Goal: Information Seeking & Learning: Find specific fact

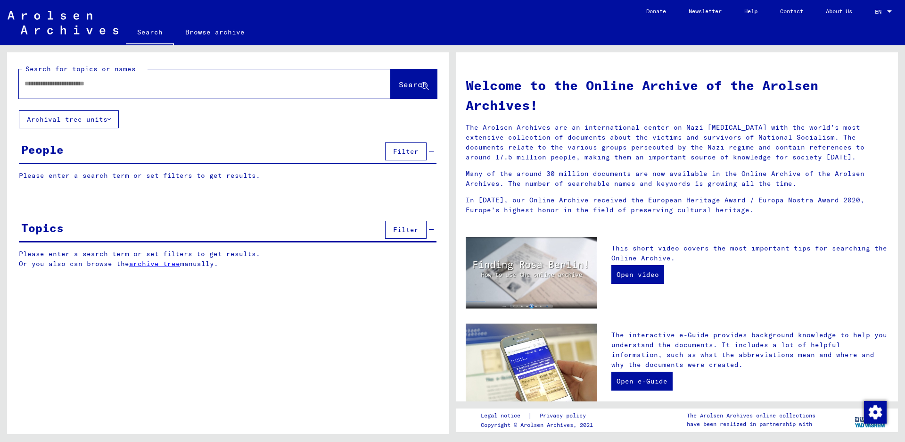
click at [150, 81] on input "text" at bounding box center [194, 84] width 338 height 10
click at [395, 76] on button "Search" at bounding box center [414, 83] width 46 height 29
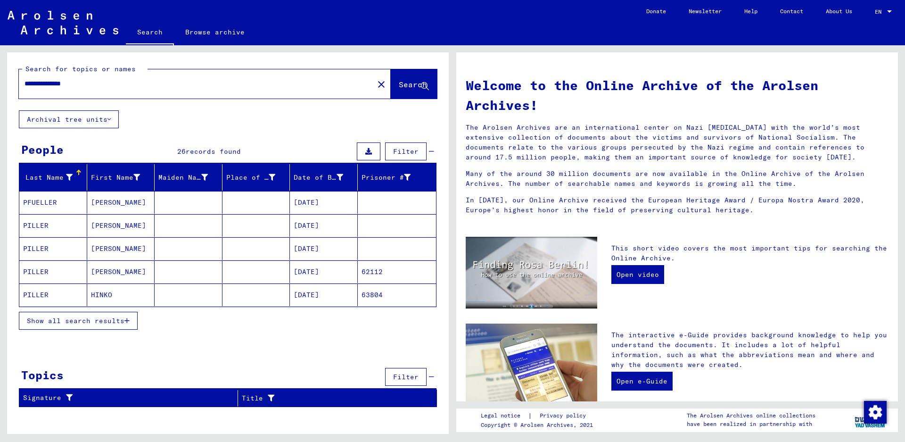
click at [82, 322] on span "Show all search results" at bounding box center [76, 320] width 98 height 8
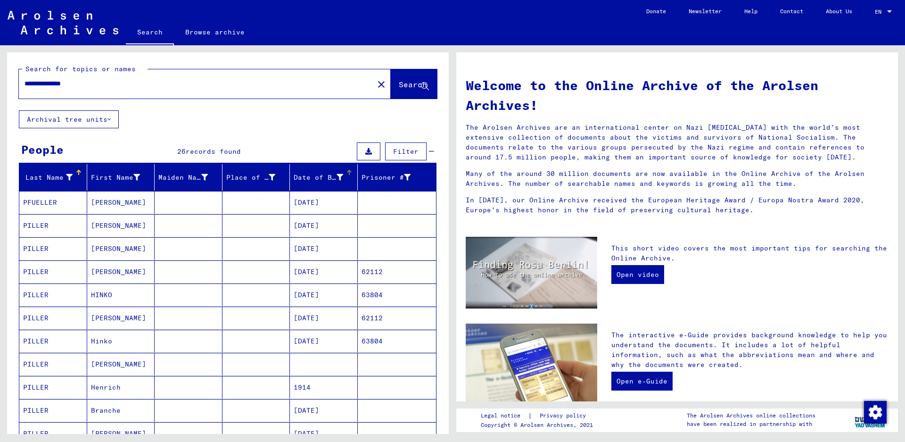
click at [313, 180] on div "Date of Birth" at bounding box center [318, 177] width 49 height 10
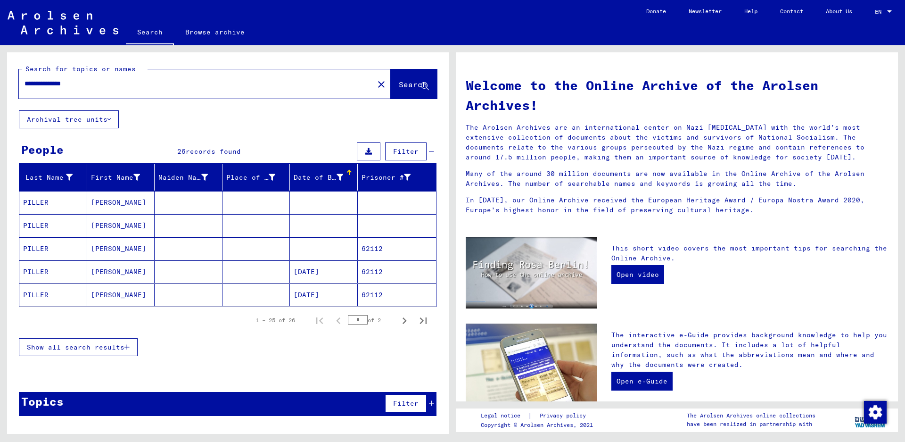
click at [313, 180] on div "Date of Birth" at bounding box center [318, 177] width 49 height 10
click at [106, 347] on span "Show all search results" at bounding box center [76, 347] width 98 height 8
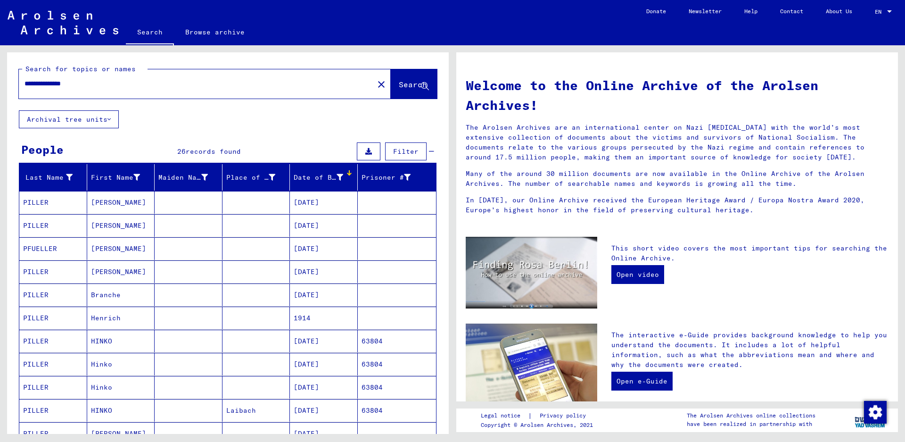
click at [66, 293] on mat-cell "PILLER" at bounding box center [53, 294] width 68 height 23
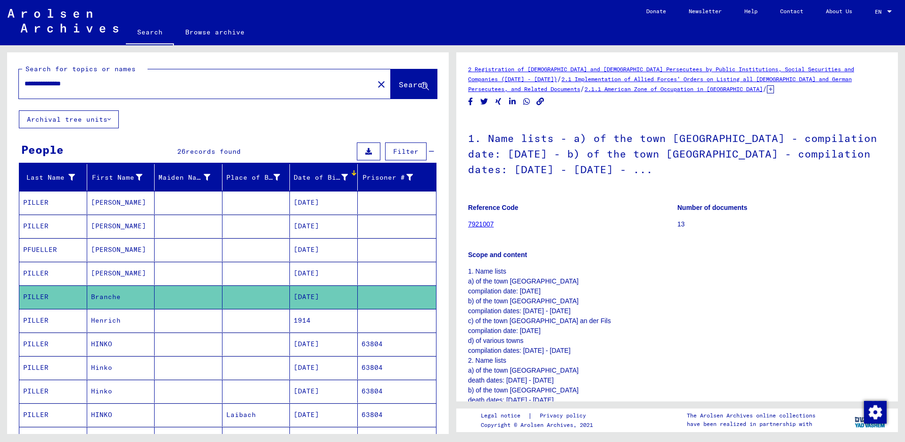
click at [57, 318] on mat-cell "PILLER" at bounding box center [53, 320] width 68 height 23
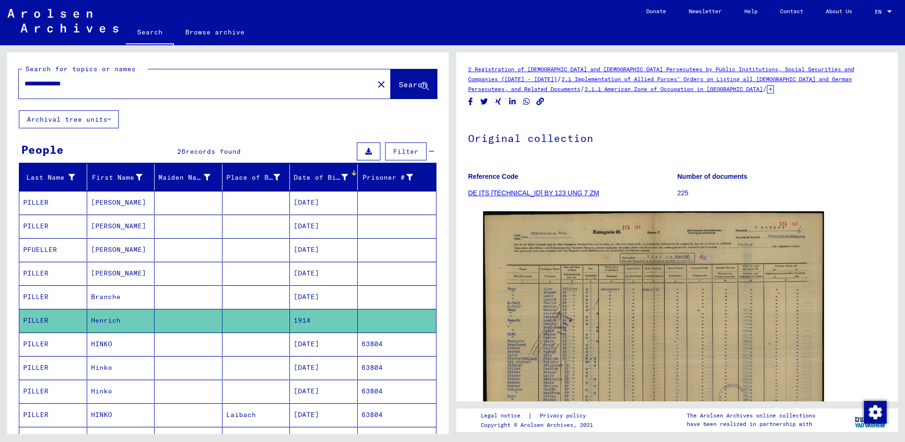
drag, startPoint x: 105, startPoint y: 85, endPoint x: 0, endPoint y: 66, distance: 106.2
click at [0, 66] on div "**********" at bounding box center [226, 239] width 452 height 388
click at [391, 77] on button "Search" at bounding box center [414, 83] width 46 height 29
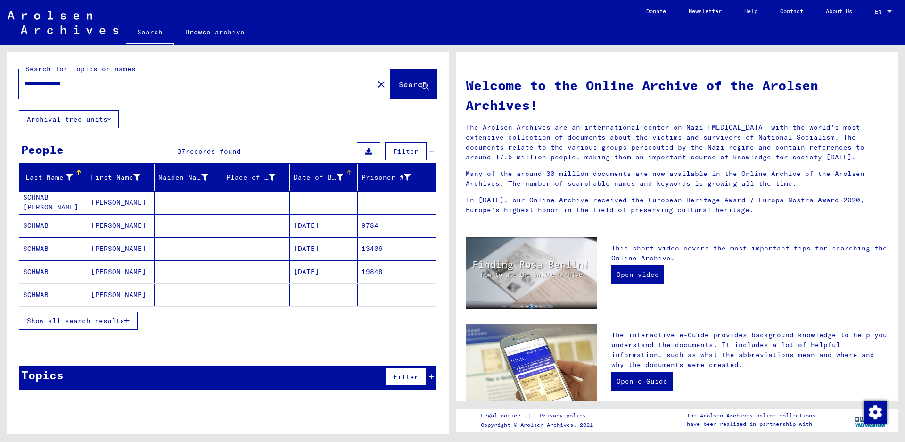
click at [307, 179] on div "Date of Birth" at bounding box center [318, 177] width 49 height 10
click at [56, 334] on div "Show all search results" at bounding box center [228, 320] width 418 height 27
click at [63, 322] on span "Show all search results" at bounding box center [76, 320] width 98 height 8
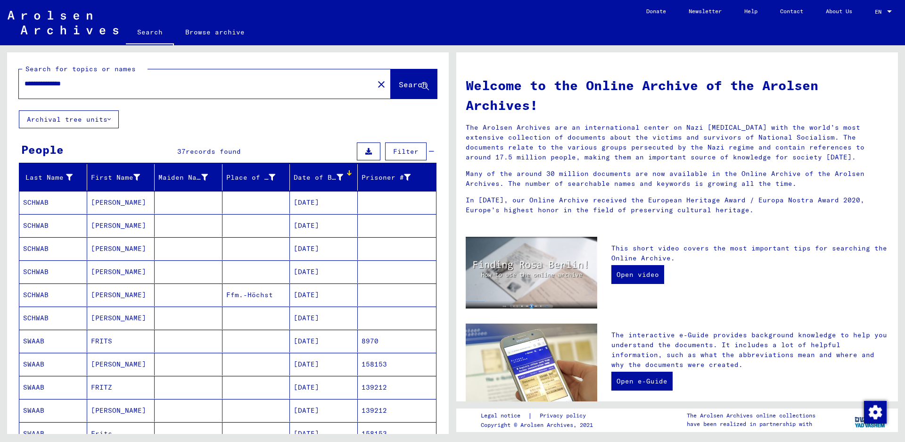
click at [47, 227] on mat-cell "SCHWAB" at bounding box center [53, 225] width 68 height 23
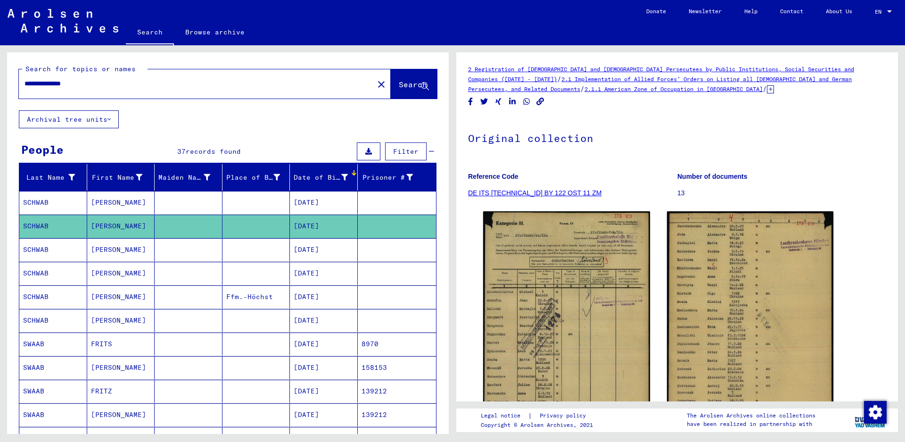
click at [42, 269] on mat-cell "SCHWAB" at bounding box center [53, 273] width 68 height 23
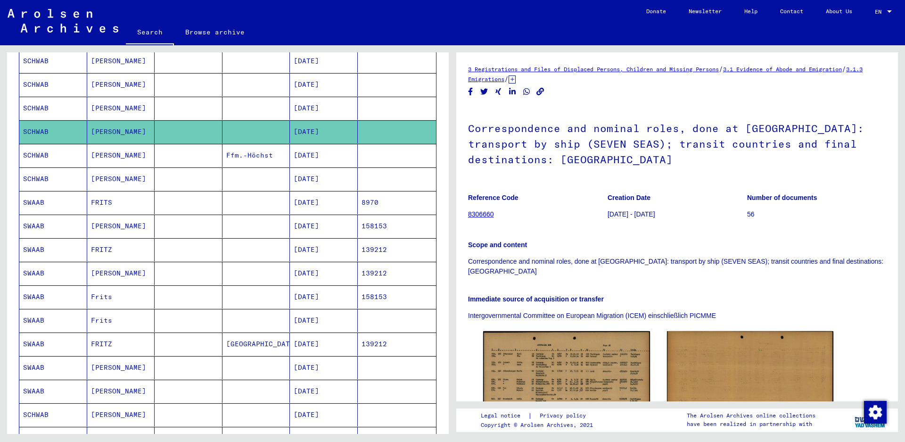
scroll to position [189, 0]
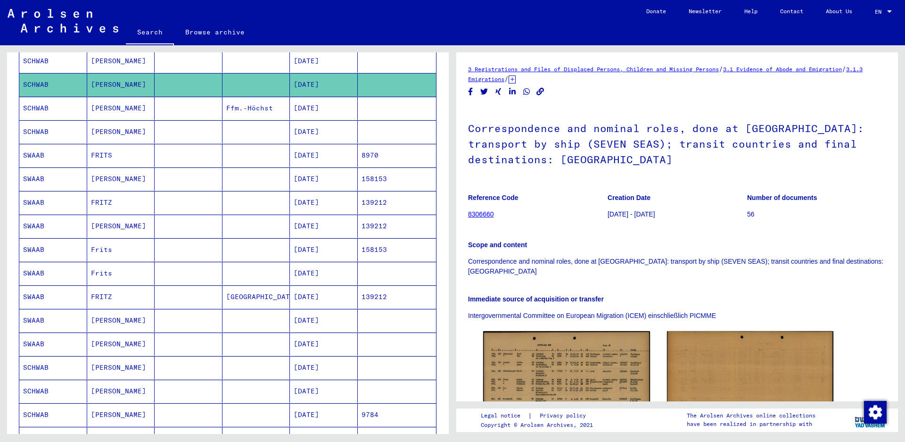
click at [42, 280] on mat-cell "SWAAB" at bounding box center [53, 273] width 68 height 23
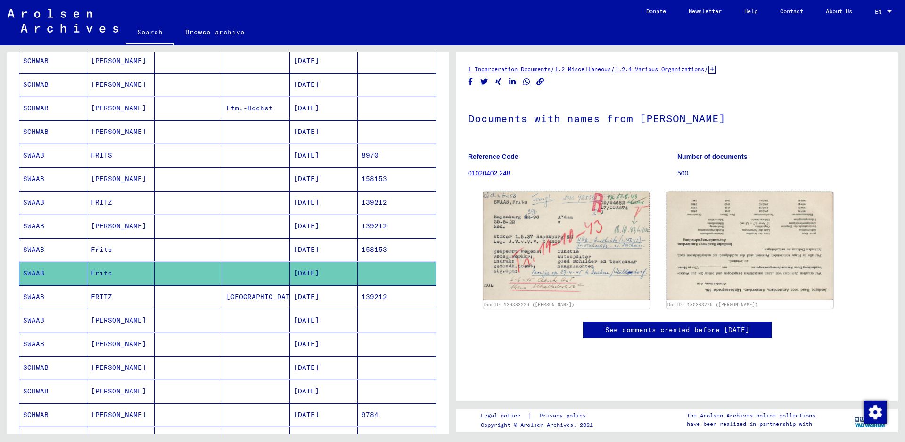
click at [34, 338] on mat-cell "SWAAB" at bounding box center [53, 343] width 68 height 23
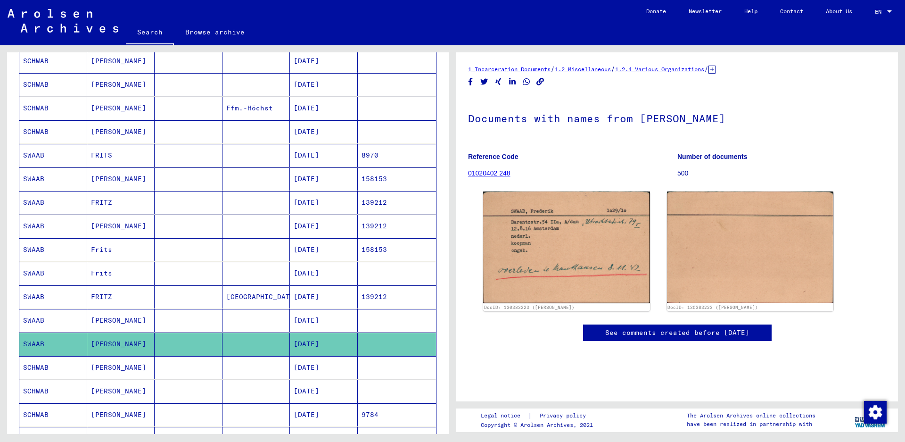
click at [47, 45] on div "**********" at bounding box center [452, 45] width 905 height 0
click at [47, 384] on mat-cell "SCHWAB" at bounding box center [53, 390] width 68 height 23
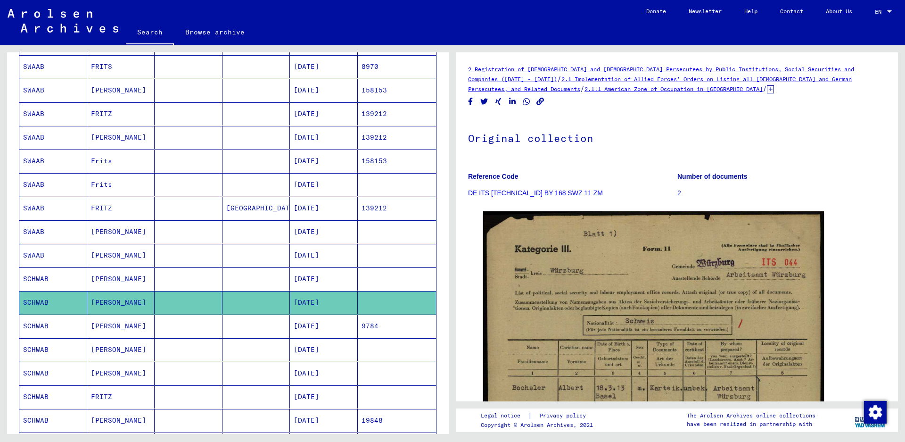
scroll to position [283, 0]
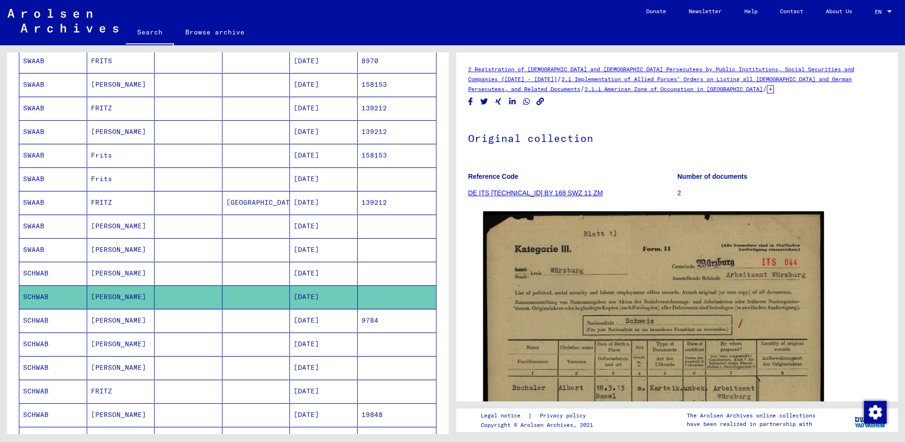
click at [176, 270] on mat-cell at bounding box center [189, 273] width 68 height 23
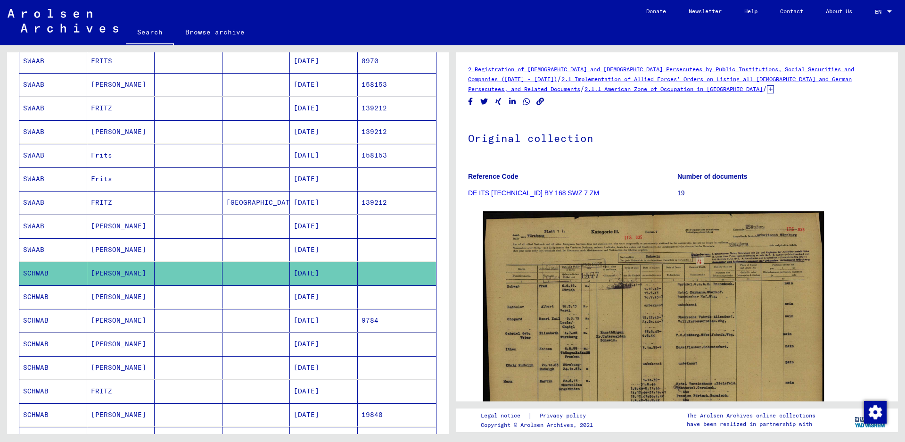
click at [65, 359] on mat-cell "SCHWAB" at bounding box center [53, 367] width 68 height 23
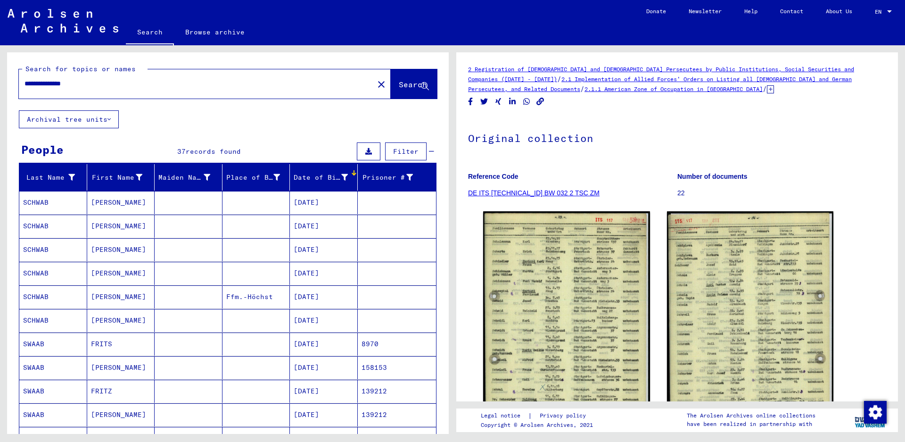
drag, startPoint x: 98, startPoint y: 83, endPoint x: 0, endPoint y: 84, distance: 97.6
click at [0, 84] on div "**********" at bounding box center [226, 239] width 452 height 388
click at [399, 82] on span "Search" at bounding box center [413, 84] width 28 height 9
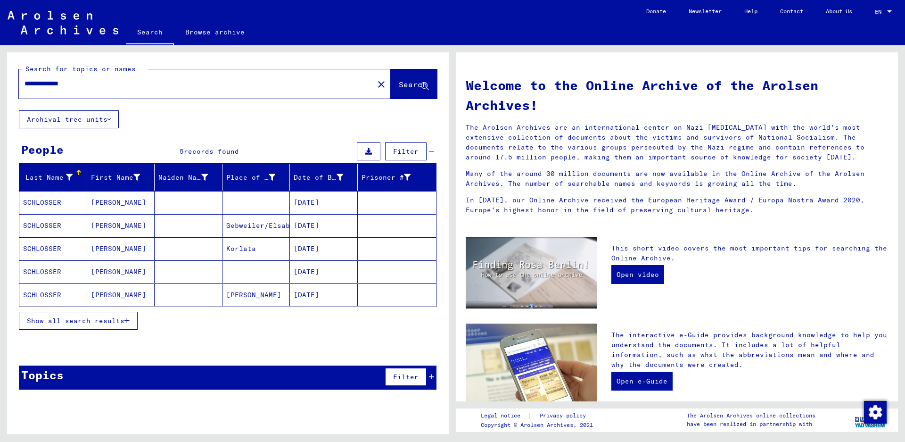
click at [73, 320] on span "Show all search results" at bounding box center [76, 320] width 98 height 8
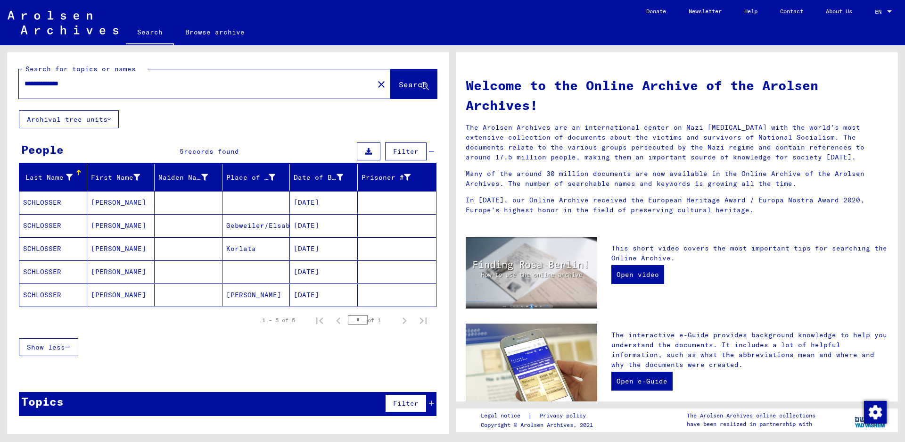
click at [56, 205] on mat-cell "SCHLOSSER" at bounding box center [53, 202] width 68 height 23
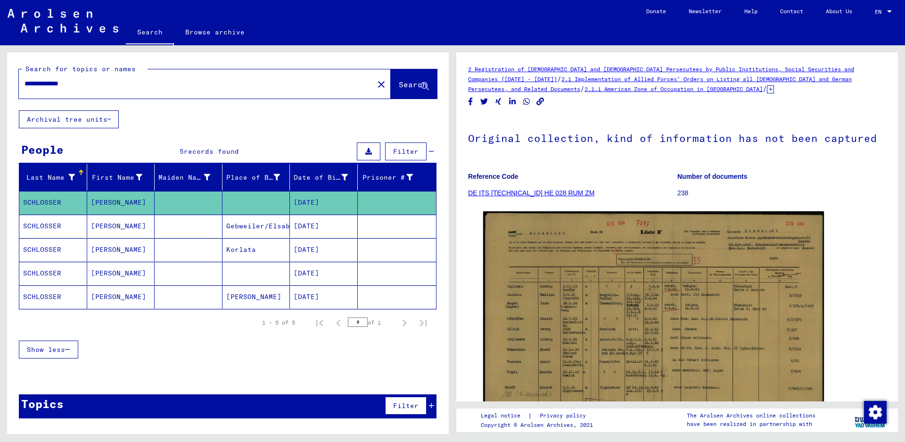
click at [54, 230] on mat-cell "SCHLOSSER" at bounding box center [53, 225] width 68 height 23
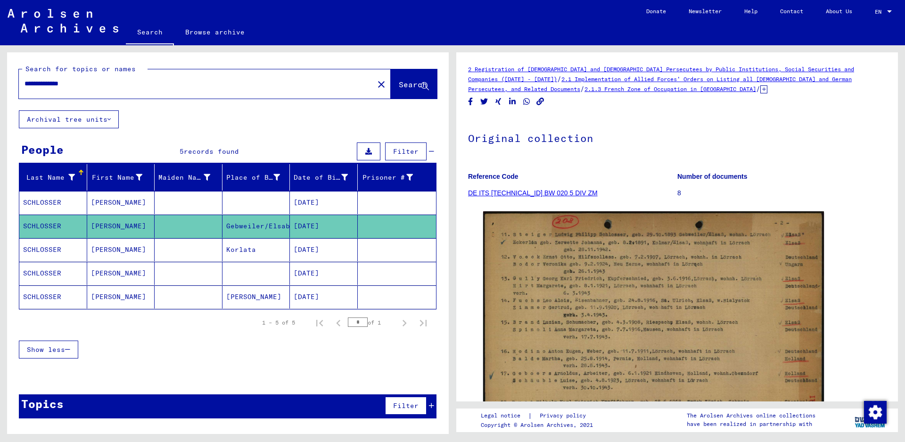
click at [50, 252] on mat-cell "SCHLOSSER" at bounding box center [53, 249] width 68 height 23
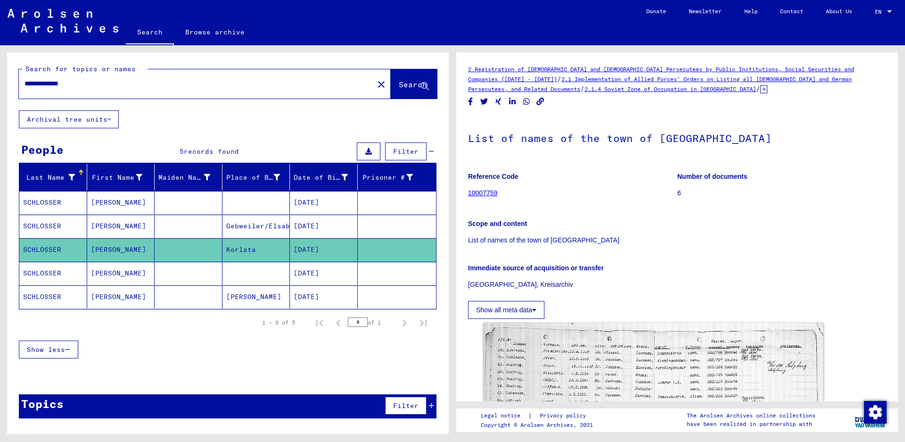
click at [47, 267] on mat-cell "SCHLOSSER" at bounding box center [53, 273] width 68 height 23
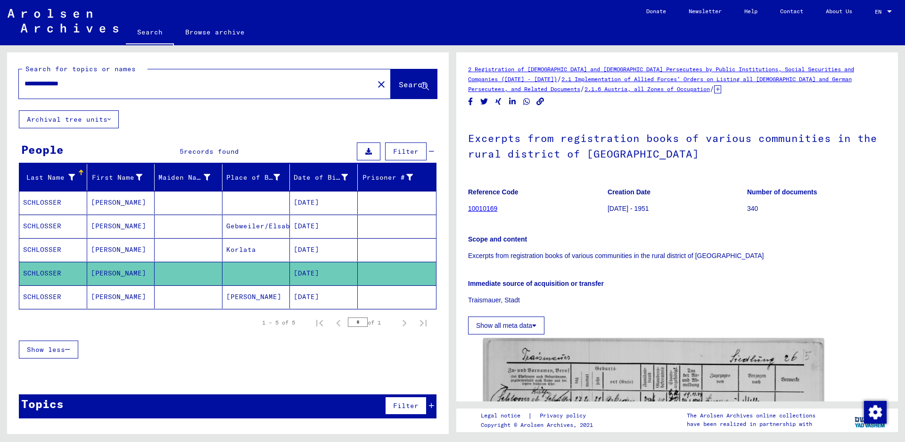
click at [41, 293] on mat-cell "SCHLOSSER" at bounding box center [53, 296] width 68 height 23
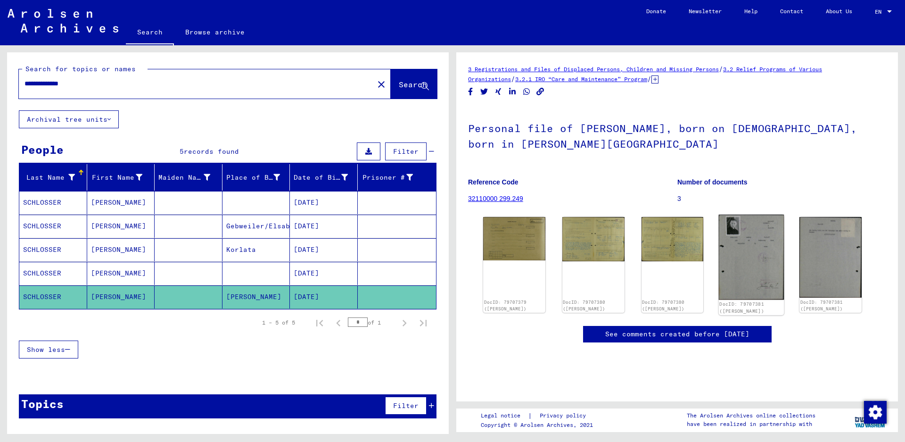
click at [754, 244] on img at bounding box center [751, 256] width 65 height 85
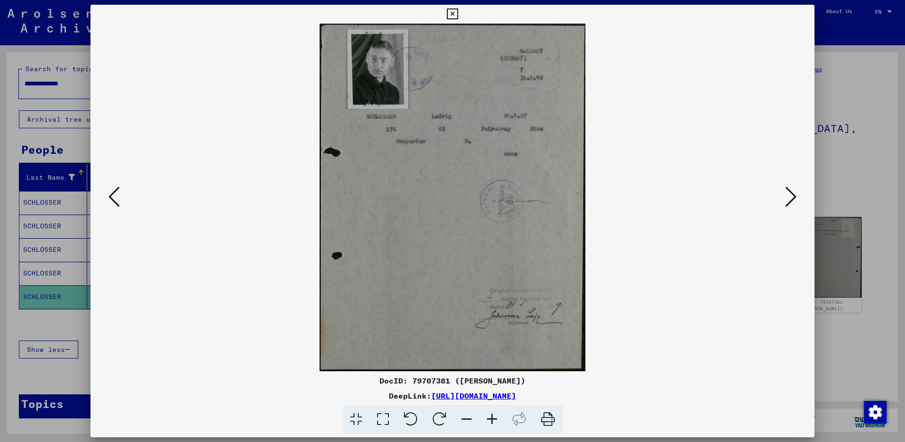
click at [460, 8] on button at bounding box center [452, 14] width 16 height 19
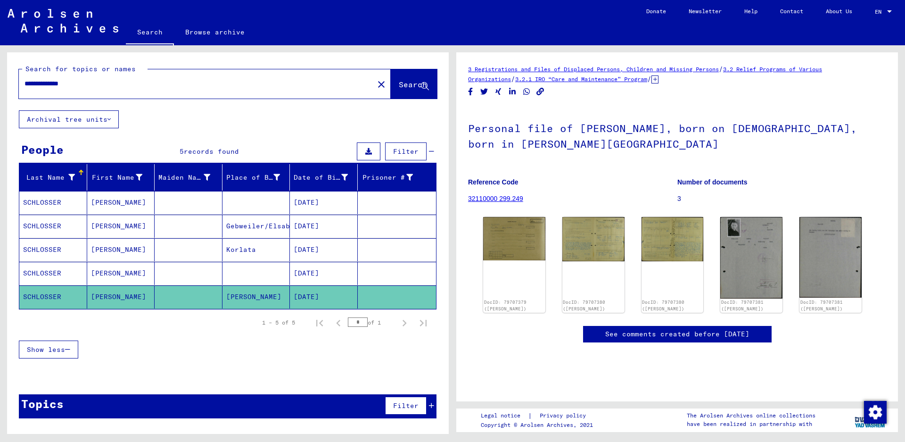
drag, startPoint x: 63, startPoint y: 81, endPoint x: 166, endPoint y: 82, distance: 103.2
click at [166, 82] on input "**********" at bounding box center [197, 84] width 344 height 10
click at [396, 79] on button "Search" at bounding box center [414, 83] width 46 height 29
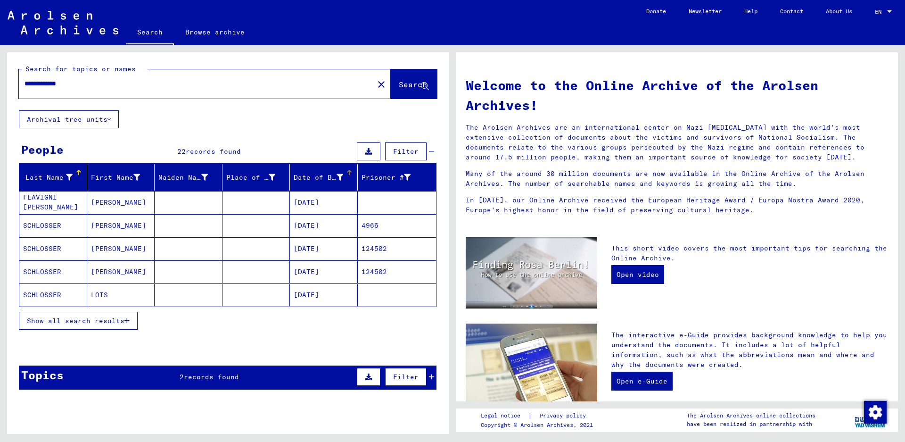
click at [301, 175] on div "Date of Birth" at bounding box center [318, 177] width 49 height 10
click at [90, 320] on span "Show all search results" at bounding box center [76, 320] width 98 height 8
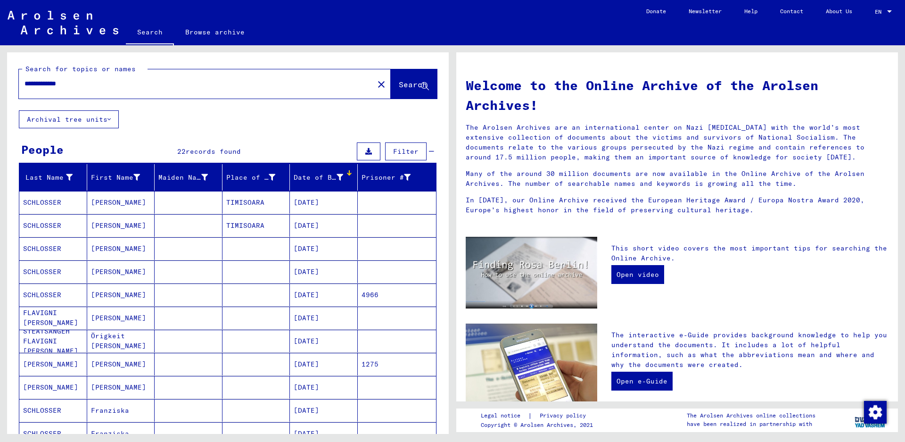
scroll to position [94, 0]
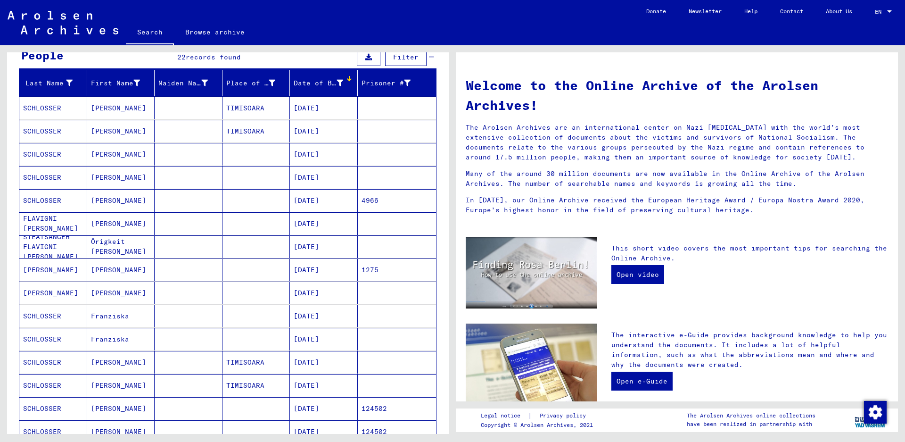
click at [47, 286] on mat-cell "SLÖSSER" at bounding box center [53, 292] width 68 height 23
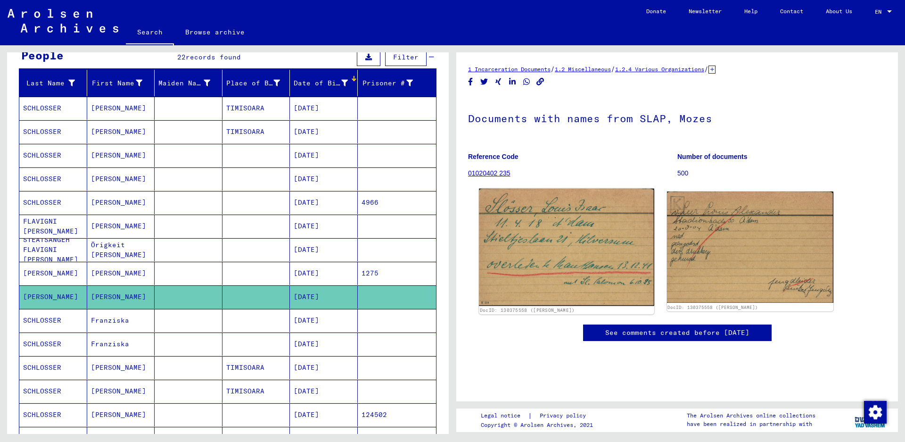
click at [537, 248] on img at bounding box center [566, 247] width 175 height 117
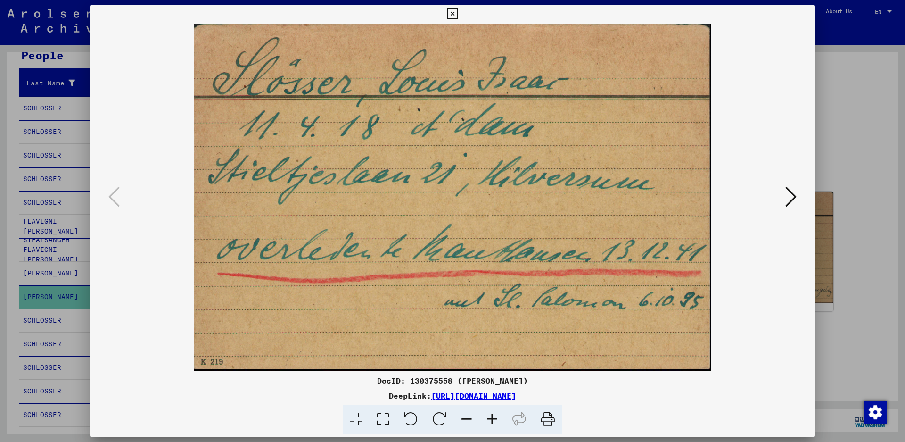
click at [790, 194] on icon at bounding box center [790, 196] width 11 height 23
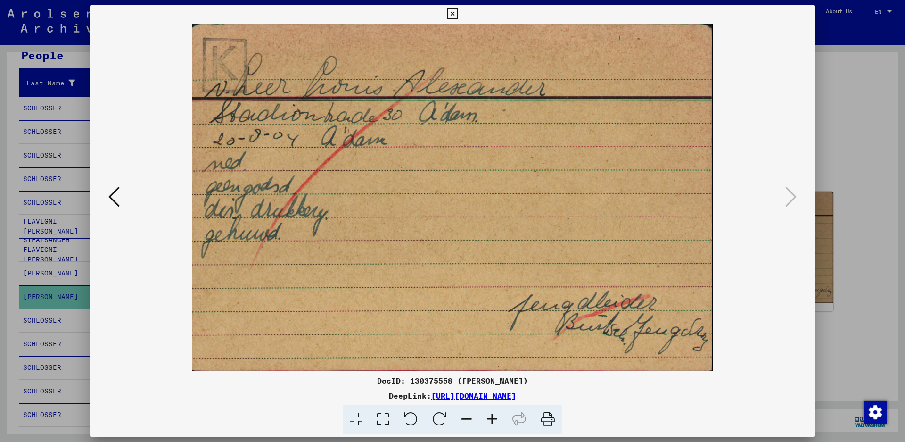
click at [458, 13] on icon at bounding box center [452, 13] width 11 height 11
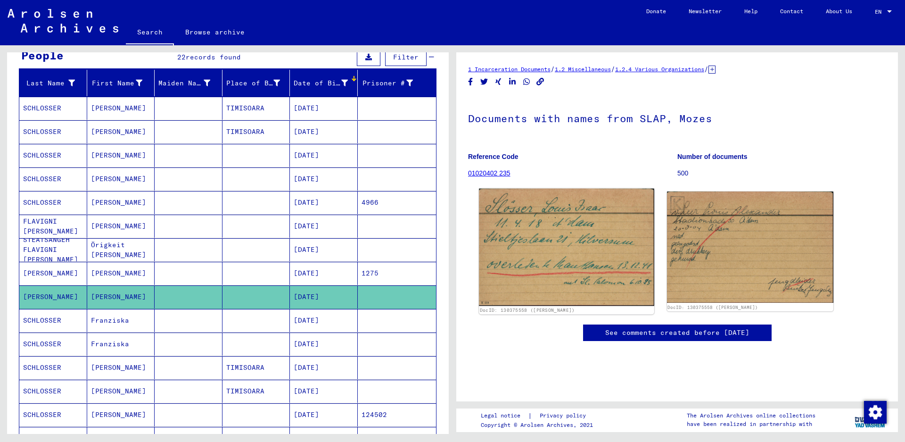
click at [509, 243] on img at bounding box center [566, 247] width 175 height 117
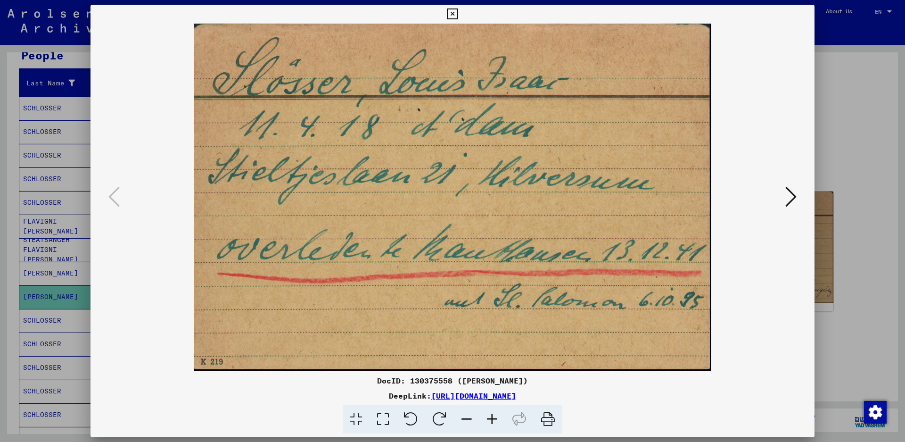
click at [458, 14] on icon at bounding box center [452, 13] width 11 height 11
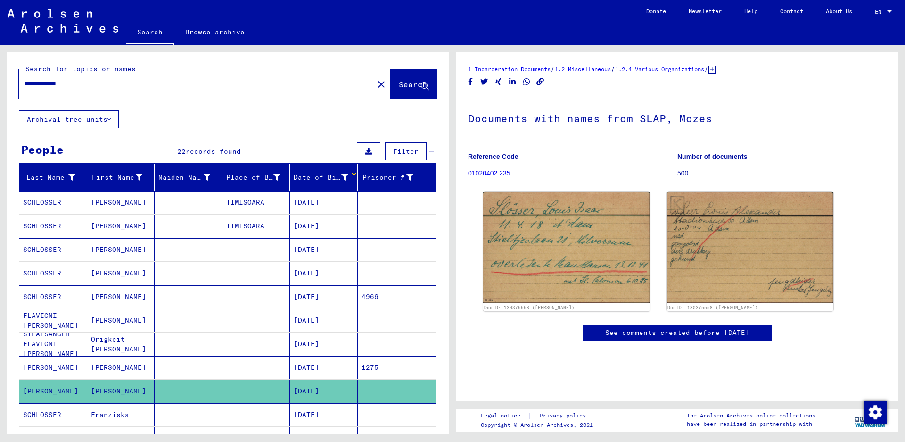
drag, startPoint x: 83, startPoint y: 86, endPoint x: 0, endPoint y: 101, distance: 84.9
click at [0, 101] on div "**********" at bounding box center [226, 239] width 452 height 388
click at [399, 85] on span "Search" at bounding box center [413, 84] width 28 height 9
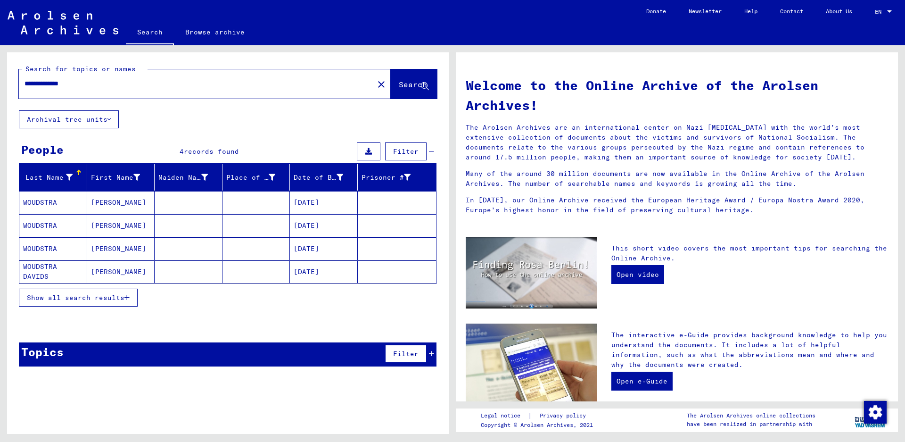
click at [55, 301] on span "Show all search results" at bounding box center [76, 297] width 98 height 8
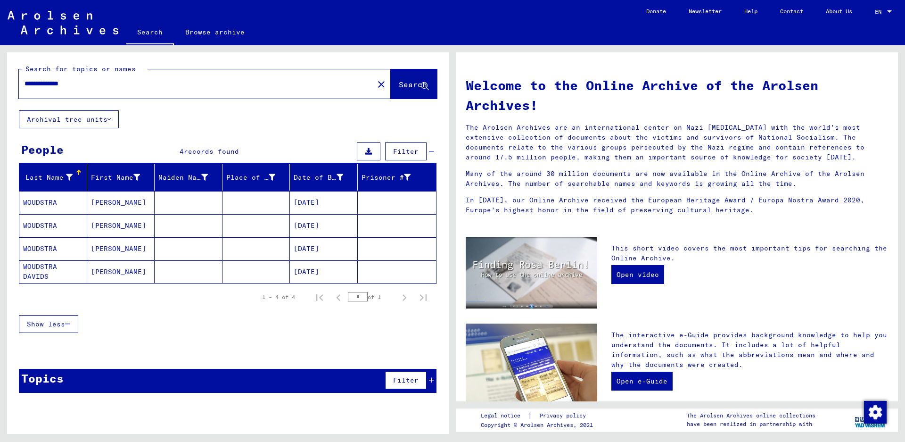
click at [52, 202] on mat-cell "WOUDSTRA" at bounding box center [53, 202] width 68 height 23
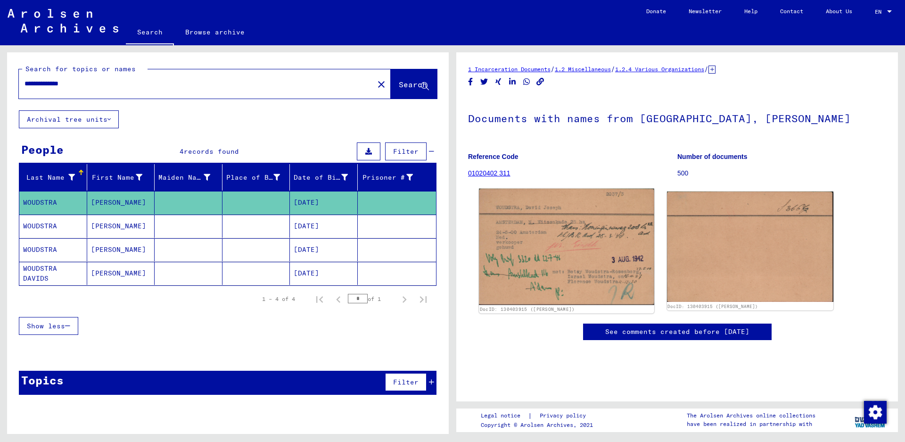
click at [527, 236] on img at bounding box center [566, 247] width 175 height 116
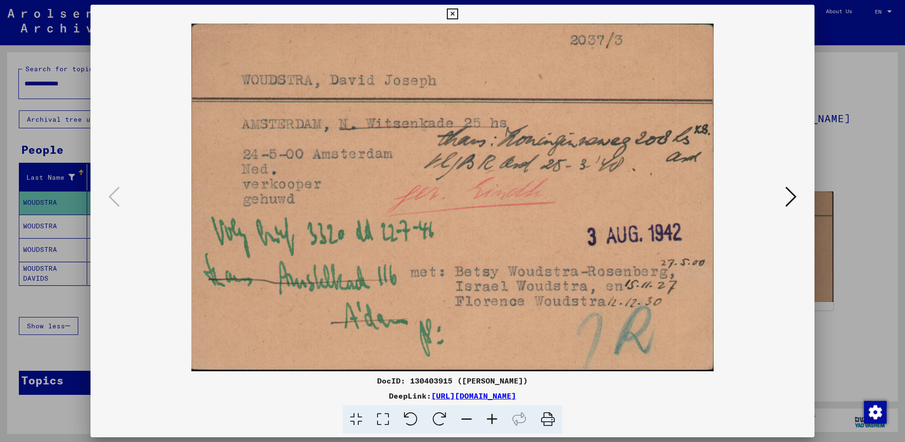
click at [458, 15] on icon at bounding box center [452, 13] width 11 height 11
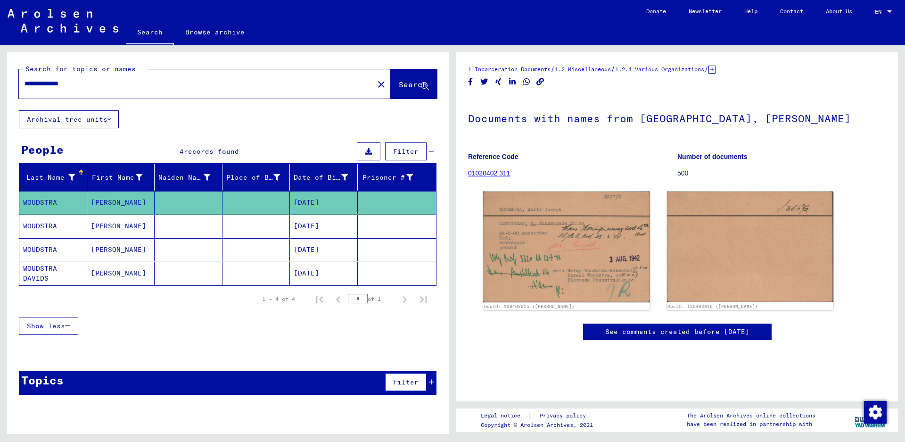
click at [40, 226] on mat-cell "WOUDSTRA" at bounding box center [53, 225] width 68 height 23
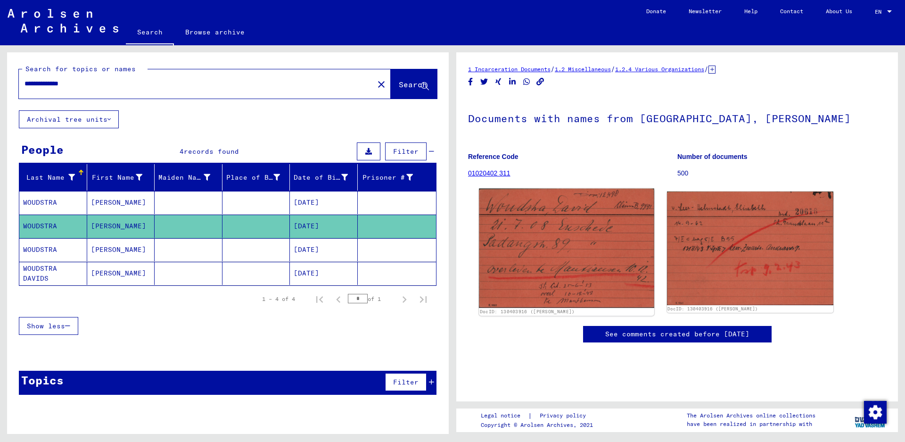
click at [522, 248] on img at bounding box center [566, 248] width 175 height 119
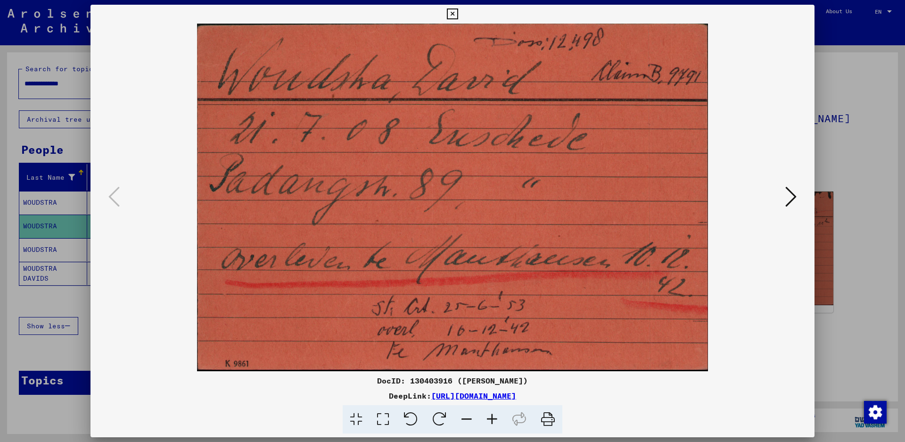
click at [458, 9] on icon at bounding box center [452, 13] width 11 height 11
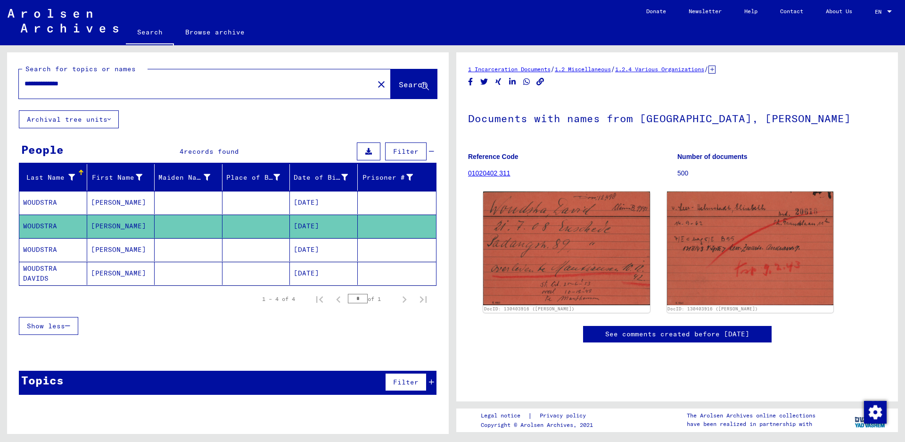
click at [43, 248] on mat-cell "WOUDSTRA" at bounding box center [53, 249] width 68 height 23
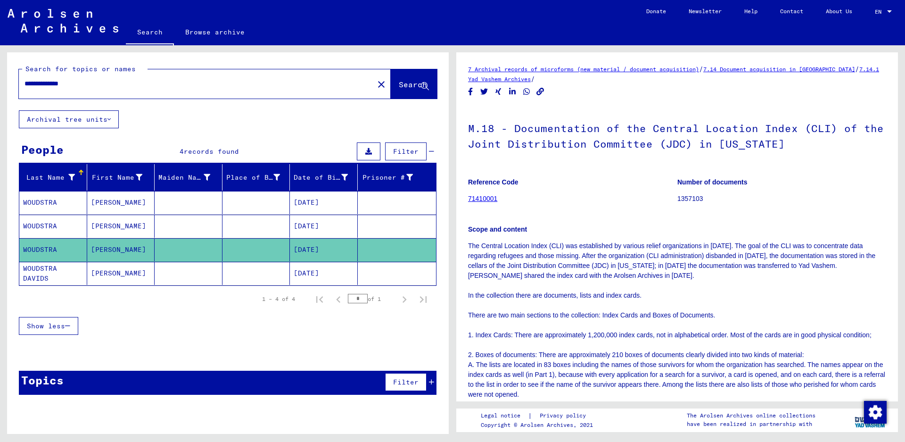
click at [43, 274] on mat-cell "WOUDSTRA DAVIDS" at bounding box center [53, 273] width 68 height 23
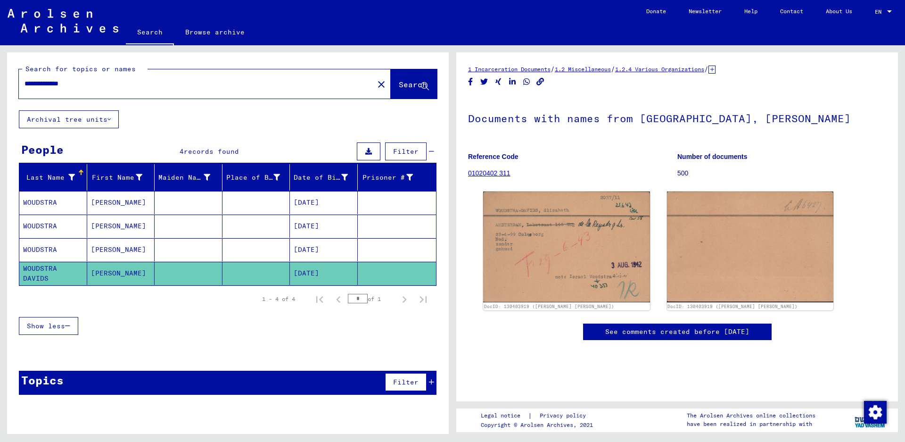
drag, startPoint x: 95, startPoint y: 81, endPoint x: 0, endPoint y: 88, distance: 95.5
click at [0, 88] on div "**********" at bounding box center [226, 239] width 452 height 388
click at [399, 85] on span "Search" at bounding box center [413, 84] width 28 height 9
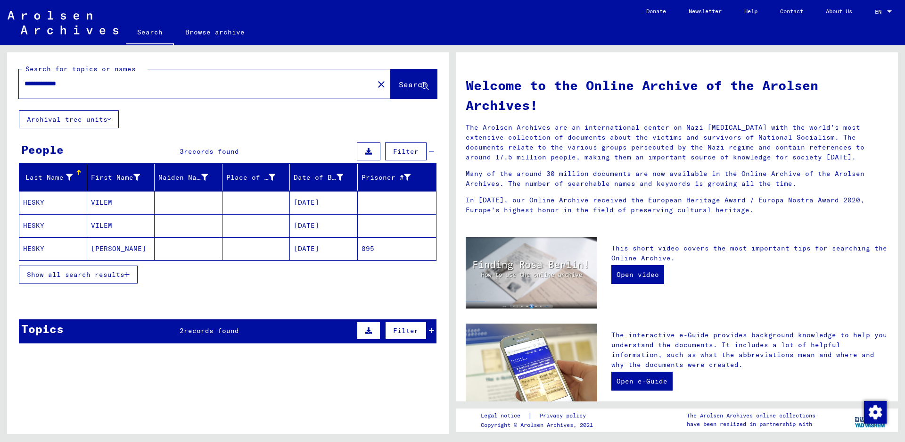
click at [61, 221] on mat-cell "HESKY" at bounding box center [53, 225] width 68 height 23
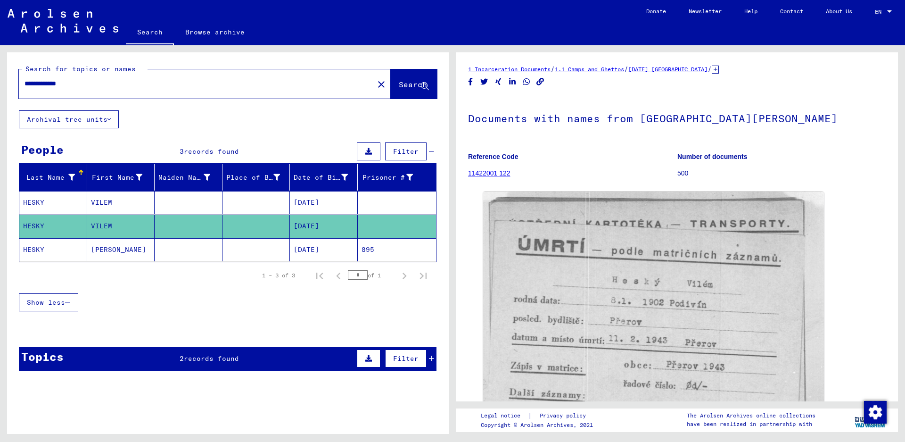
click at [65, 246] on mat-cell "HESKY" at bounding box center [53, 249] width 68 height 23
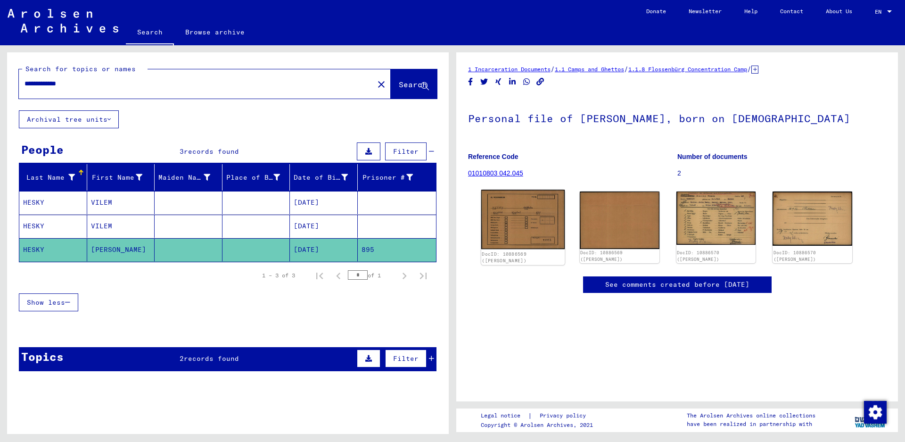
click at [526, 239] on img at bounding box center [522, 218] width 83 height 59
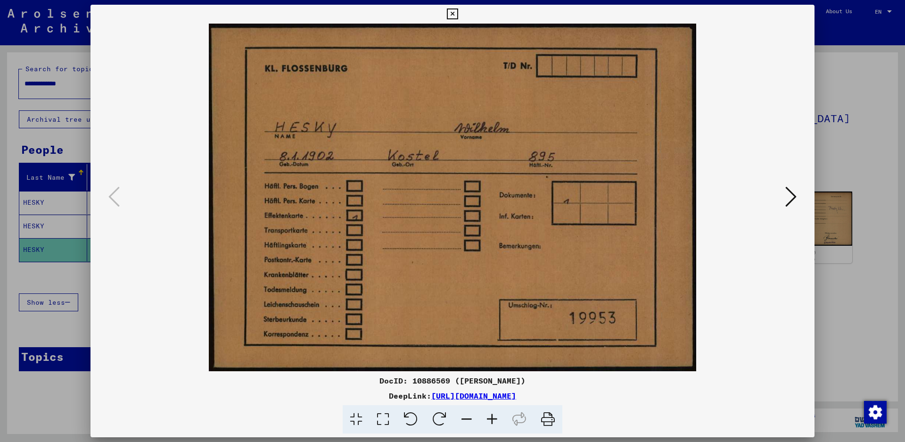
click at [783, 194] on button at bounding box center [790, 197] width 17 height 27
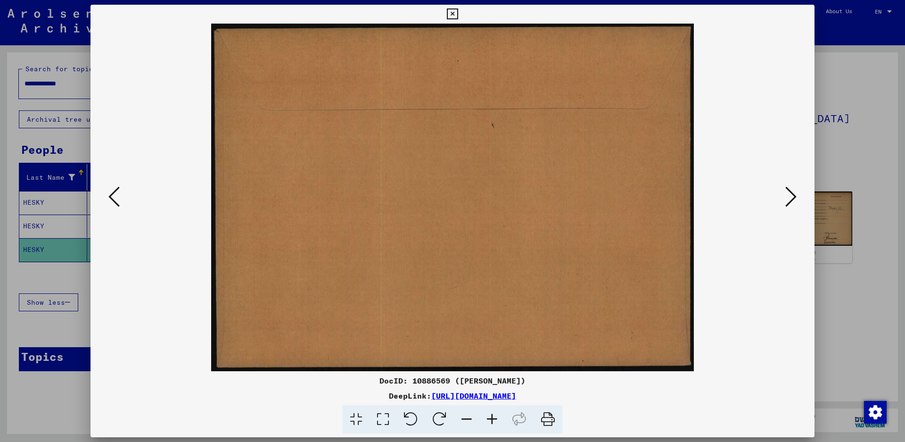
click at [783, 194] on button at bounding box center [790, 197] width 17 height 27
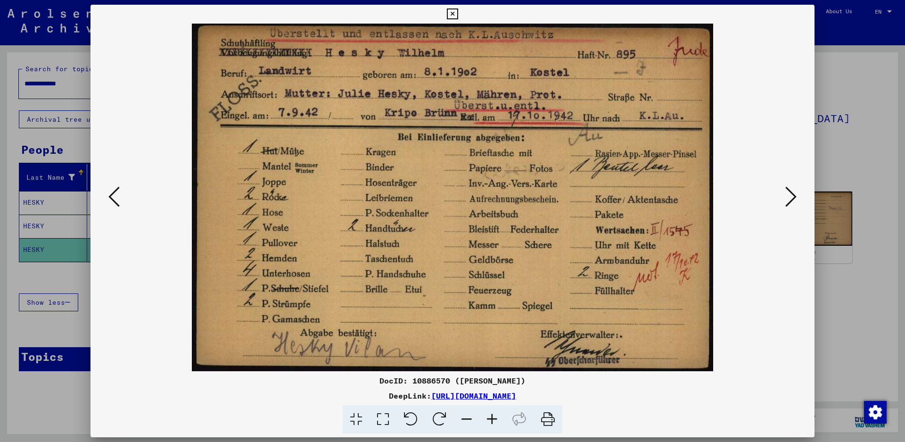
click at [458, 9] on icon at bounding box center [452, 13] width 11 height 11
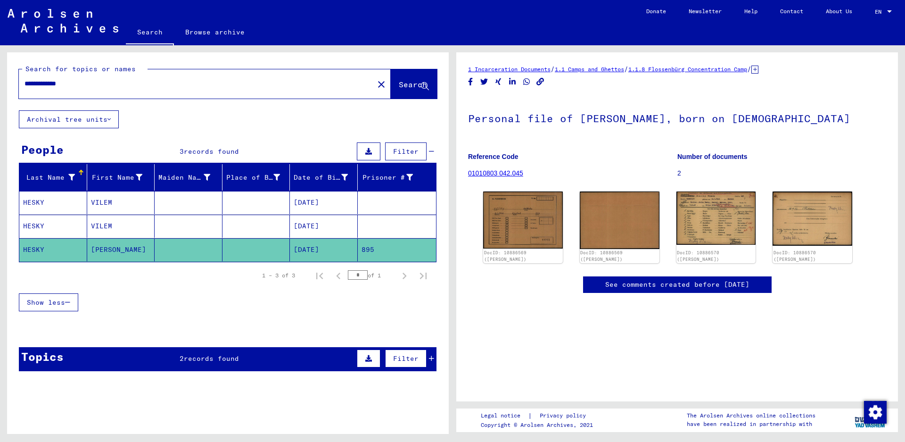
click at [29, 199] on mat-cell "HESKY" at bounding box center [53, 202] width 68 height 23
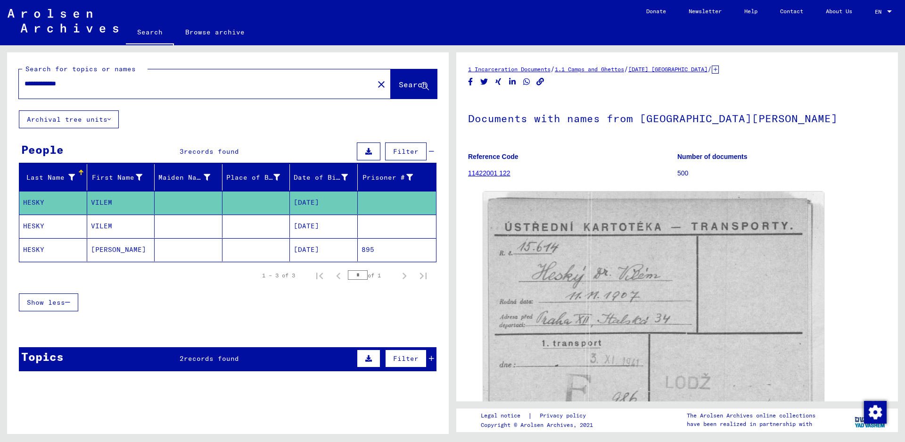
click at [35, 229] on mat-cell "HESKY" at bounding box center [53, 225] width 68 height 23
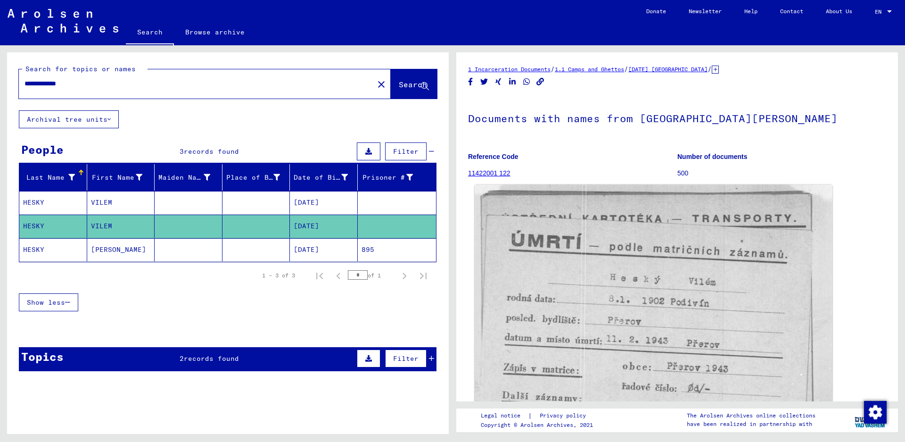
scroll to position [47, 0]
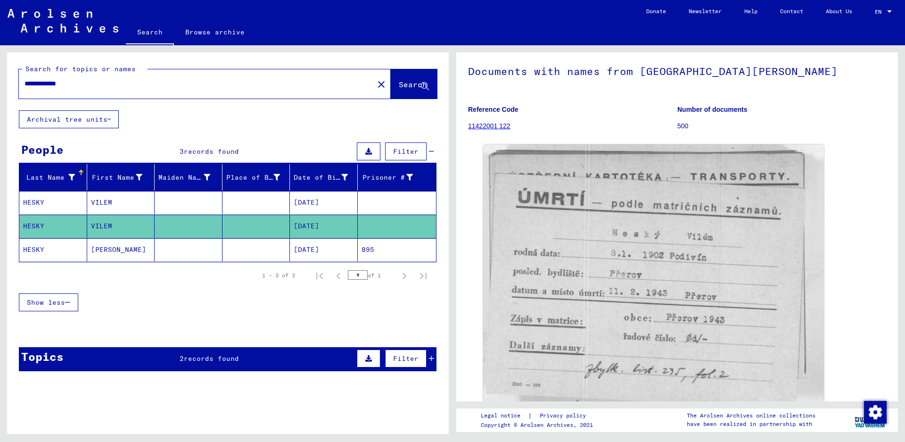
drag, startPoint x: 87, startPoint y: 85, endPoint x: 5, endPoint y: 74, distance: 83.3
click at [0, 79] on div "**********" at bounding box center [226, 239] width 452 height 388
type input "**********"
click at [399, 86] on span "Search" at bounding box center [413, 84] width 28 height 9
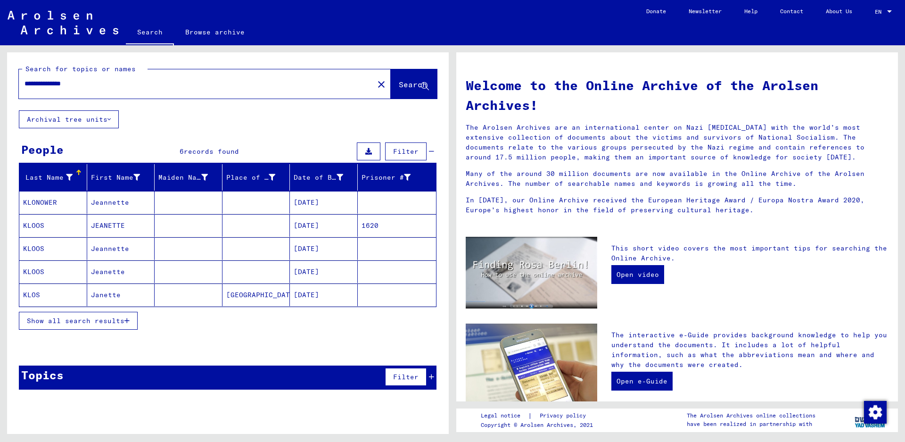
click at [59, 247] on mat-cell "KLOOS" at bounding box center [53, 248] width 68 height 23
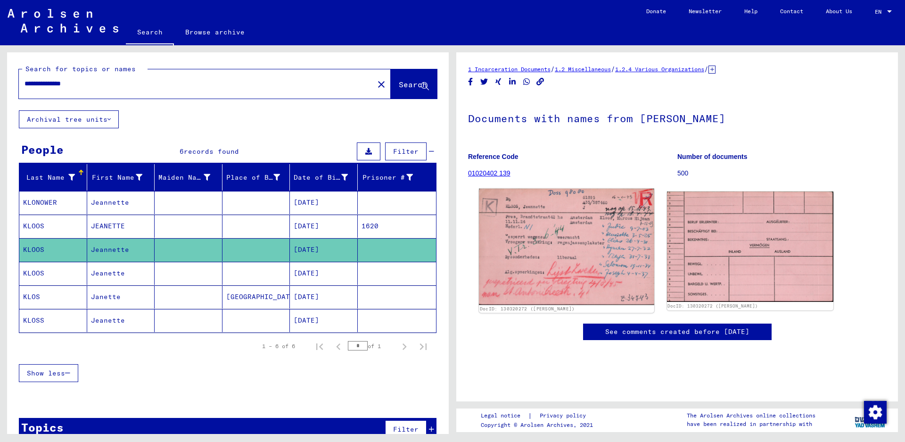
click at [531, 229] on img at bounding box center [566, 247] width 175 height 116
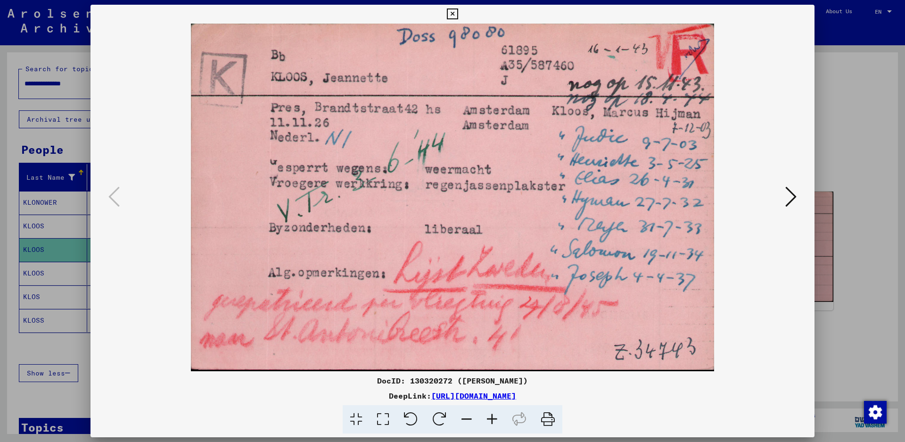
click at [460, 7] on button at bounding box center [452, 14] width 16 height 19
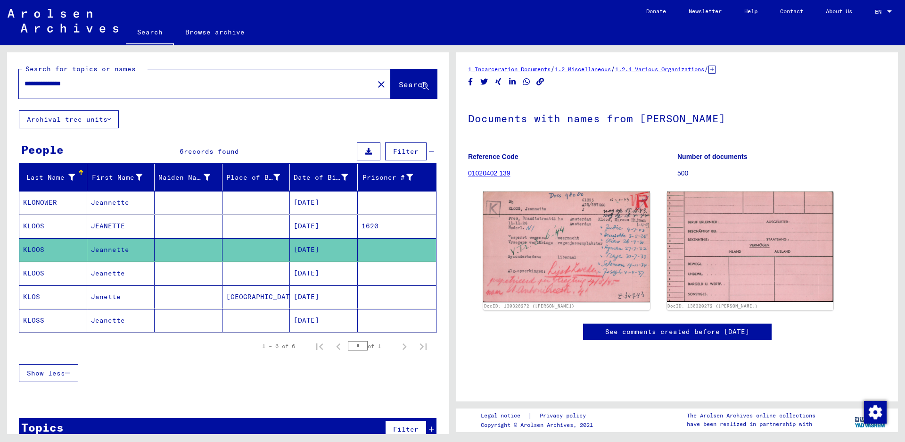
click at [43, 268] on mat-cell "KLOOS" at bounding box center [53, 273] width 68 height 23
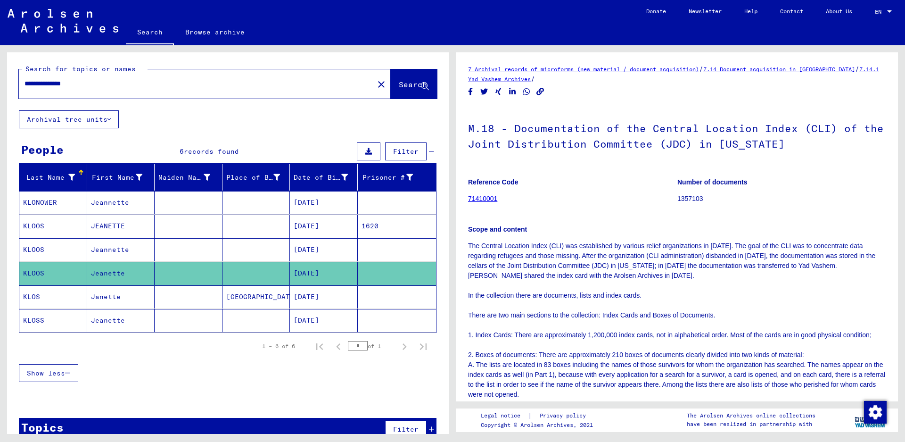
click at [33, 314] on mat-cell "KLOSS" at bounding box center [53, 320] width 68 height 23
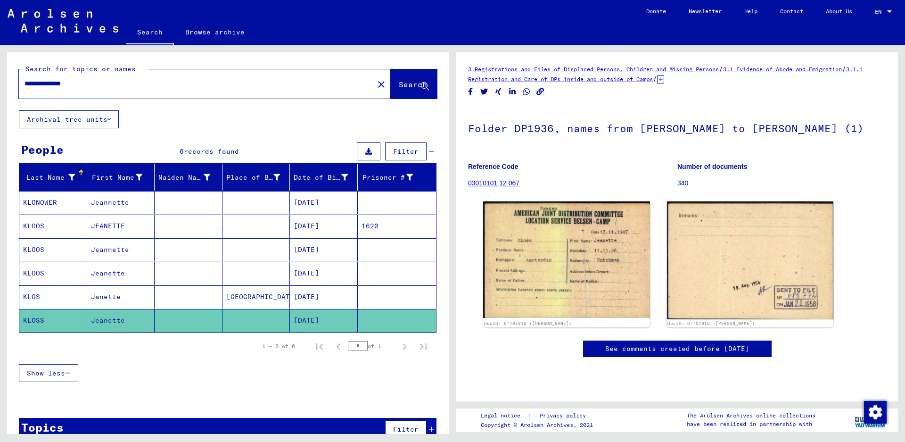
click at [50, 229] on mat-cell "KLOOS" at bounding box center [53, 225] width 68 height 23
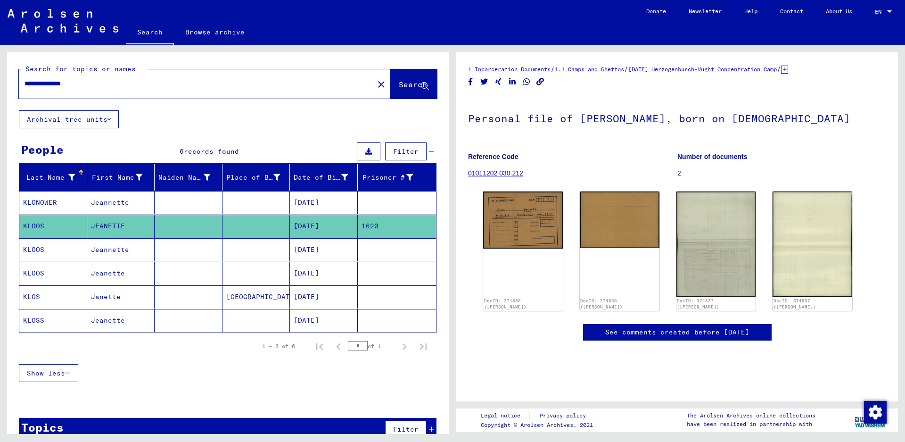
click at [64, 252] on mat-cell "KLOOS" at bounding box center [53, 249] width 68 height 23
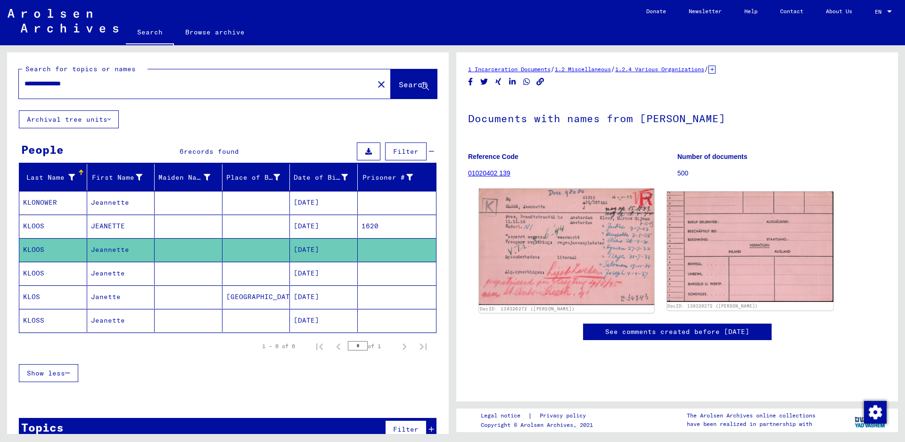
click at [514, 257] on img at bounding box center [566, 247] width 175 height 116
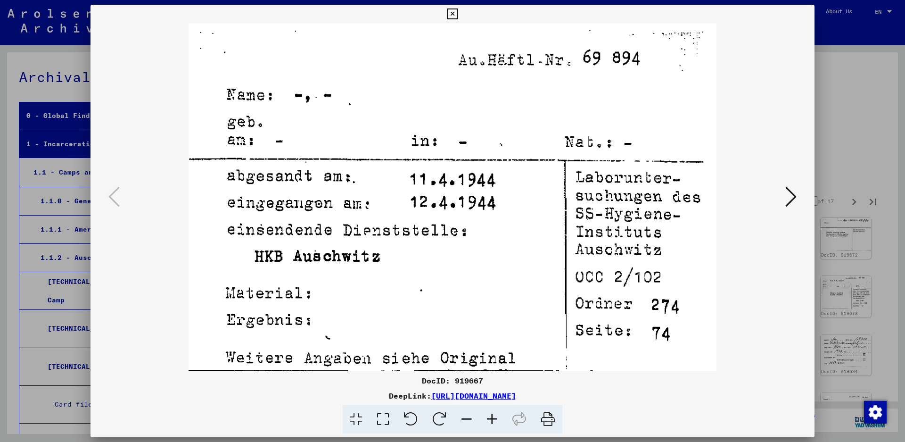
scroll to position [2592, 0]
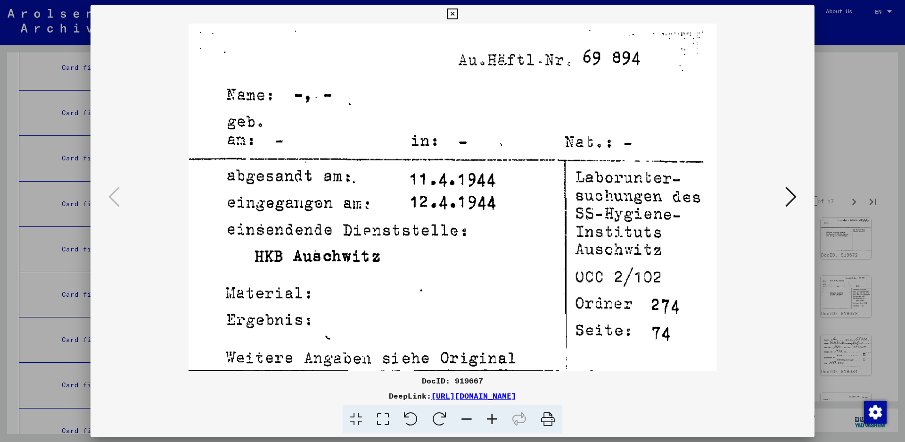
click at [788, 188] on icon at bounding box center [790, 196] width 11 height 23
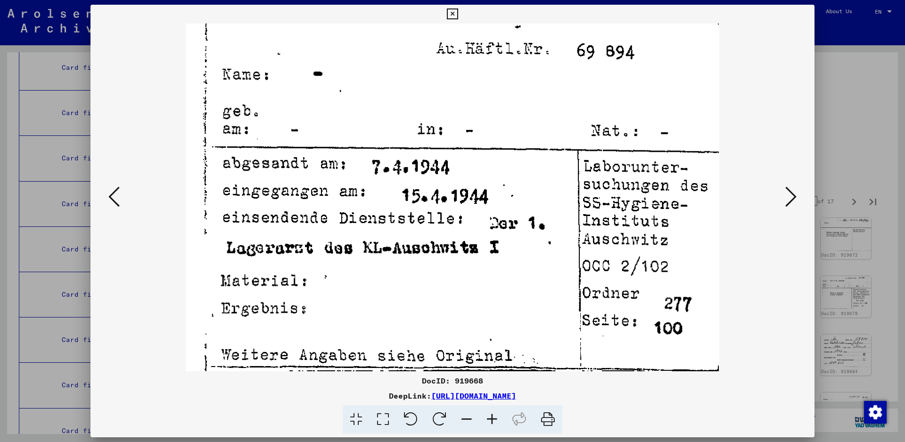
click at [788, 188] on icon at bounding box center [790, 196] width 11 height 23
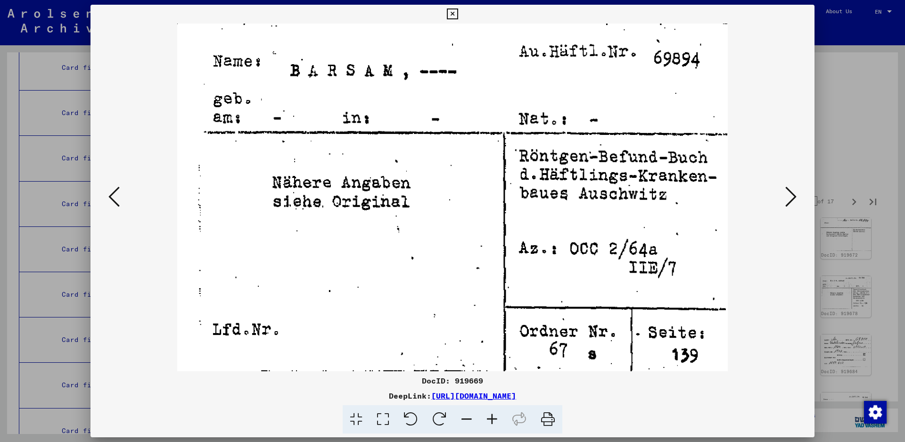
click at [789, 188] on icon at bounding box center [790, 196] width 11 height 23
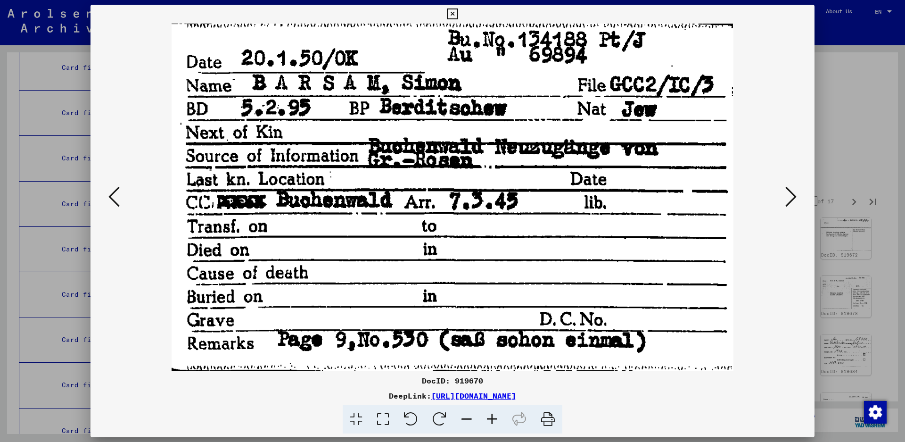
click at [787, 189] on icon at bounding box center [790, 196] width 11 height 23
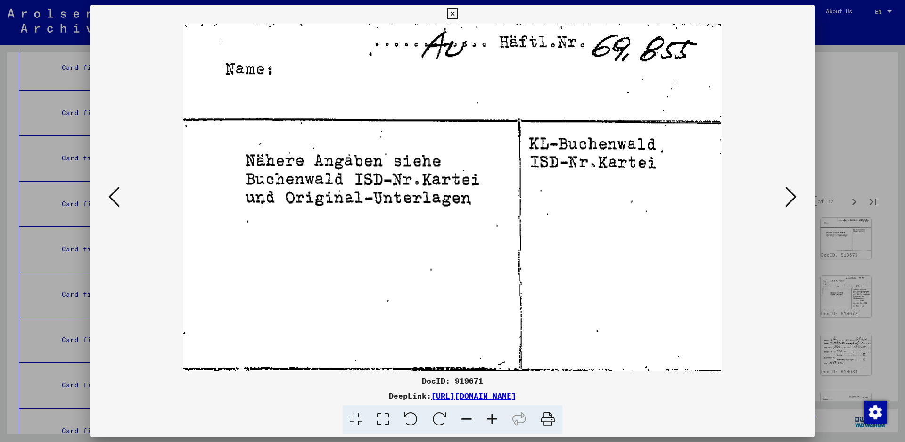
click at [787, 189] on icon at bounding box center [790, 196] width 11 height 23
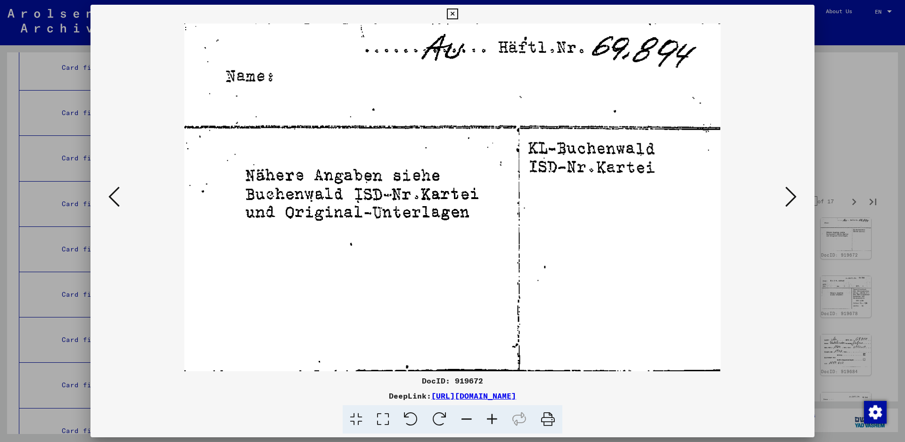
click at [787, 189] on icon at bounding box center [790, 196] width 11 height 23
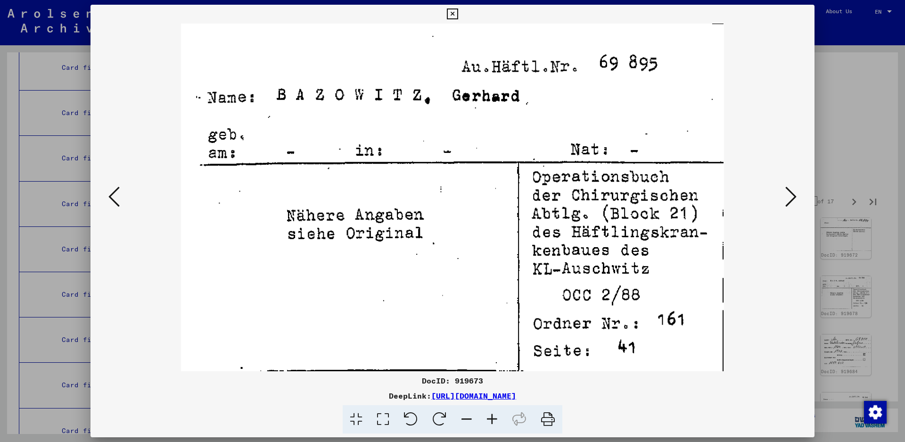
click at [792, 192] on icon at bounding box center [790, 196] width 11 height 23
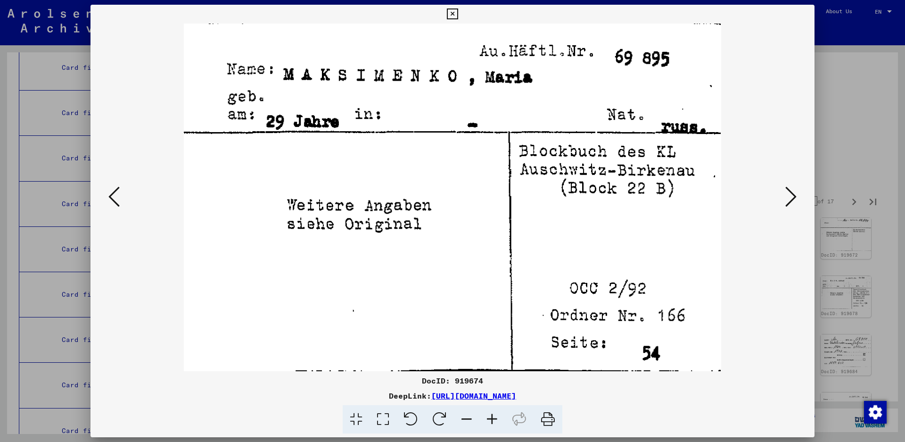
click at [790, 194] on icon at bounding box center [790, 196] width 11 height 23
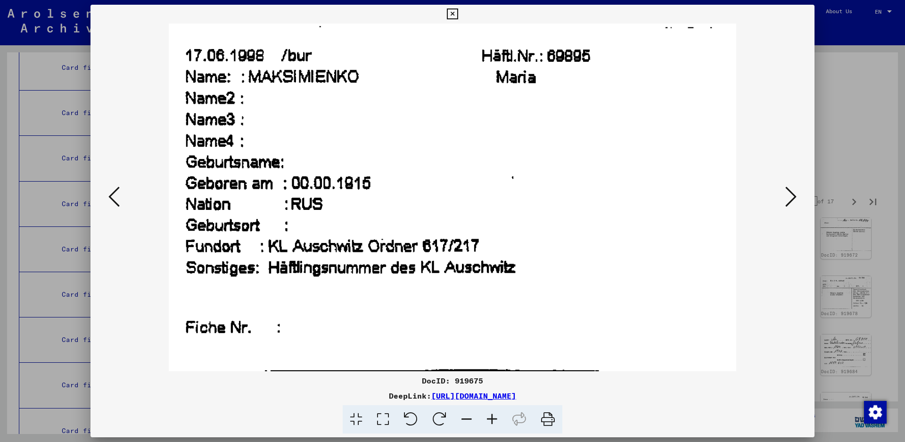
click at [790, 194] on icon at bounding box center [790, 196] width 11 height 23
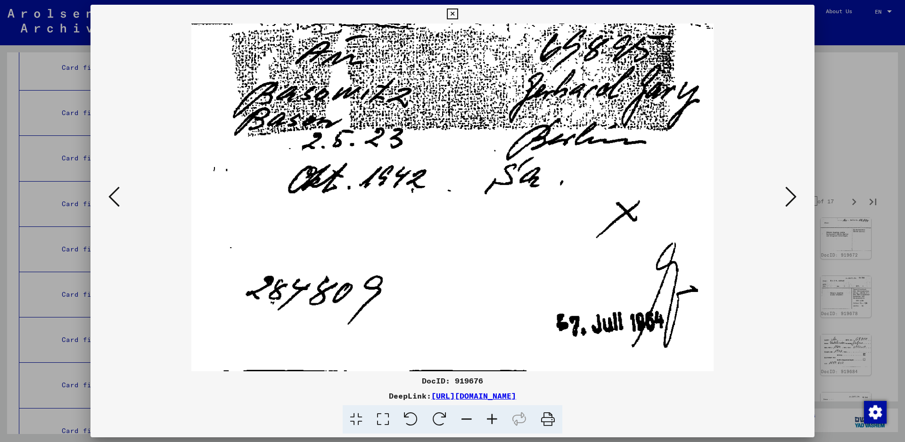
click at [788, 193] on icon at bounding box center [790, 196] width 11 height 23
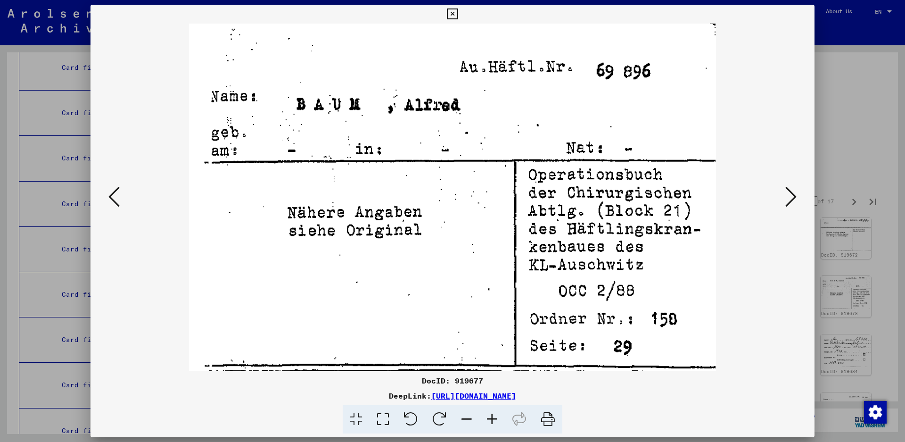
click at [792, 197] on icon at bounding box center [790, 196] width 11 height 23
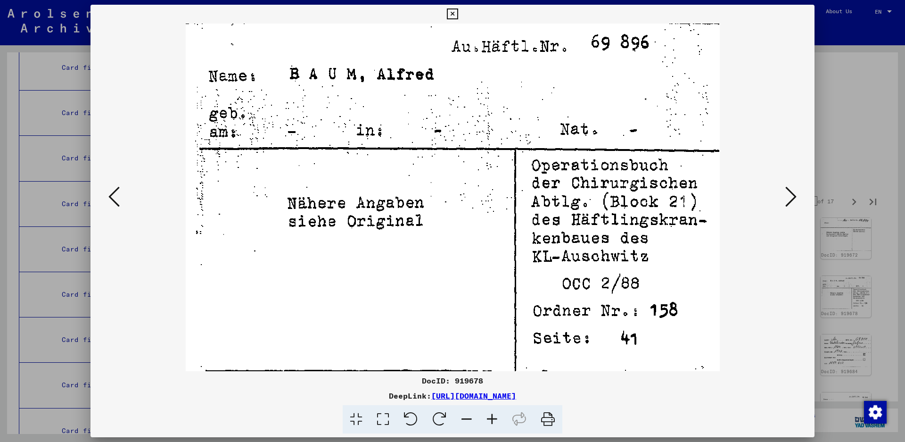
click at [791, 197] on icon at bounding box center [790, 196] width 11 height 23
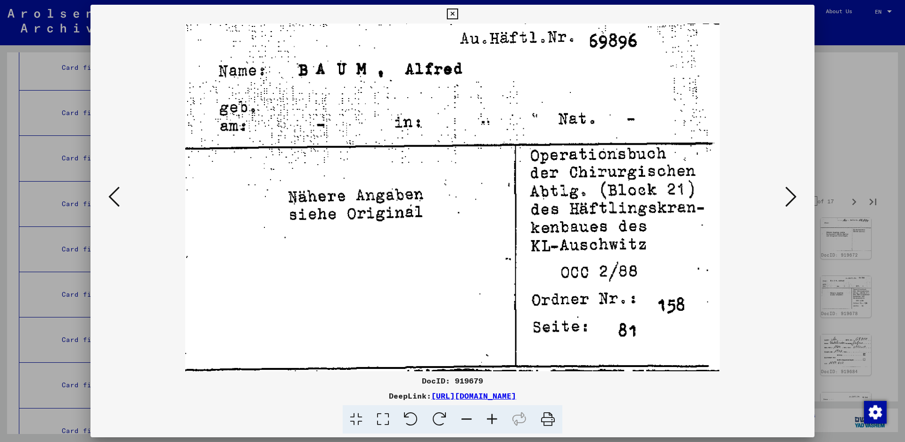
click at [791, 197] on icon at bounding box center [790, 196] width 11 height 23
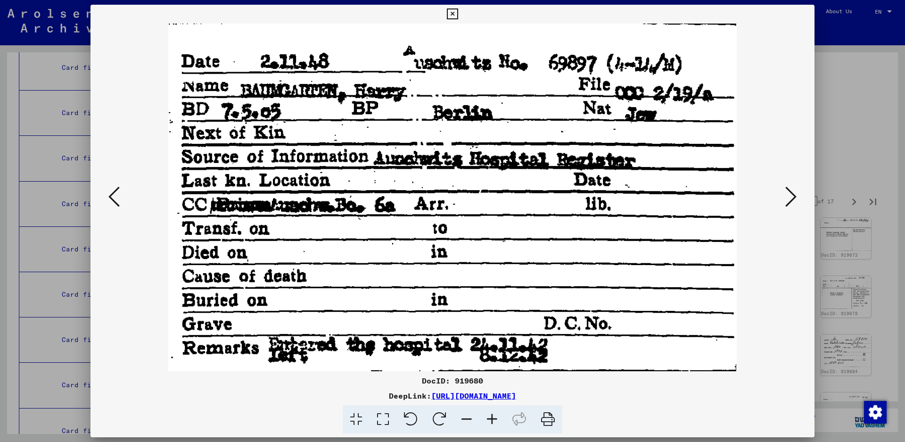
click at [788, 191] on icon at bounding box center [790, 196] width 11 height 23
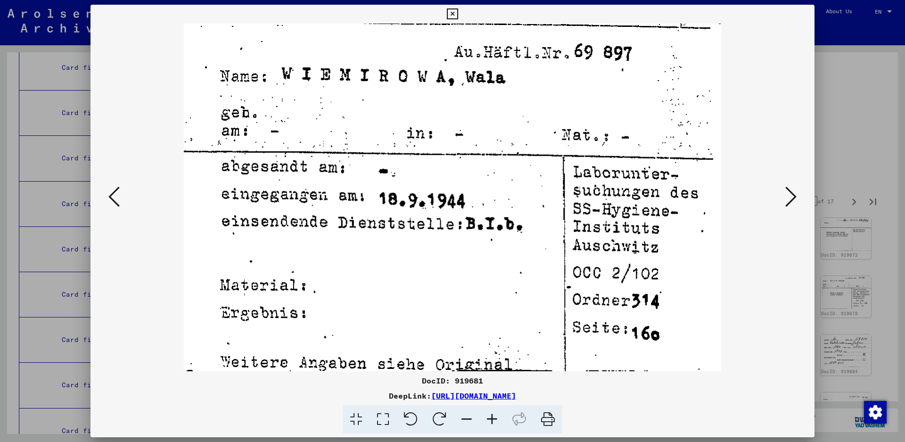
click at [788, 191] on icon at bounding box center [790, 196] width 11 height 23
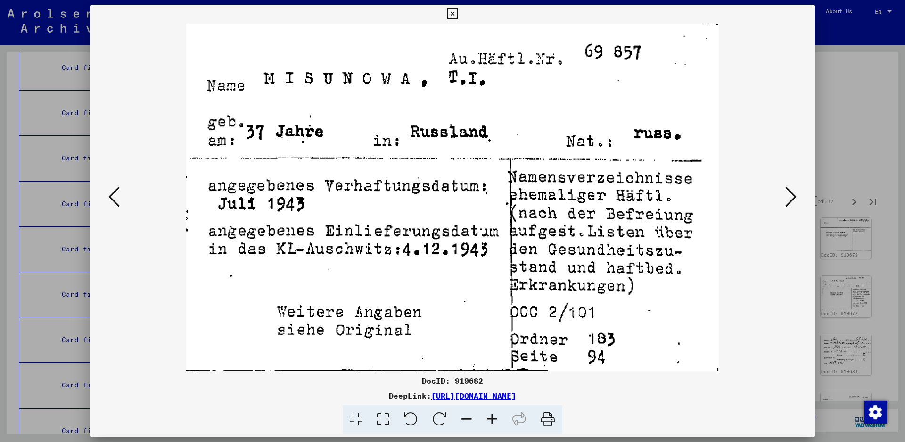
click at [788, 191] on icon at bounding box center [790, 196] width 11 height 23
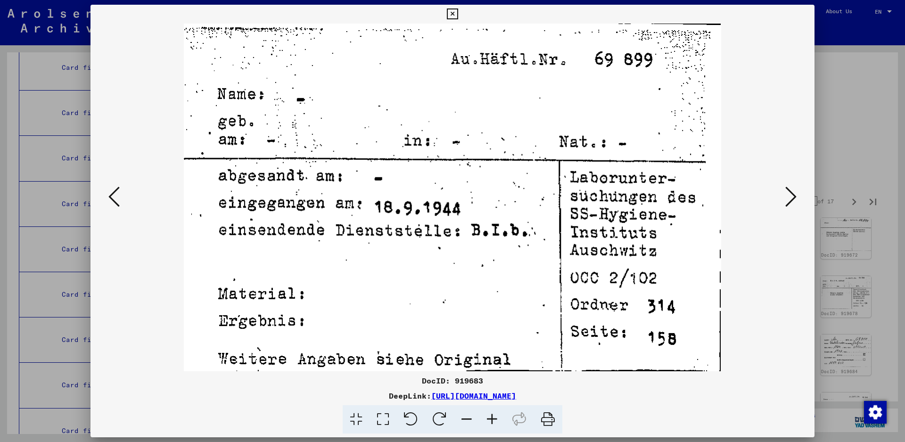
click at [788, 191] on icon at bounding box center [790, 196] width 11 height 23
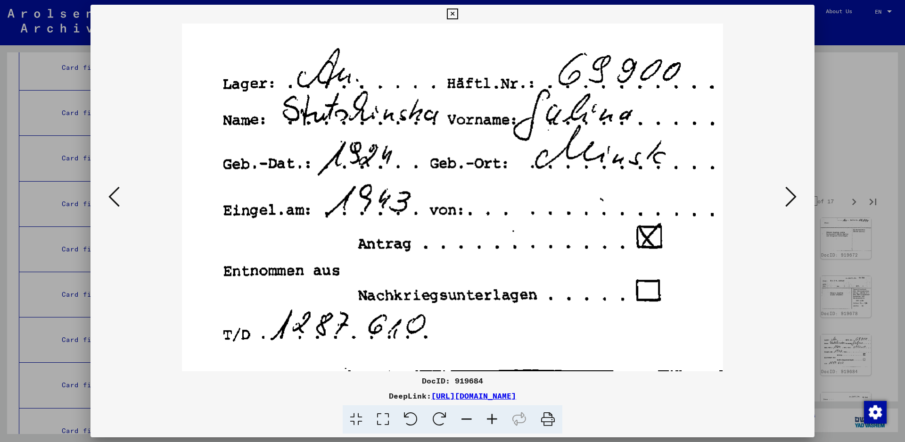
click at [788, 191] on icon at bounding box center [790, 196] width 11 height 23
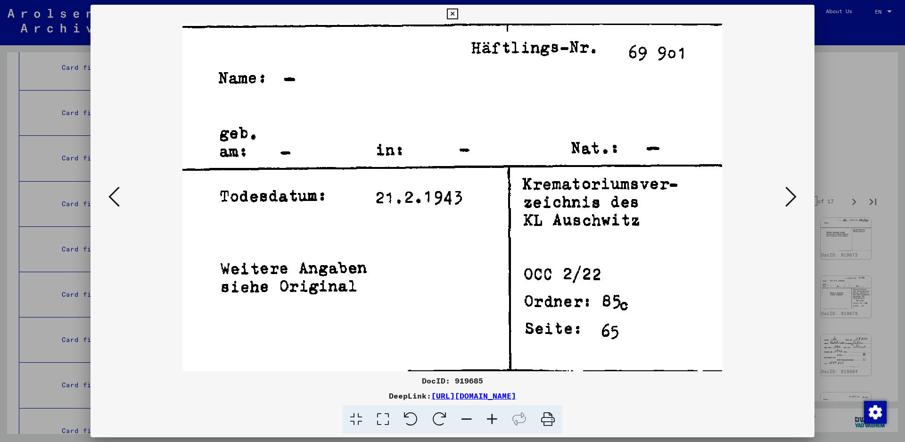
click at [788, 191] on icon at bounding box center [790, 196] width 11 height 23
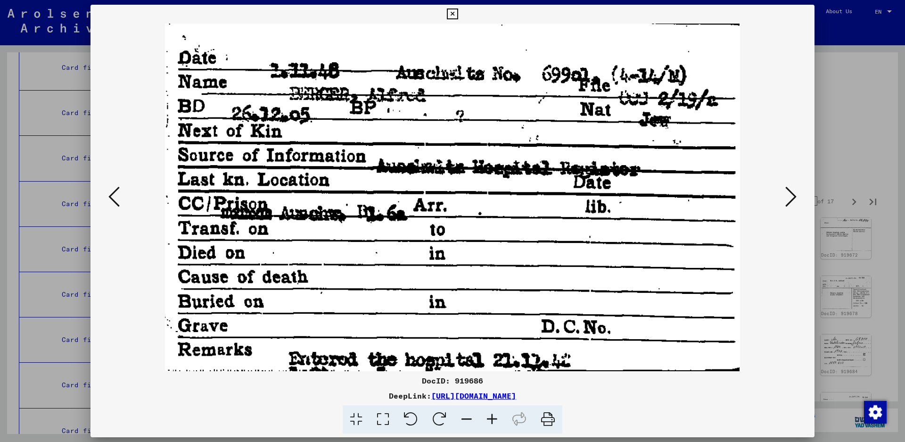
click at [786, 189] on icon at bounding box center [790, 196] width 11 height 23
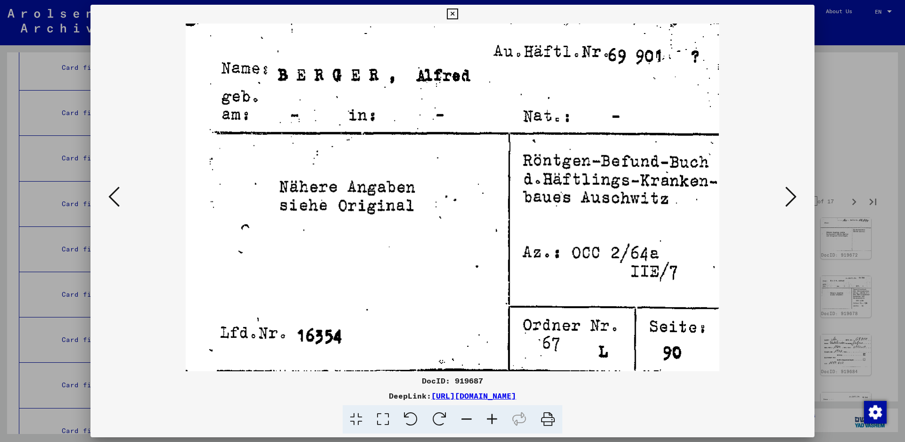
click at [786, 189] on icon at bounding box center [790, 196] width 11 height 23
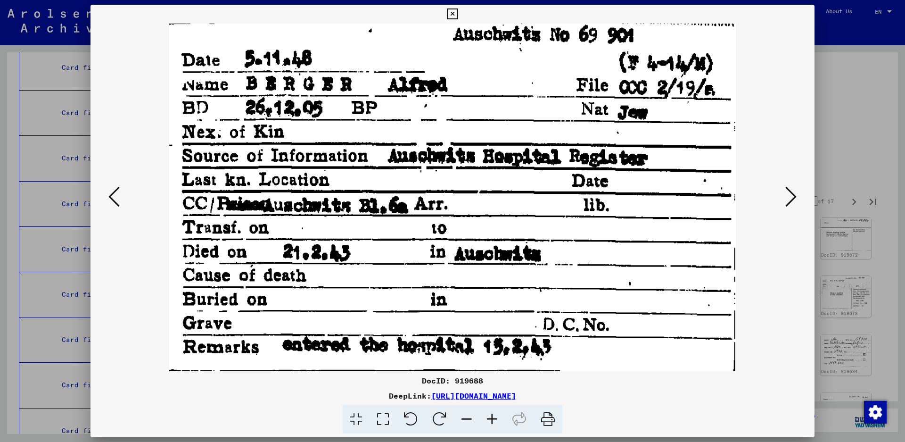
click at [786, 189] on icon at bounding box center [790, 196] width 11 height 23
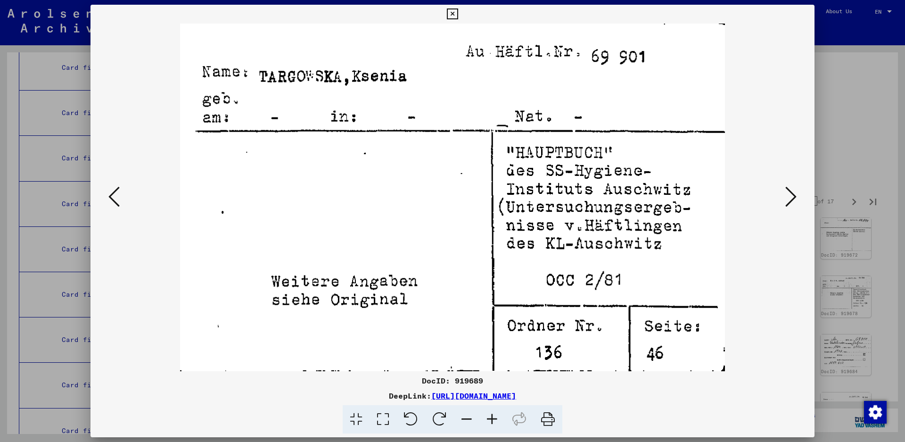
click at [786, 189] on icon at bounding box center [790, 196] width 11 height 23
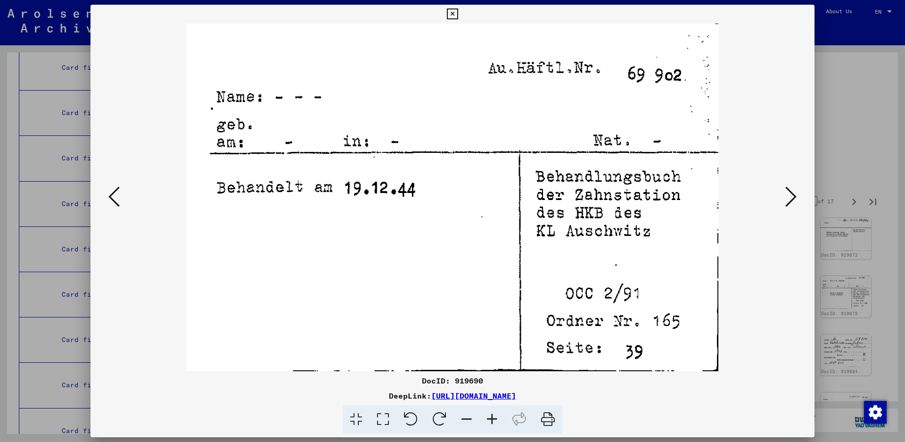
click at [786, 189] on icon at bounding box center [790, 196] width 11 height 23
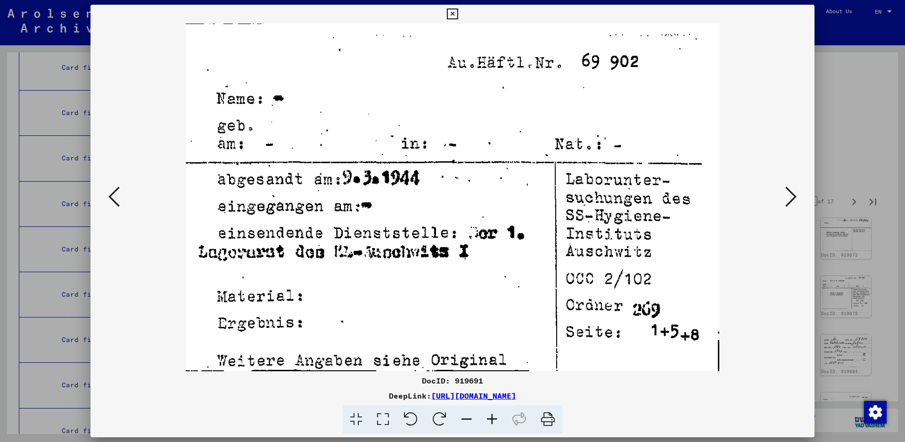
click at [786, 189] on icon at bounding box center [790, 196] width 11 height 23
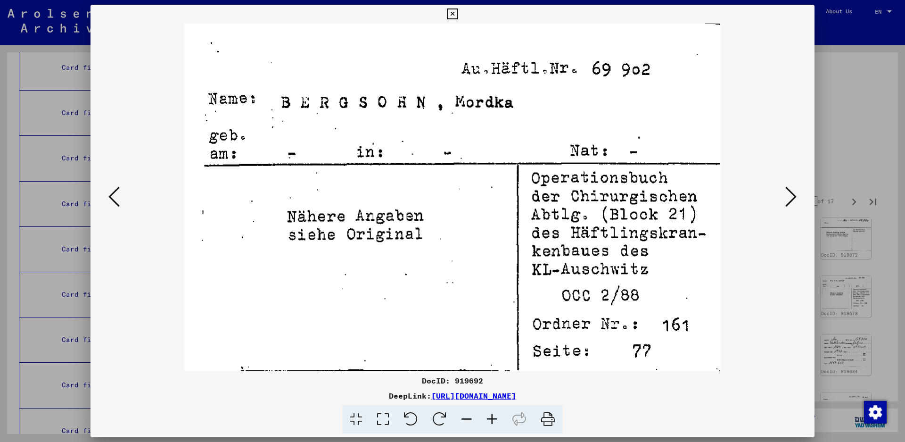
click at [794, 197] on icon at bounding box center [790, 196] width 11 height 23
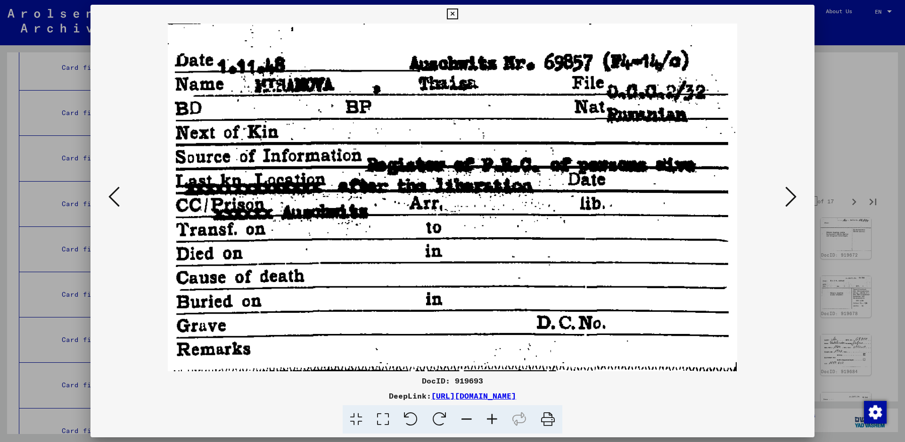
click at [794, 197] on icon at bounding box center [790, 196] width 11 height 23
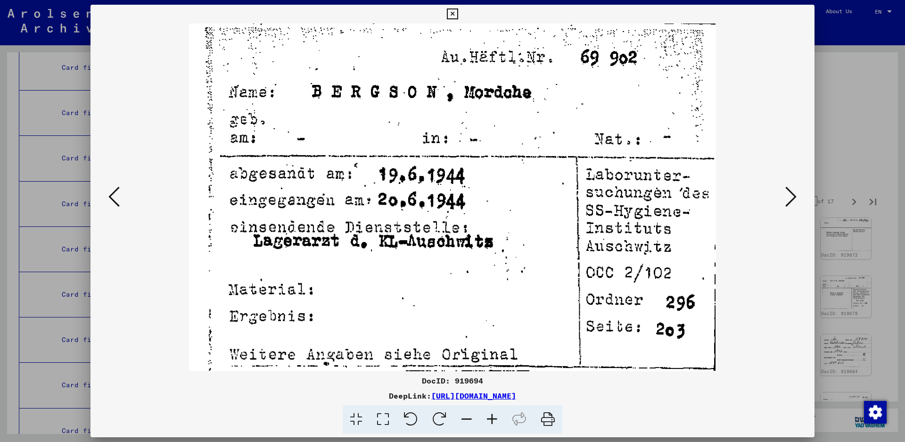
drag, startPoint x: 794, startPoint y: 197, endPoint x: 788, endPoint y: 192, distance: 7.3
click at [788, 192] on icon at bounding box center [790, 196] width 11 height 23
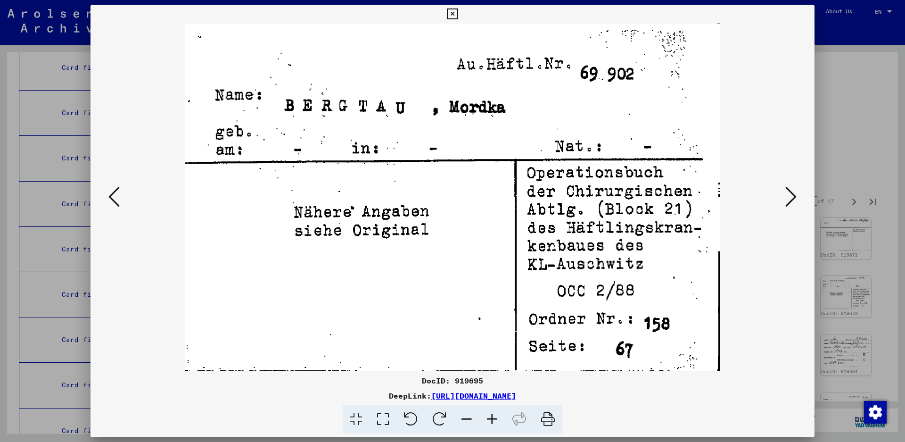
click at [788, 192] on icon at bounding box center [790, 196] width 11 height 23
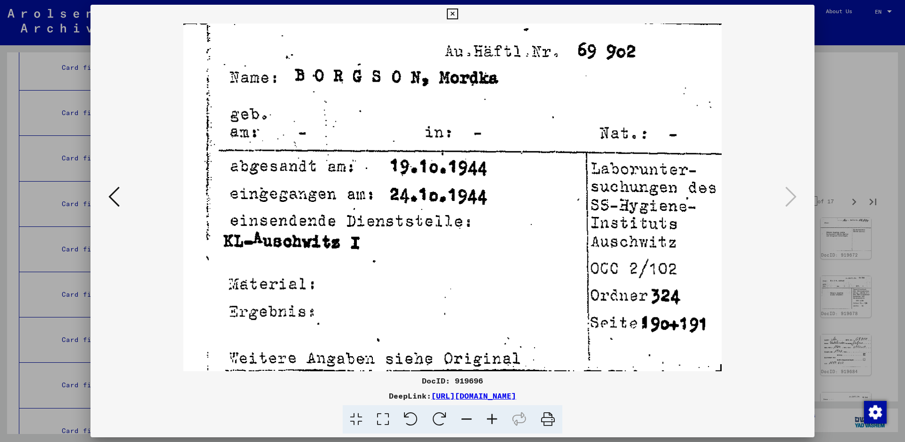
click at [788, 192] on icon at bounding box center [790, 196] width 11 height 23
click at [458, 16] on icon at bounding box center [452, 13] width 11 height 11
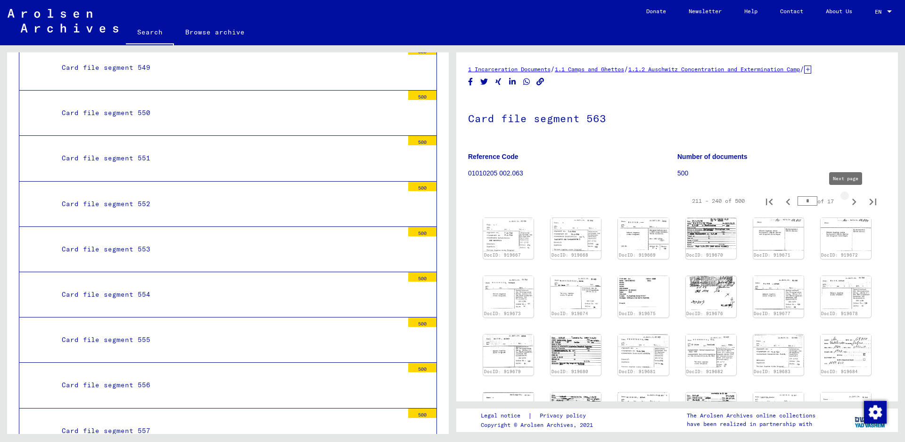
click at [847, 201] on icon "Next page" at bounding box center [853, 201] width 13 height 13
type input "*"
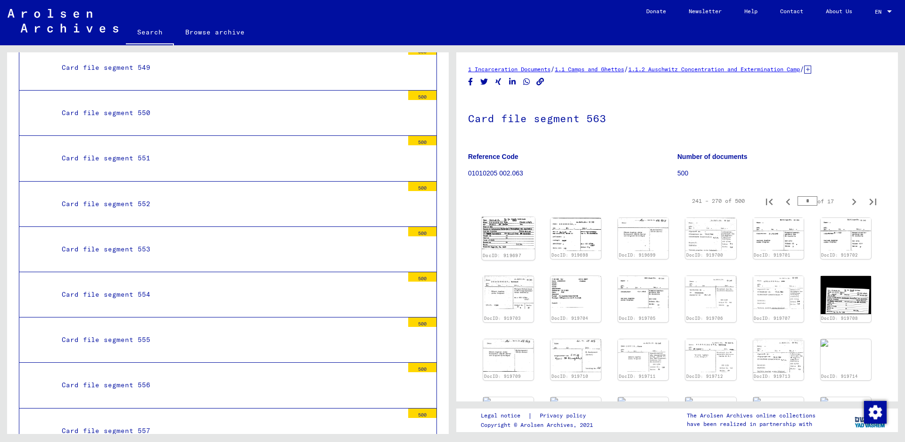
click at [508, 242] on img at bounding box center [508, 233] width 53 height 32
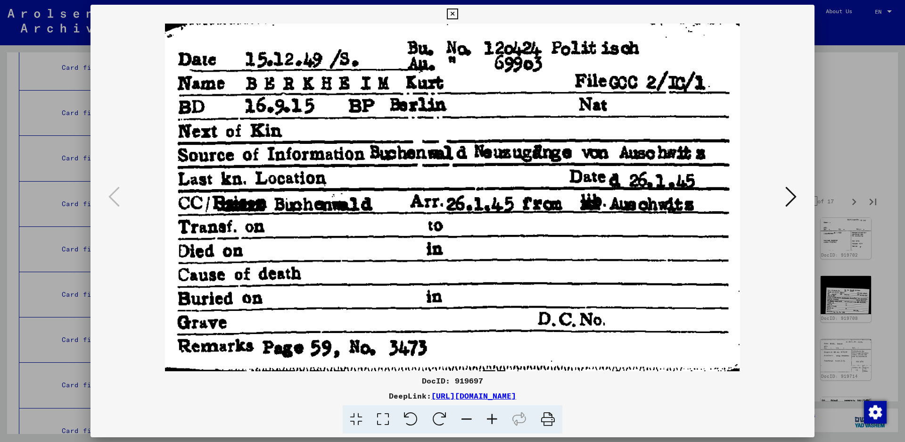
click at [792, 197] on icon at bounding box center [790, 196] width 11 height 23
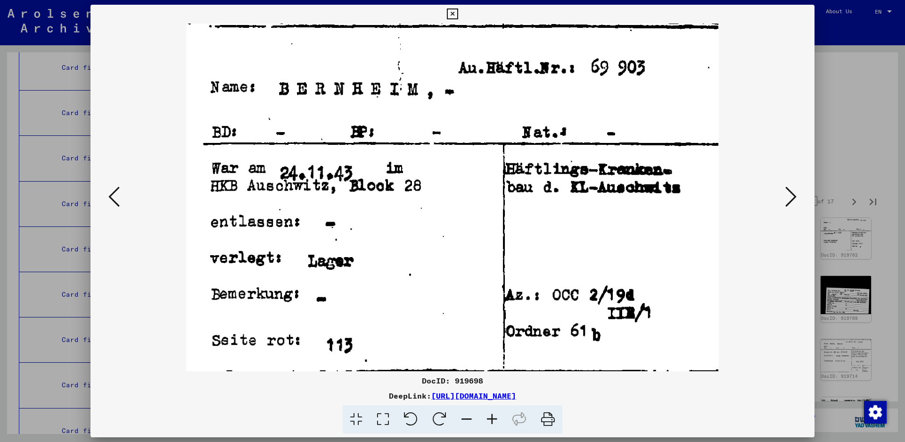
click at [792, 197] on icon at bounding box center [790, 196] width 11 height 23
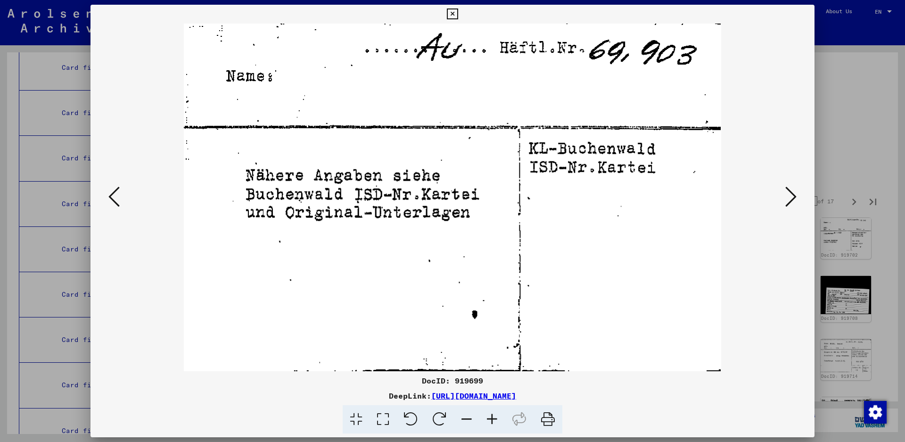
click at [792, 197] on icon at bounding box center [790, 196] width 11 height 23
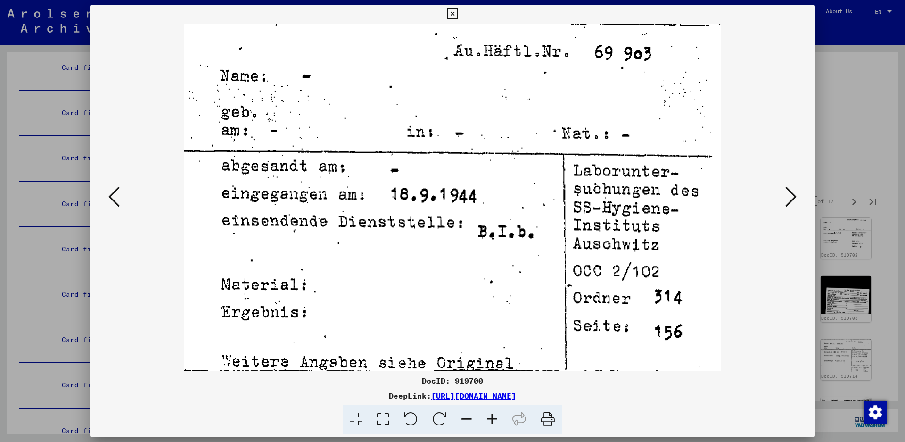
click at [792, 197] on icon at bounding box center [790, 196] width 11 height 23
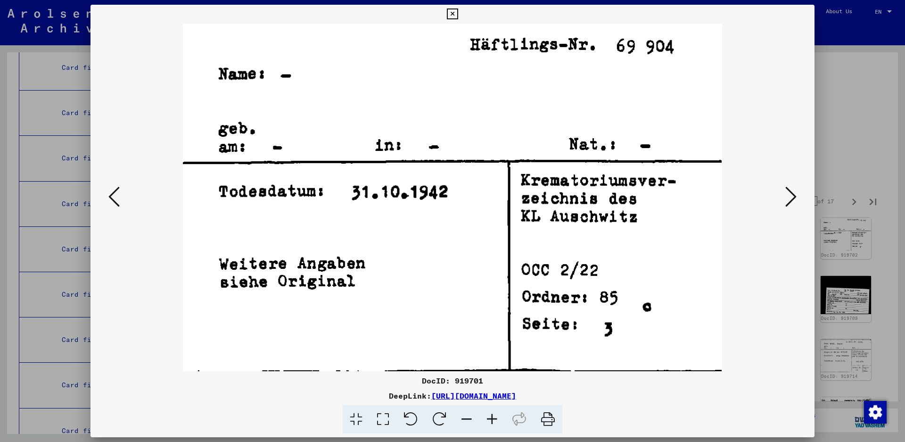
click at [792, 197] on icon at bounding box center [790, 196] width 11 height 23
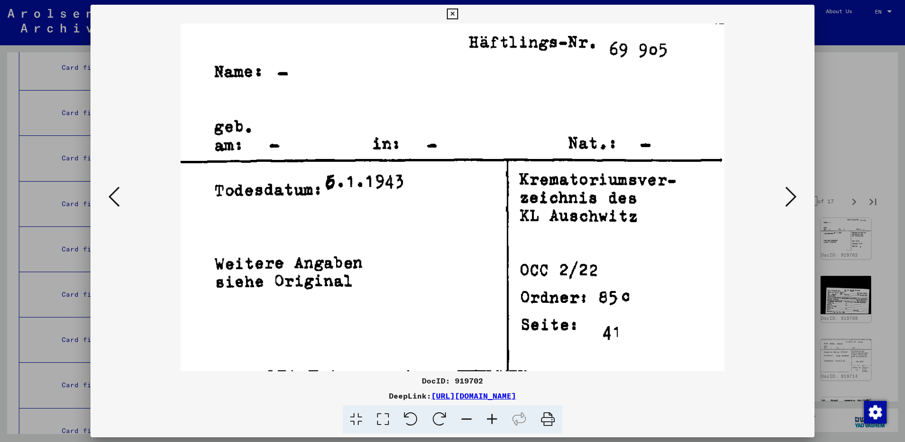
click at [792, 197] on icon at bounding box center [790, 196] width 11 height 23
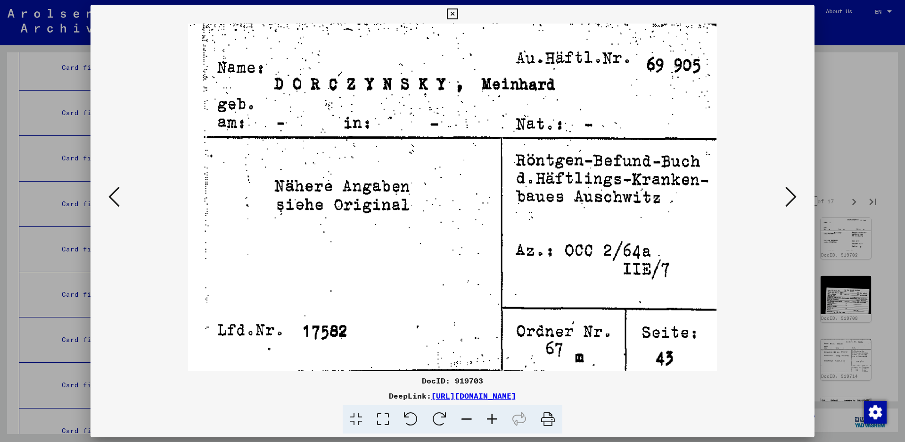
click at [792, 197] on icon at bounding box center [790, 196] width 11 height 23
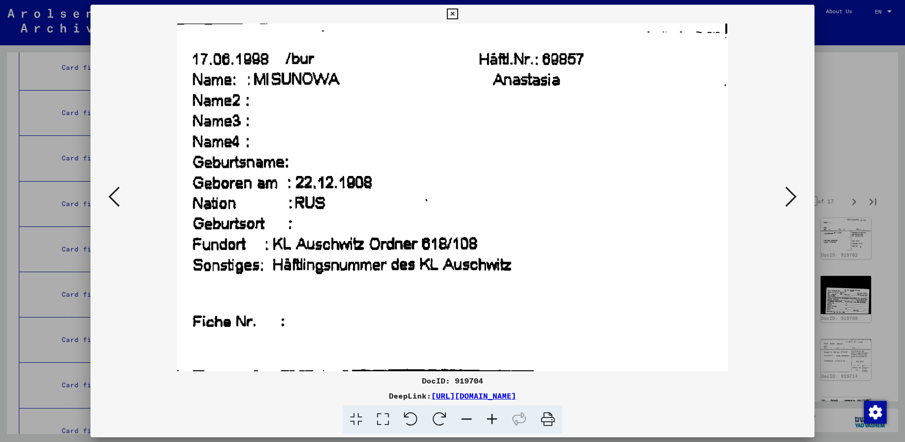
click at [792, 197] on icon at bounding box center [790, 196] width 11 height 23
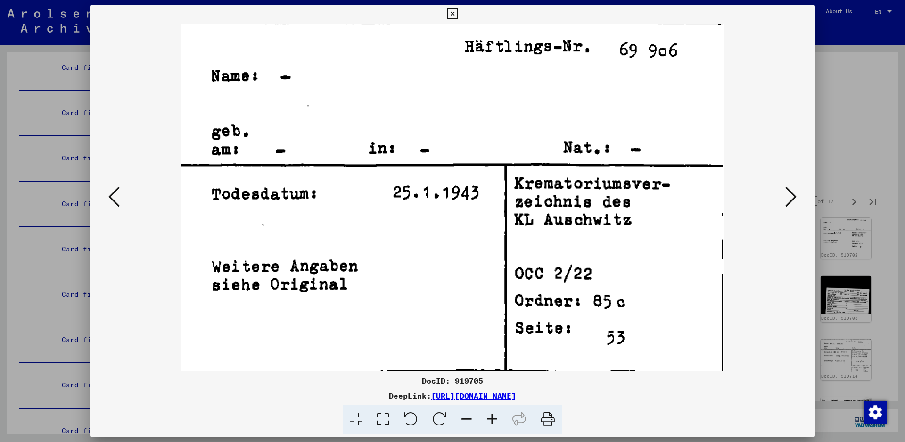
click at [792, 197] on icon at bounding box center [790, 196] width 11 height 23
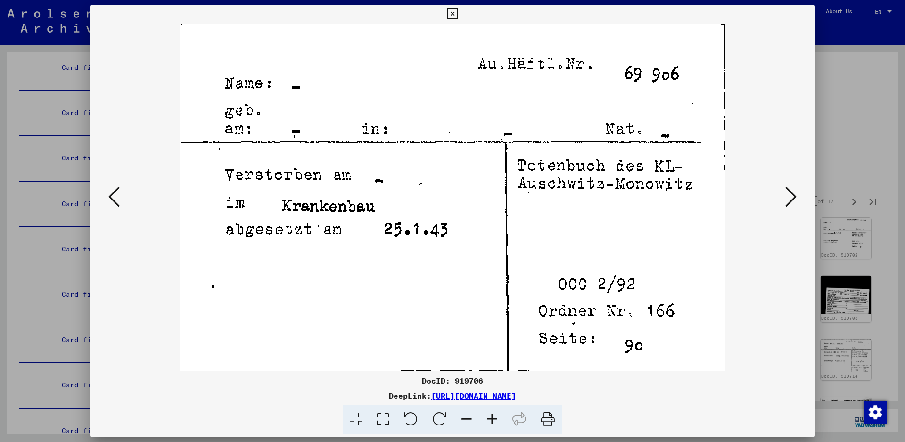
click at [792, 197] on icon at bounding box center [790, 196] width 11 height 23
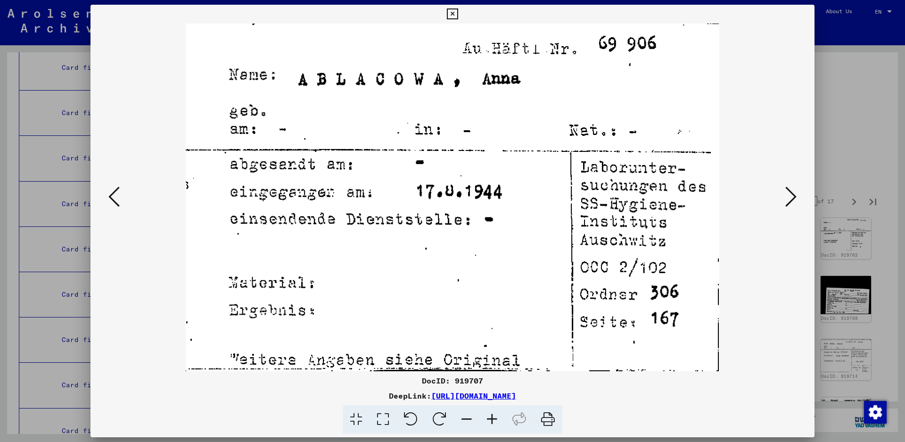
click at [793, 197] on icon at bounding box center [790, 196] width 11 height 23
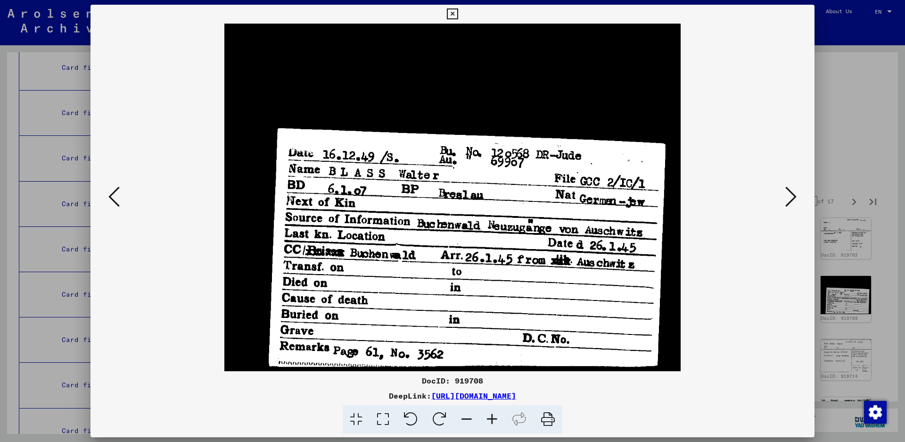
click at [791, 197] on icon at bounding box center [790, 196] width 11 height 23
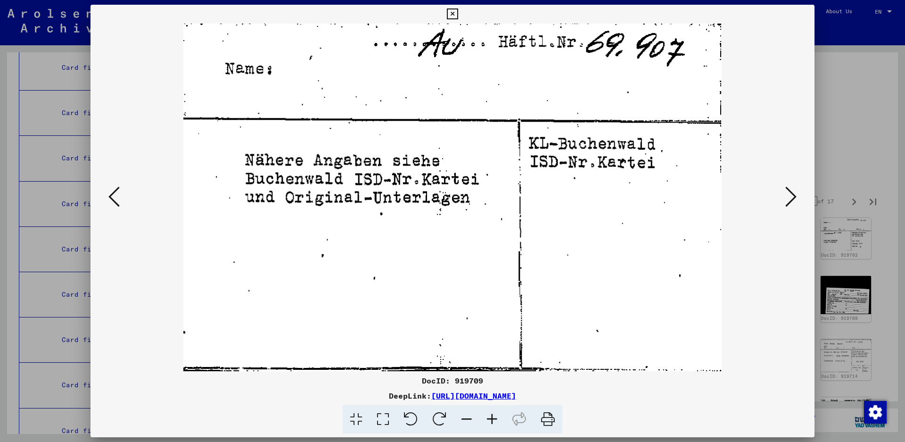
click at [791, 197] on icon at bounding box center [790, 196] width 11 height 23
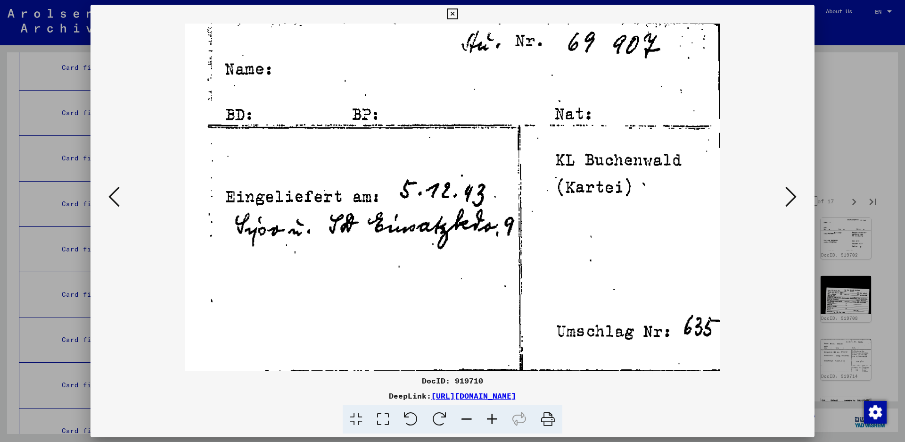
click at [791, 197] on icon at bounding box center [790, 196] width 11 height 23
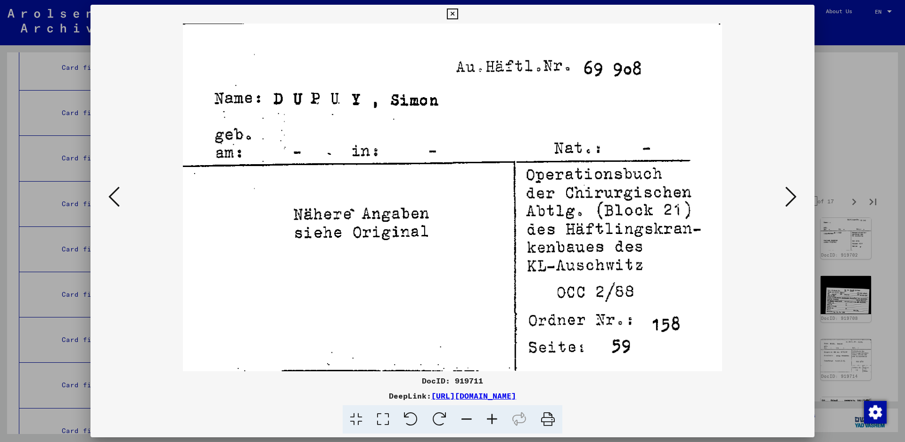
click at [795, 198] on icon at bounding box center [790, 196] width 11 height 23
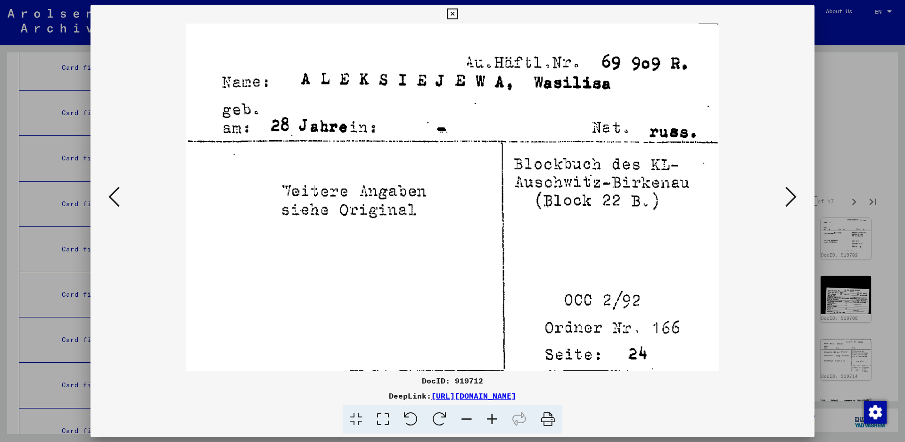
click at [795, 198] on icon at bounding box center [790, 196] width 11 height 23
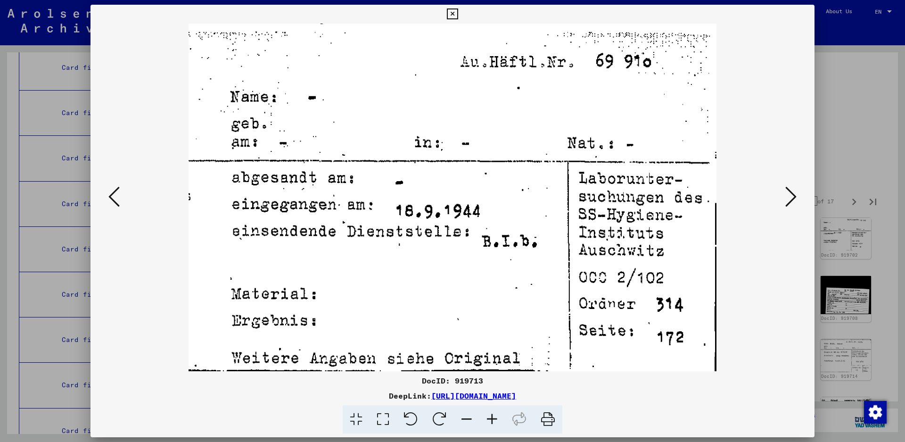
click at [789, 196] on icon at bounding box center [790, 196] width 11 height 23
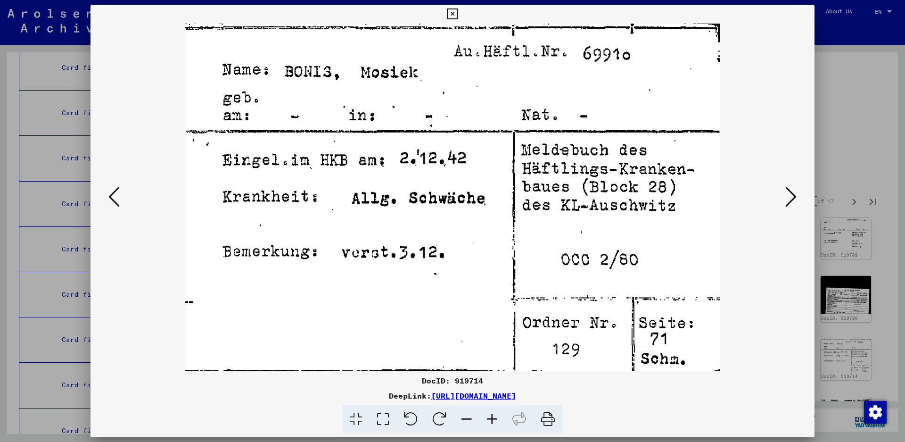
click at [795, 192] on icon at bounding box center [790, 196] width 11 height 23
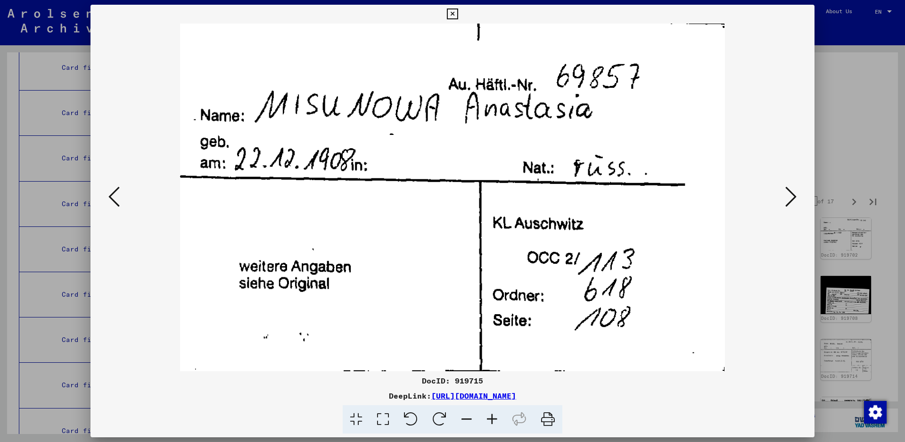
click at [792, 194] on icon at bounding box center [790, 196] width 11 height 23
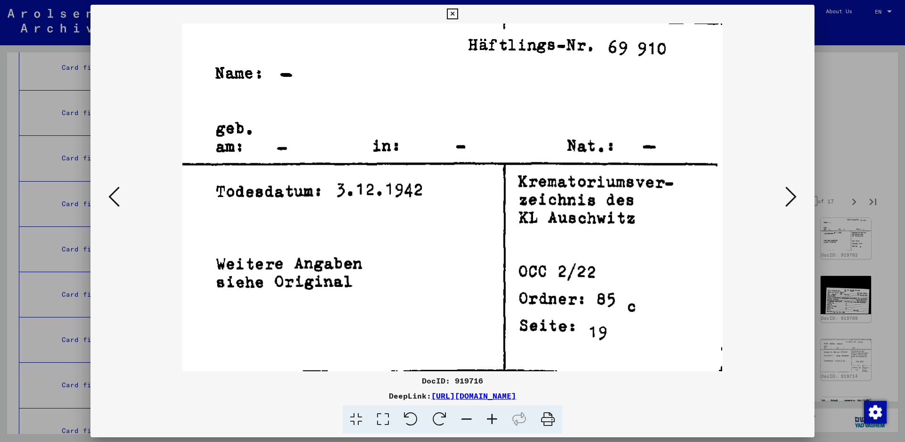
click at [788, 195] on icon at bounding box center [790, 196] width 11 height 23
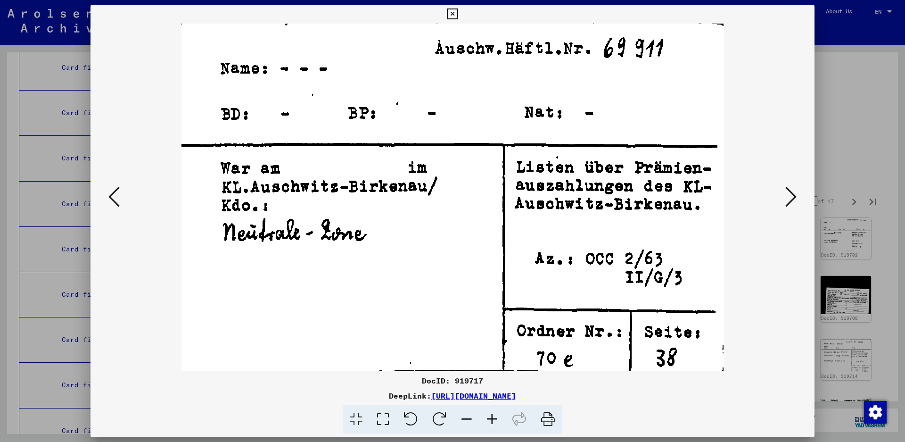
click at [788, 195] on icon at bounding box center [790, 196] width 11 height 23
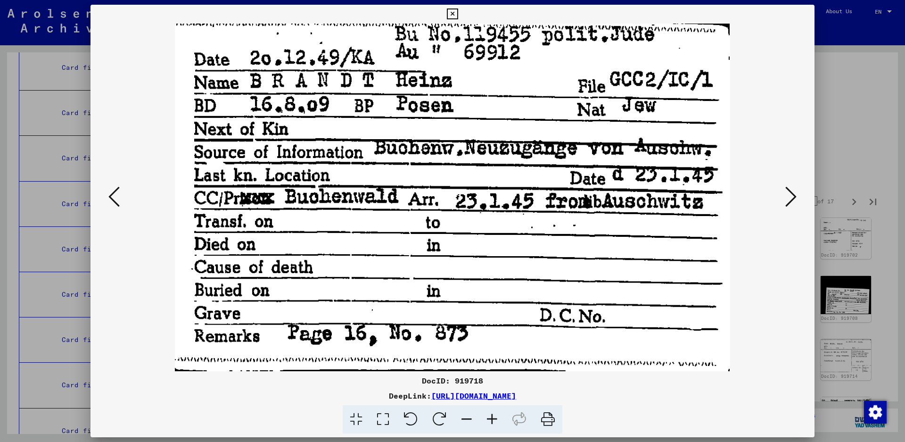
click at [793, 193] on icon at bounding box center [790, 196] width 11 height 23
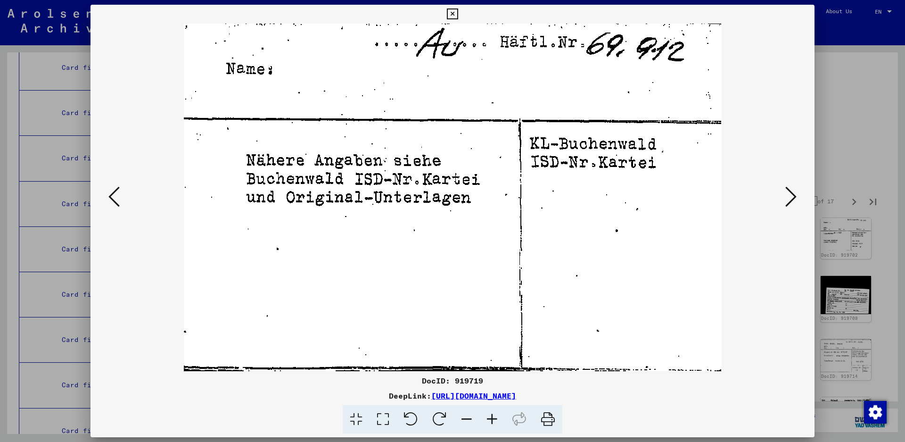
click at [793, 193] on icon at bounding box center [790, 196] width 11 height 23
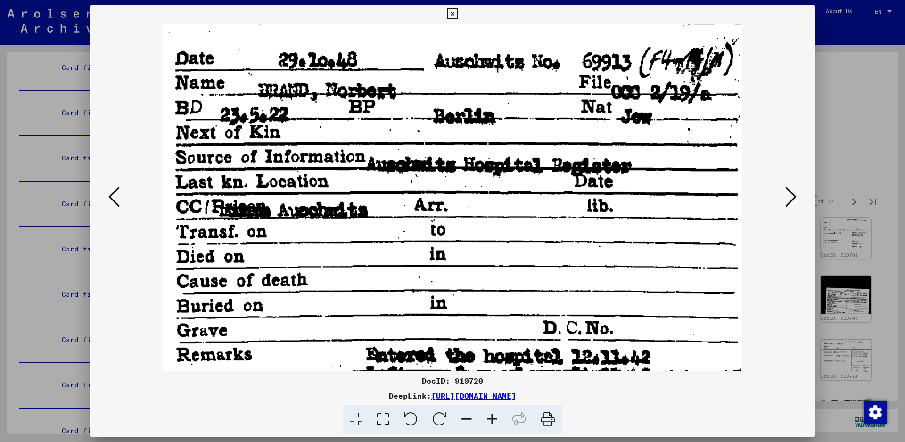
click at [791, 192] on icon at bounding box center [790, 196] width 11 height 23
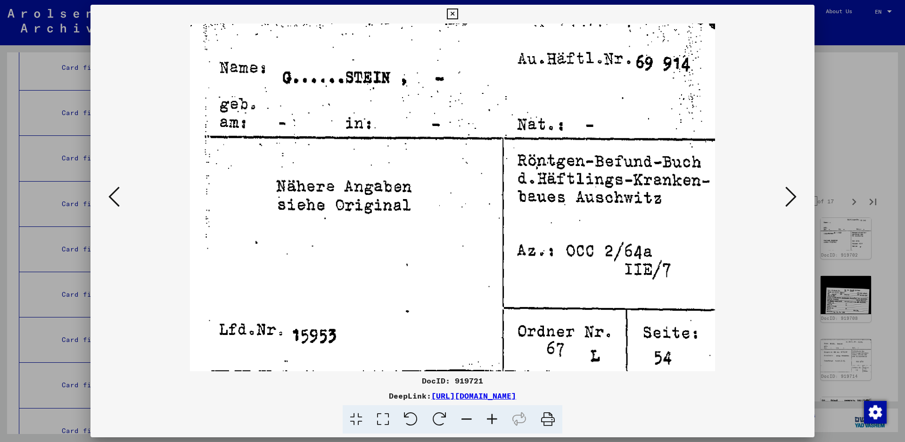
click at [791, 192] on icon at bounding box center [790, 196] width 11 height 23
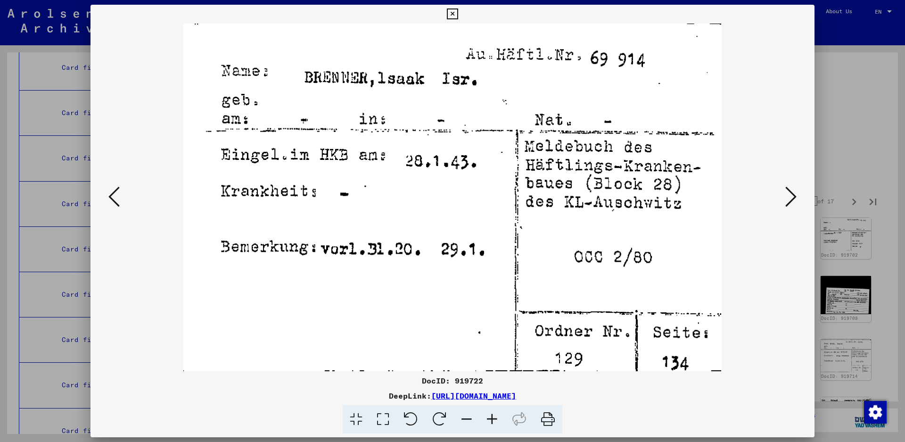
click at [794, 189] on icon at bounding box center [790, 196] width 11 height 23
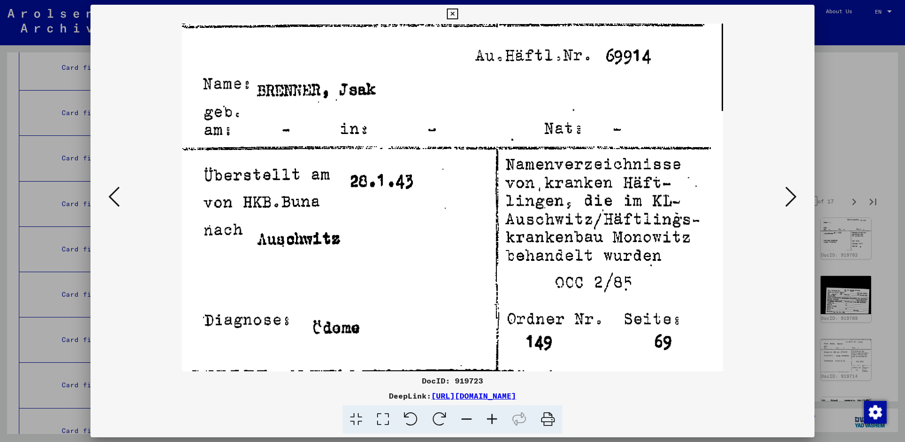
click at [794, 189] on icon at bounding box center [790, 196] width 11 height 23
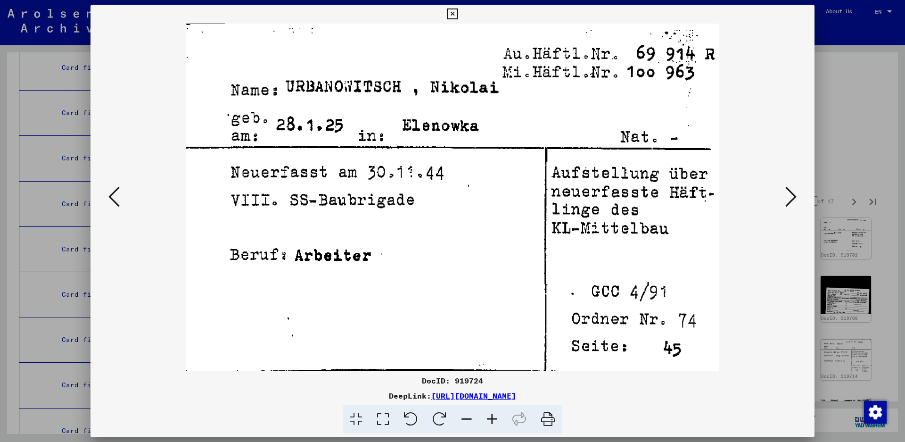
click at [794, 189] on icon at bounding box center [790, 196] width 11 height 23
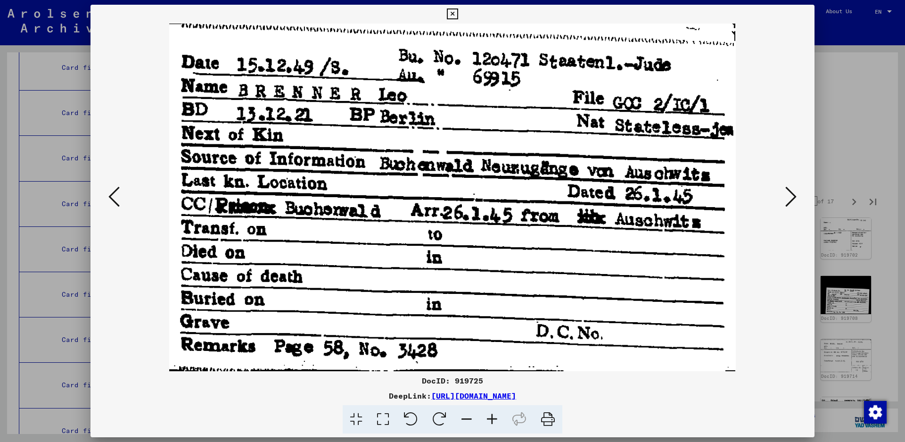
click at [792, 192] on icon at bounding box center [790, 196] width 11 height 23
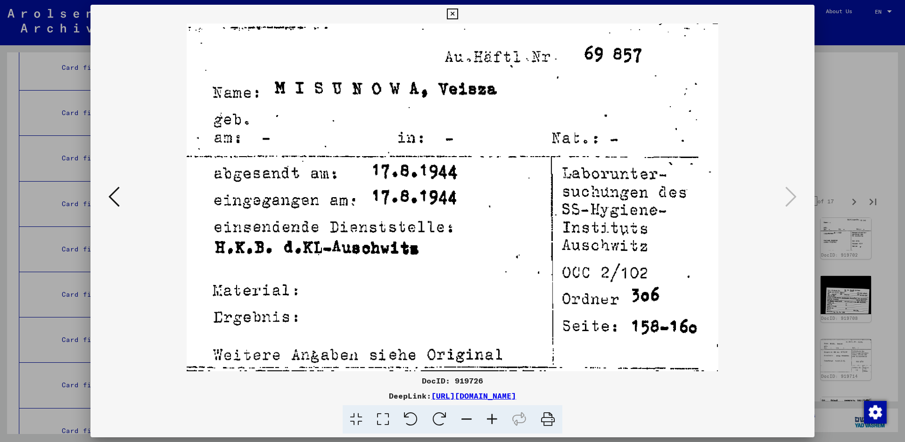
click at [790, 192] on icon at bounding box center [790, 196] width 11 height 23
click at [458, 12] on icon at bounding box center [452, 13] width 11 height 11
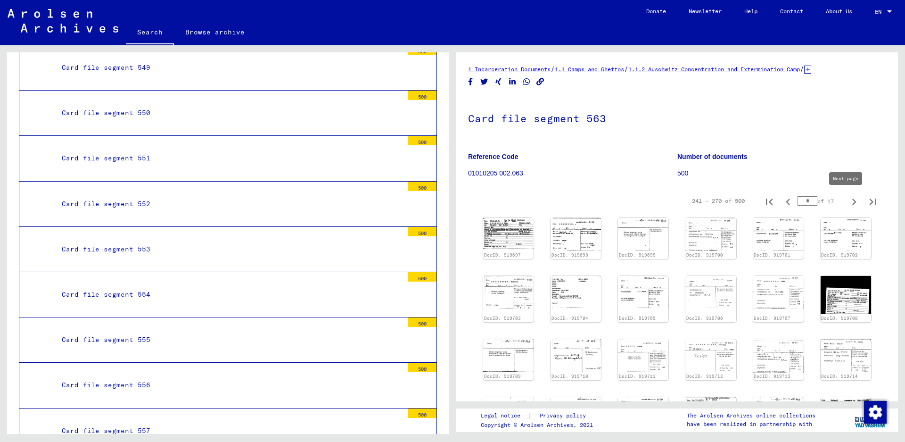
click at [847, 200] on icon "Next page" at bounding box center [853, 201] width 13 height 13
type input "**"
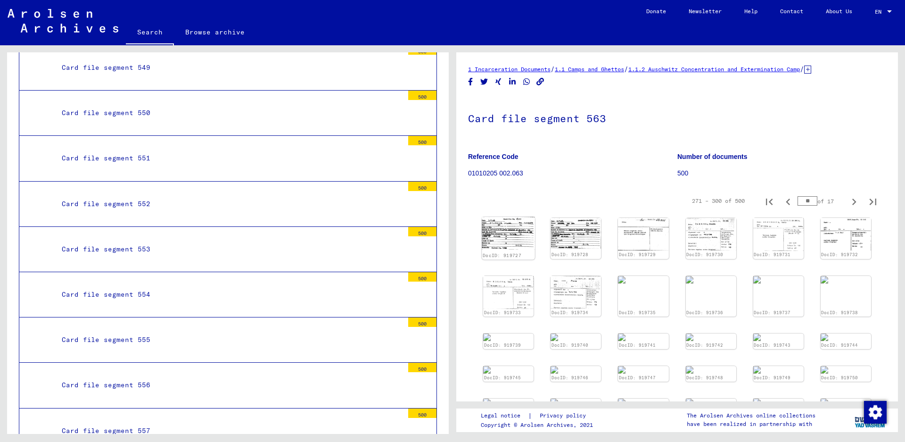
click at [511, 238] on img at bounding box center [508, 233] width 53 height 33
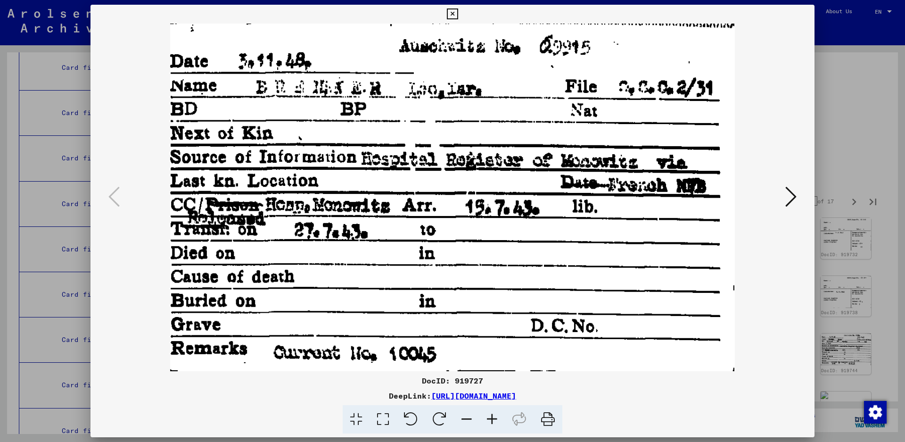
click at [786, 197] on icon at bounding box center [790, 196] width 11 height 23
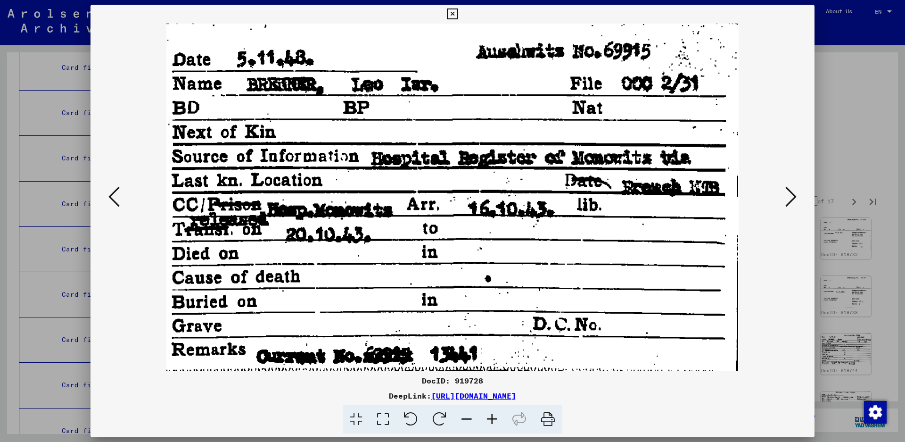
click at [786, 197] on icon at bounding box center [790, 196] width 11 height 23
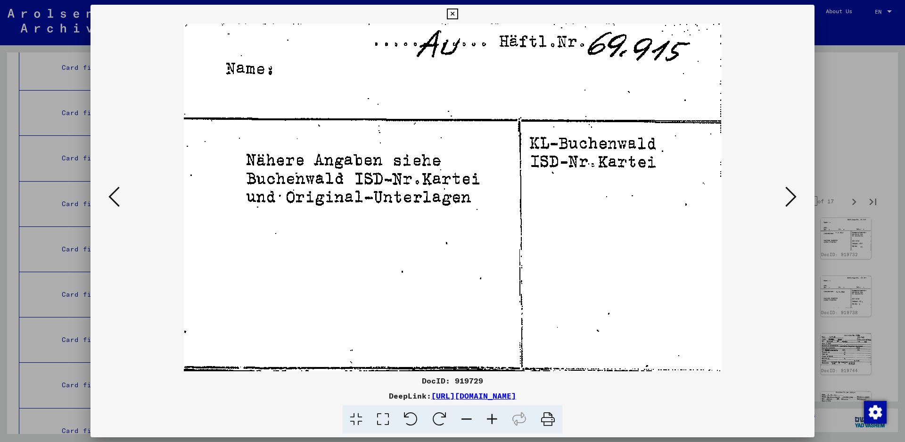
click at [786, 197] on icon at bounding box center [790, 196] width 11 height 23
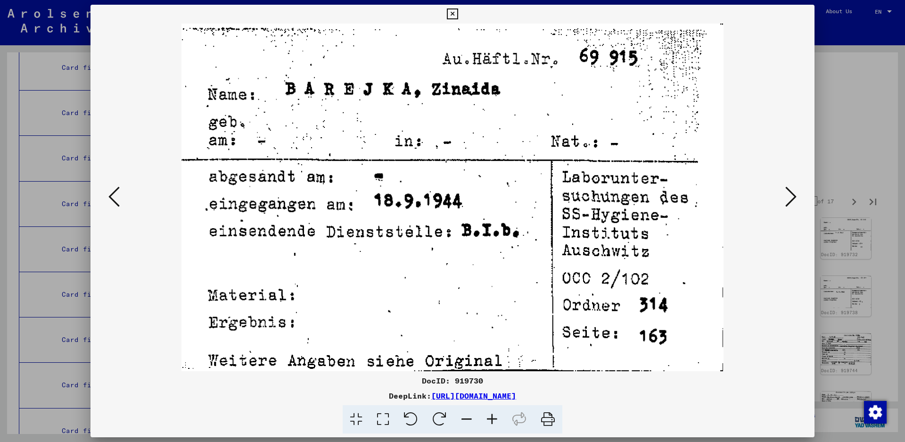
click at [784, 196] on button at bounding box center [790, 197] width 17 height 27
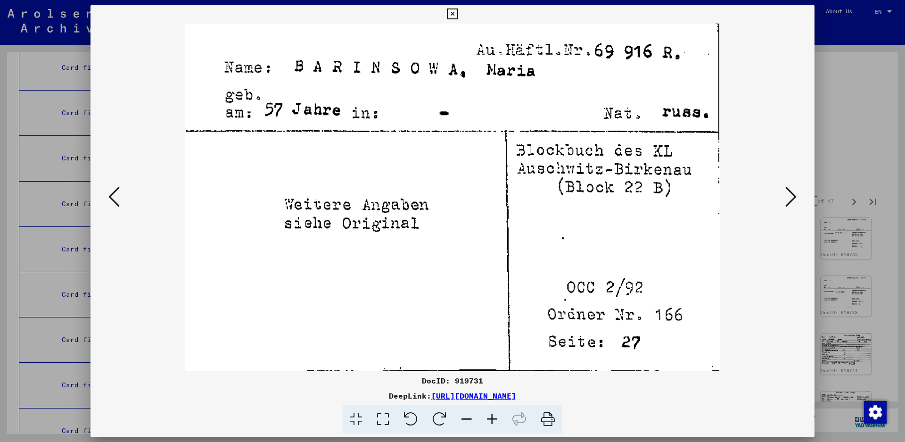
click at [784, 196] on button at bounding box center [790, 197] width 17 height 27
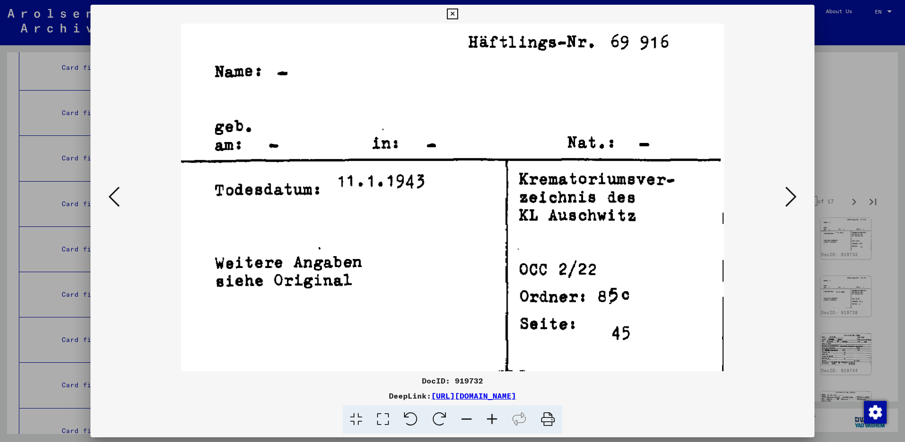
click at [783, 196] on button at bounding box center [790, 197] width 17 height 27
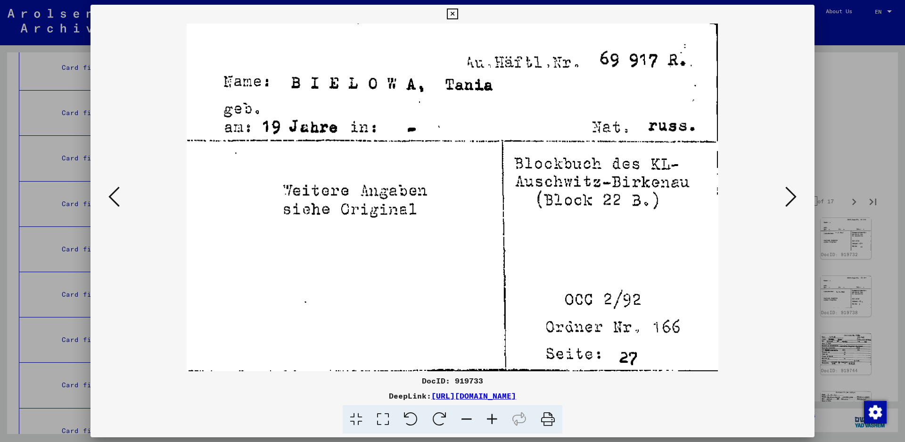
click at [782, 195] on img at bounding box center [453, 197] width 660 height 347
click at [793, 191] on icon at bounding box center [790, 196] width 11 height 23
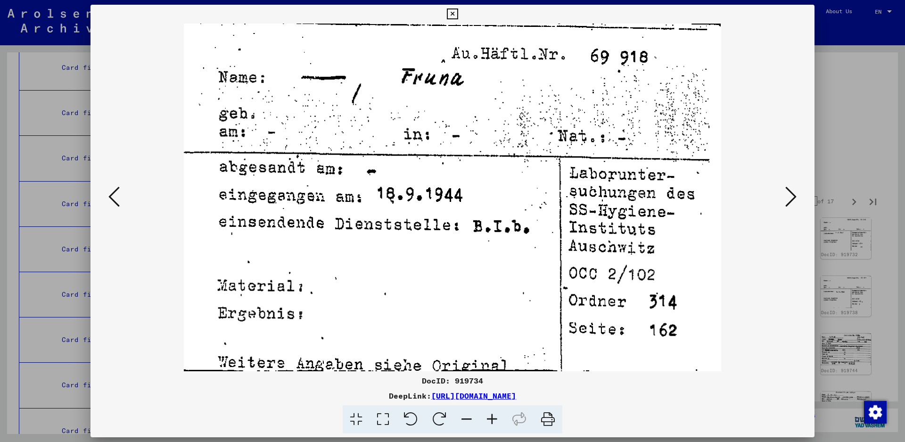
click at [793, 191] on icon at bounding box center [790, 196] width 11 height 23
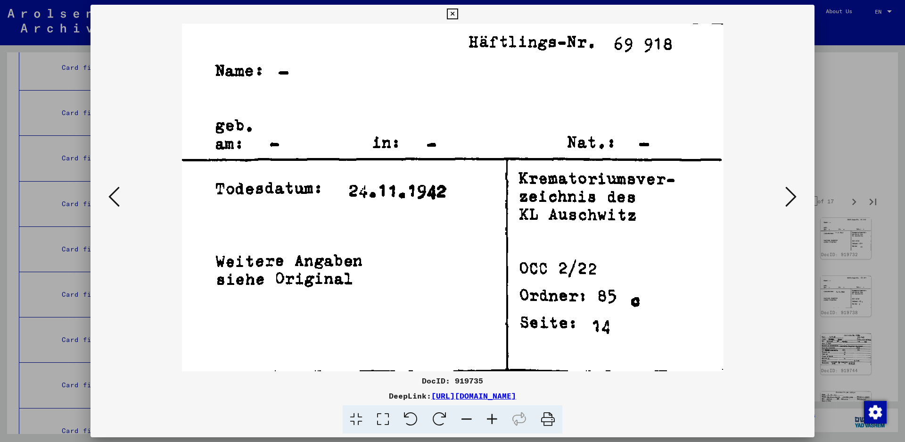
click at [792, 191] on icon at bounding box center [790, 196] width 11 height 23
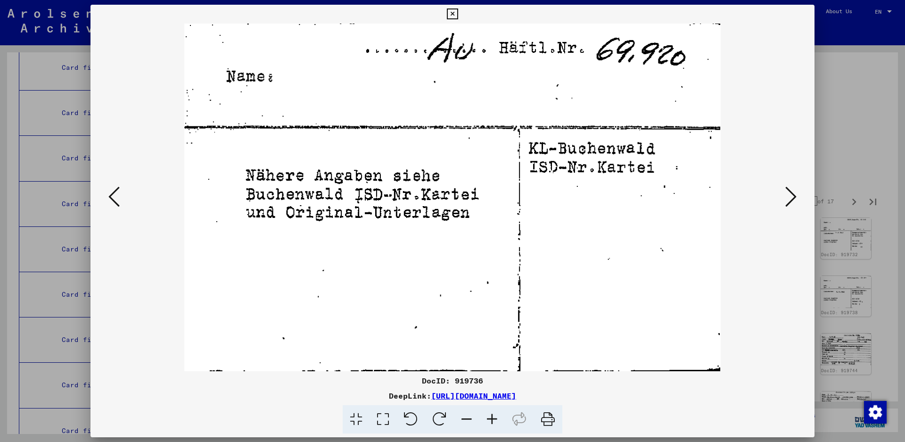
click at [789, 191] on icon at bounding box center [790, 196] width 11 height 23
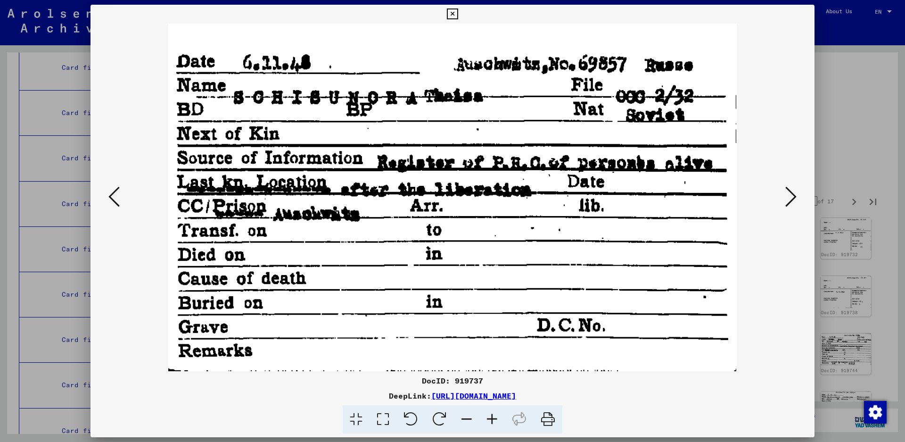
click at [789, 191] on icon at bounding box center [790, 196] width 11 height 23
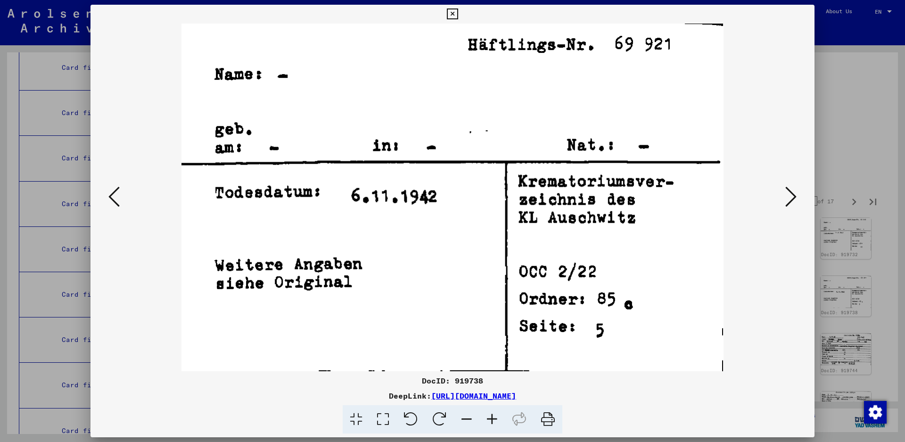
click at [789, 191] on icon at bounding box center [790, 196] width 11 height 23
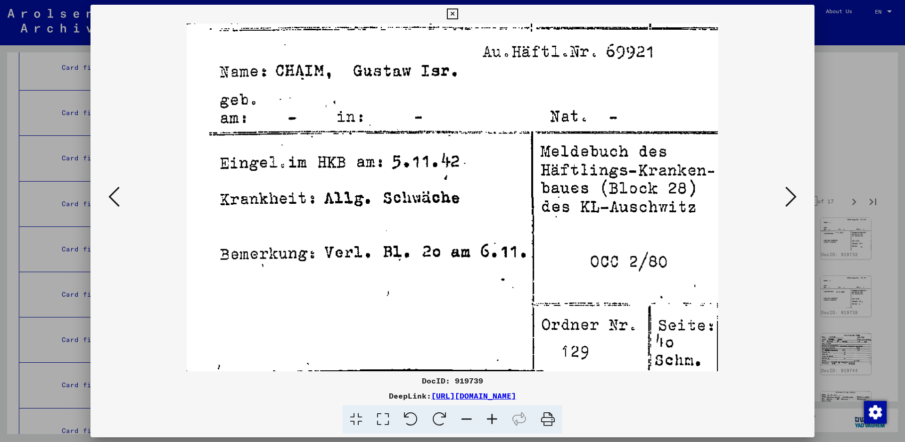
click at [784, 191] on button at bounding box center [790, 197] width 17 height 27
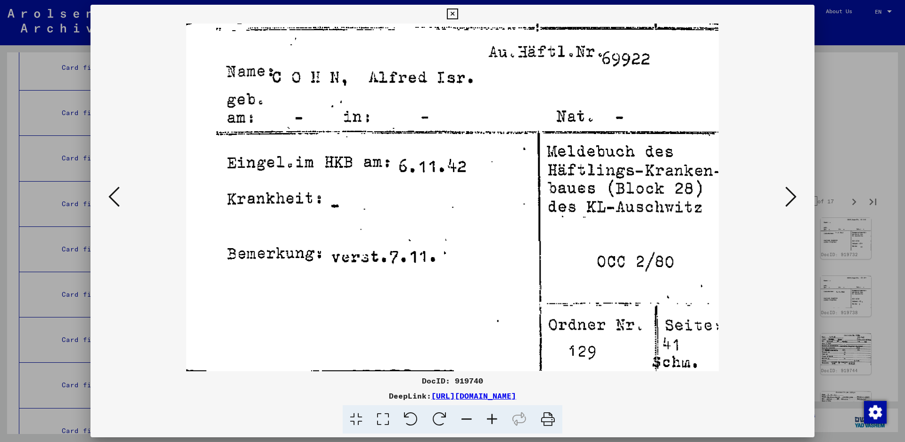
click at [794, 199] on icon at bounding box center [790, 196] width 11 height 23
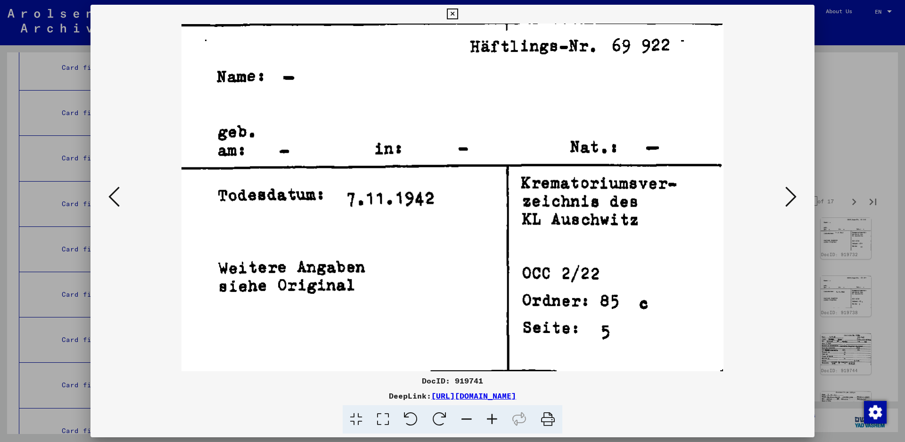
click at [787, 199] on icon at bounding box center [790, 196] width 11 height 23
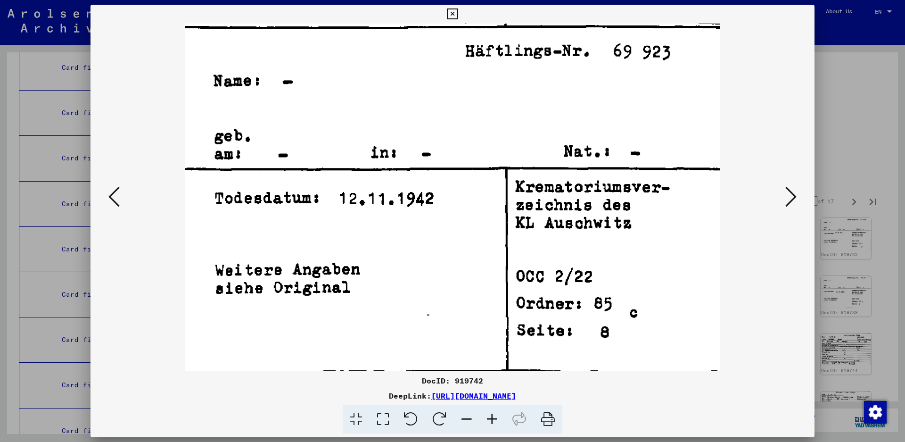
click at [787, 199] on icon at bounding box center [790, 196] width 11 height 23
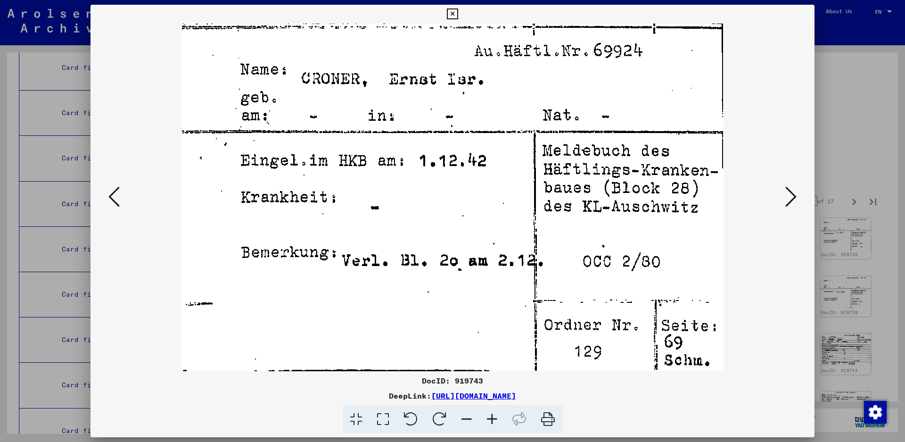
click at [788, 189] on icon at bounding box center [790, 196] width 11 height 23
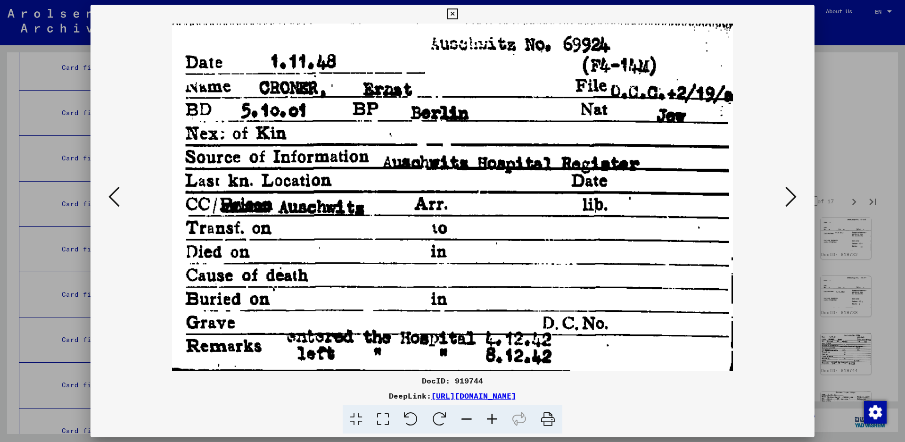
click at [788, 189] on icon at bounding box center [790, 196] width 11 height 23
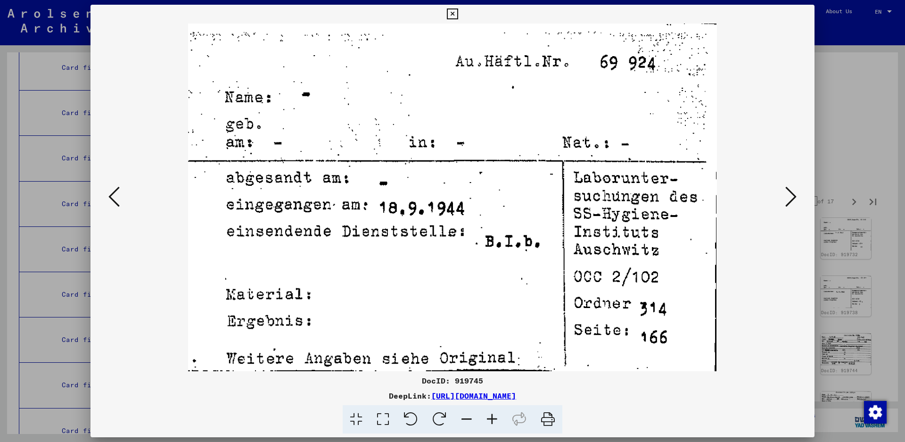
click at [788, 189] on icon at bounding box center [790, 196] width 11 height 23
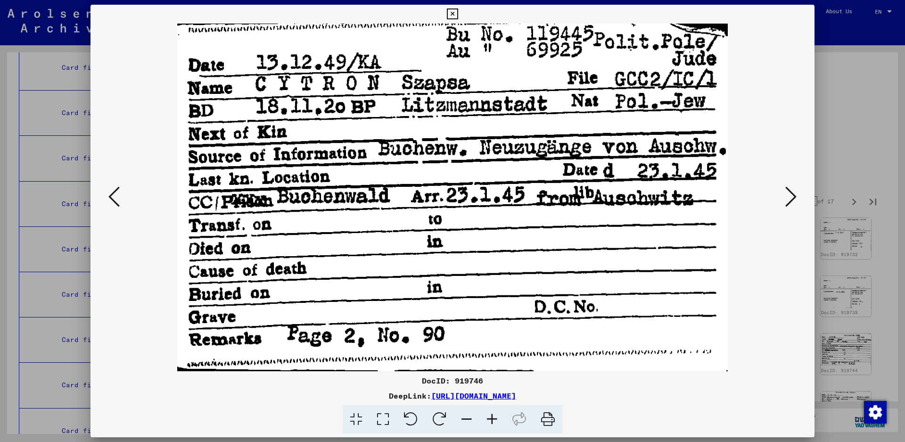
click at [790, 199] on icon at bounding box center [790, 196] width 11 height 23
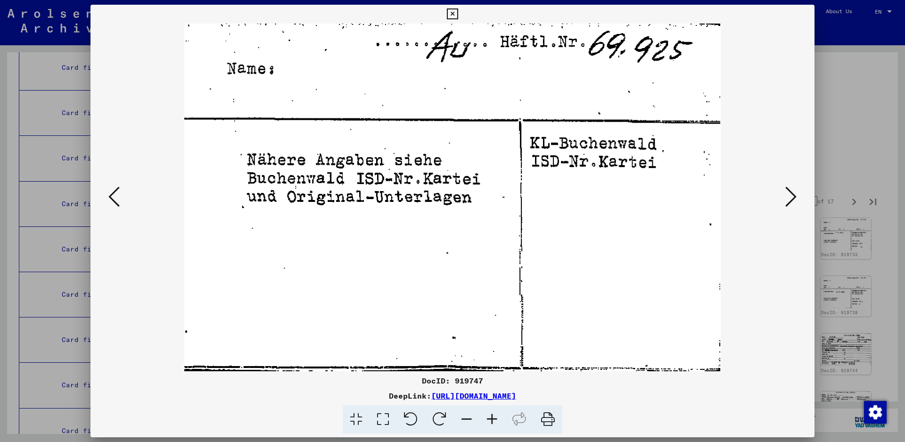
click at [790, 199] on icon at bounding box center [790, 196] width 11 height 23
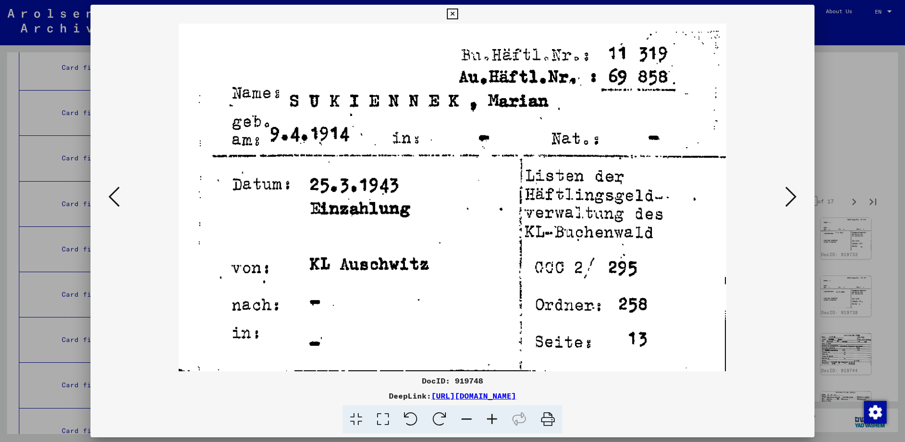
click at [790, 199] on icon at bounding box center [790, 196] width 11 height 23
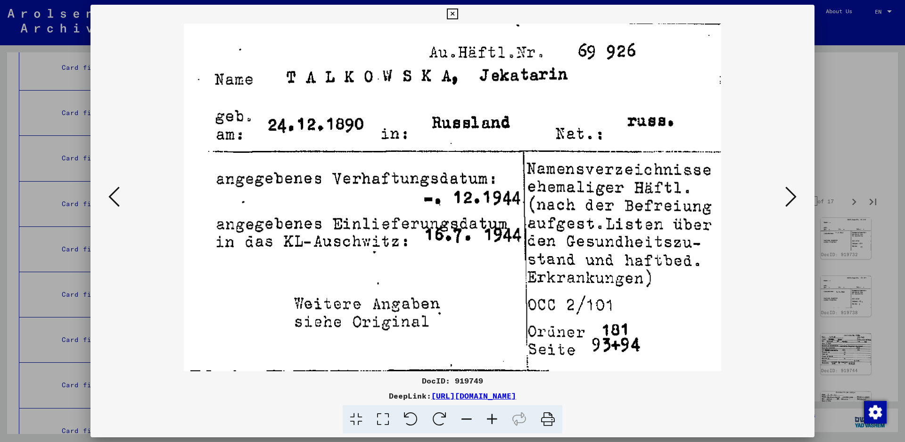
click at [790, 199] on icon at bounding box center [790, 196] width 11 height 23
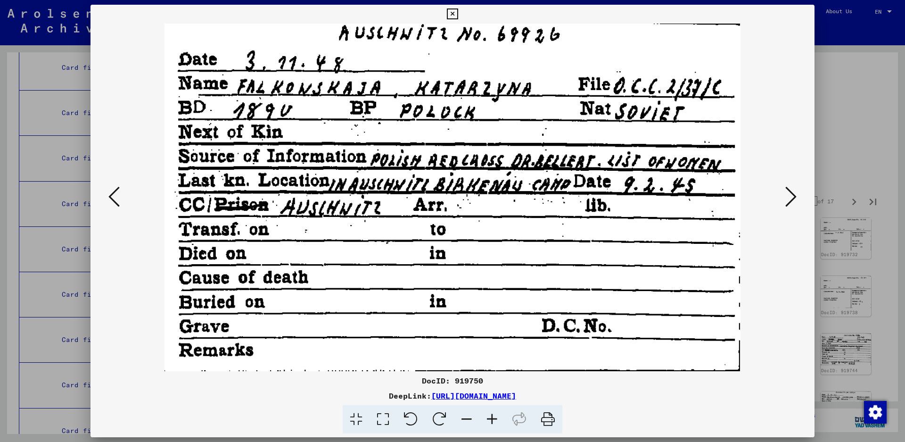
click at [790, 199] on icon at bounding box center [790, 196] width 11 height 23
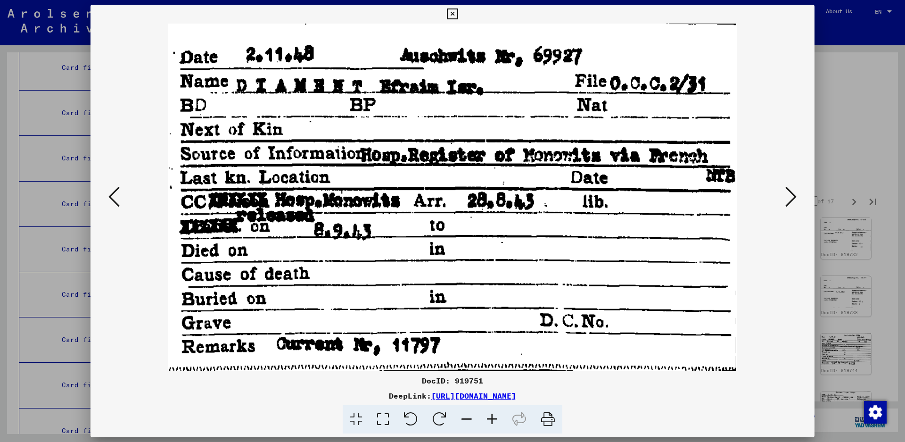
click at [786, 196] on icon at bounding box center [790, 196] width 11 height 23
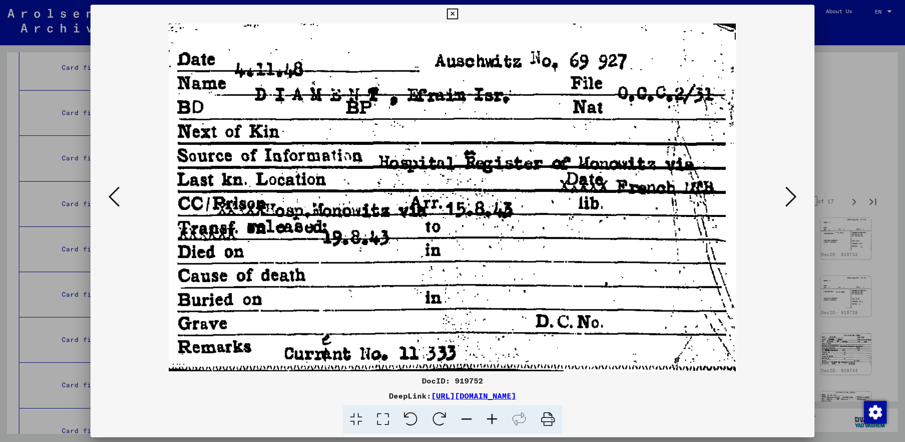
click at [786, 196] on icon at bounding box center [790, 196] width 11 height 23
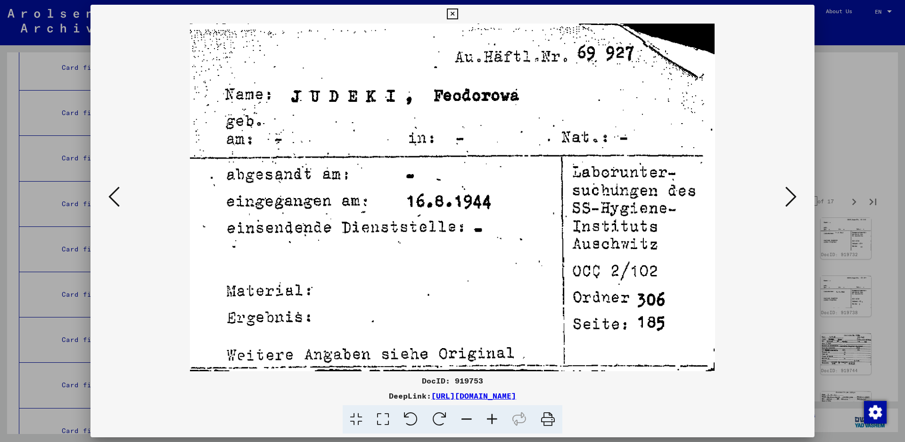
click at [786, 196] on icon at bounding box center [790, 196] width 11 height 23
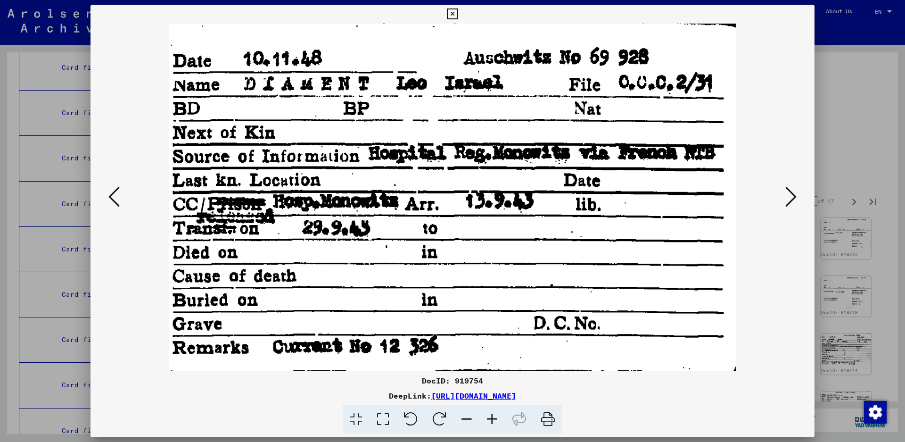
click at [786, 191] on icon at bounding box center [790, 196] width 11 height 23
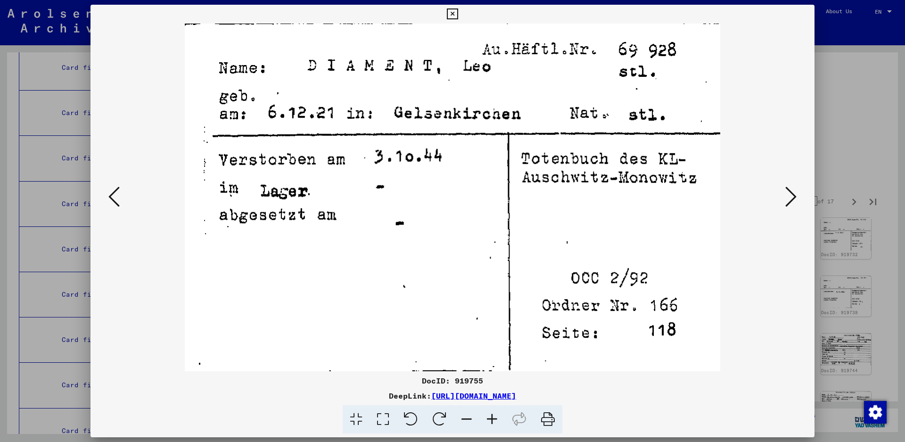
click at [786, 191] on icon at bounding box center [790, 196] width 11 height 23
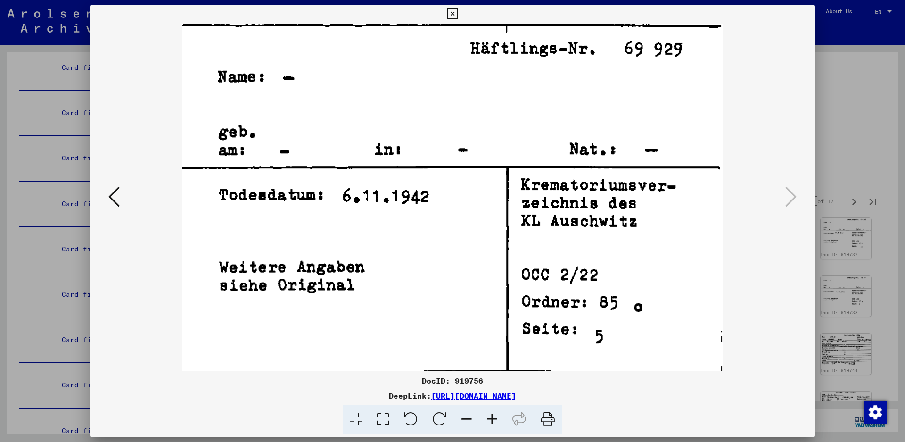
click at [786, 191] on icon at bounding box center [790, 196] width 11 height 23
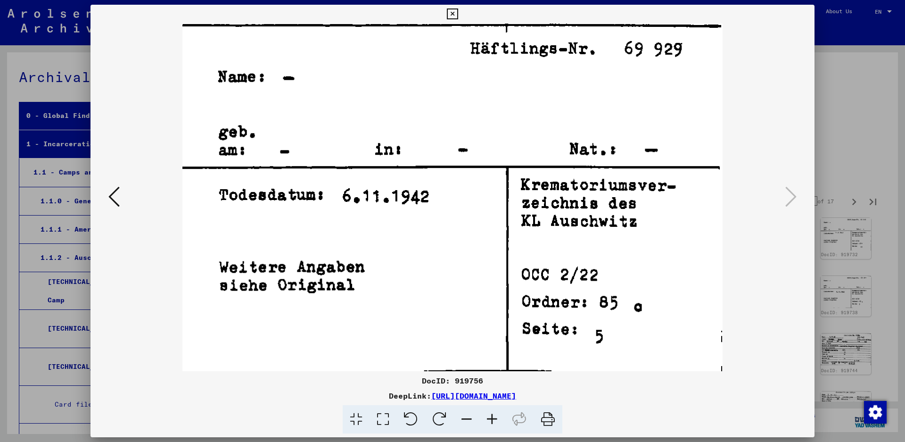
click at [458, 16] on icon at bounding box center [452, 13] width 11 height 11
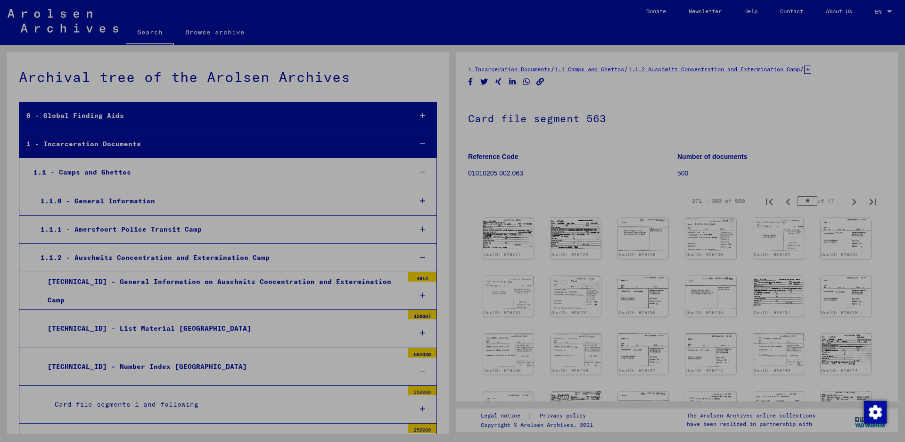
scroll to position [2592, 0]
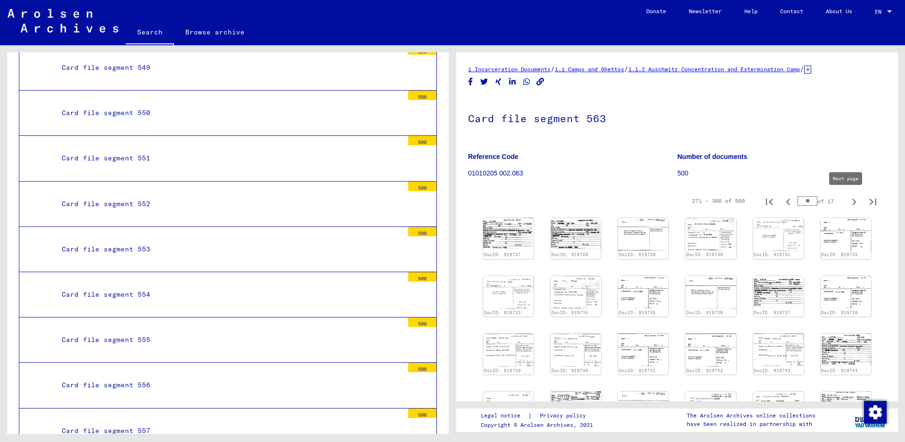
click at [847, 198] on icon "Next page" at bounding box center [853, 201] width 13 height 13
type input "**"
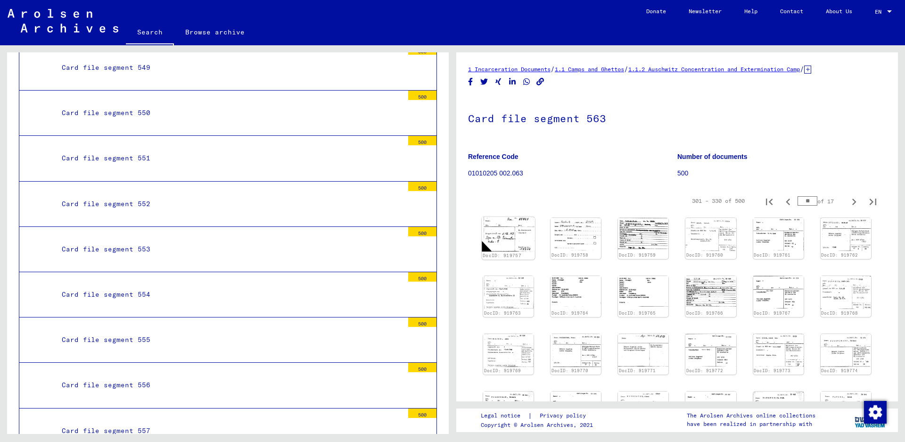
click at [520, 231] on img at bounding box center [508, 234] width 53 height 34
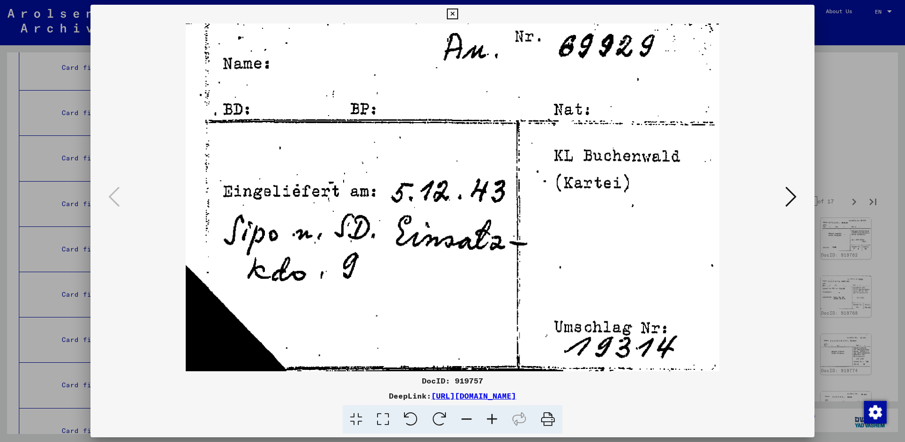
click at [787, 194] on icon at bounding box center [790, 196] width 11 height 23
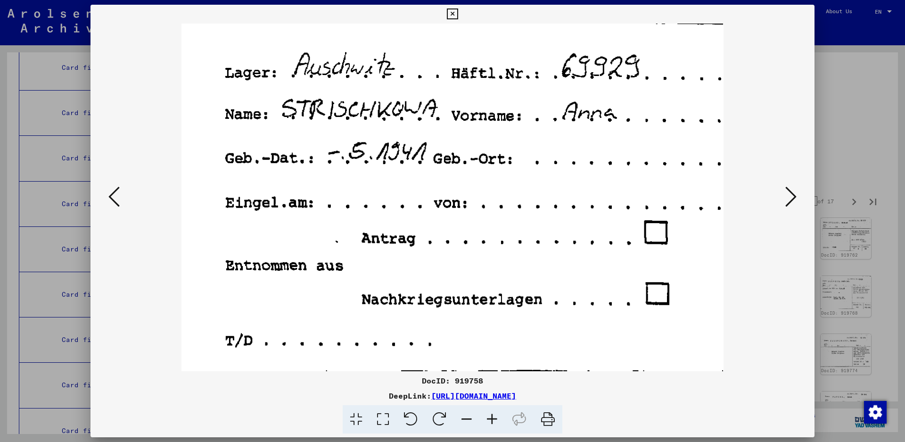
click at [787, 194] on icon at bounding box center [790, 196] width 11 height 23
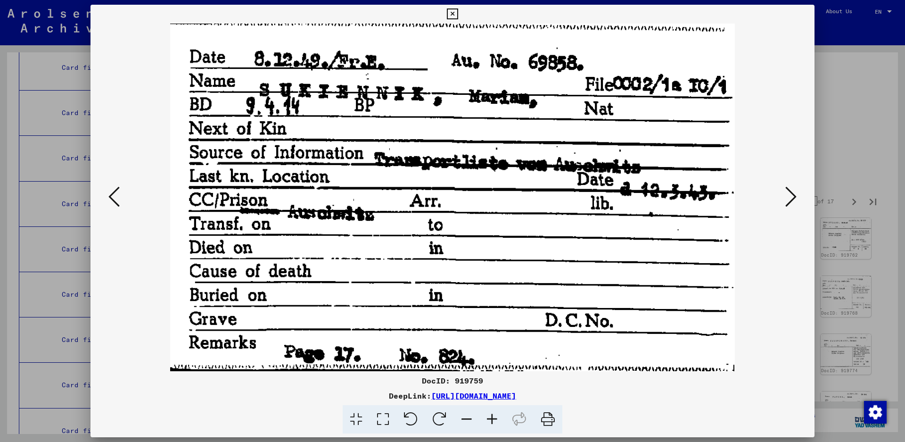
click at [787, 194] on icon at bounding box center [790, 196] width 11 height 23
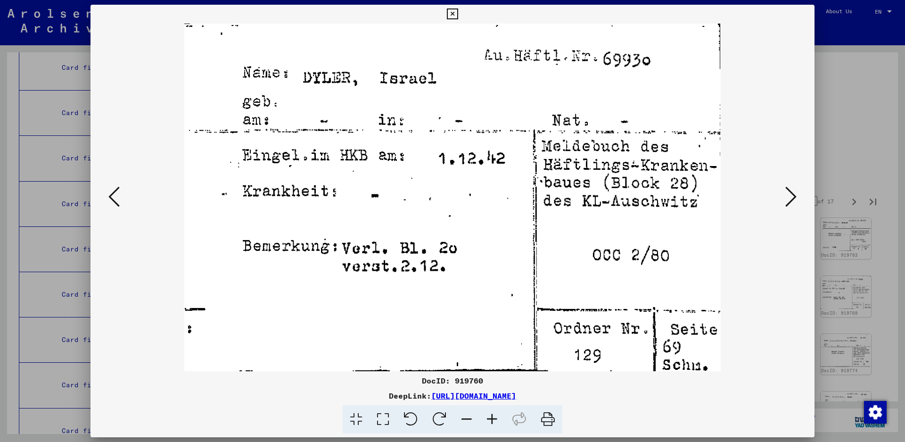
click at [786, 201] on icon at bounding box center [790, 196] width 11 height 23
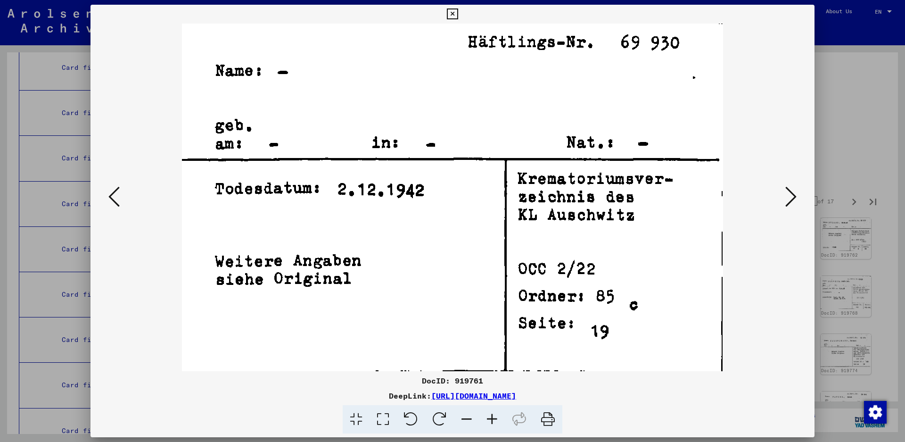
click at [786, 201] on icon at bounding box center [790, 196] width 11 height 23
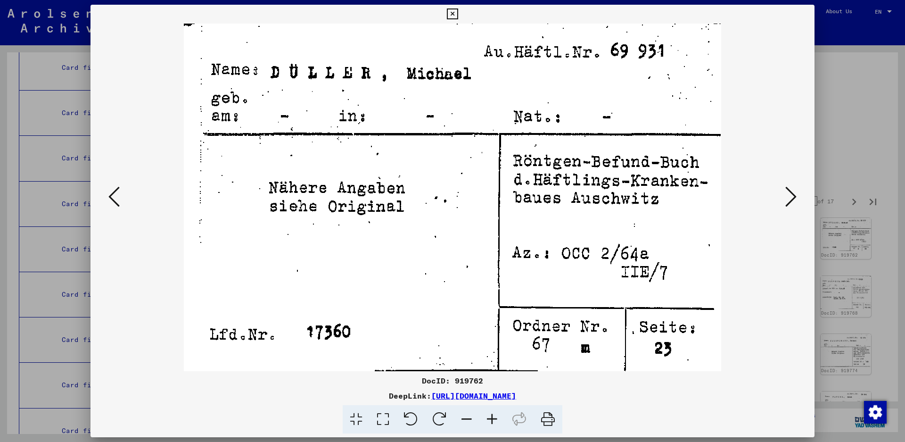
click at [787, 198] on icon at bounding box center [790, 196] width 11 height 23
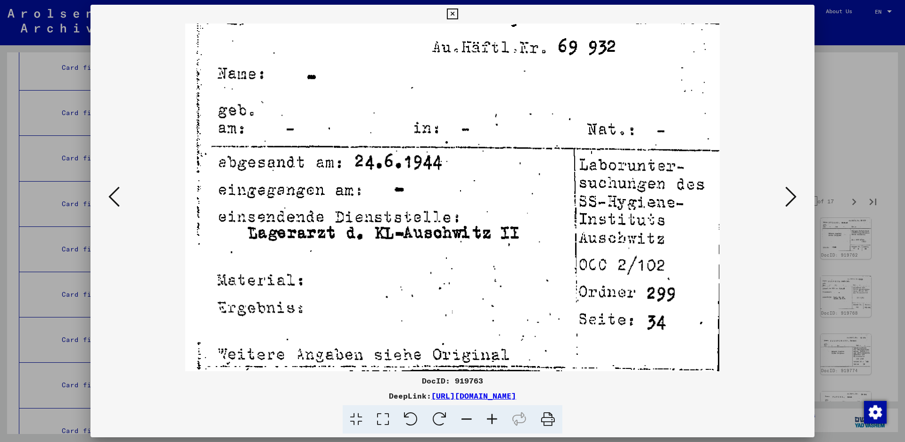
click at [787, 198] on icon at bounding box center [790, 196] width 11 height 23
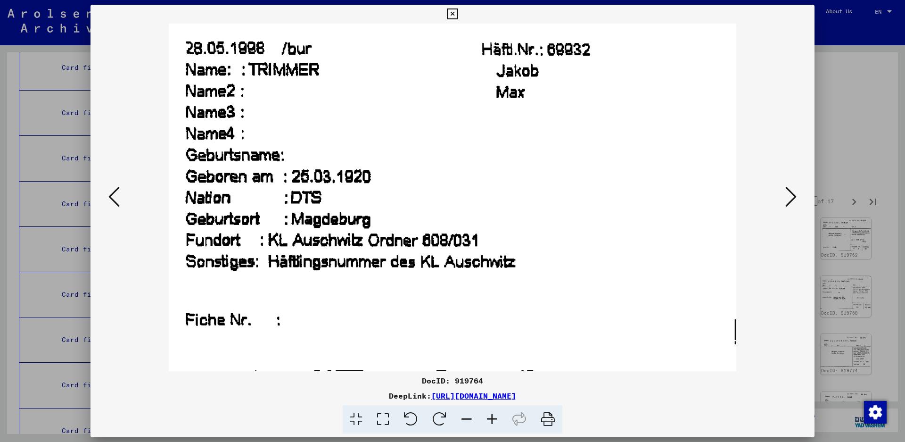
click at [786, 198] on icon at bounding box center [790, 196] width 11 height 23
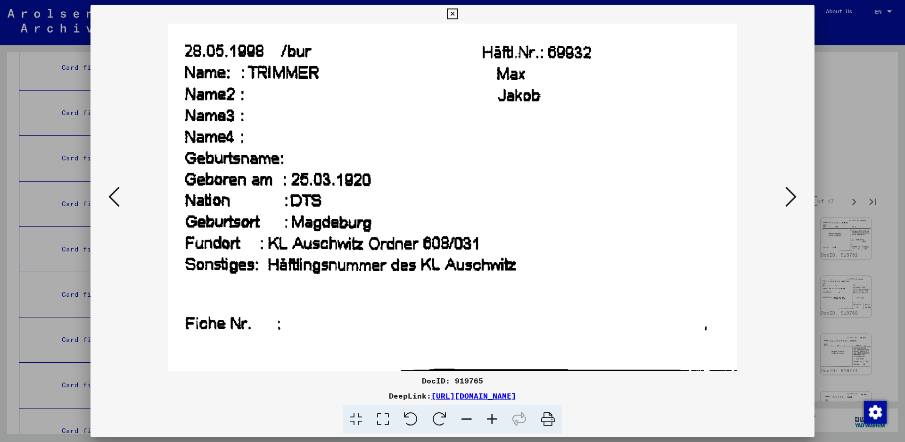
click at [786, 198] on icon at bounding box center [790, 196] width 11 height 23
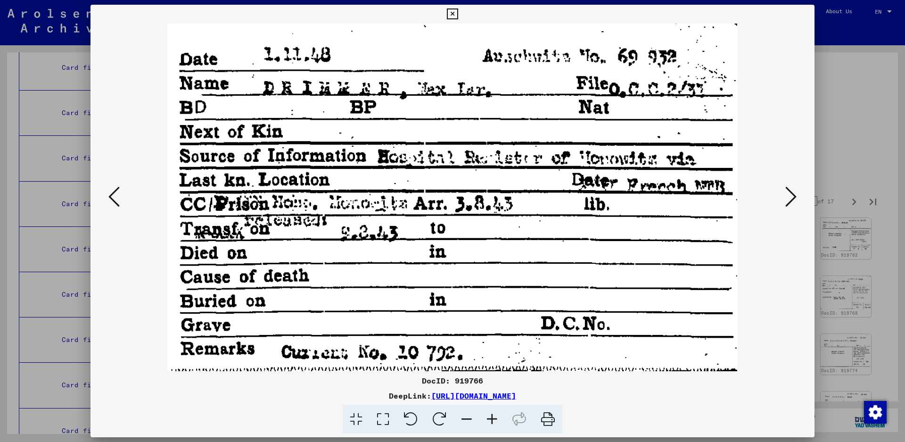
click at [786, 198] on icon at bounding box center [790, 196] width 11 height 23
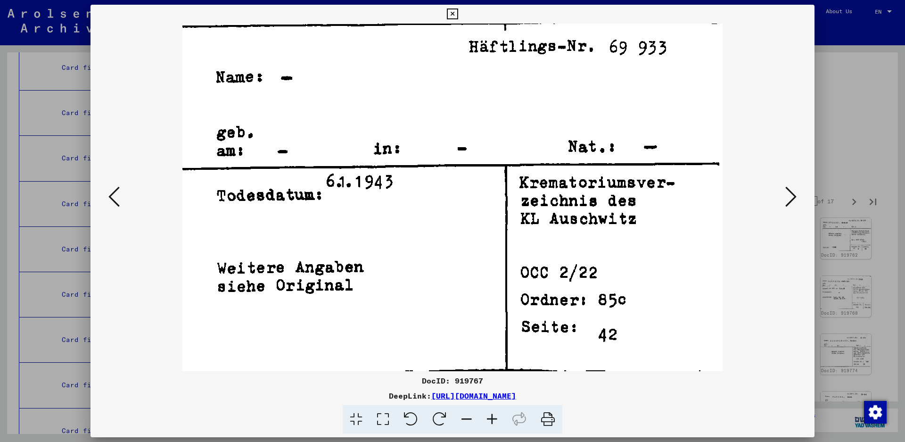
click at [785, 198] on icon at bounding box center [790, 196] width 11 height 23
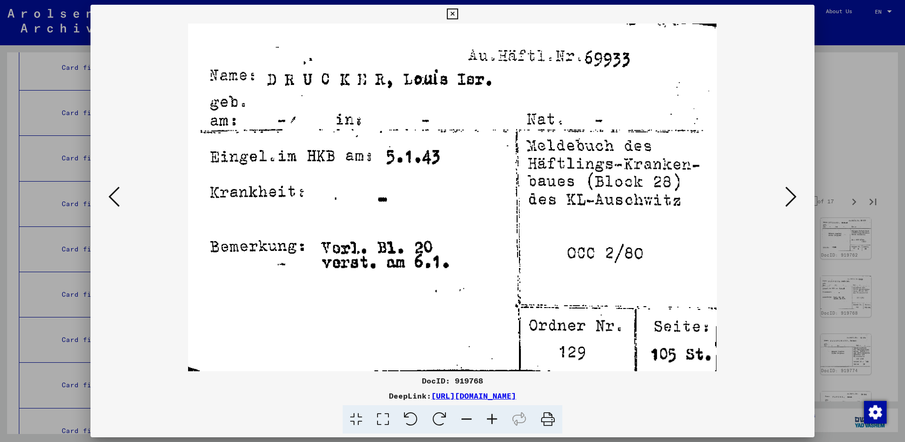
click at [793, 192] on icon at bounding box center [790, 196] width 11 height 23
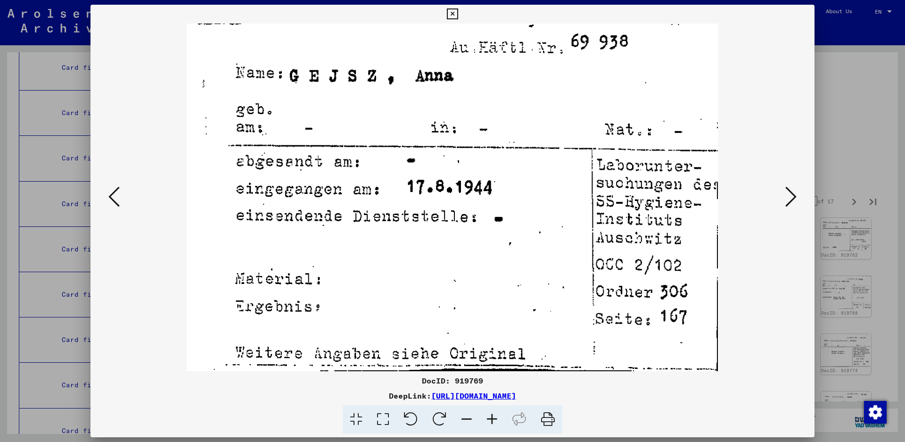
click at [793, 192] on icon at bounding box center [790, 196] width 11 height 23
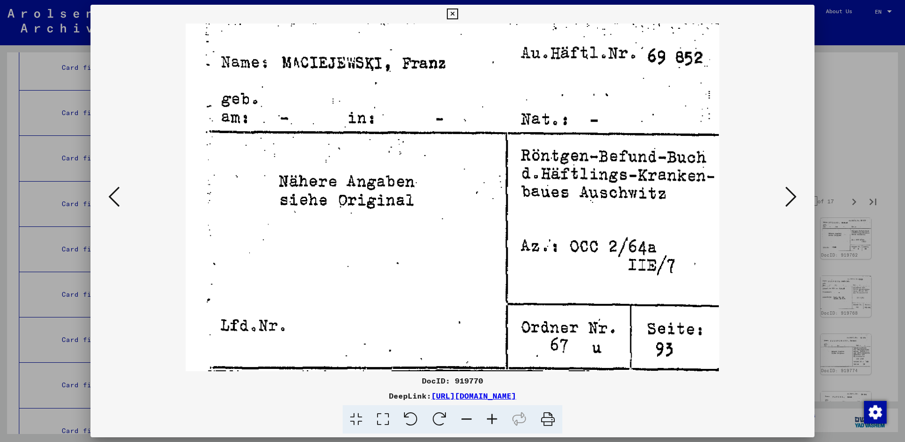
click at [793, 193] on icon at bounding box center [790, 196] width 11 height 23
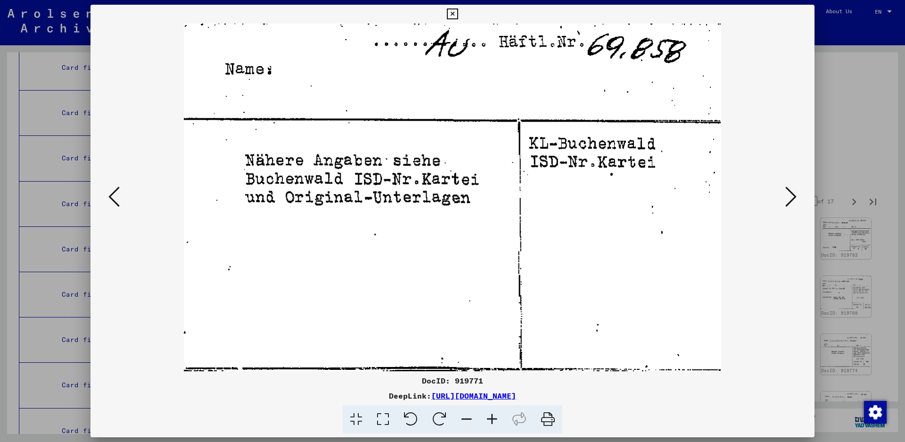
click at [792, 193] on icon at bounding box center [790, 196] width 11 height 23
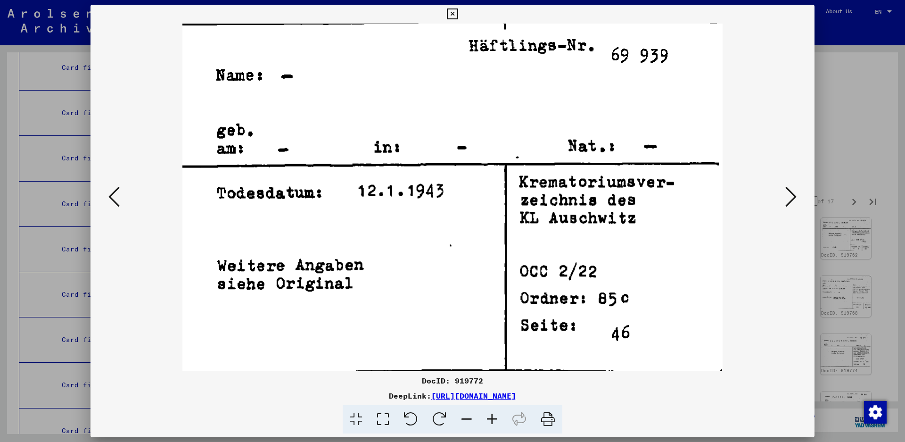
drag, startPoint x: 792, startPoint y: 193, endPoint x: 761, endPoint y: 222, distance: 42.3
click at [761, 222] on div at bounding box center [452, 197] width 724 height 347
click at [787, 197] on icon at bounding box center [790, 196] width 11 height 23
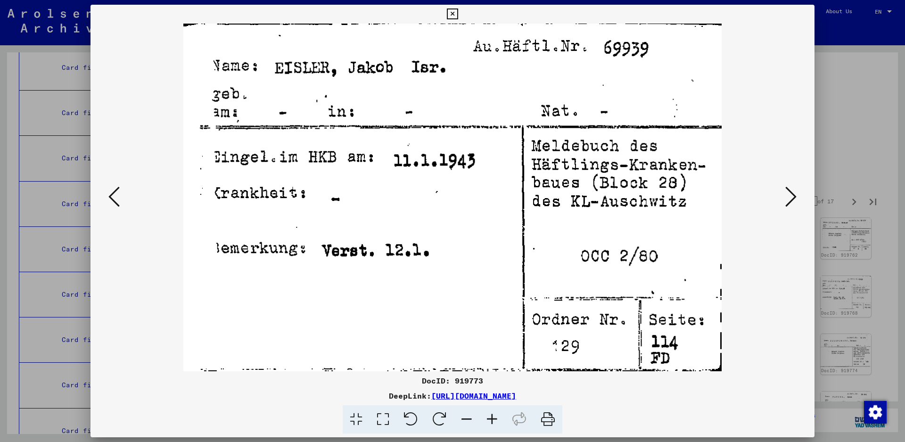
click at [788, 189] on icon at bounding box center [790, 196] width 11 height 23
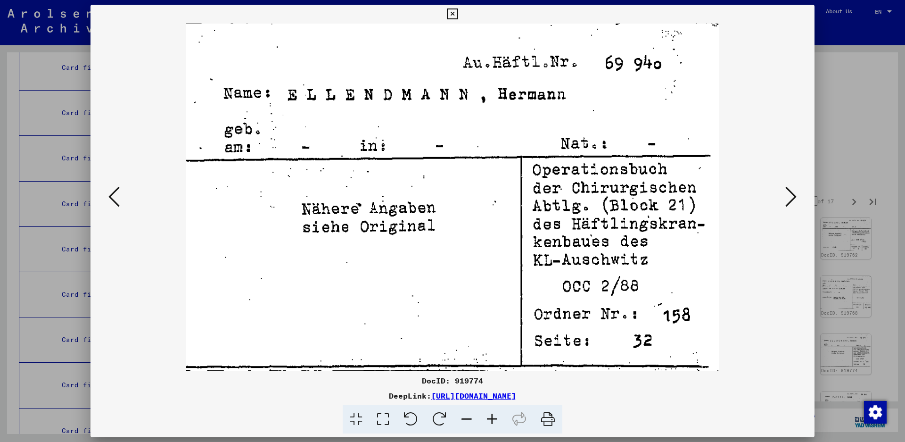
click at [791, 192] on icon at bounding box center [790, 196] width 11 height 23
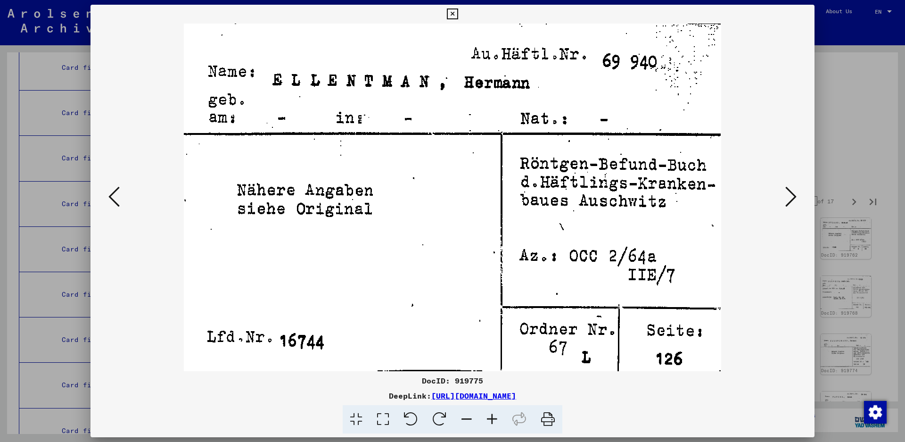
click at [791, 192] on icon at bounding box center [790, 196] width 11 height 23
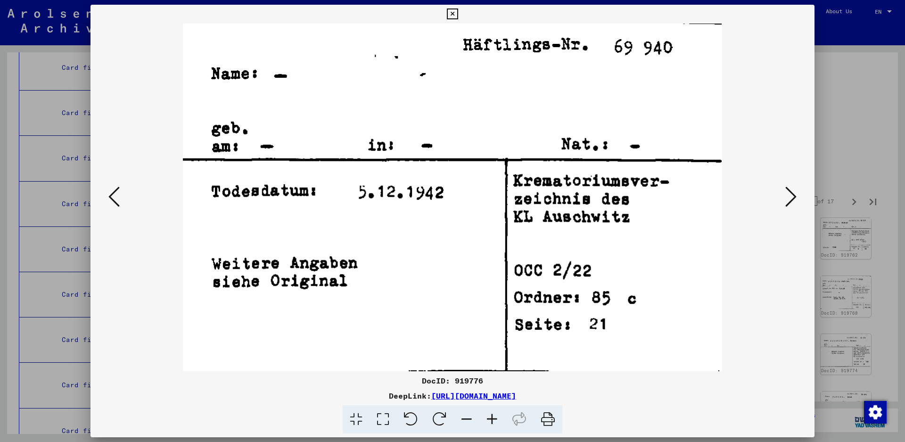
click at [790, 193] on icon at bounding box center [790, 196] width 11 height 23
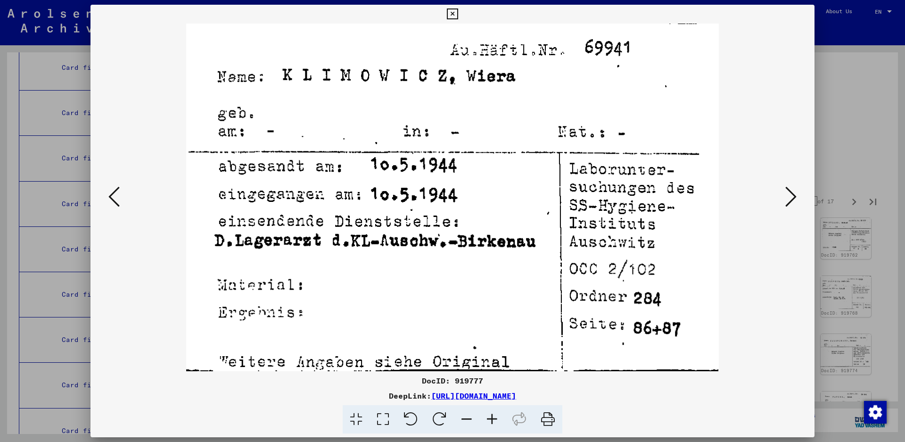
click at [790, 194] on icon at bounding box center [790, 196] width 11 height 23
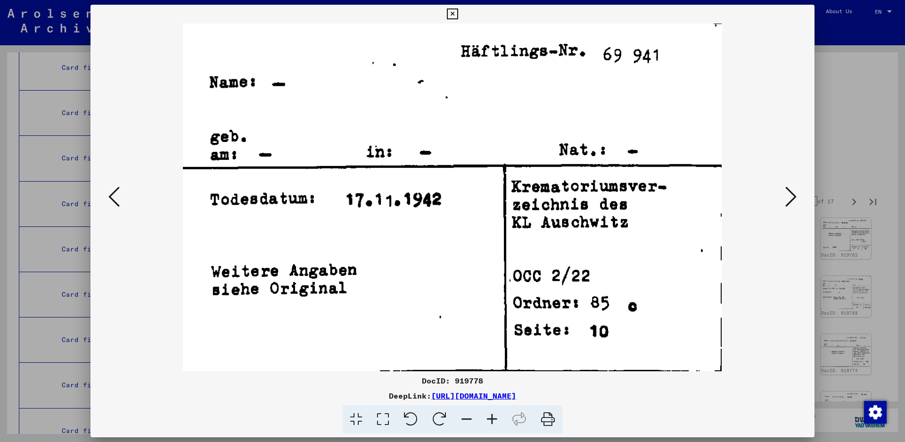
click at [790, 194] on icon at bounding box center [790, 196] width 11 height 23
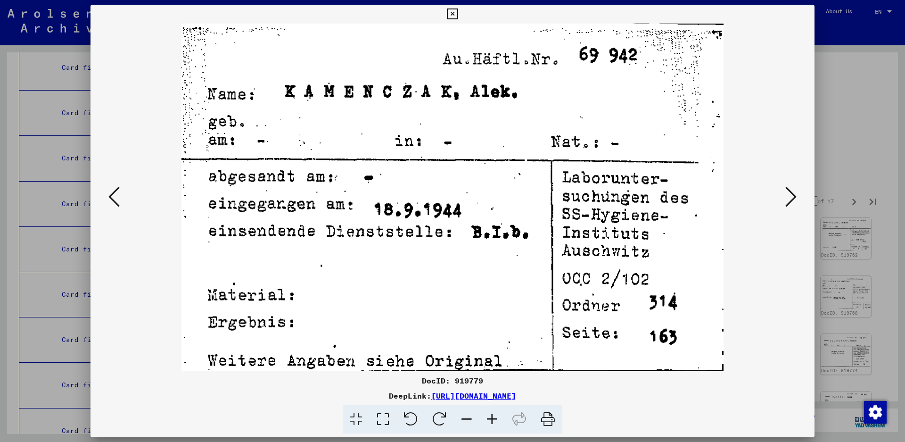
click at [789, 194] on icon at bounding box center [790, 196] width 11 height 23
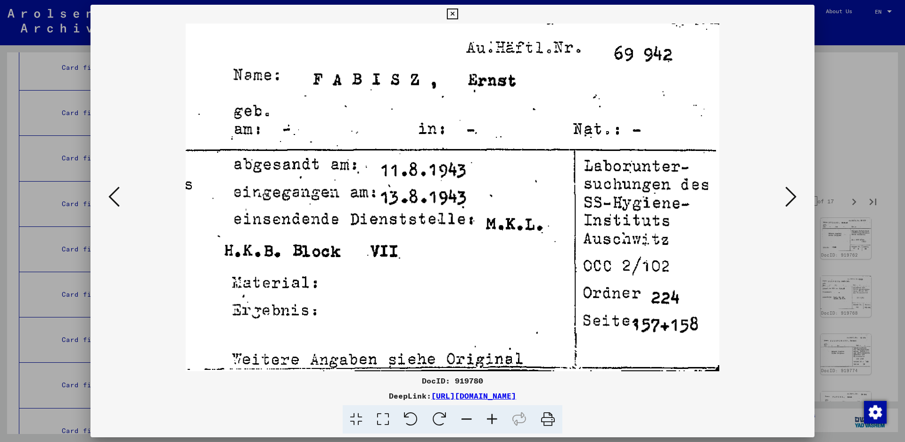
drag, startPoint x: 789, startPoint y: 194, endPoint x: 240, endPoint y: 413, distance: 591.4
click at [270, 393] on div "DocID: 919780 DeepLink: https://collections.arolsen-archives.org/en/document/91…" at bounding box center [452, 219] width 724 height 429
click at [787, 192] on icon at bounding box center [790, 196] width 11 height 23
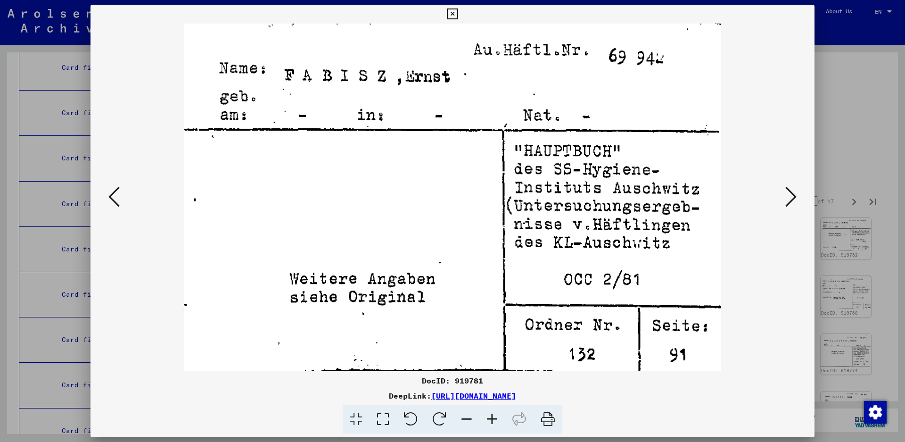
click at [787, 192] on icon at bounding box center [790, 196] width 11 height 23
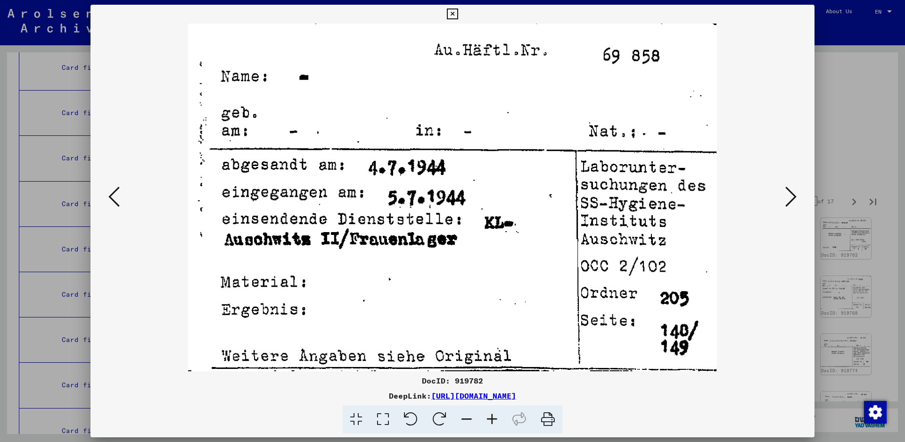
click at [787, 192] on icon at bounding box center [790, 196] width 11 height 23
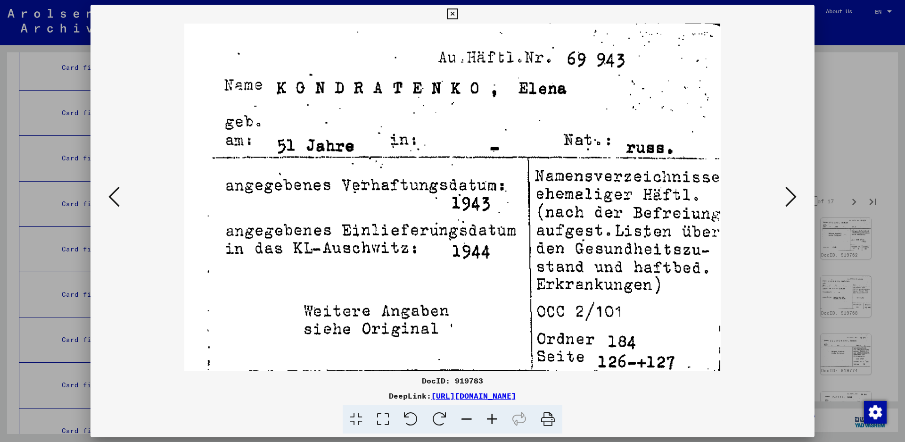
click at [787, 192] on icon at bounding box center [790, 196] width 11 height 23
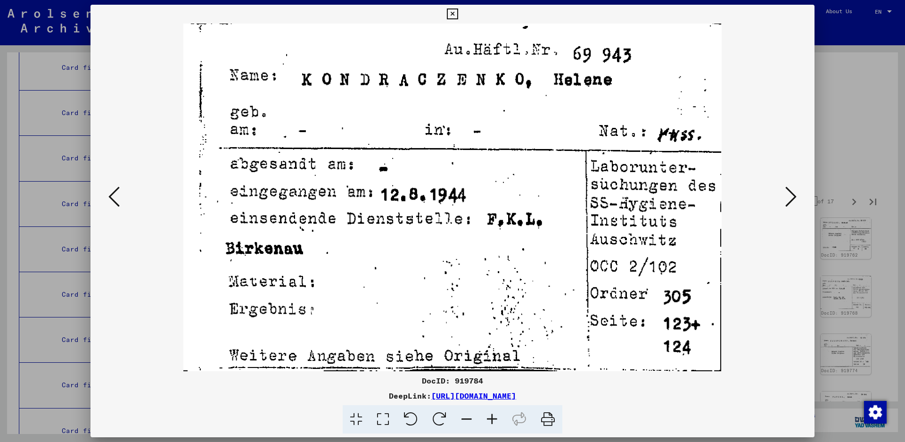
click at [786, 195] on icon at bounding box center [790, 196] width 11 height 23
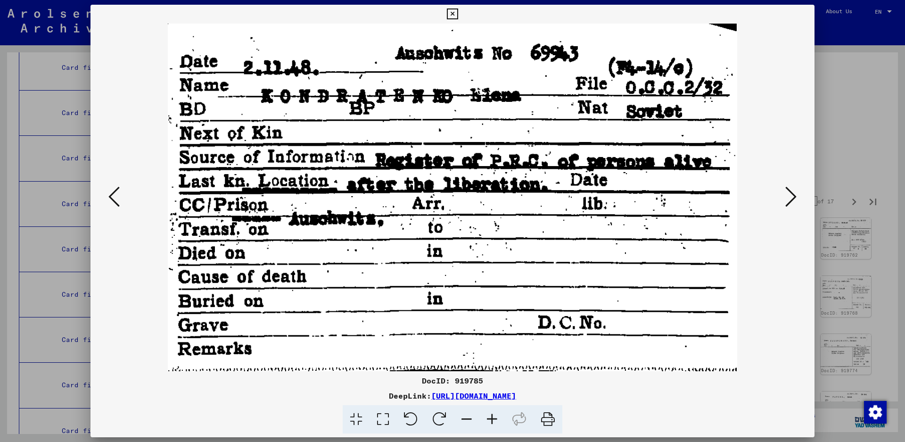
click at [785, 195] on icon at bounding box center [790, 196] width 11 height 23
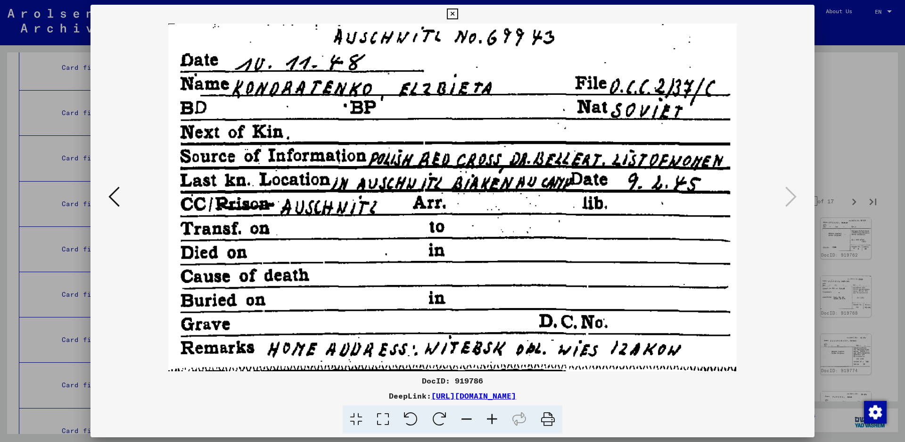
click at [458, 15] on icon at bounding box center [452, 13] width 11 height 11
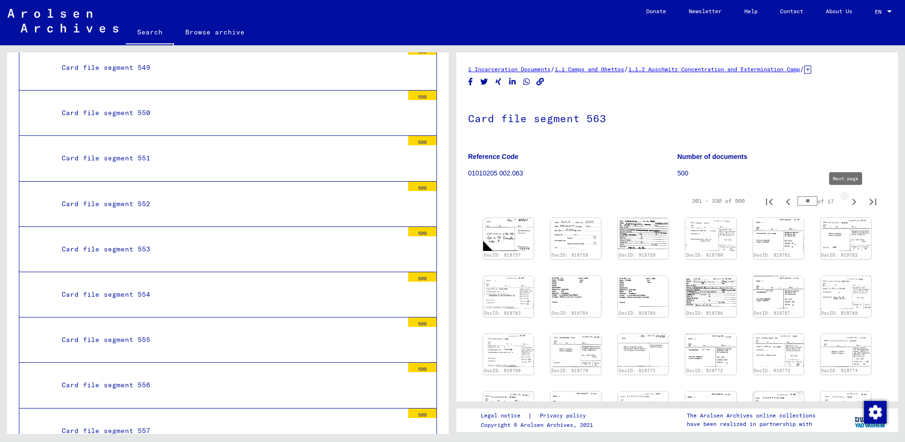
click at [847, 198] on icon "Next page" at bounding box center [853, 201] width 13 height 13
type input "**"
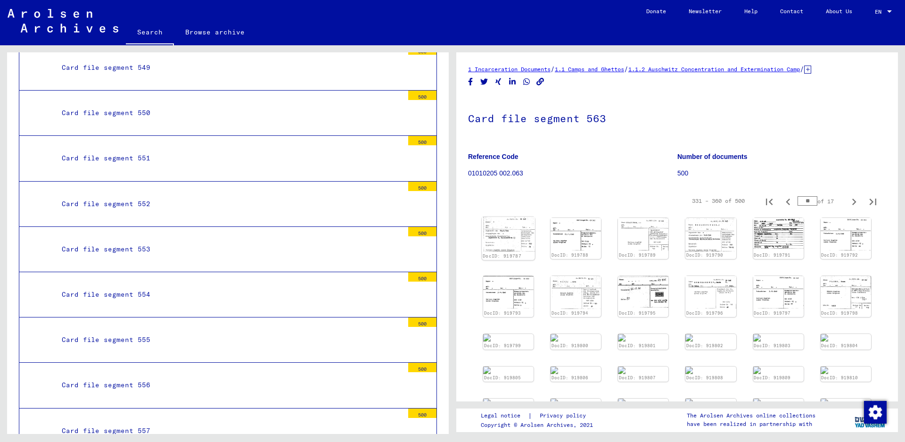
click at [499, 232] on img at bounding box center [508, 234] width 53 height 34
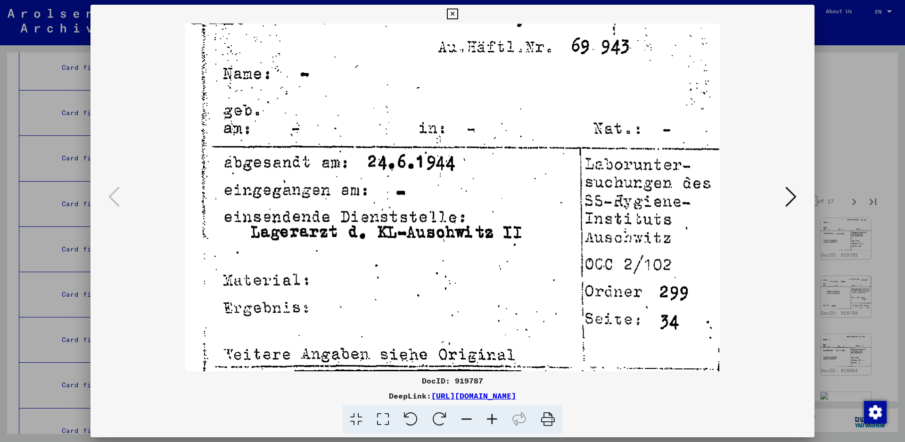
click at [793, 194] on icon at bounding box center [790, 196] width 11 height 23
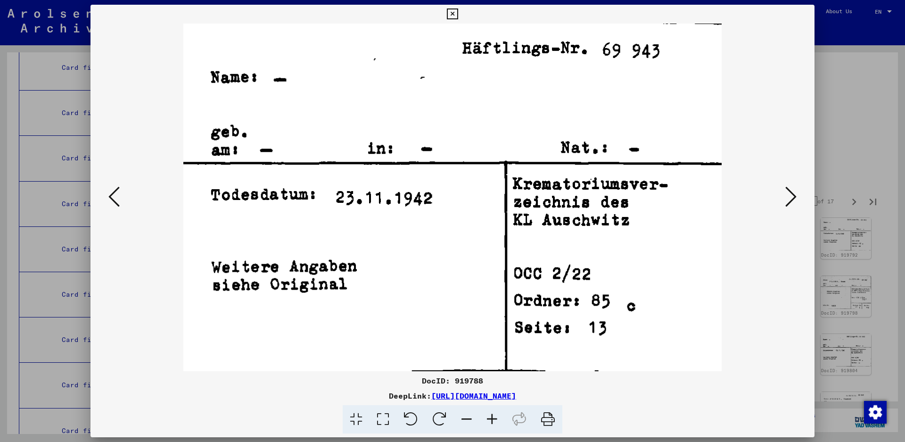
click at [793, 194] on icon at bounding box center [790, 196] width 11 height 23
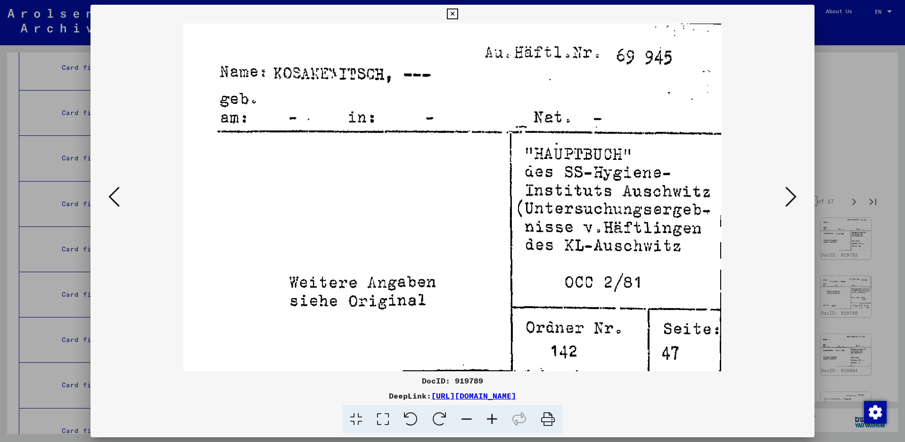
click at [793, 194] on icon at bounding box center [790, 196] width 11 height 23
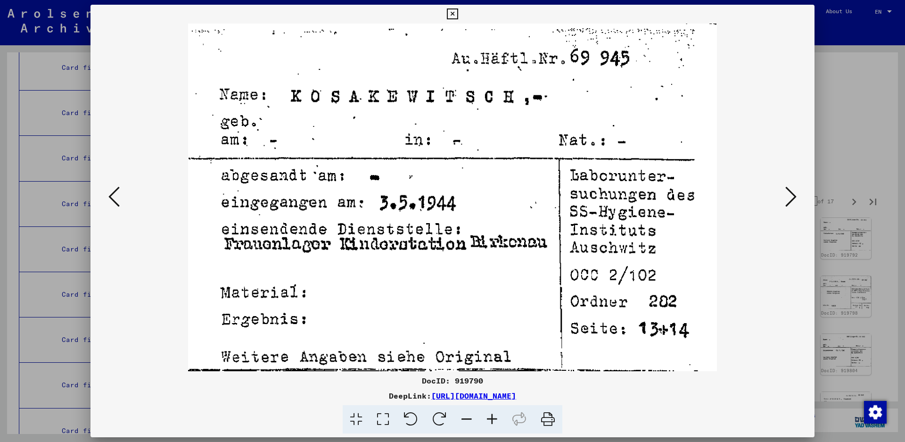
click at [793, 194] on icon at bounding box center [790, 196] width 11 height 23
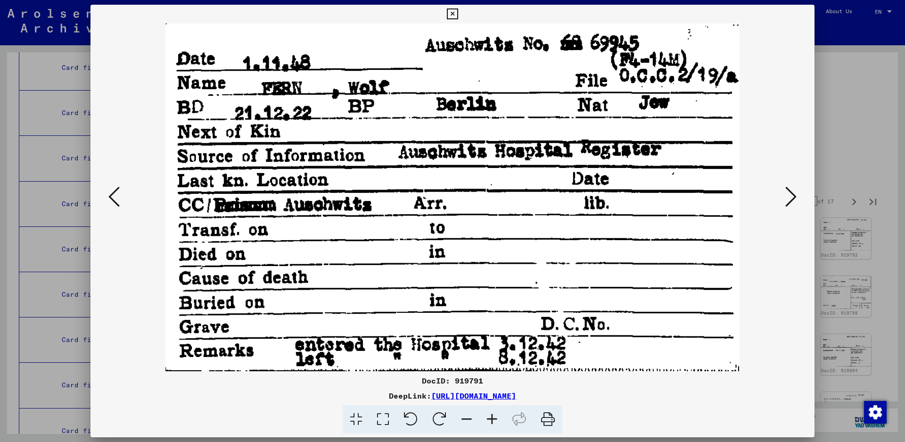
click at [790, 199] on icon at bounding box center [790, 196] width 11 height 23
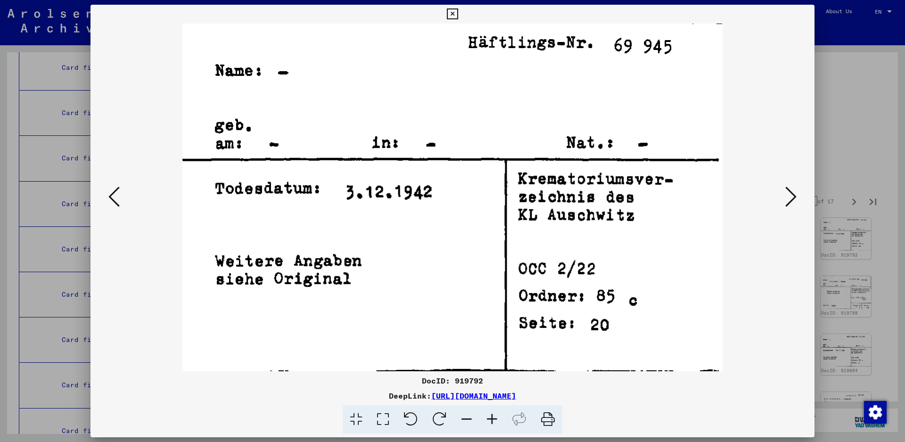
click at [790, 199] on icon at bounding box center [790, 196] width 11 height 23
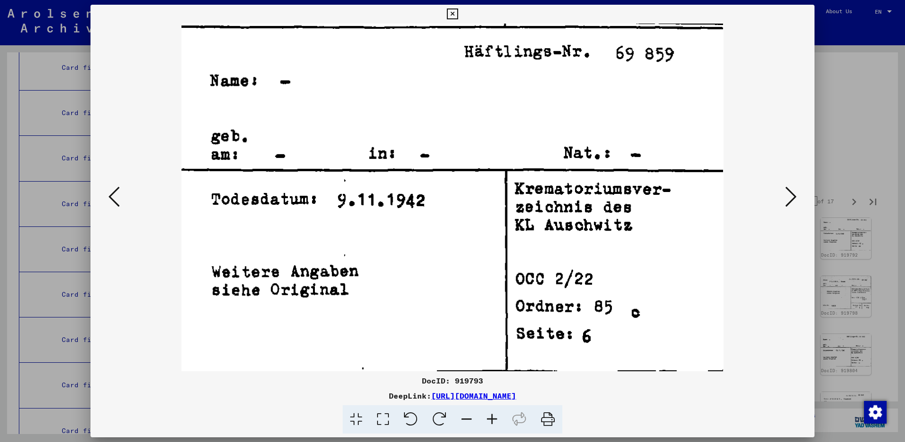
click at [790, 199] on icon at bounding box center [790, 196] width 11 height 23
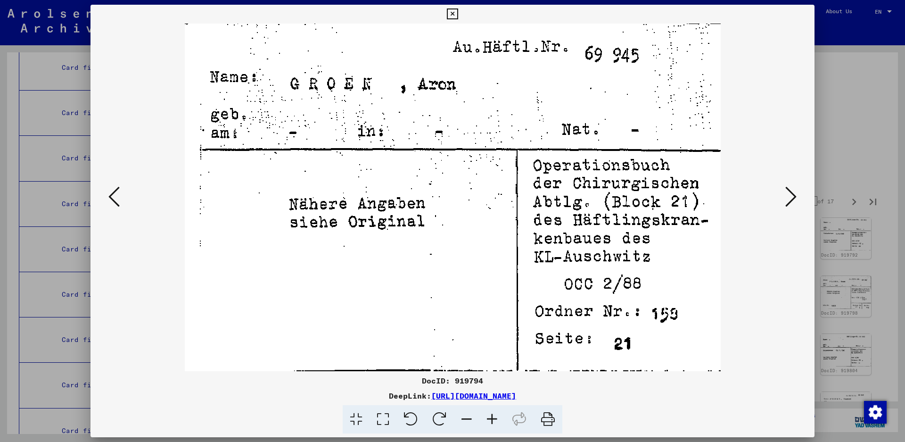
click at [795, 193] on icon at bounding box center [790, 196] width 11 height 23
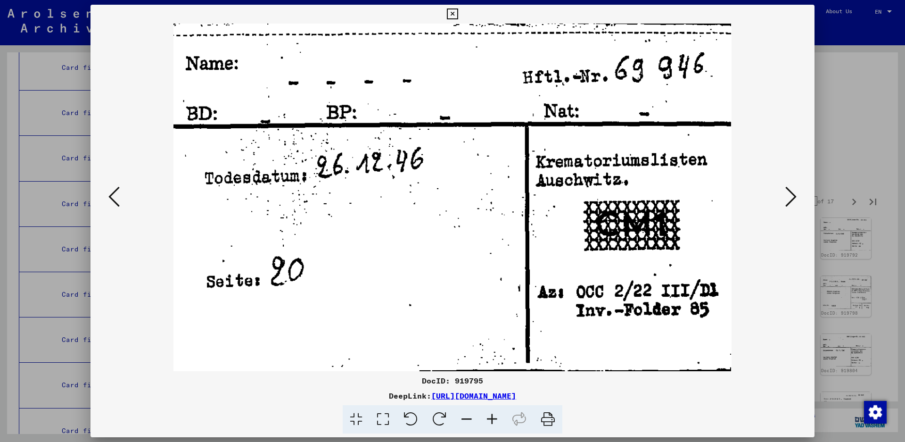
click at [795, 193] on icon at bounding box center [790, 196] width 11 height 23
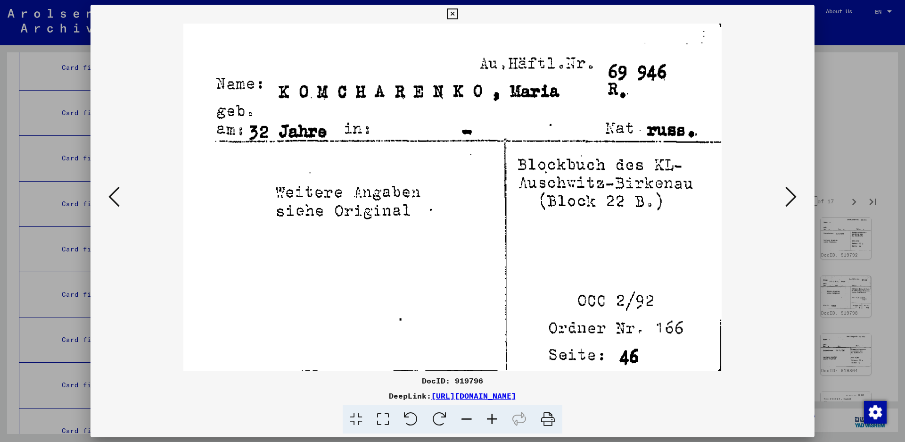
click at [794, 194] on icon at bounding box center [790, 196] width 11 height 23
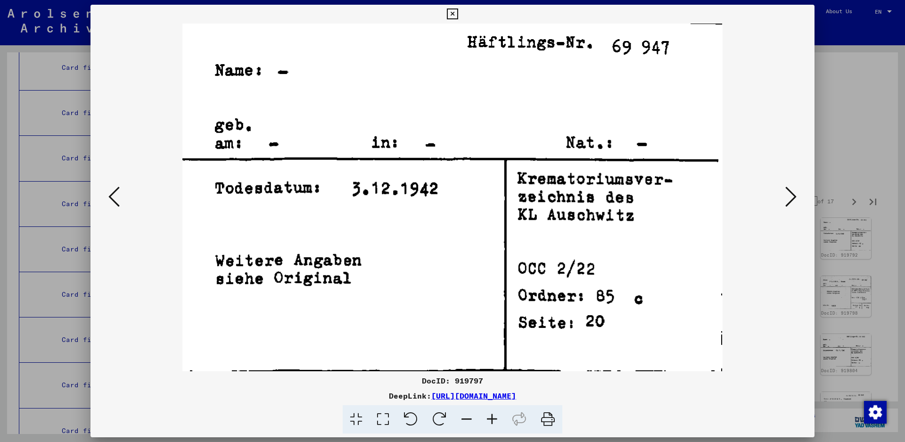
click at [794, 194] on icon at bounding box center [790, 196] width 11 height 23
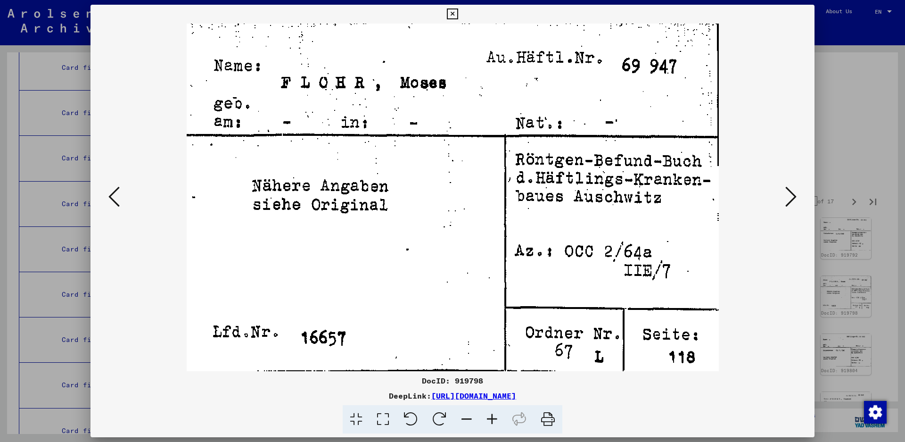
click at [786, 197] on icon at bounding box center [790, 196] width 11 height 23
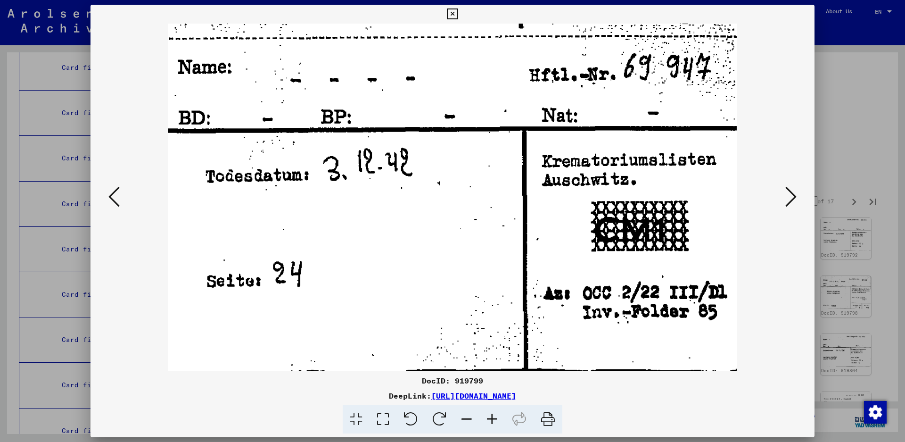
click at [786, 197] on icon at bounding box center [790, 196] width 11 height 23
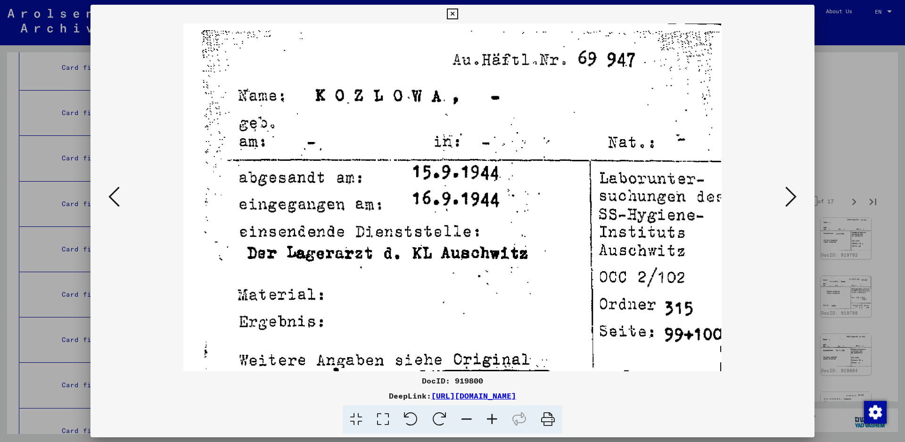
click at [786, 197] on icon at bounding box center [790, 196] width 11 height 23
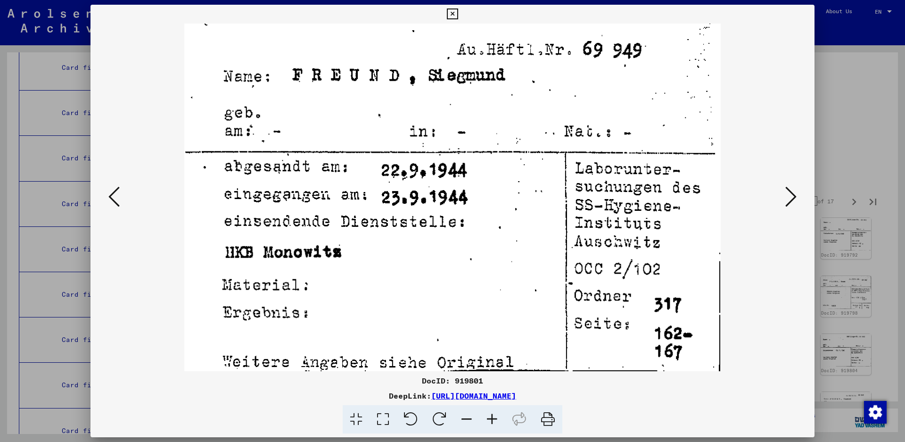
drag, startPoint x: 786, startPoint y: 197, endPoint x: 343, endPoint y: 342, distance: 466.6
click at [370, 333] on div at bounding box center [452, 197] width 724 height 347
click at [791, 196] on icon at bounding box center [790, 196] width 11 height 23
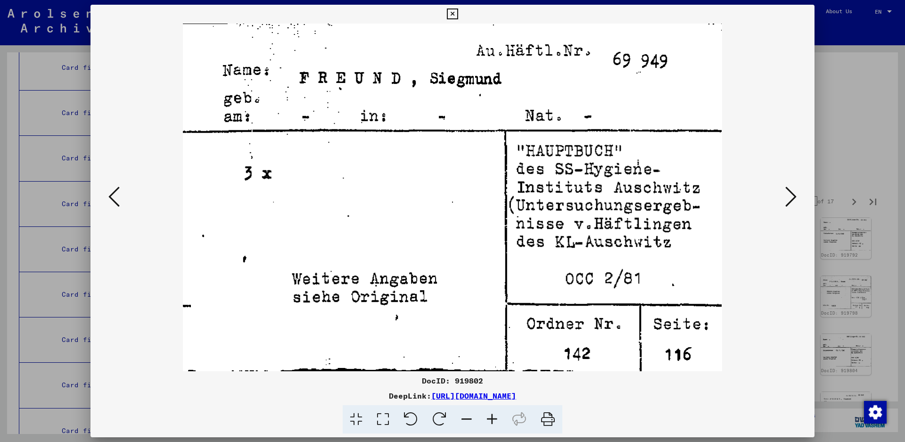
click at [790, 196] on icon at bounding box center [790, 196] width 11 height 23
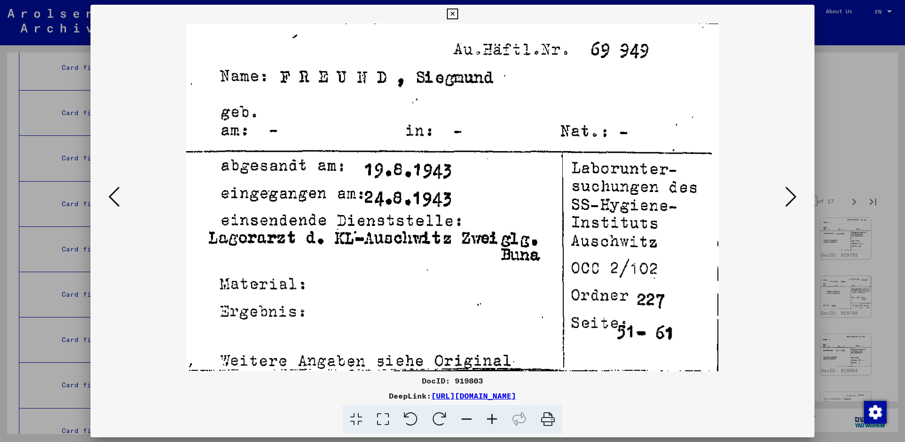
click at [790, 196] on icon at bounding box center [790, 196] width 11 height 23
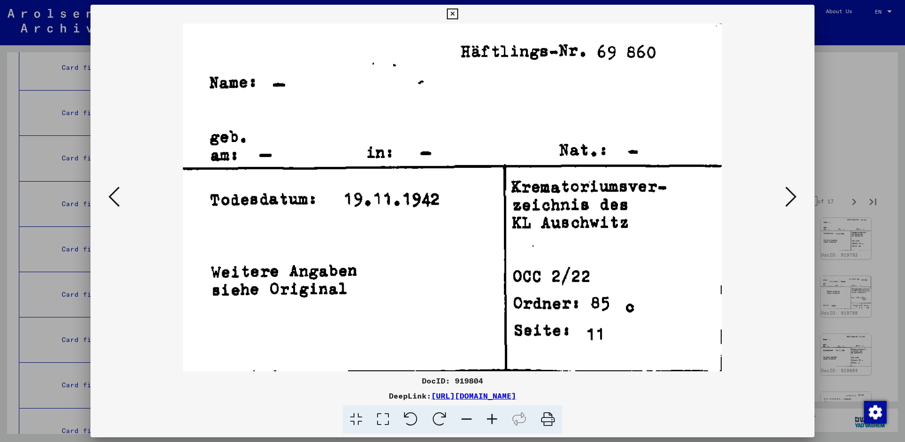
click at [790, 196] on icon at bounding box center [790, 196] width 11 height 23
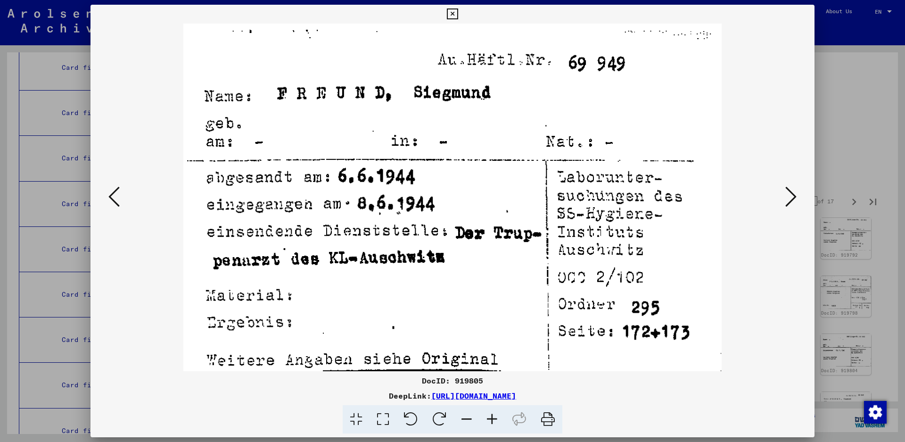
click at [790, 196] on icon at bounding box center [790, 196] width 11 height 23
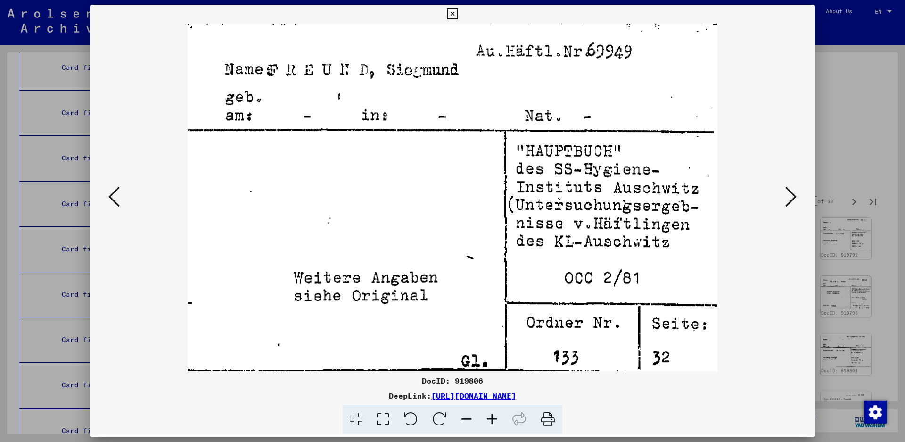
click at [790, 196] on icon at bounding box center [790, 196] width 11 height 23
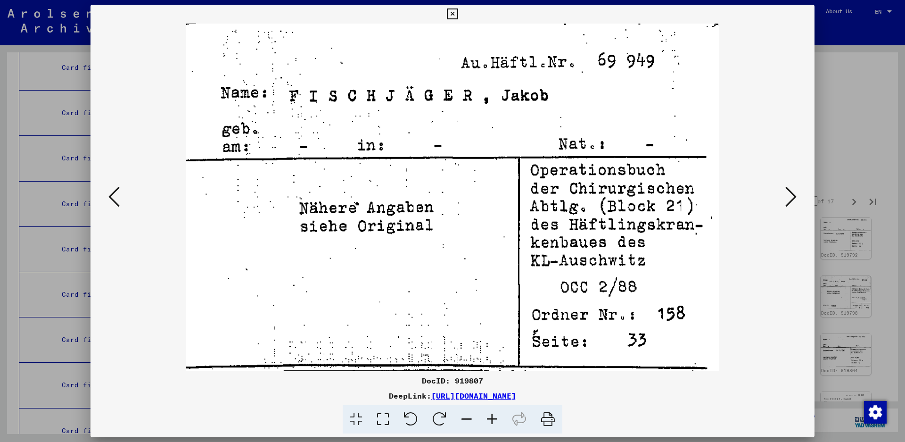
click at [788, 196] on icon at bounding box center [790, 196] width 11 height 23
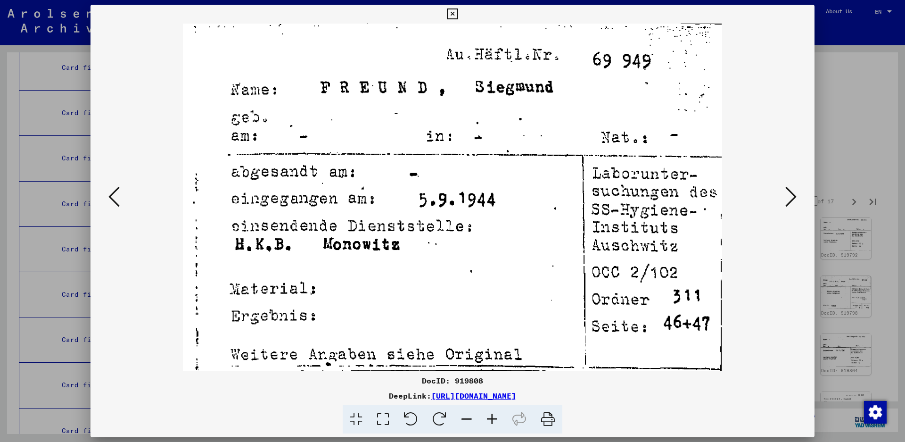
click at [788, 196] on icon at bounding box center [790, 196] width 11 height 23
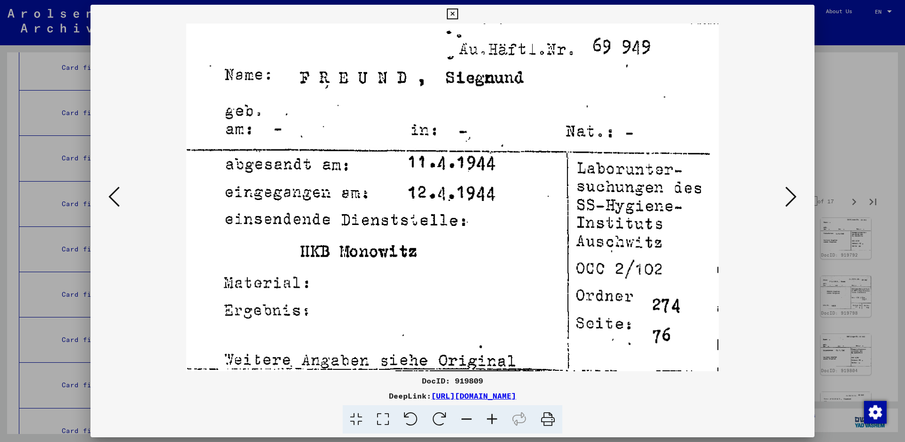
click at [787, 196] on icon at bounding box center [790, 196] width 11 height 23
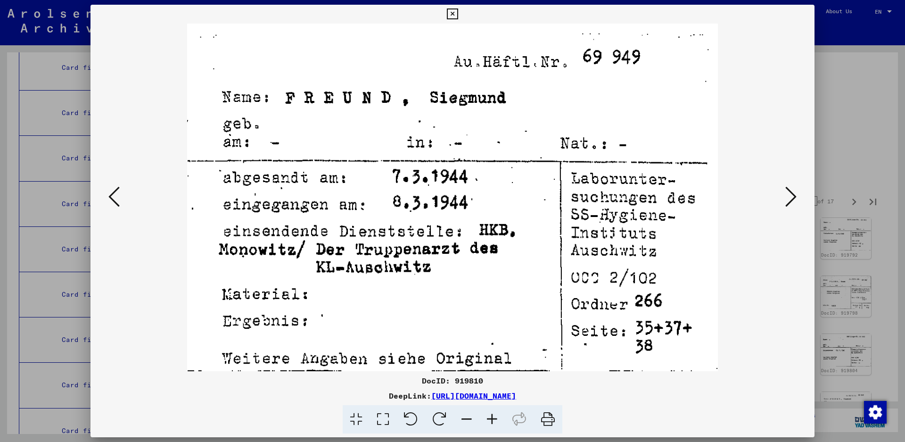
click at [787, 196] on icon at bounding box center [790, 196] width 11 height 23
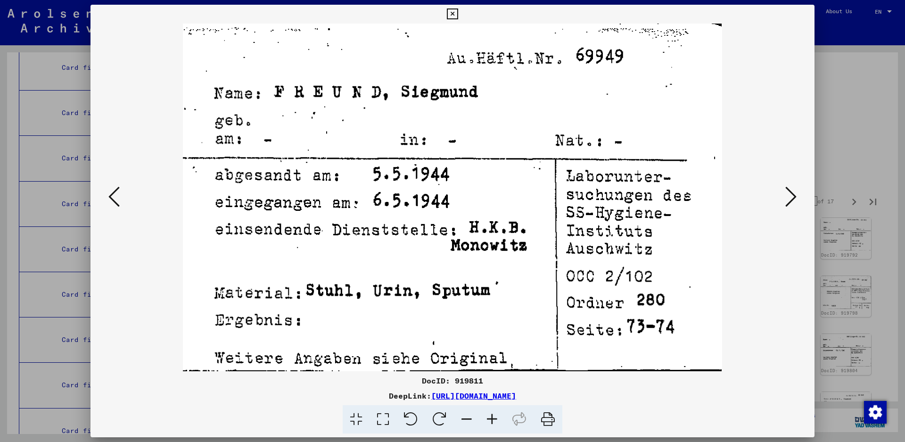
click at [787, 196] on icon at bounding box center [790, 196] width 11 height 23
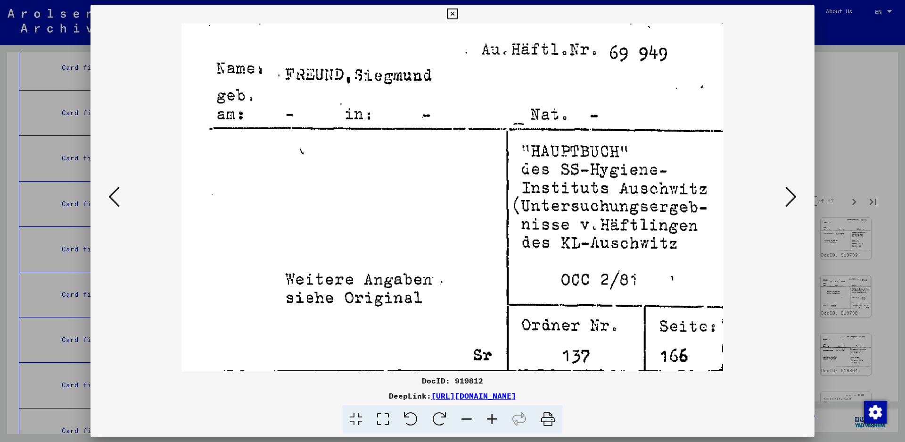
click at [787, 196] on icon at bounding box center [790, 196] width 11 height 23
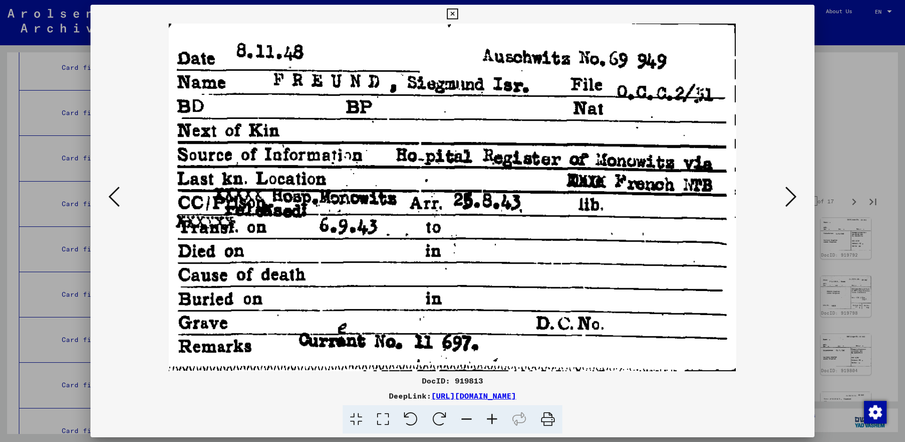
click at [790, 198] on icon at bounding box center [790, 196] width 11 height 23
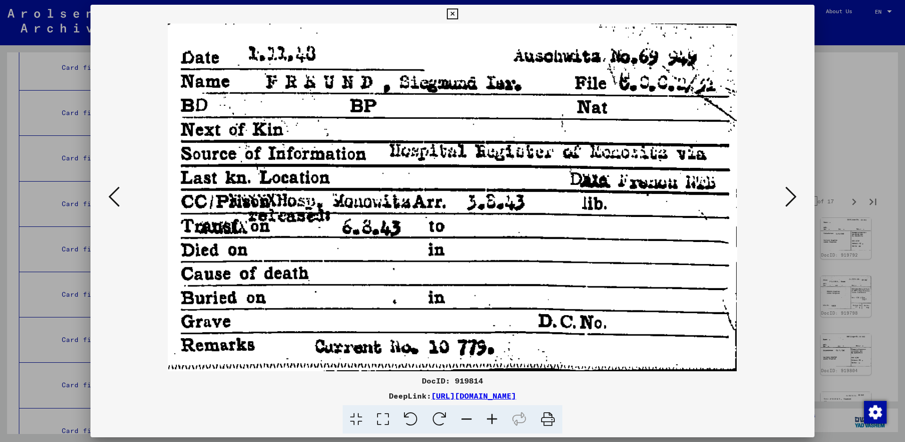
click at [790, 198] on icon at bounding box center [790, 196] width 11 height 23
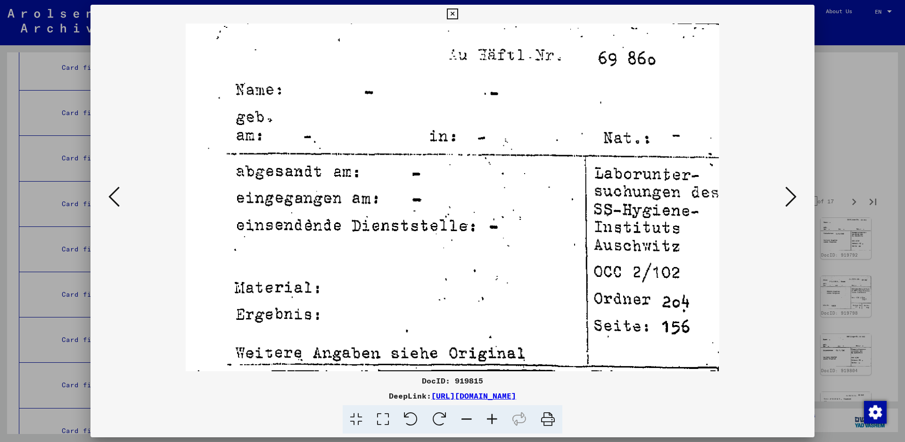
click at [790, 198] on icon at bounding box center [790, 196] width 11 height 23
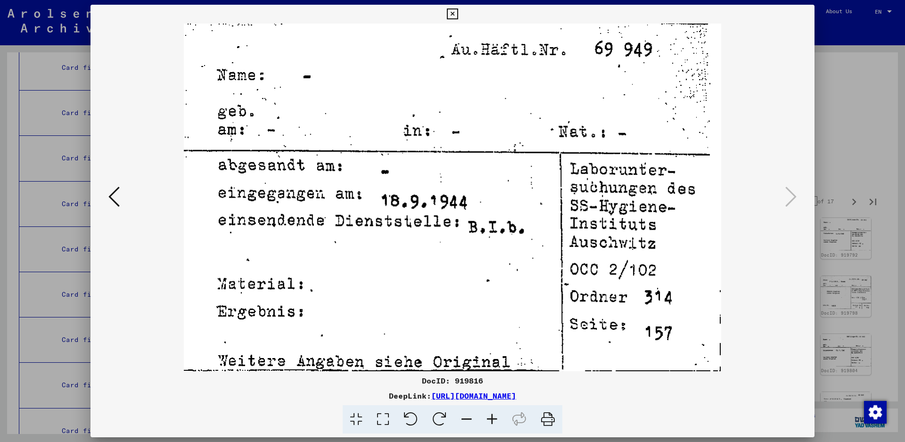
click at [790, 198] on icon at bounding box center [790, 196] width 11 height 23
click at [458, 14] on icon at bounding box center [452, 13] width 11 height 11
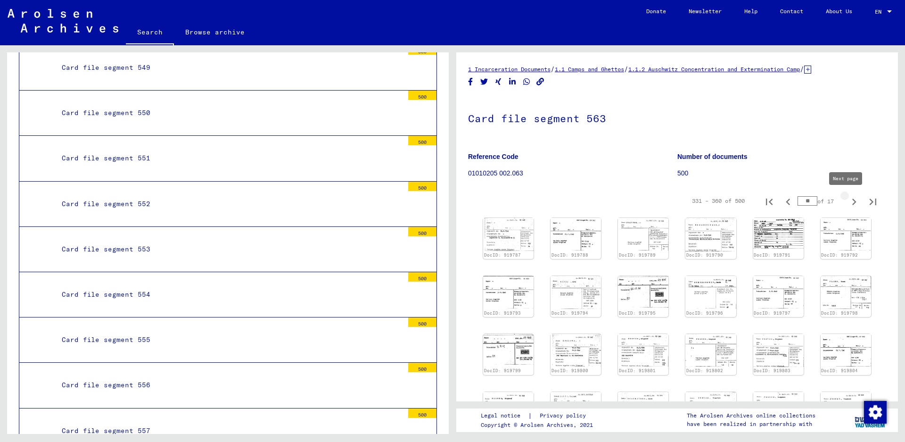
click at [852, 200] on icon "Next page" at bounding box center [854, 201] width 4 height 7
type input "**"
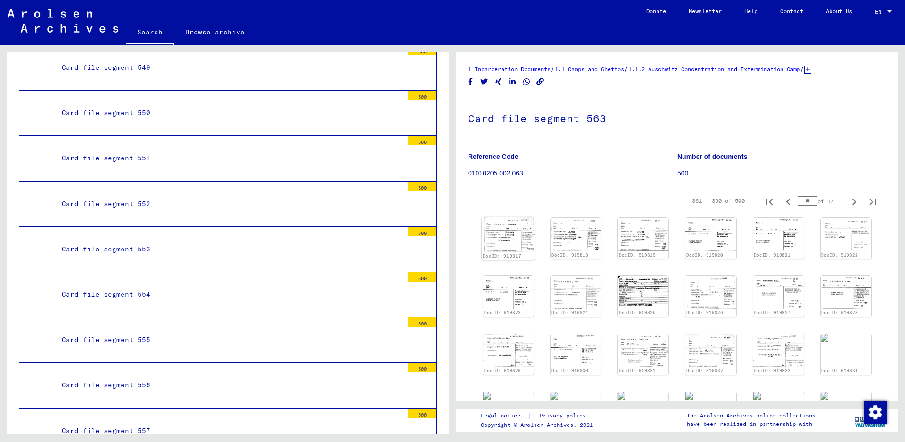
click at [504, 231] on img at bounding box center [508, 234] width 53 height 34
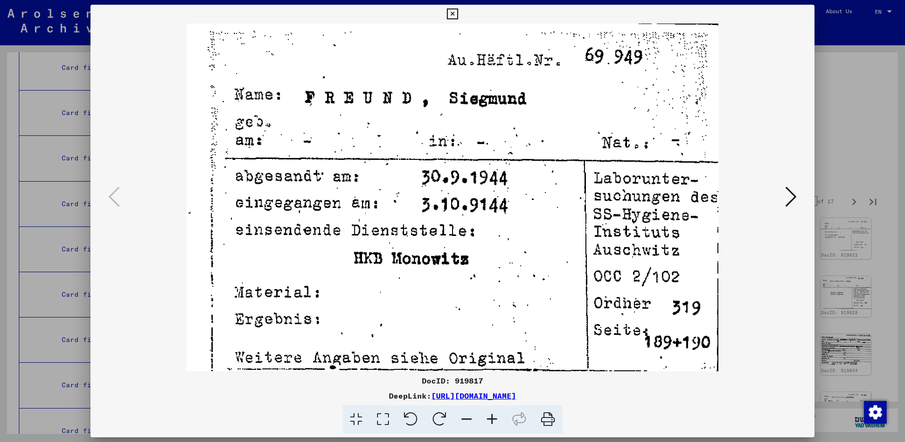
click at [791, 191] on icon at bounding box center [790, 196] width 11 height 23
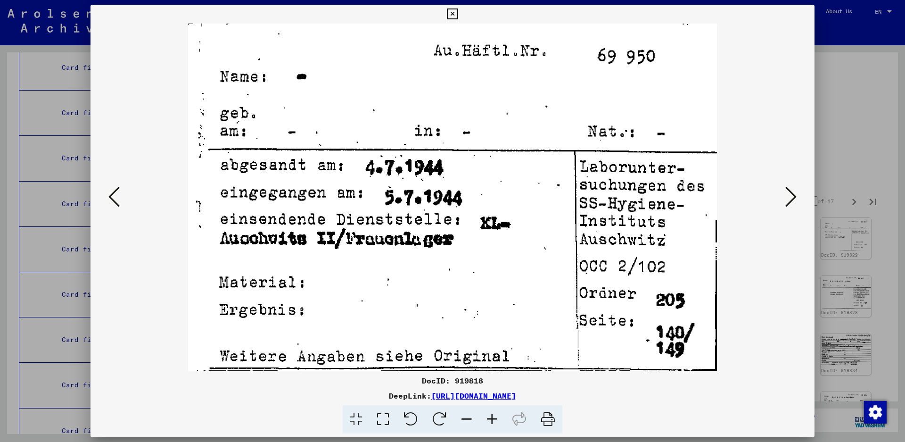
click at [791, 191] on icon at bounding box center [790, 196] width 11 height 23
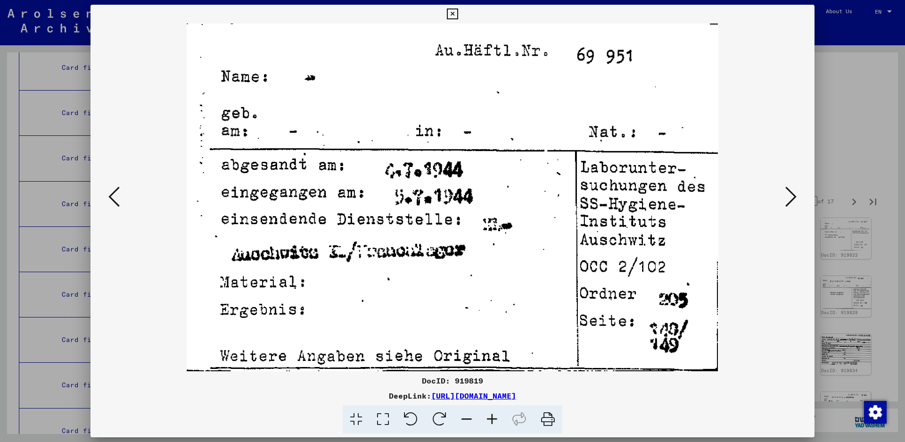
click at [791, 191] on icon at bounding box center [790, 196] width 11 height 23
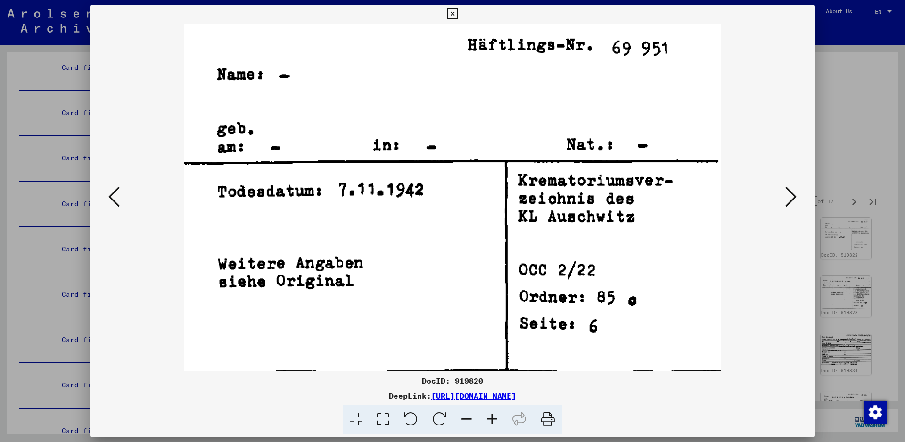
click at [791, 191] on icon at bounding box center [790, 196] width 11 height 23
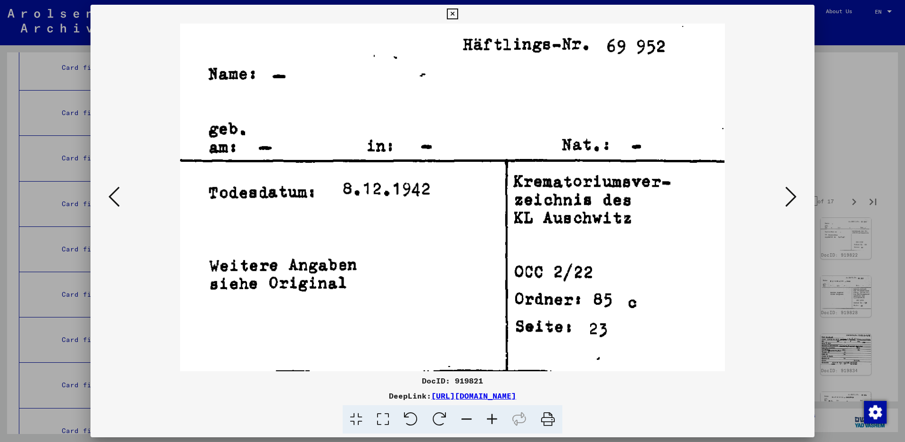
click at [791, 191] on icon at bounding box center [790, 196] width 11 height 23
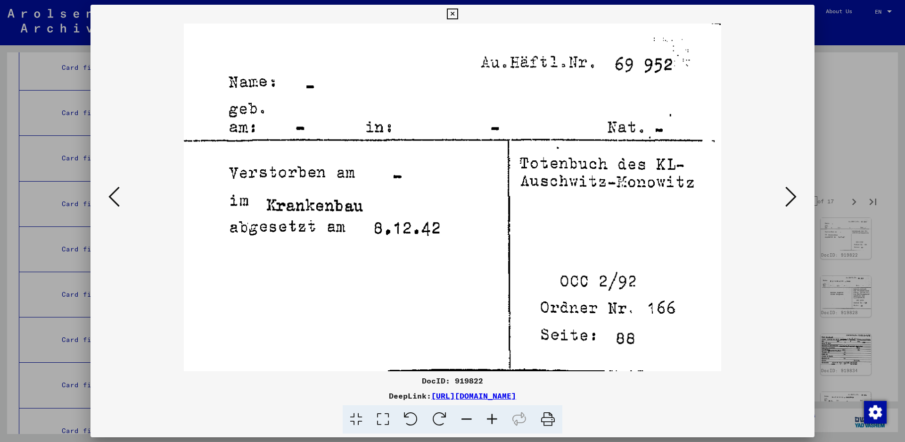
click at [791, 191] on icon at bounding box center [790, 196] width 11 height 23
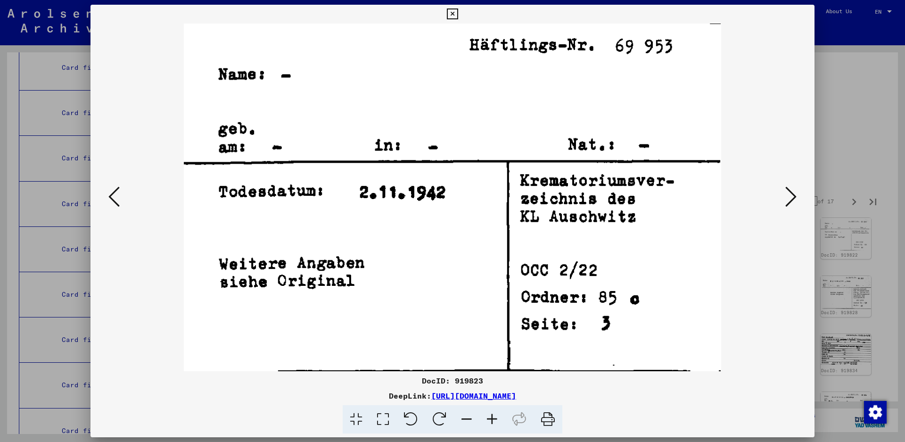
click at [791, 191] on icon at bounding box center [790, 196] width 11 height 23
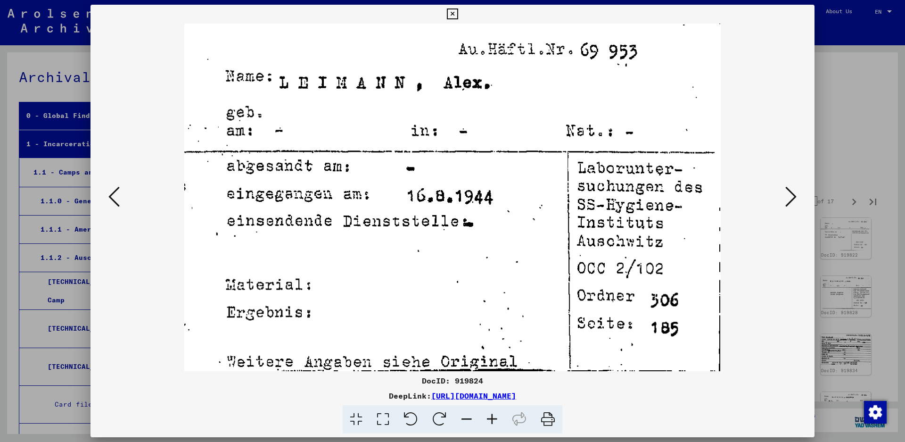
scroll to position [2592, 0]
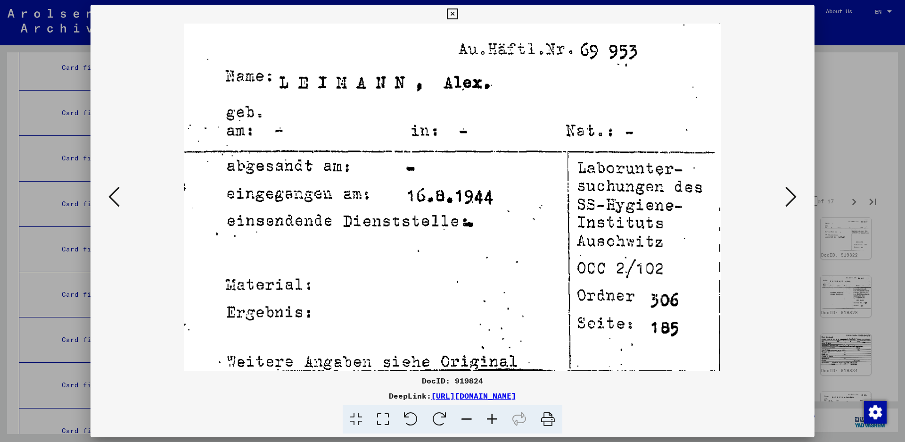
click at [790, 201] on icon at bounding box center [790, 196] width 11 height 23
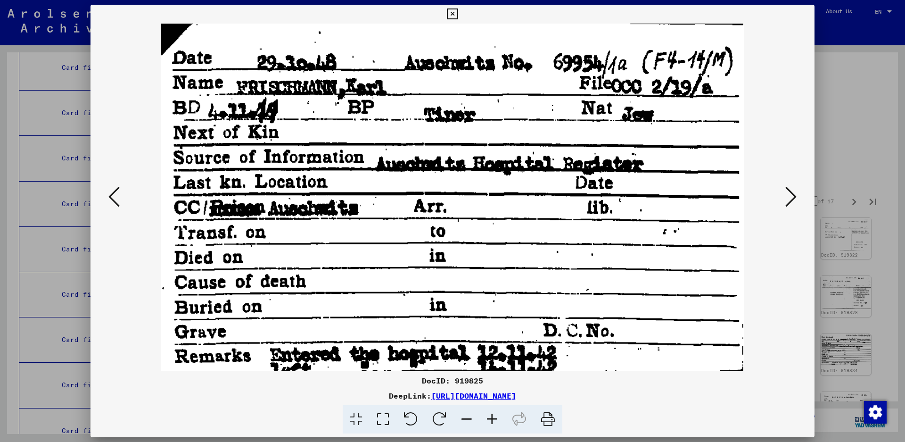
click at [795, 195] on icon at bounding box center [790, 196] width 11 height 23
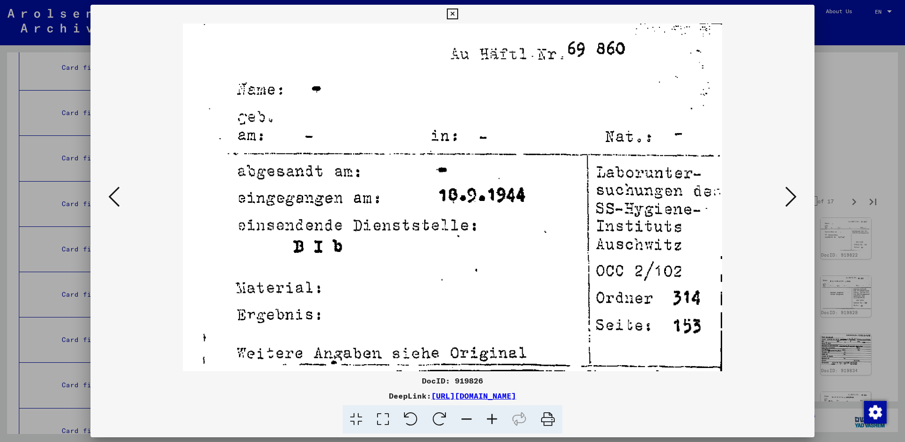
click at [795, 195] on icon at bounding box center [790, 196] width 11 height 23
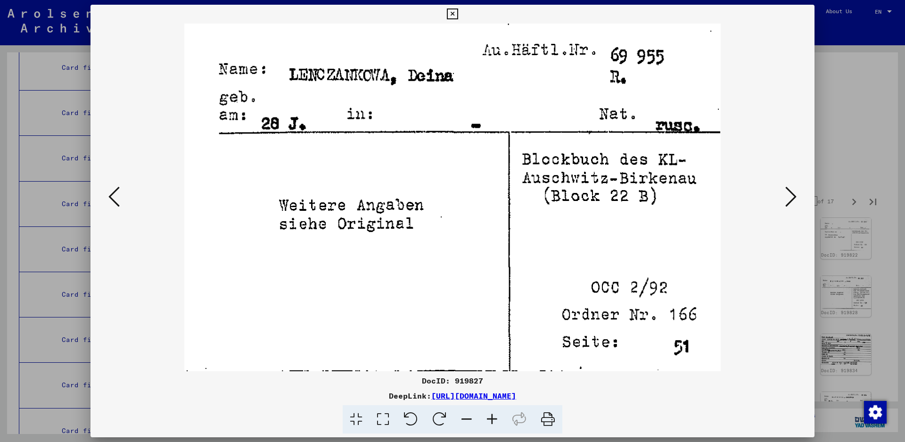
click at [795, 195] on icon at bounding box center [790, 196] width 11 height 23
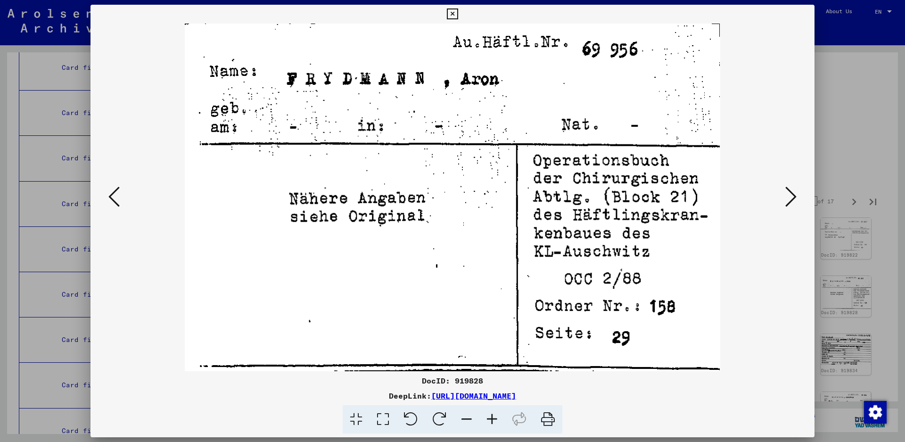
click at [795, 195] on icon at bounding box center [790, 196] width 11 height 23
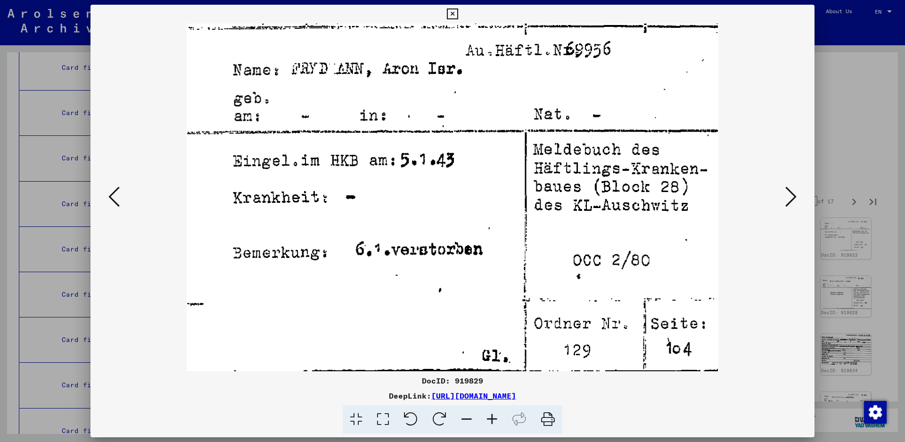
drag, startPoint x: 795, startPoint y: 195, endPoint x: 277, endPoint y: 393, distance: 554.5
click at [286, 389] on div "DocID: 919829 DeepLink: https://collections.arolsen-archives.org/en/document/91…" at bounding box center [452, 219] width 724 height 429
click at [795, 197] on icon at bounding box center [790, 196] width 11 height 23
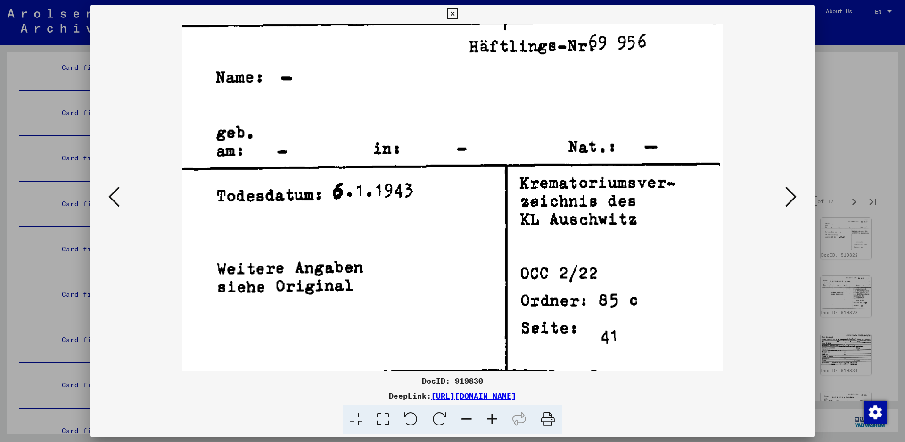
click at [794, 196] on icon at bounding box center [790, 196] width 11 height 23
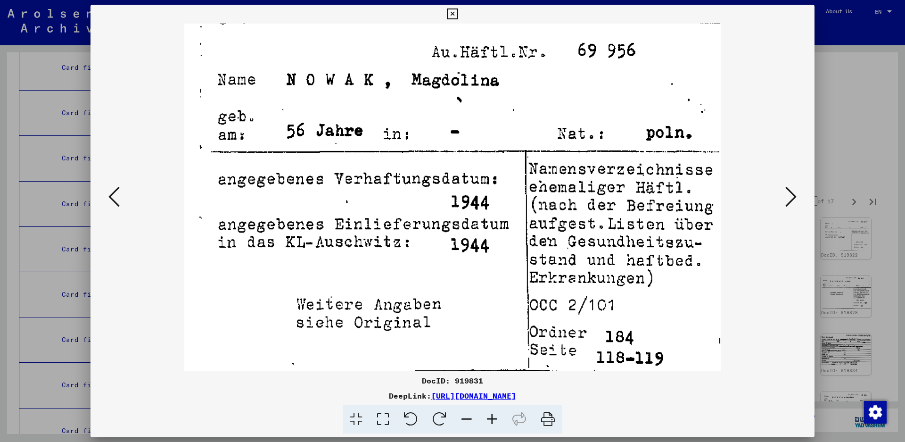
click at [794, 196] on icon at bounding box center [790, 196] width 11 height 23
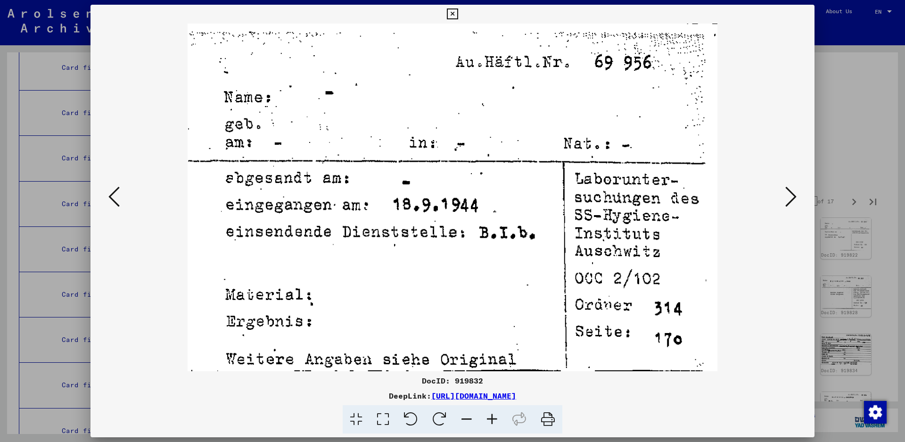
click at [794, 196] on icon at bounding box center [790, 196] width 11 height 23
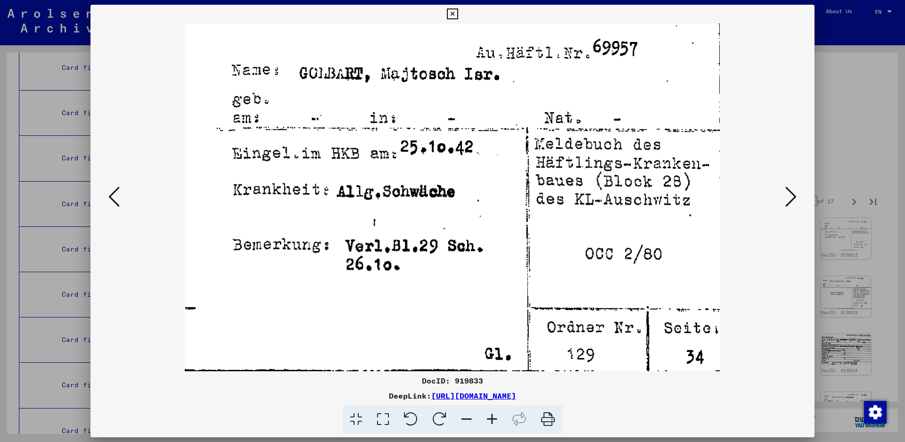
click at [792, 192] on icon at bounding box center [790, 196] width 11 height 23
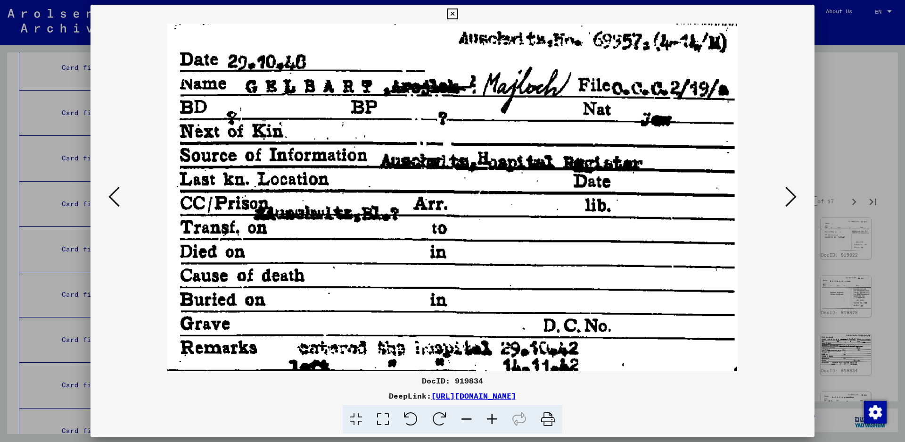
click at [792, 192] on icon at bounding box center [790, 196] width 11 height 23
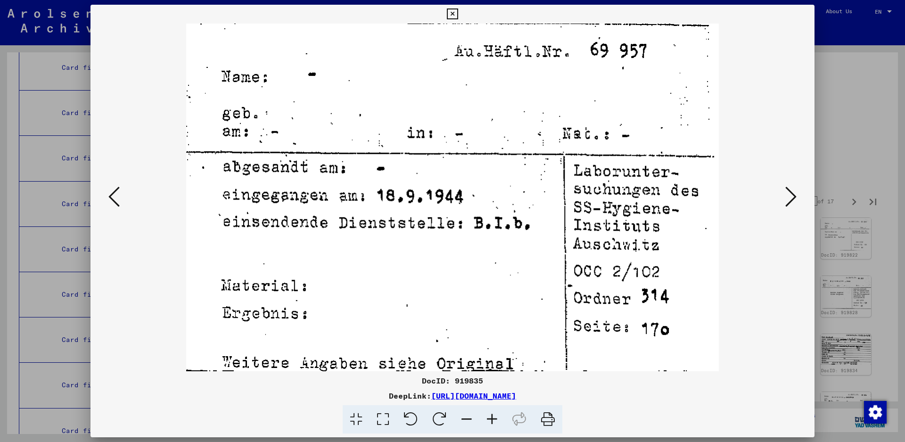
click at [792, 192] on icon at bounding box center [790, 196] width 11 height 23
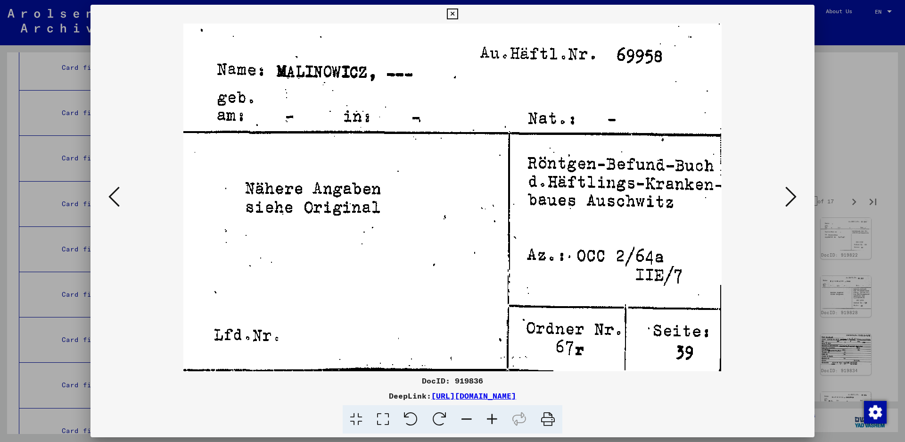
click at [792, 192] on icon at bounding box center [790, 196] width 11 height 23
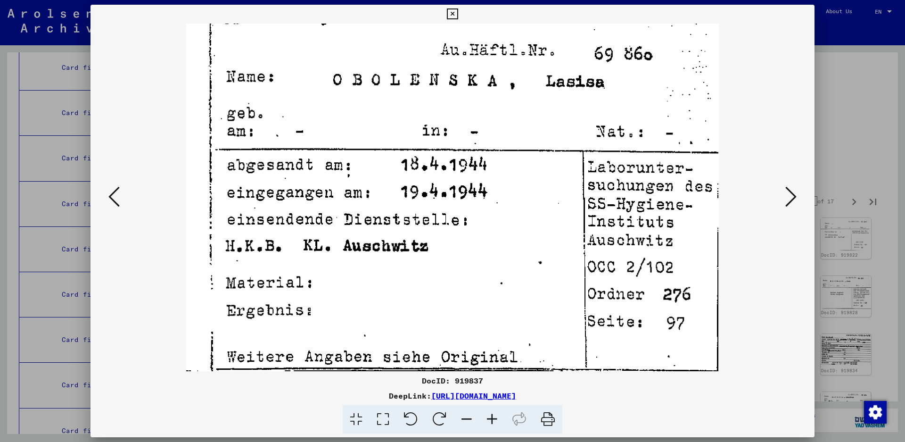
click at [792, 192] on icon at bounding box center [790, 196] width 11 height 23
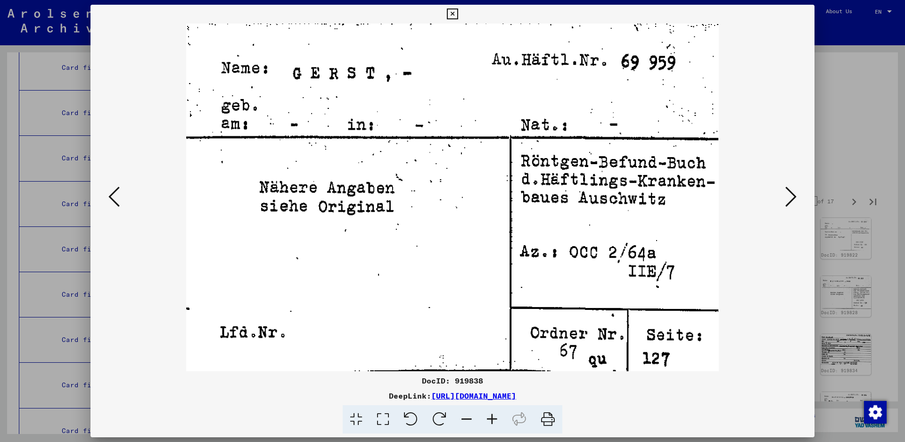
click at [792, 192] on icon at bounding box center [790, 196] width 11 height 23
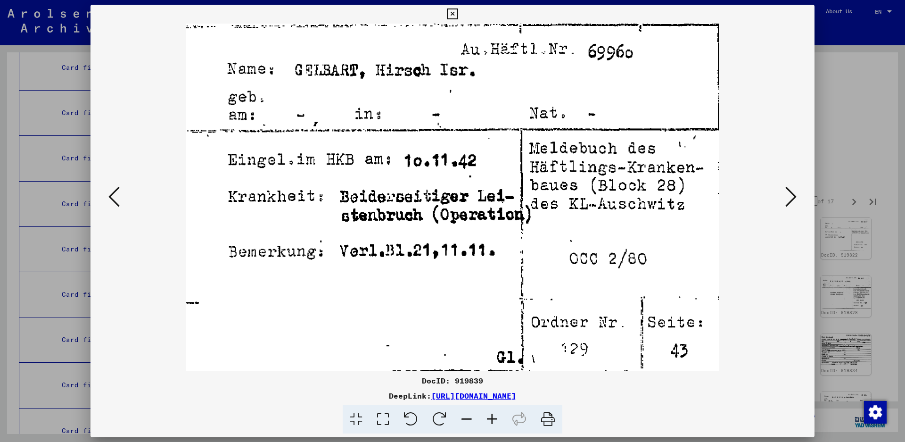
click at [790, 203] on icon at bounding box center [790, 196] width 11 height 23
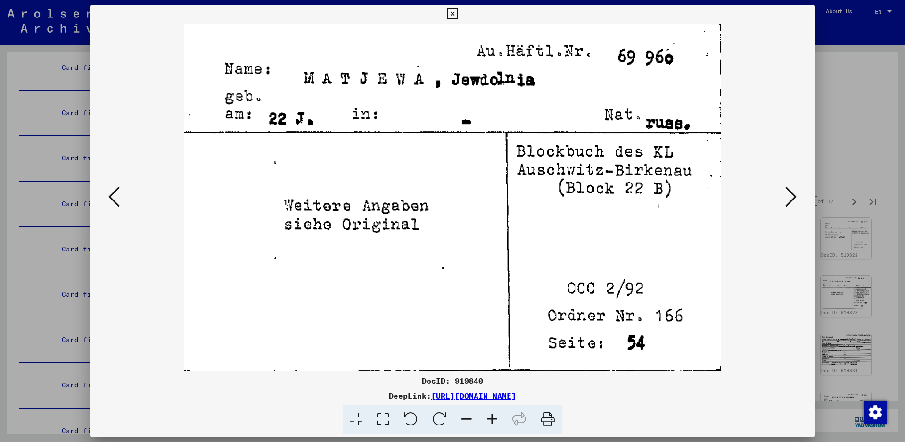
click at [790, 203] on icon at bounding box center [790, 196] width 11 height 23
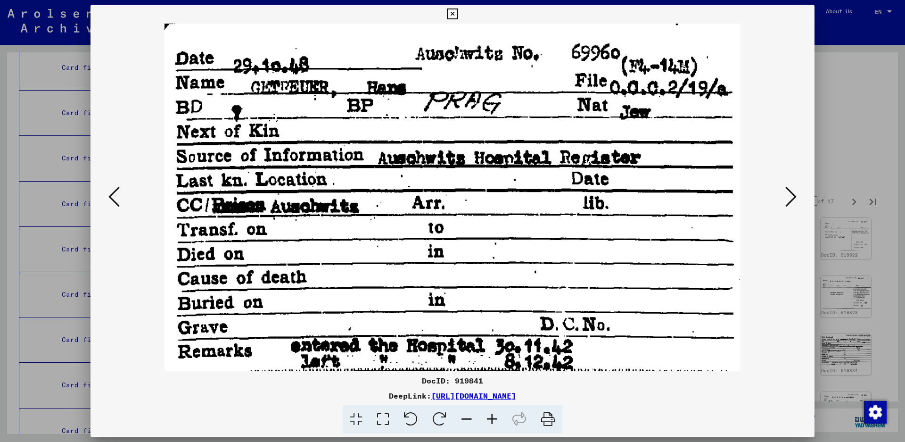
click at [791, 197] on icon at bounding box center [790, 196] width 11 height 23
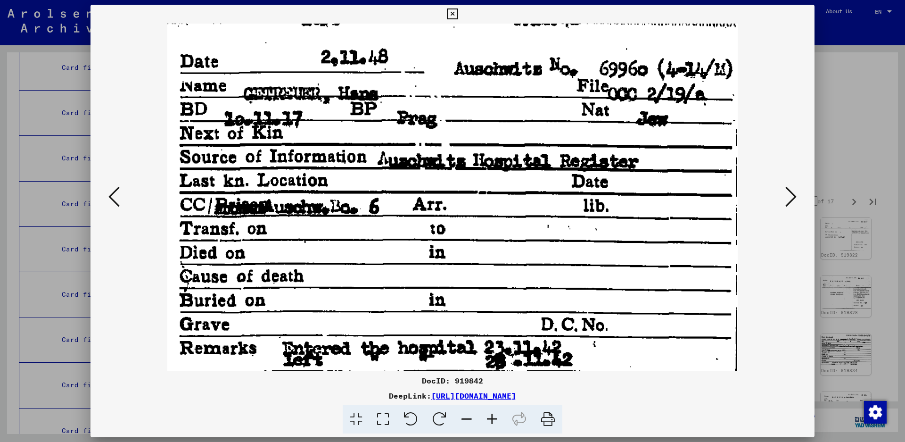
click at [791, 197] on icon at bounding box center [790, 196] width 11 height 23
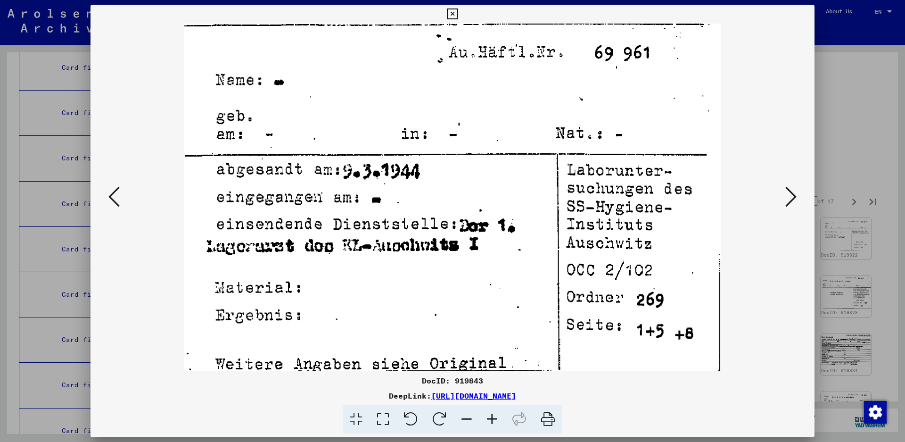
click at [791, 197] on icon at bounding box center [790, 196] width 11 height 23
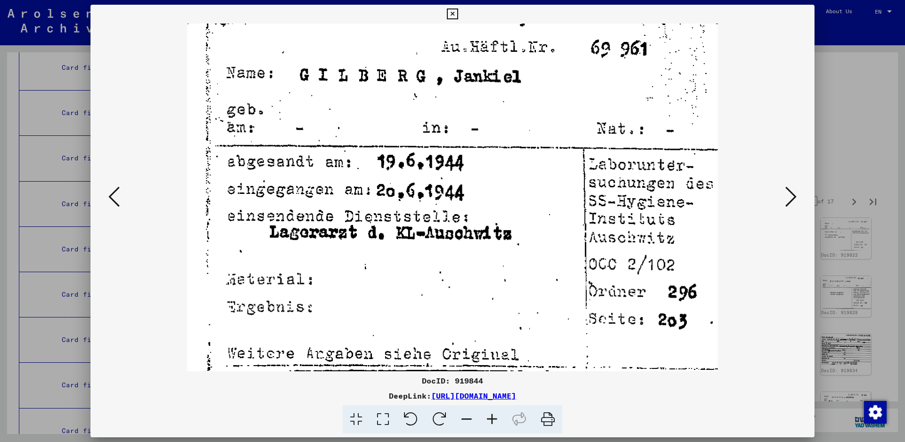
click at [791, 194] on icon at bounding box center [790, 196] width 11 height 23
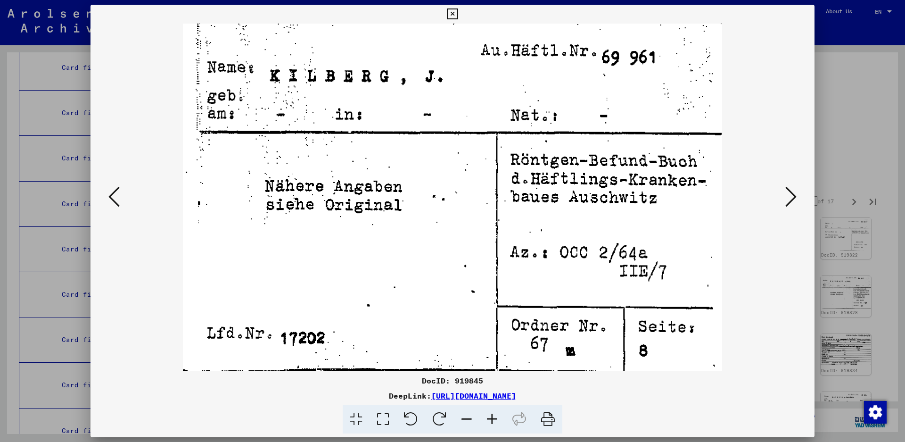
click at [791, 194] on icon at bounding box center [790, 196] width 11 height 23
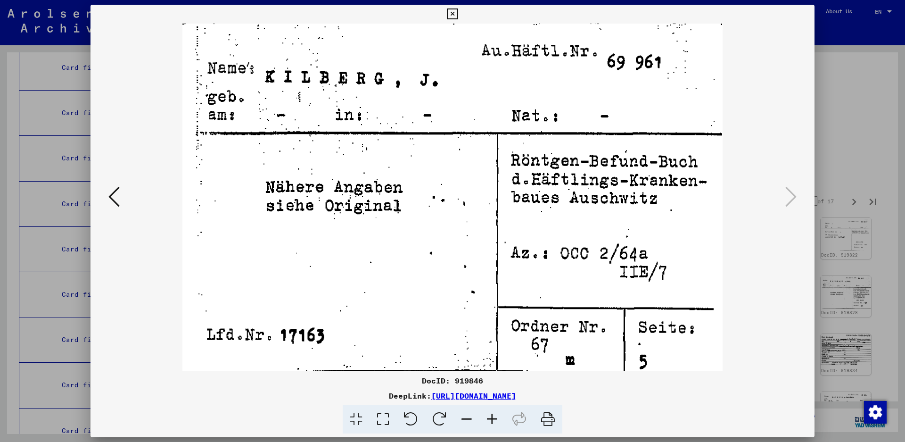
click at [791, 194] on icon at bounding box center [790, 196] width 11 height 23
click at [458, 9] on icon at bounding box center [452, 13] width 11 height 11
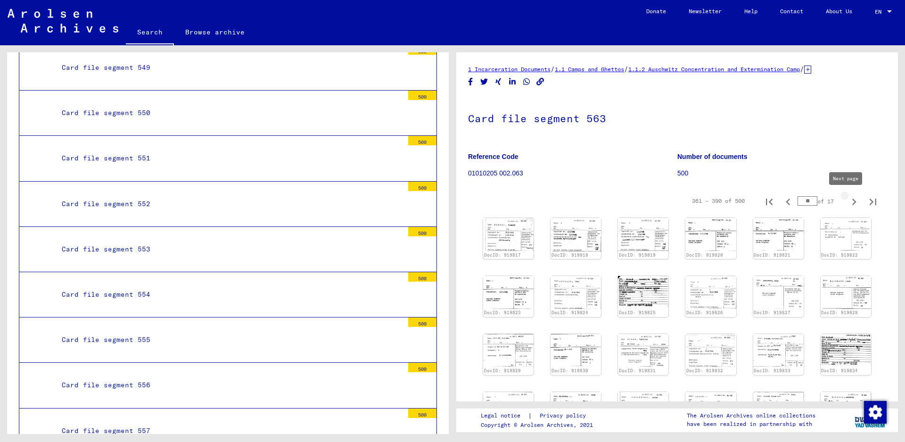
click at [848, 199] on icon "Next page" at bounding box center [853, 201] width 13 height 13
type input "**"
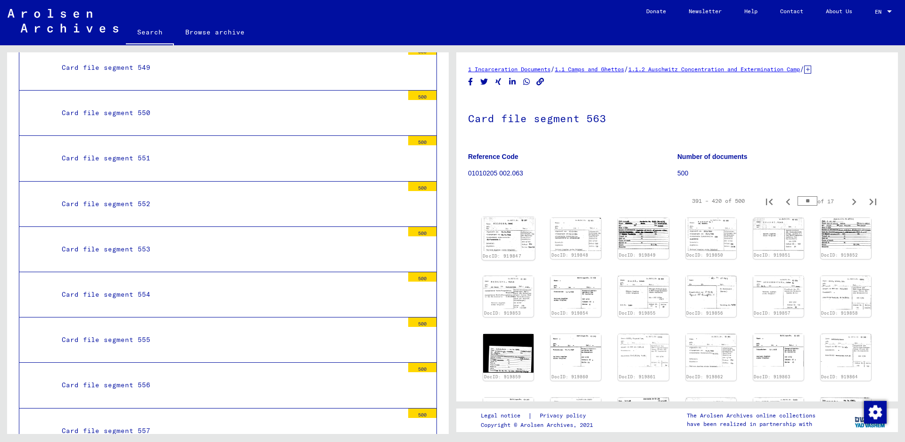
click at [508, 234] on img at bounding box center [508, 234] width 53 height 34
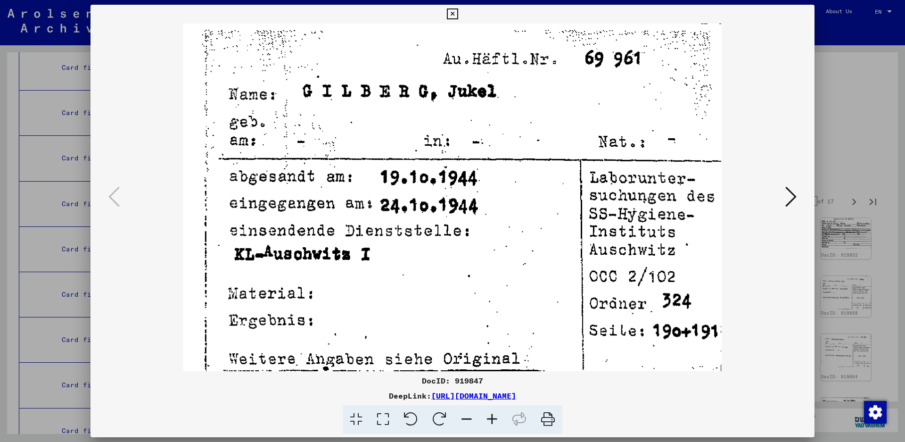
click at [788, 190] on icon at bounding box center [790, 196] width 11 height 23
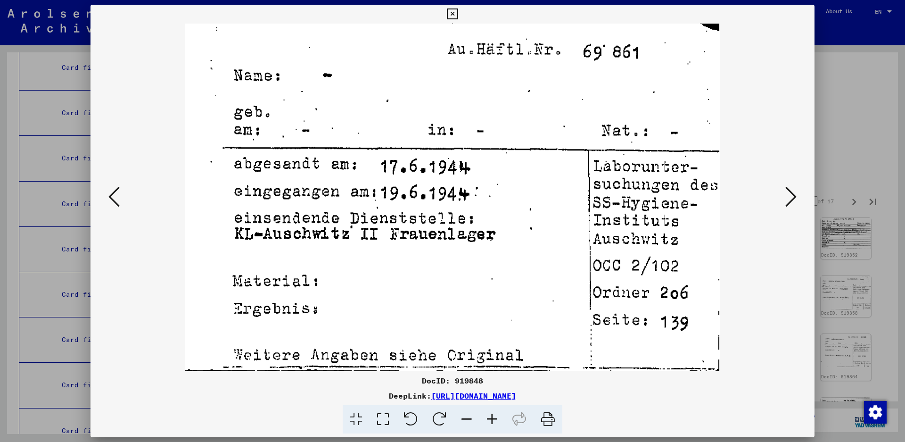
click at [788, 190] on icon at bounding box center [790, 196] width 11 height 23
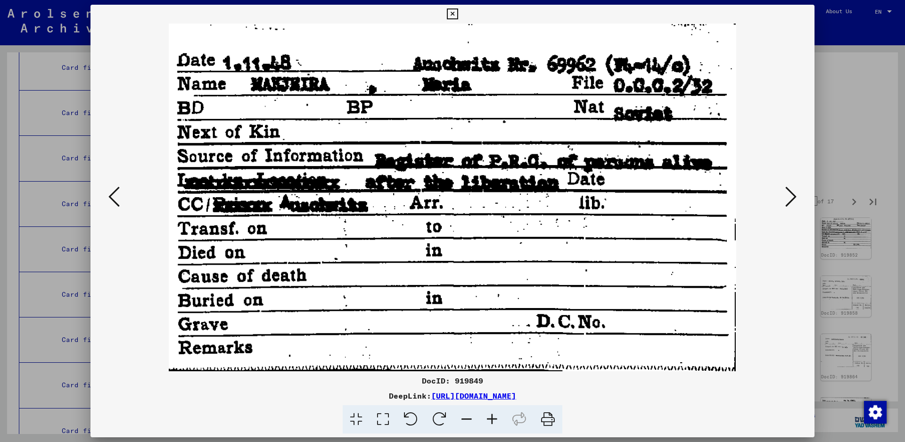
click at [788, 190] on icon at bounding box center [790, 196] width 11 height 23
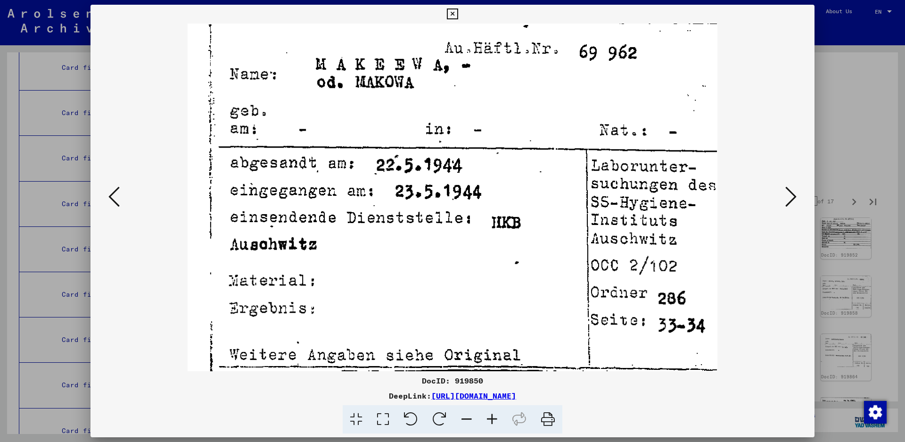
click at [788, 190] on icon at bounding box center [790, 196] width 11 height 23
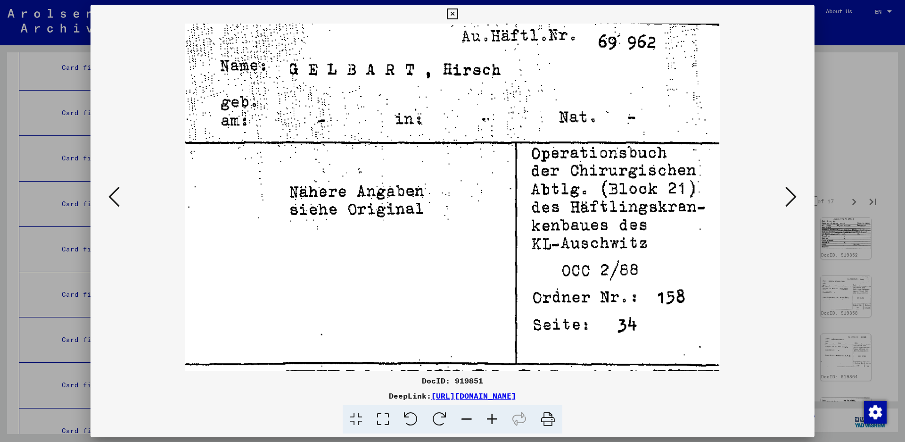
click at [788, 190] on icon at bounding box center [790, 196] width 11 height 23
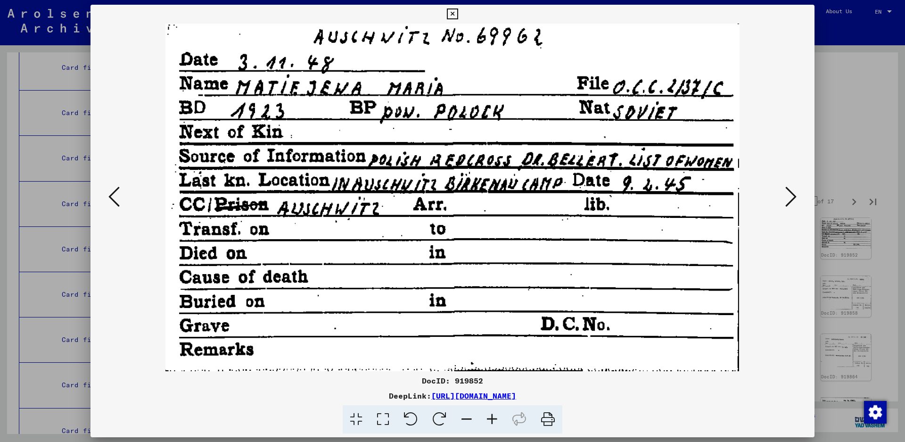
click at [788, 190] on icon at bounding box center [790, 196] width 11 height 23
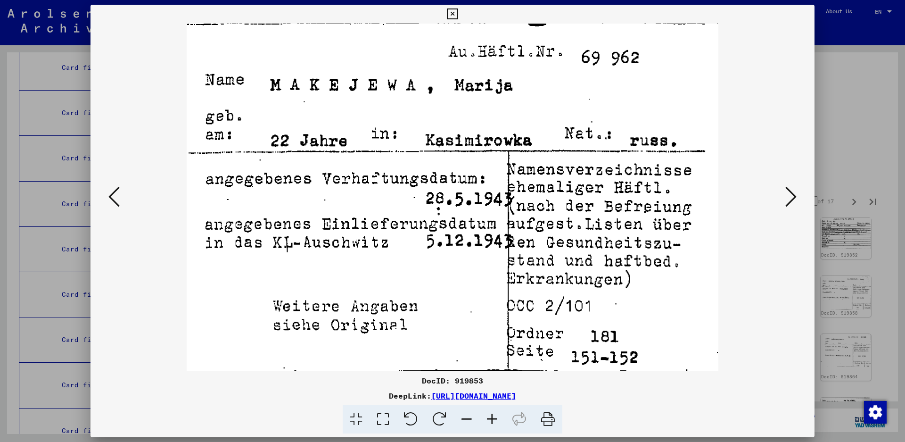
click at [788, 190] on icon at bounding box center [790, 196] width 11 height 23
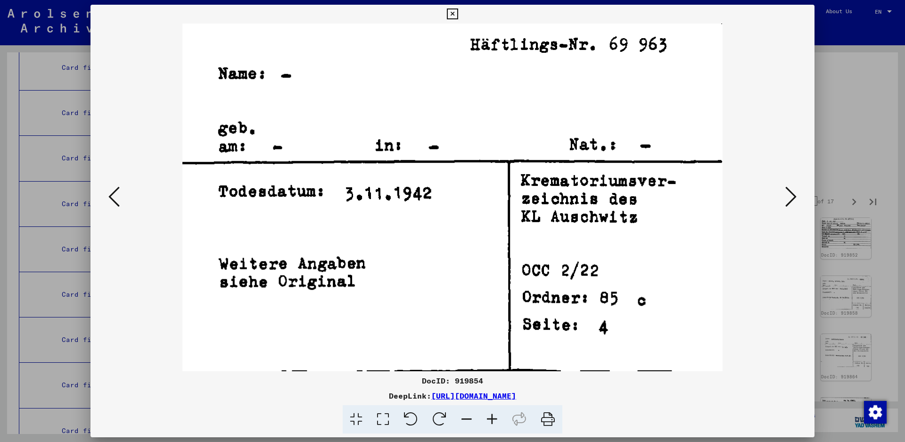
click at [788, 190] on icon at bounding box center [790, 196] width 11 height 23
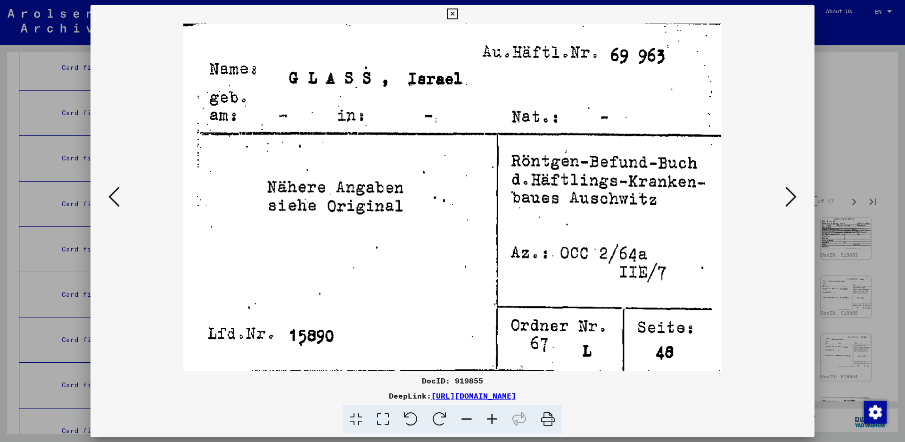
click at [788, 190] on icon at bounding box center [790, 196] width 11 height 23
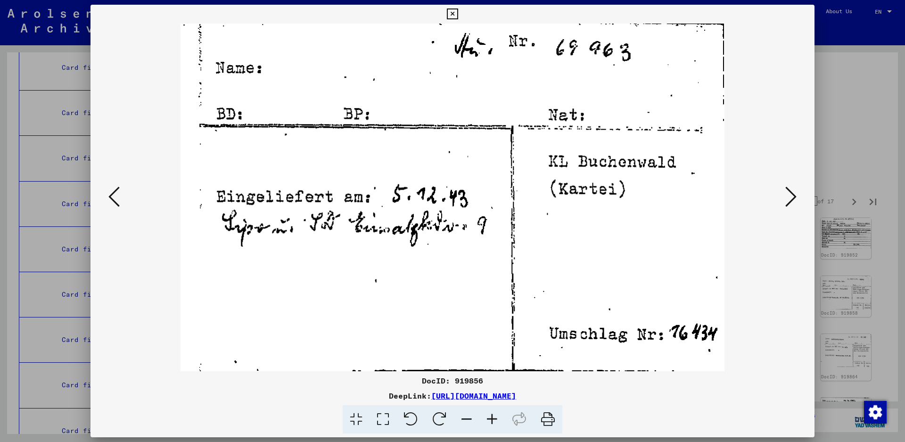
click at [110, 190] on icon at bounding box center [113, 196] width 11 height 23
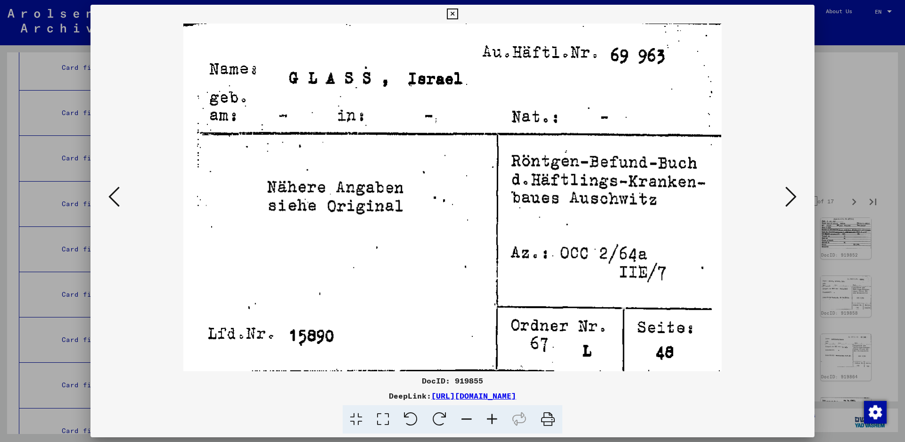
click at [790, 190] on icon at bounding box center [790, 196] width 11 height 23
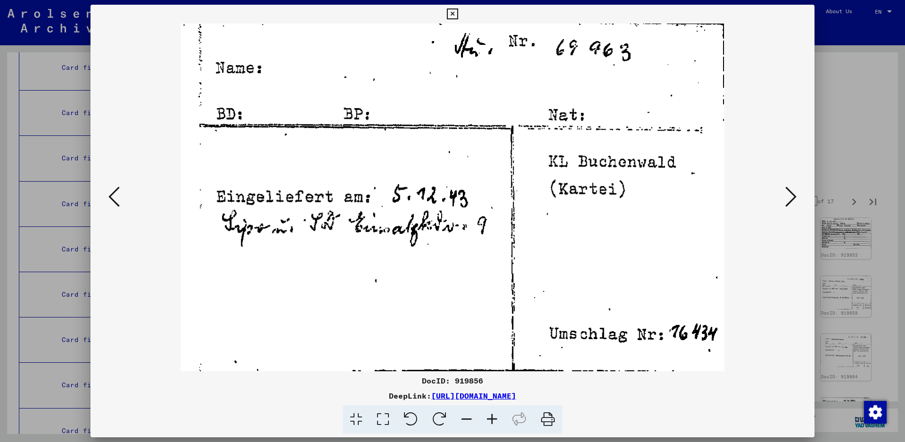
click at [790, 190] on icon at bounding box center [790, 196] width 11 height 23
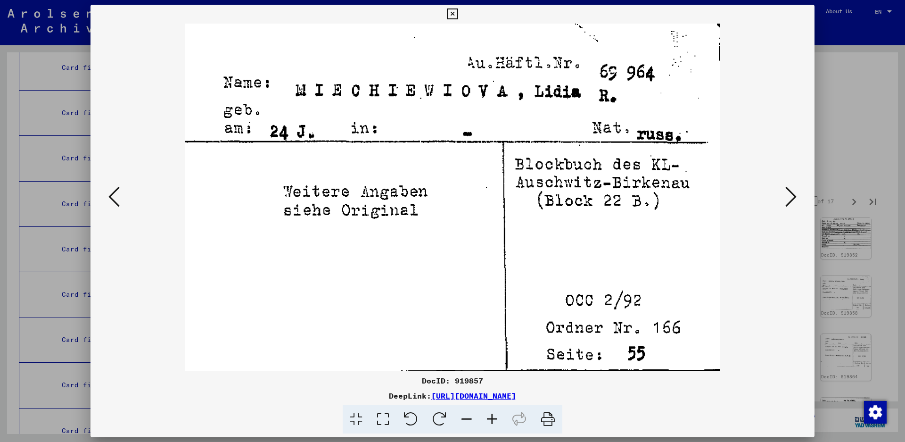
click at [790, 190] on icon at bounding box center [790, 196] width 11 height 23
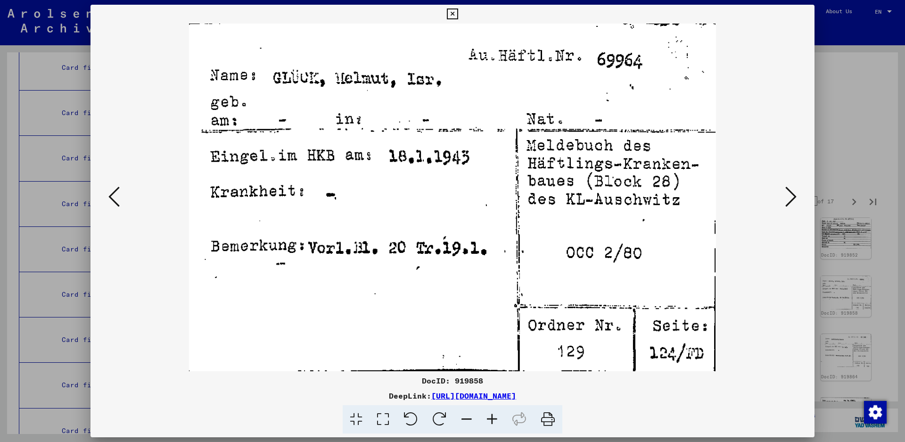
click at [788, 189] on icon at bounding box center [790, 196] width 11 height 23
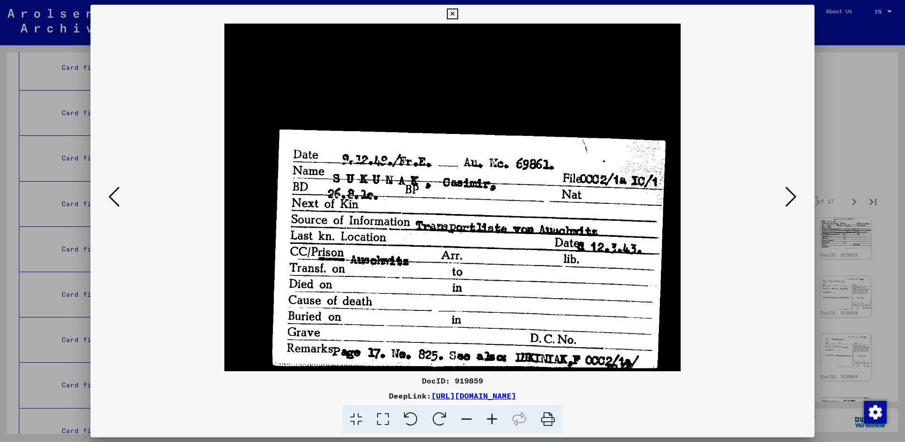
click at [788, 189] on icon at bounding box center [790, 196] width 11 height 23
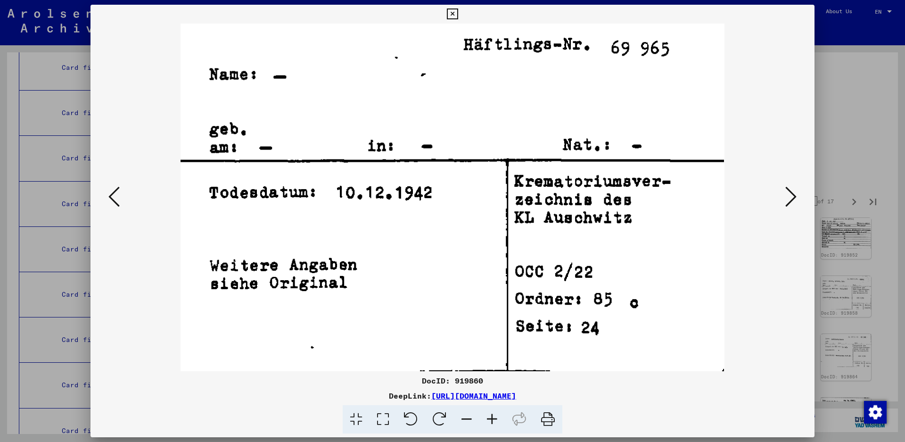
click at [788, 189] on icon at bounding box center [790, 196] width 11 height 23
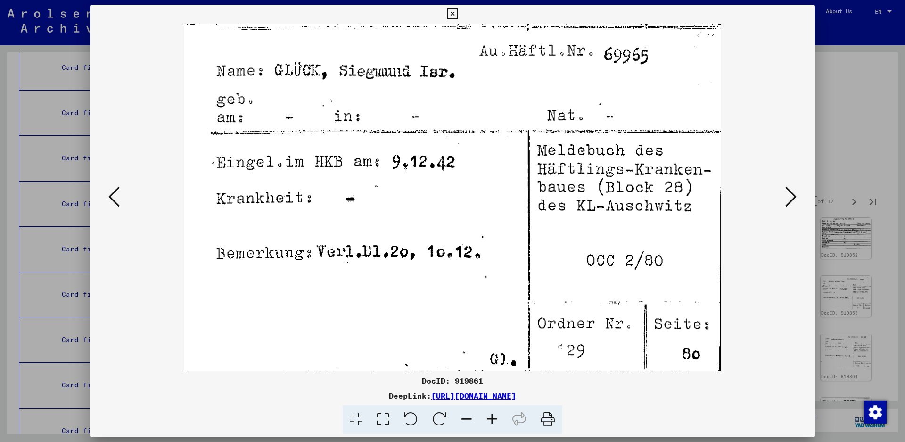
click at [797, 192] on button at bounding box center [790, 197] width 17 height 27
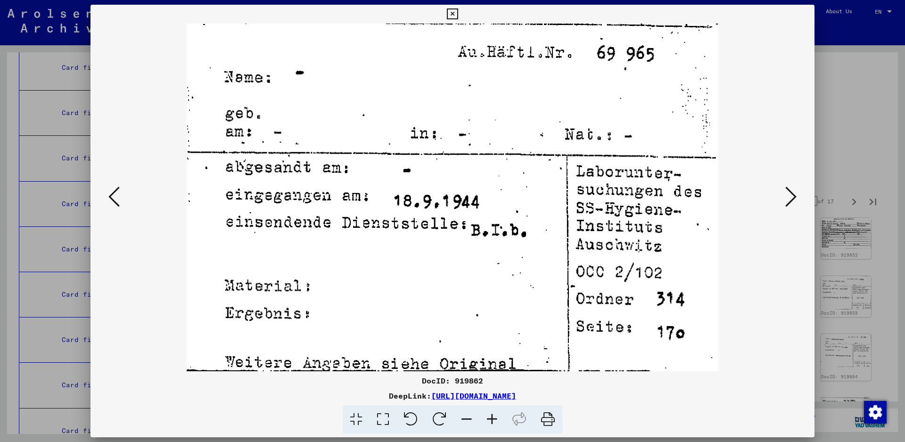
click at [795, 194] on icon at bounding box center [790, 196] width 11 height 23
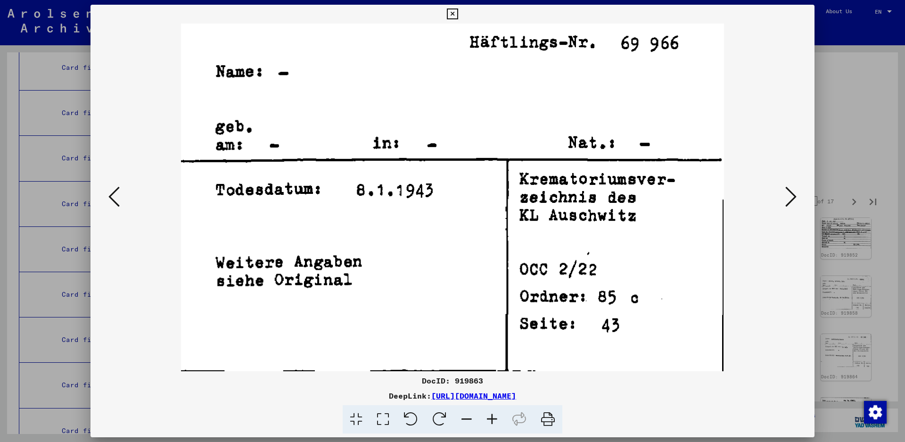
click at [795, 194] on icon at bounding box center [790, 196] width 11 height 23
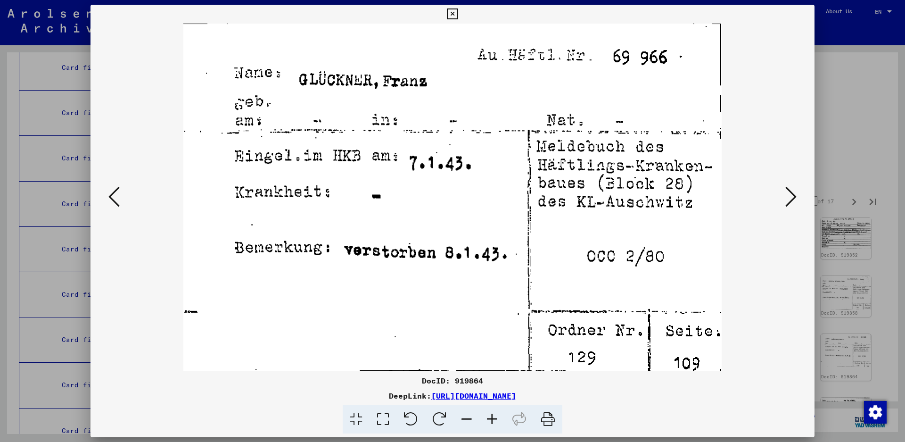
click at [789, 196] on icon at bounding box center [790, 196] width 11 height 23
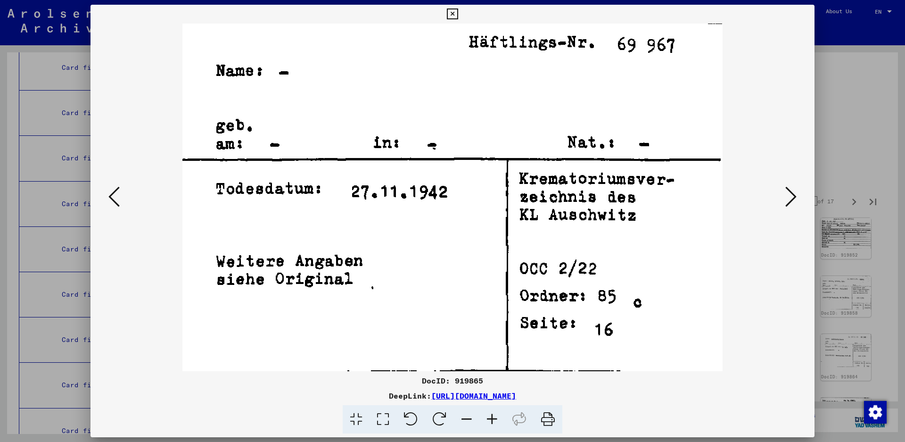
click at [789, 196] on icon at bounding box center [790, 196] width 11 height 23
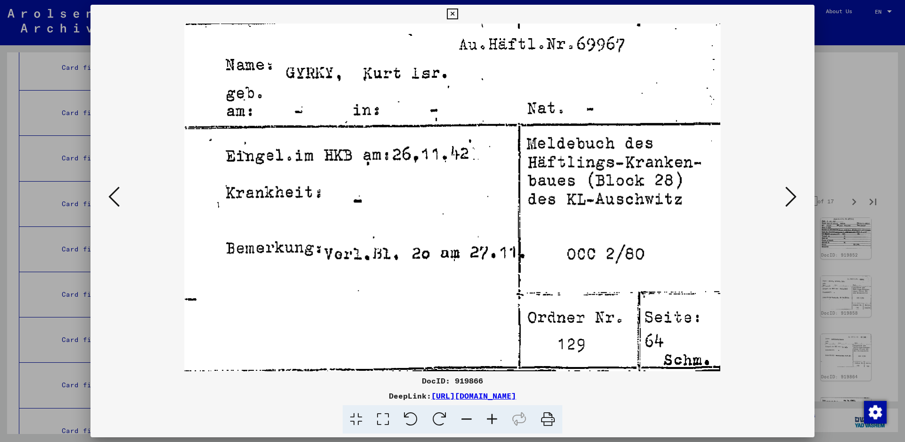
click at [792, 195] on icon at bounding box center [790, 196] width 11 height 23
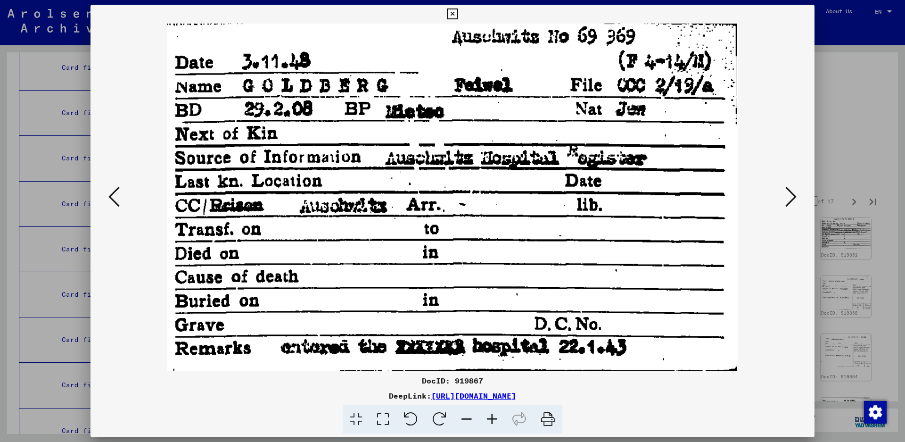
click at [793, 193] on icon at bounding box center [790, 196] width 11 height 23
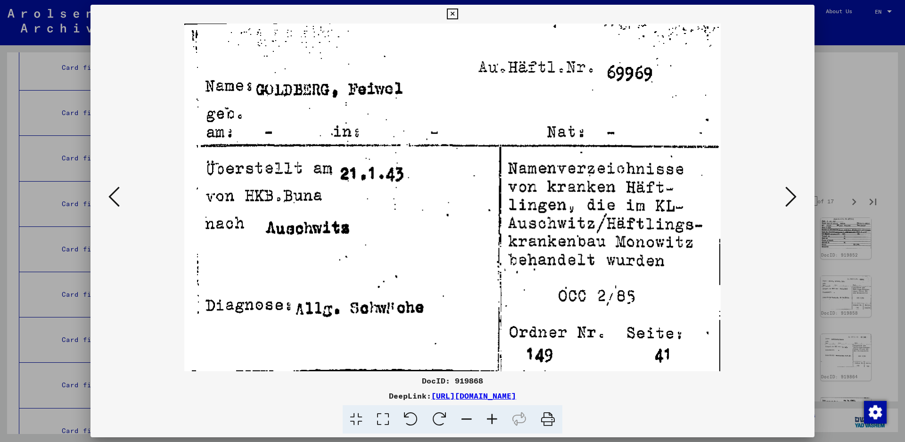
click at [793, 193] on icon at bounding box center [790, 196] width 11 height 23
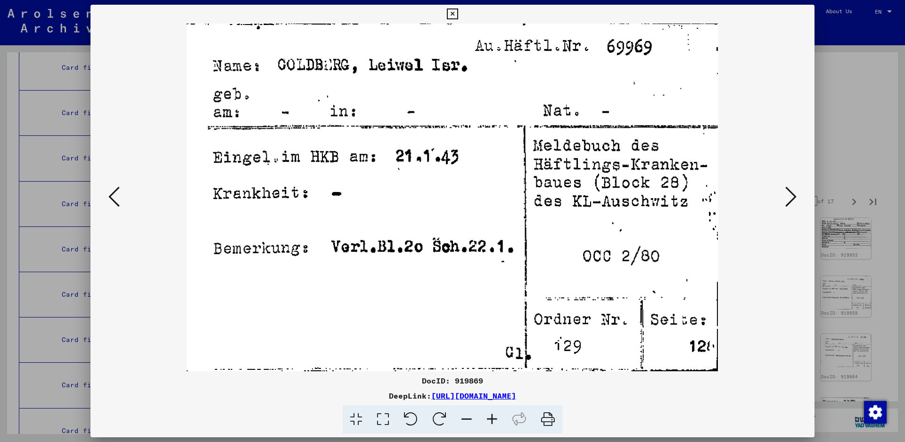
click at [793, 193] on icon at bounding box center [790, 196] width 11 height 23
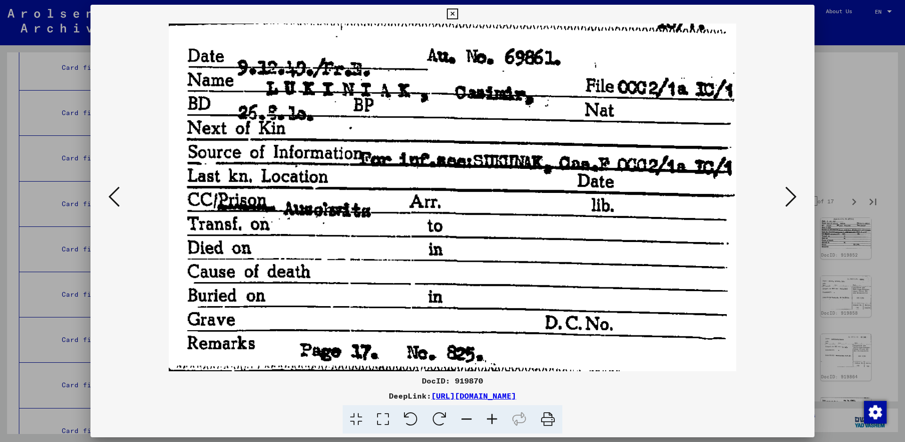
click at [793, 193] on icon at bounding box center [790, 196] width 11 height 23
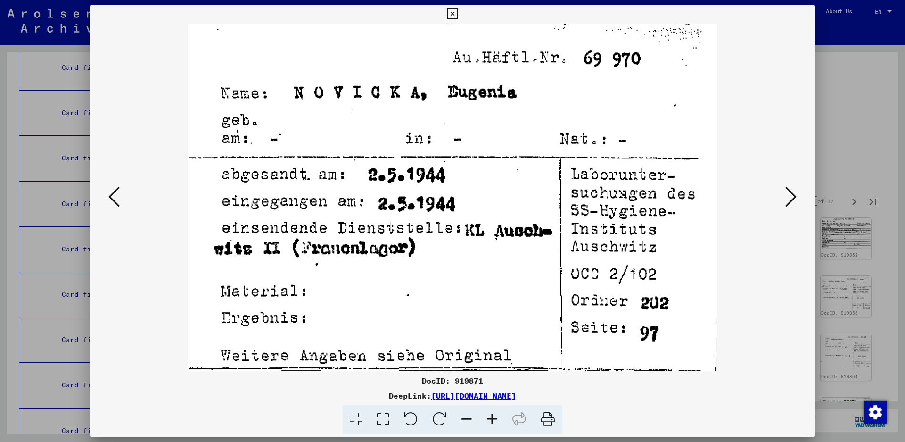
click at [793, 193] on icon at bounding box center [790, 196] width 11 height 23
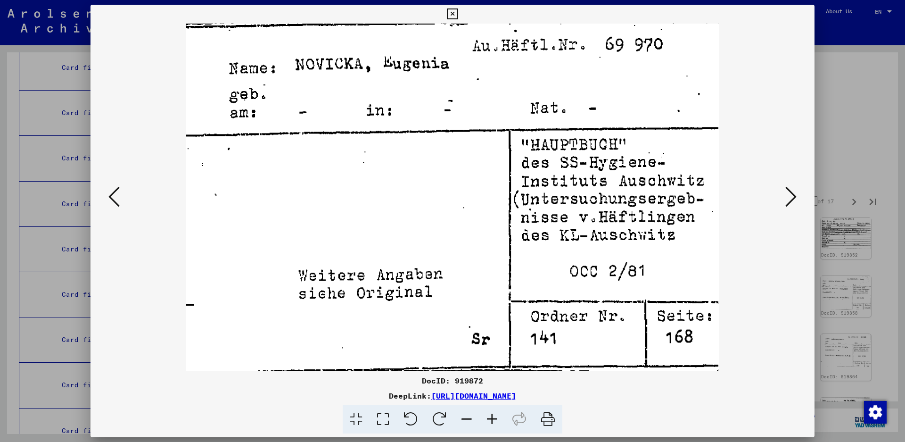
click at [793, 193] on icon at bounding box center [790, 196] width 11 height 23
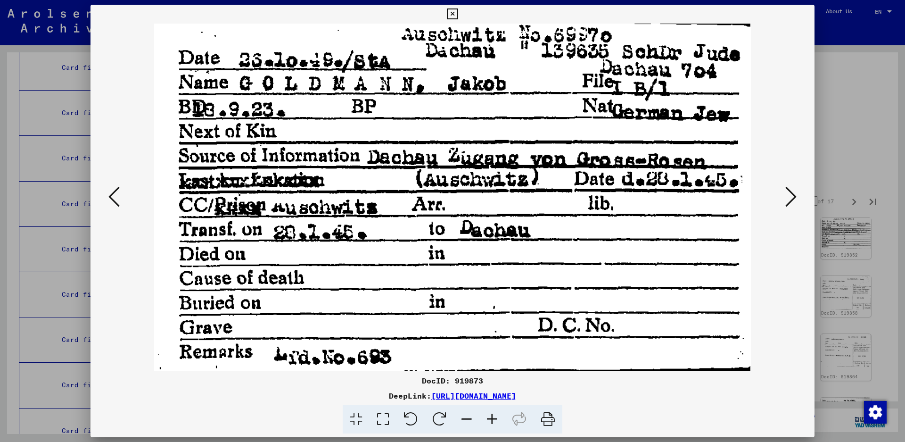
click at [794, 192] on icon at bounding box center [790, 196] width 11 height 23
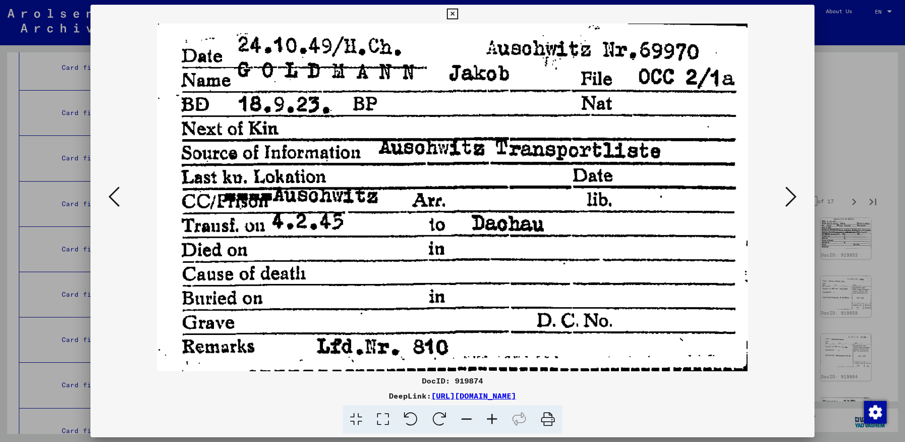
click at [794, 192] on icon at bounding box center [790, 196] width 11 height 23
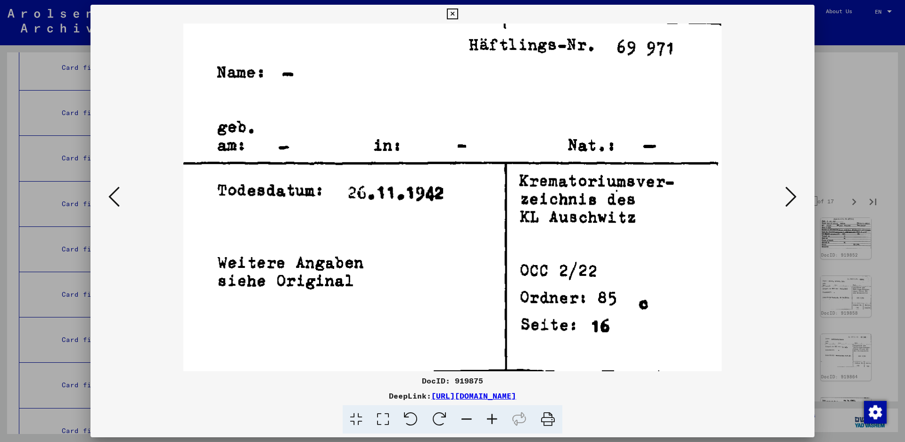
click at [794, 192] on icon at bounding box center [790, 196] width 11 height 23
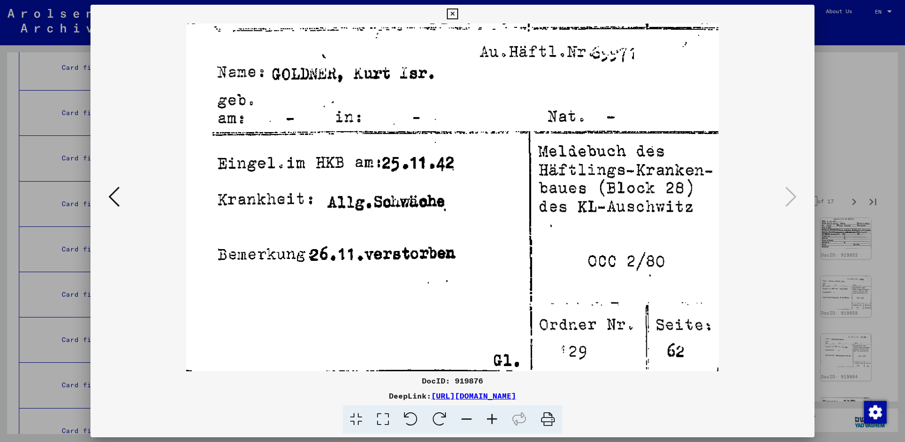
click at [458, 15] on icon at bounding box center [452, 13] width 11 height 11
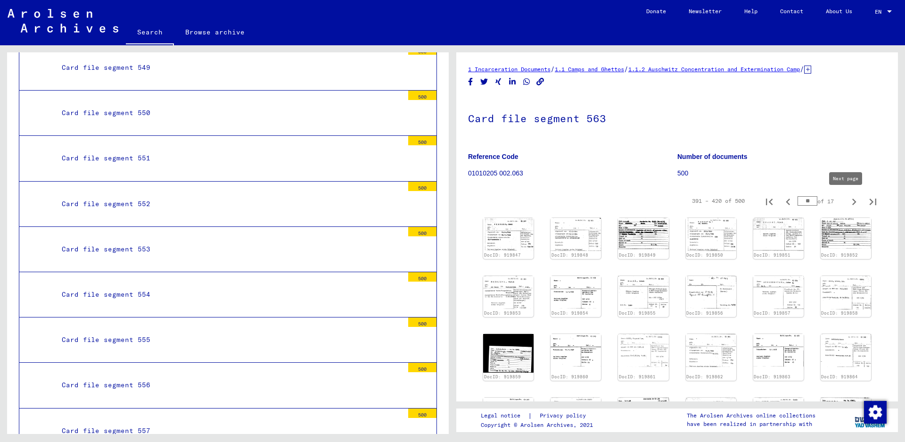
click at [847, 202] on icon "Next page" at bounding box center [853, 201] width 13 height 13
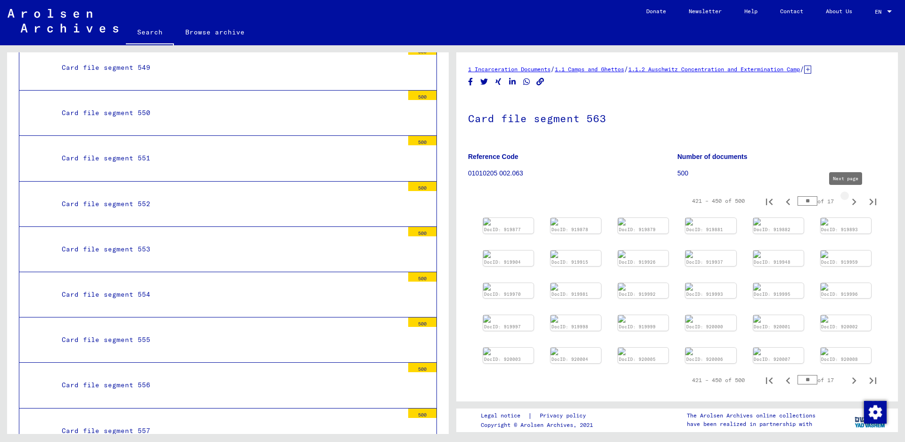
type input "**"
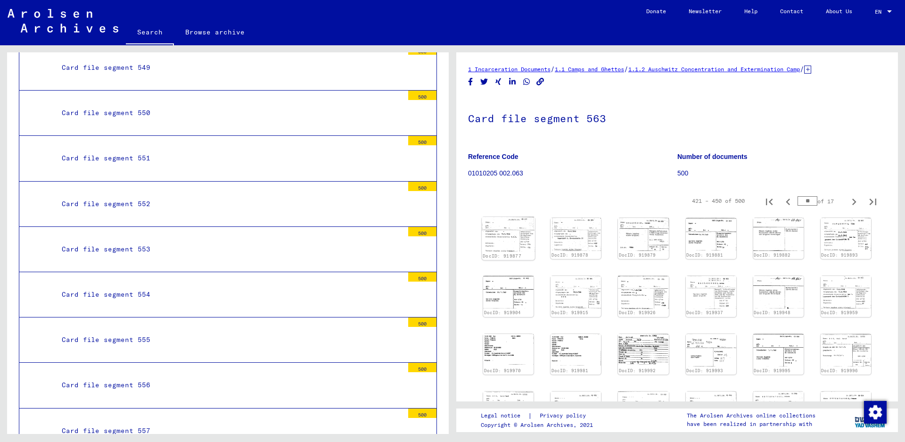
click at [499, 247] on img at bounding box center [508, 234] width 53 height 34
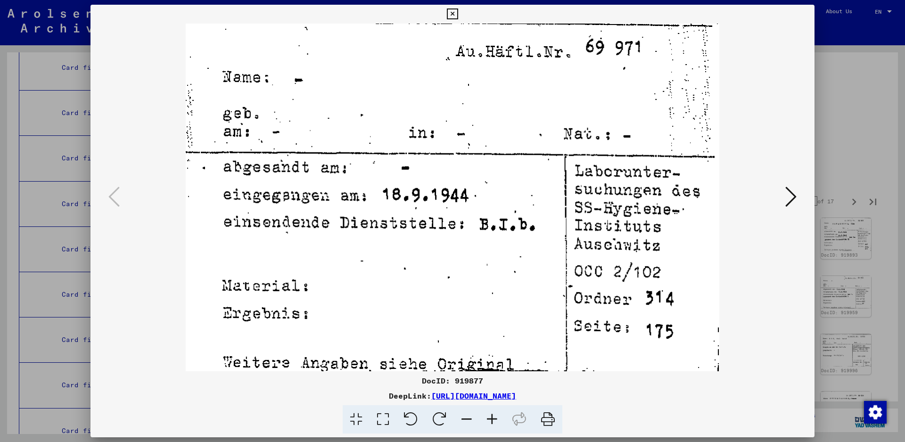
click at [792, 196] on icon at bounding box center [790, 196] width 11 height 23
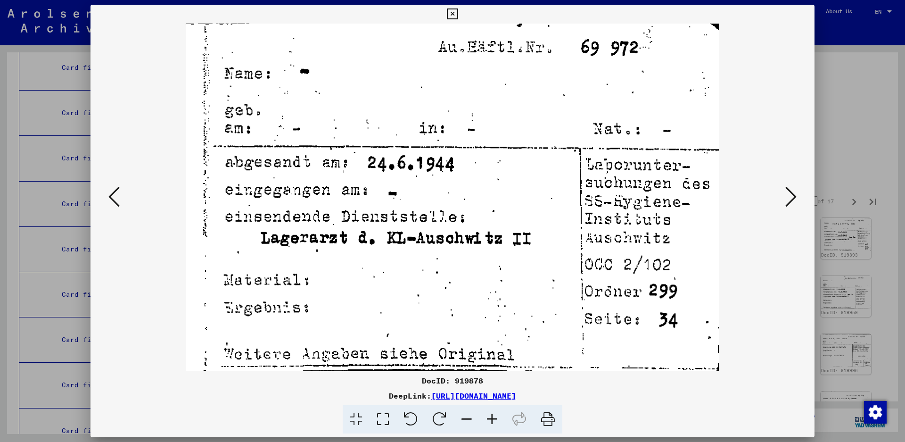
click at [792, 196] on icon at bounding box center [790, 196] width 11 height 23
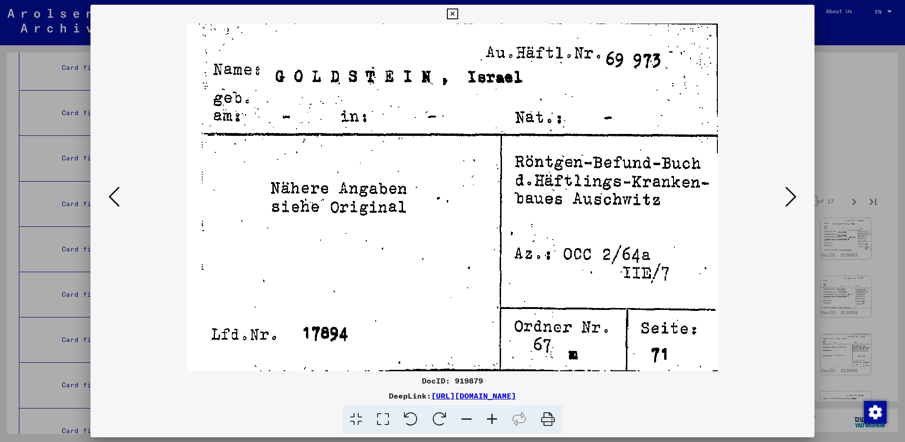
click at [787, 202] on icon at bounding box center [790, 196] width 11 height 23
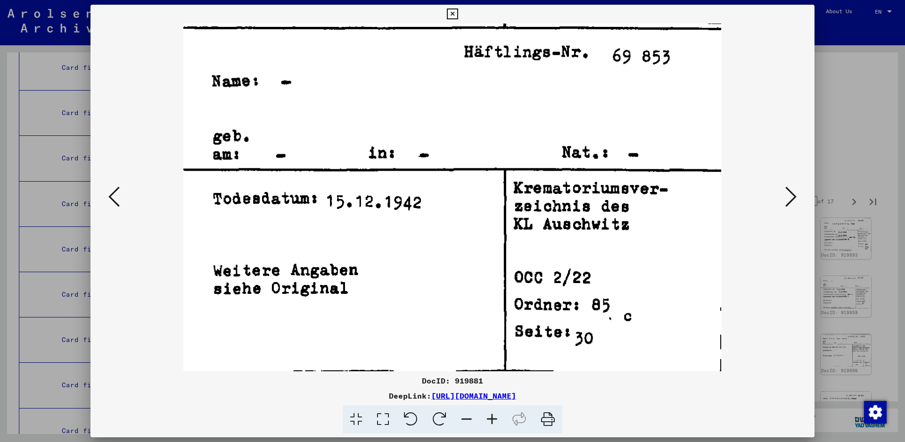
click at [787, 202] on icon at bounding box center [790, 196] width 11 height 23
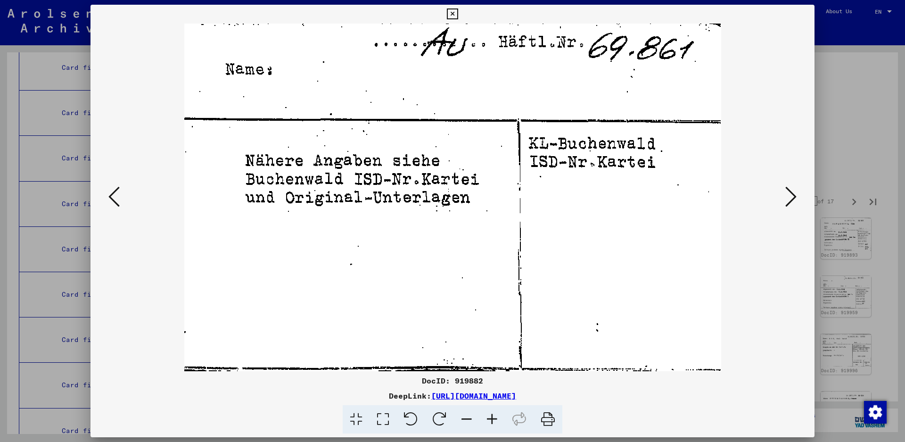
click at [787, 202] on icon at bounding box center [790, 196] width 11 height 23
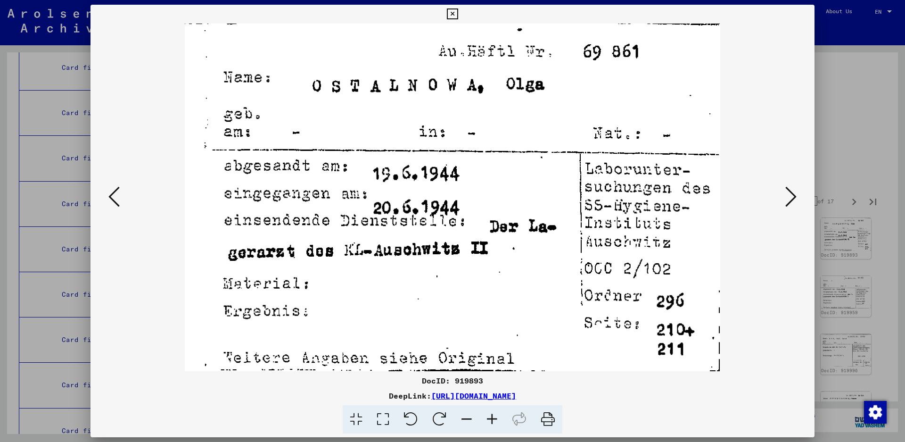
click at [787, 202] on icon at bounding box center [790, 196] width 11 height 23
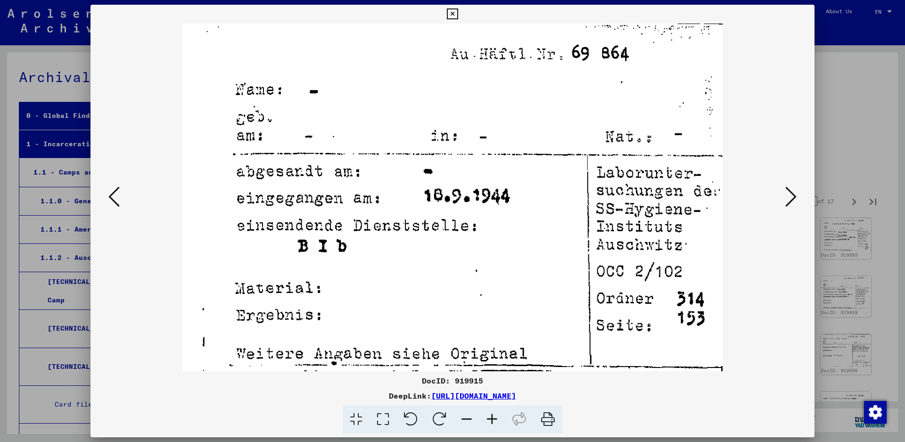
scroll to position [2592, 0]
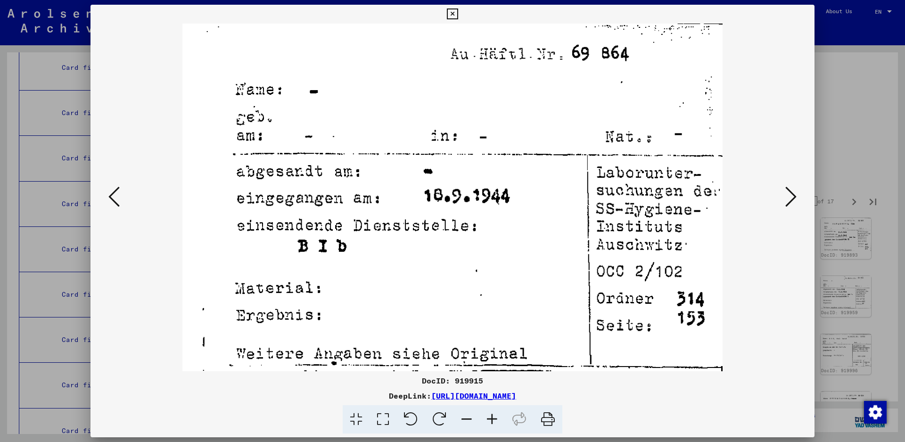
click at [787, 202] on icon at bounding box center [790, 196] width 11 height 23
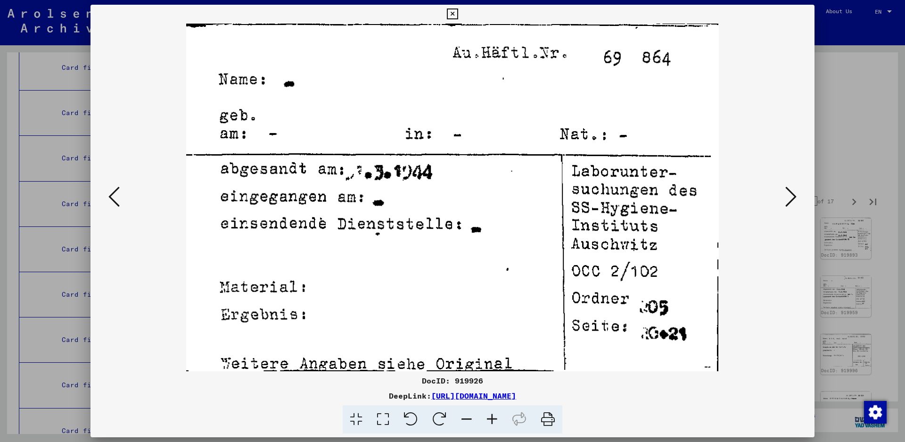
click at [787, 202] on icon at bounding box center [790, 196] width 11 height 23
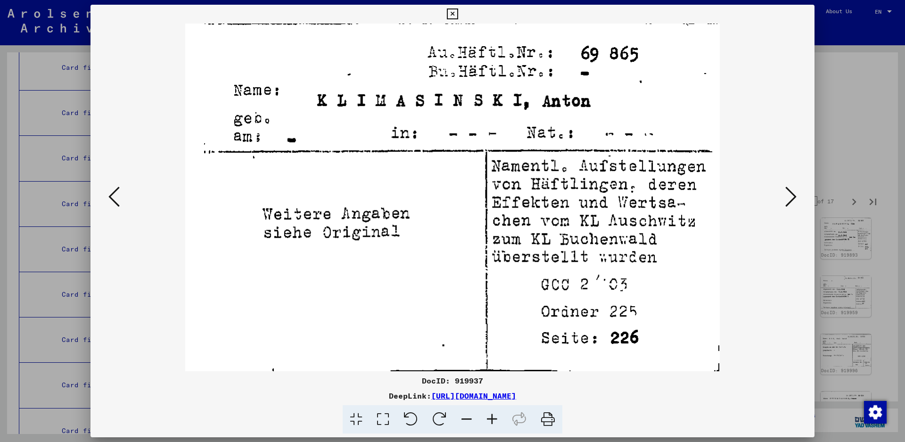
click at [787, 202] on icon at bounding box center [790, 196] width 11 height 23
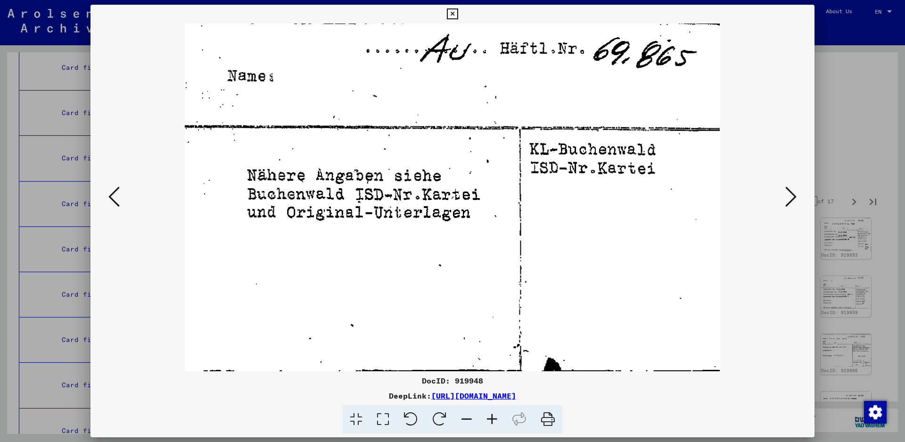
click at [787, 202] on icon at bounding box center [790, 196] width 11 height 23
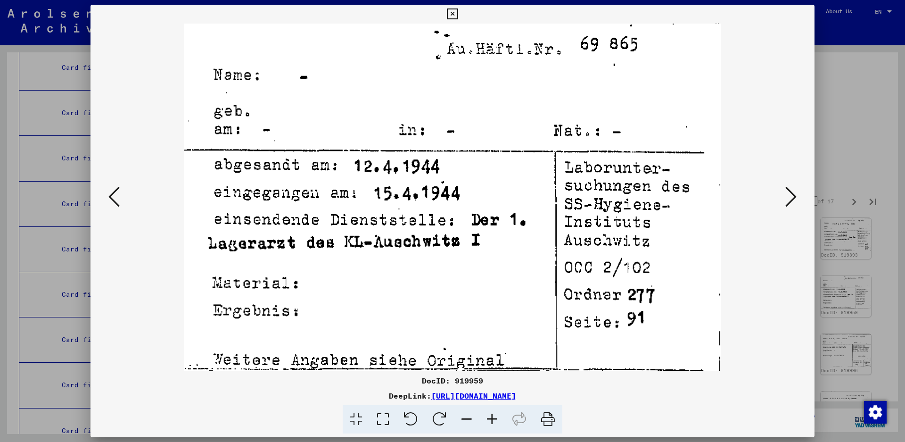
click at [787, 202] on icon at bounding box center [790, 196] width 11 height 23
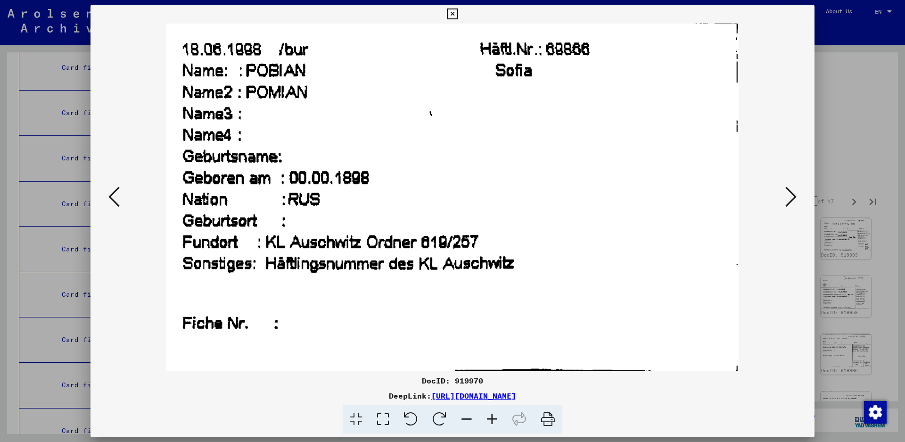
click at [787, 202] on icon at bounding box center [790, 196] width 11 height 23
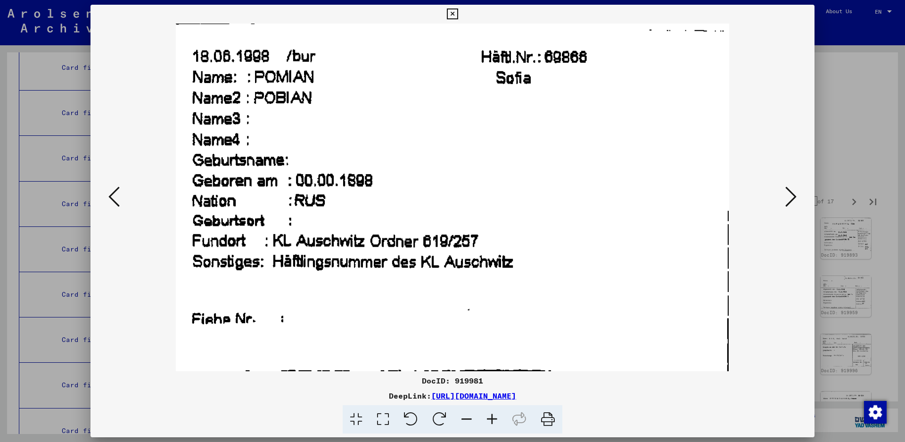
click at [787, 202] on icon at bounding box center [790, 196] width 11 height 23
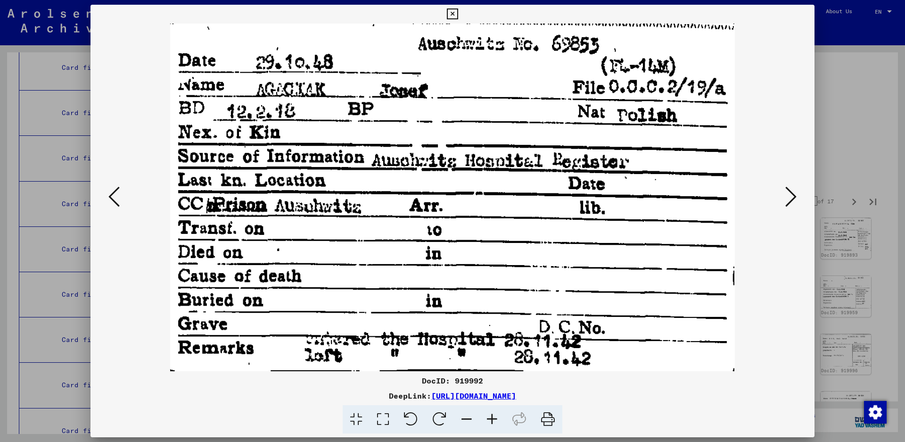
click at [792, 198] on icon at bounding box center [790, 196] width 11 height 23
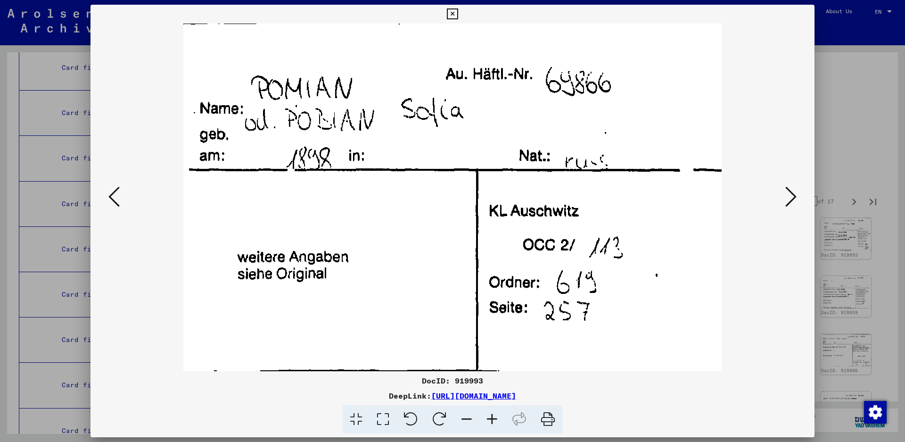
click at [792, 198] on icon at bounding box center [790, 196] width 11 height 23
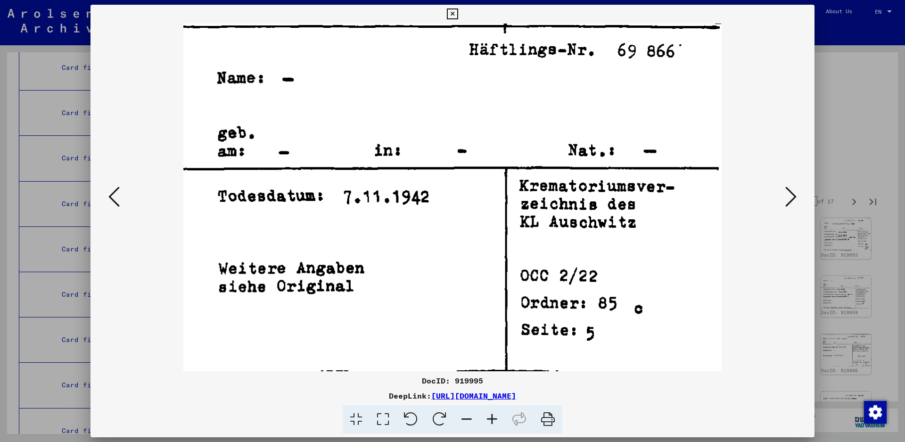
click at [792, 198] on icon at bounding box center [790, 196] width 11 height 23
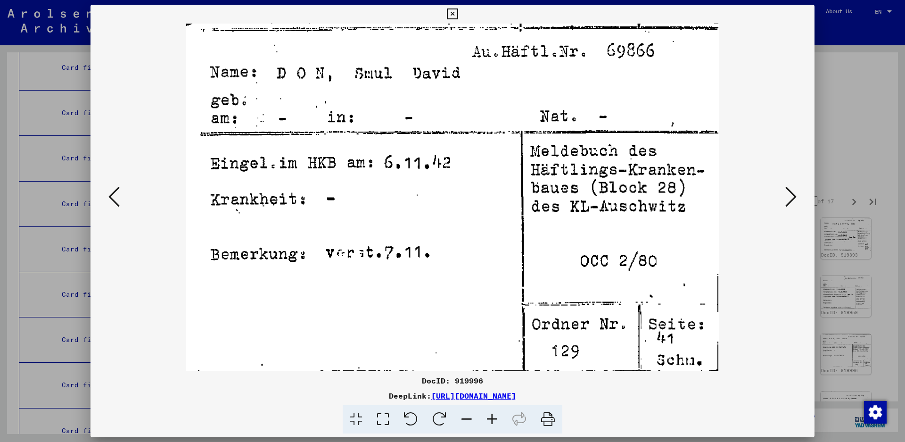
click at [795, 199] on icon at bounding box center [790, 196] width 11 height 23
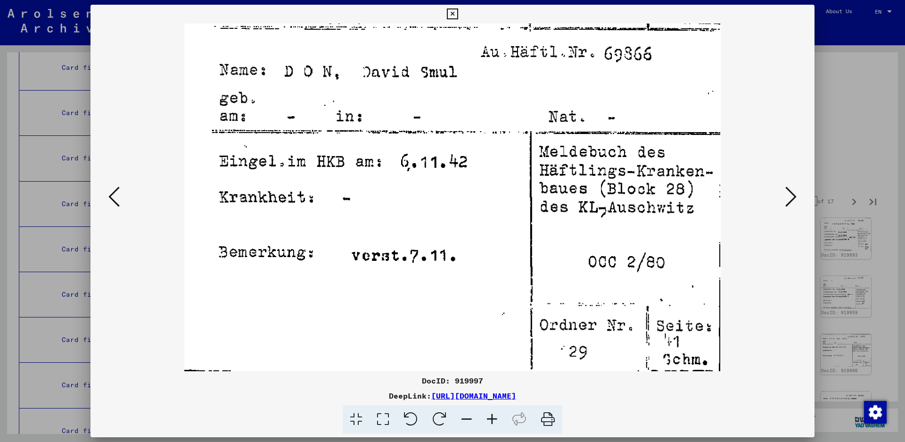
click at [793, 199] on icon at bounding box center [790, 196] width 11 height 23
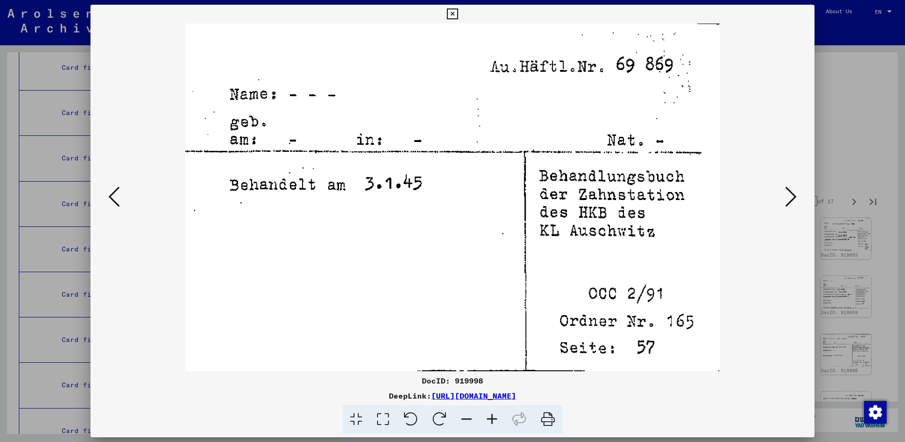
click at [791, 198] on icon at bounding box center [790, 196] width 11 height 23
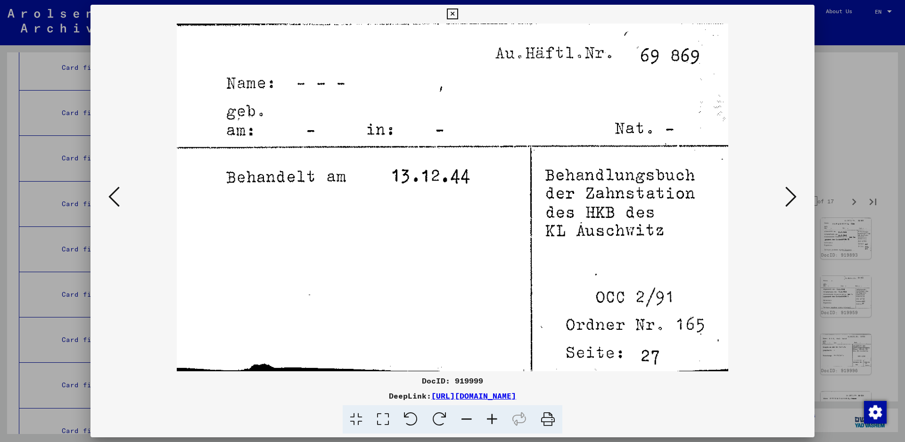
click at [791, 198] on icon at bounding box center [790, 196] width 11 height 23
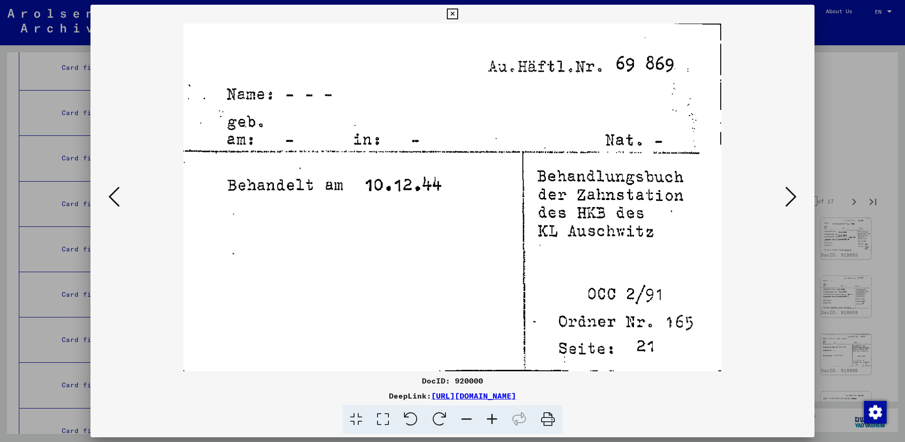
click at [791, 198] on icon at bounding box center [790, 196] width 11 height 23
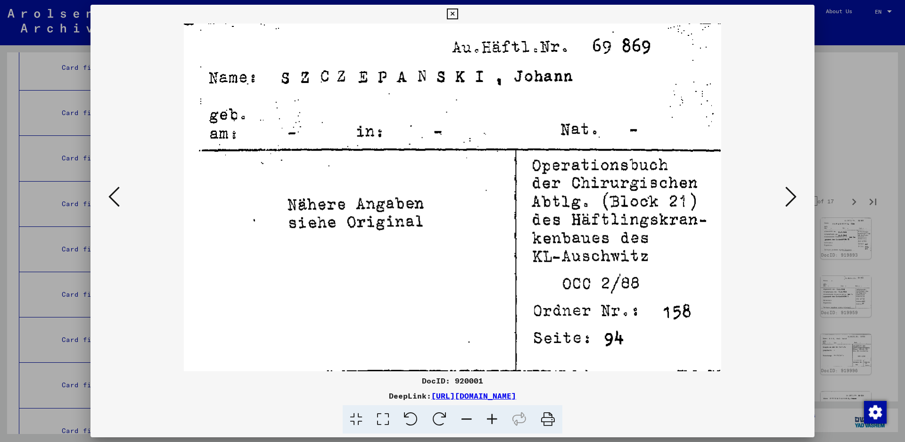
click at [791, 198] on icon at bounding box center [790, 196] width 11 height 23
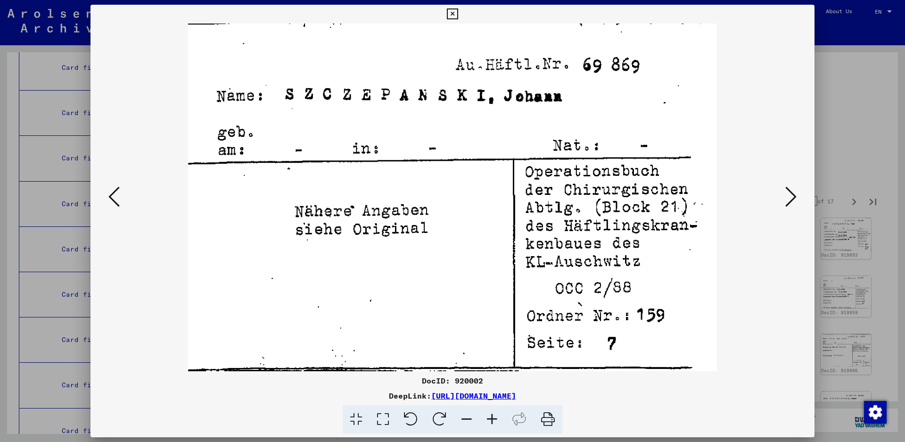
click at [791, 198] on icon at bounding box center [790, 196] width 11 height 23
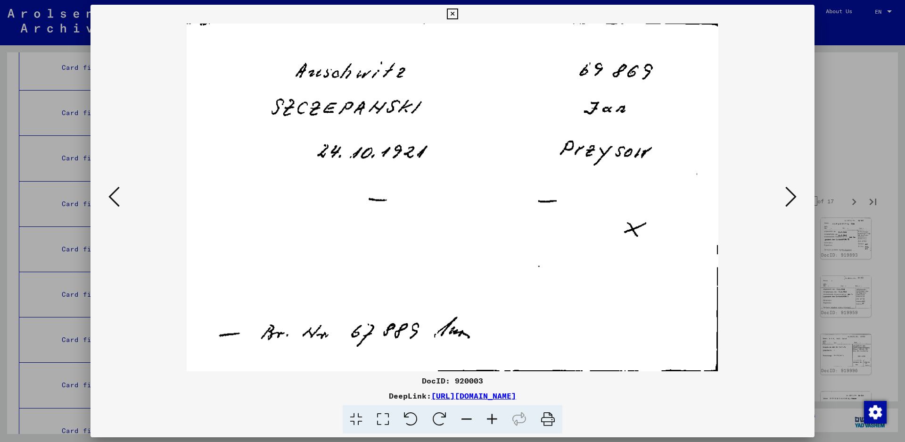
click at [791, 198] on icon at bounding box center [790, 196] width 11 height 23
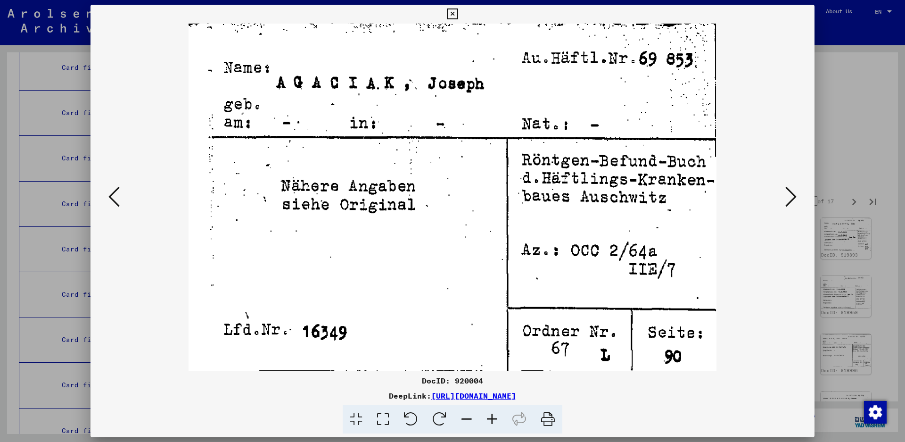
click at [784, 198] on button at bounding box center [790, 197] width 17 height 27
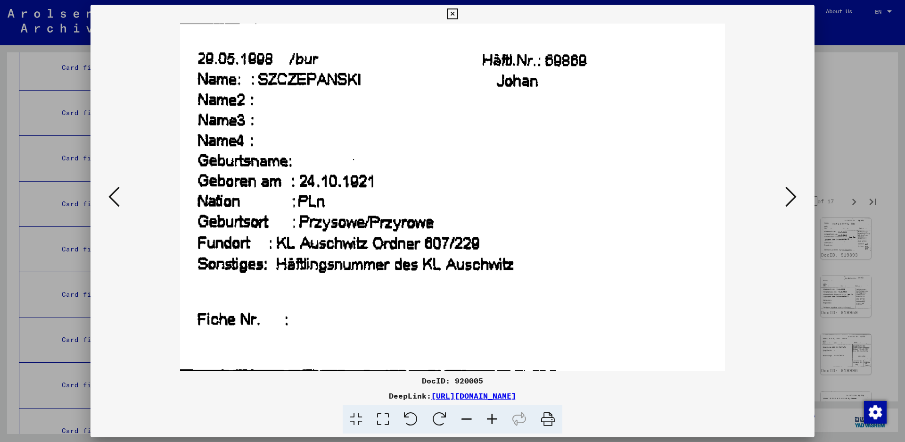
click at [784, 199] on button at bounding box center [790, 197] width 17 height 27
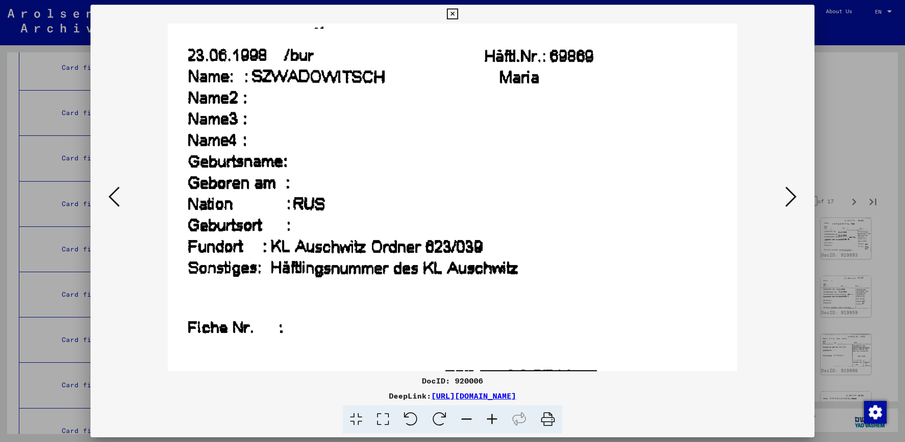
click at [784, 199] on button at bounding box center [790, 197] width 17 height 27
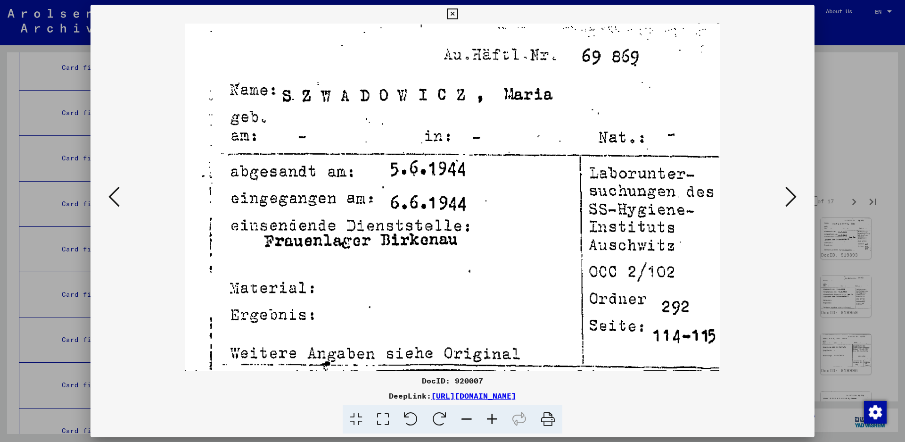
click at [784, 199] on button at bounding box center [790, 197] width 17 height 27
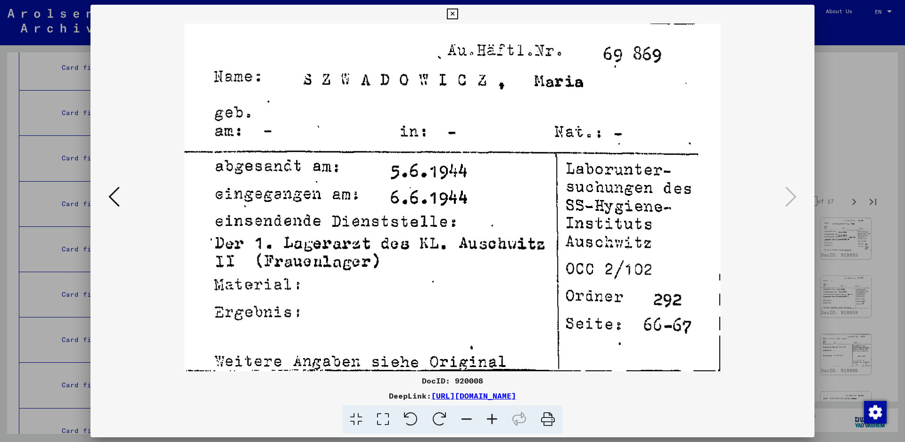
click at [458, 11] on icon at bounding box center [452, 13] width 11 height 11
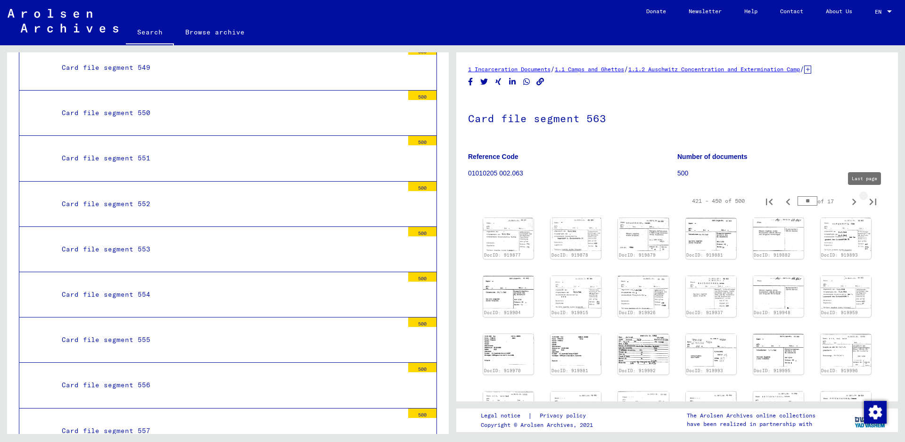
click at [869, 200] on icon "Last page" at bounding box center [872, 201] width 7 height 7
type input "**"
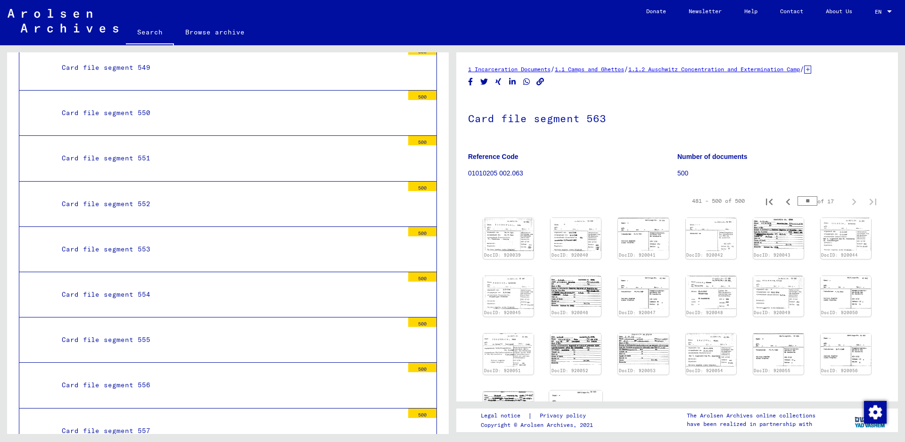
scroll to position [47, 0]
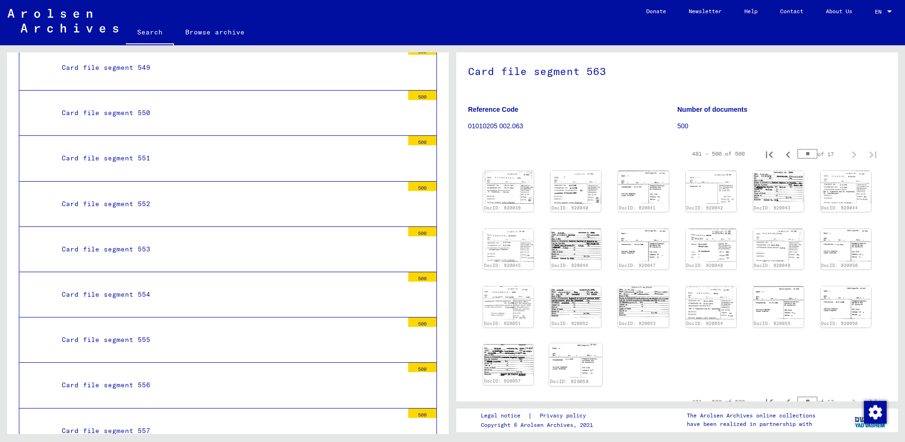
click at [561, 361] on img at bounding box center [575, 360] width 53 height 34
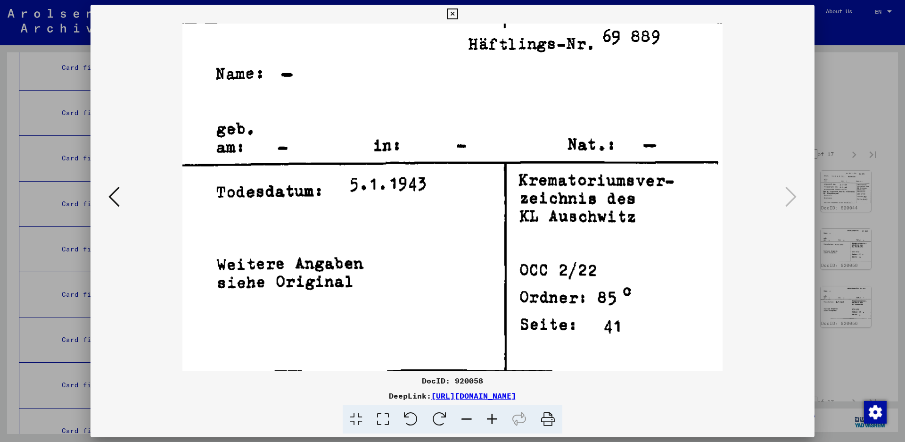
click at [458, 16] on icon at bounding box center [452, 13] width 11 height 11
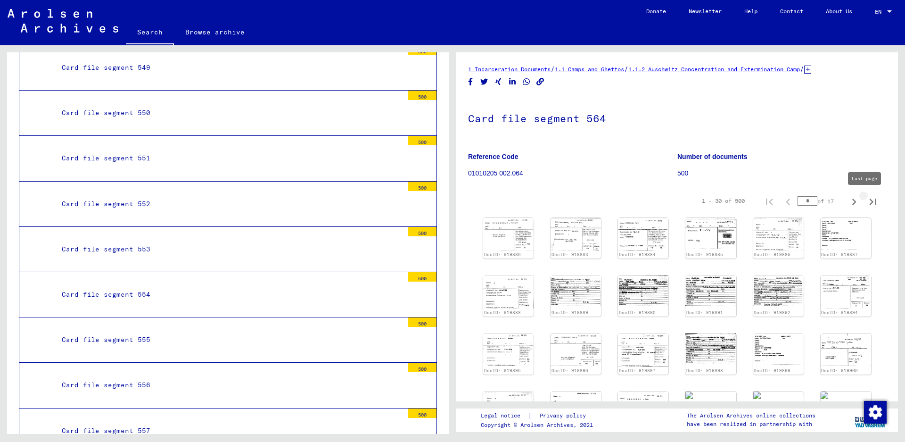
click at [866, 201] on icon "Last page" at bounding box center [872, 201] width 13 height 13
type input "**"
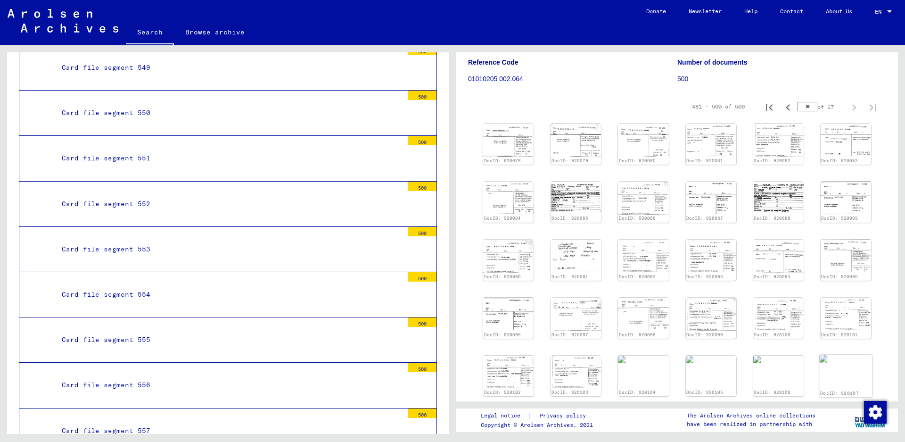
scroll to position [141, 0]
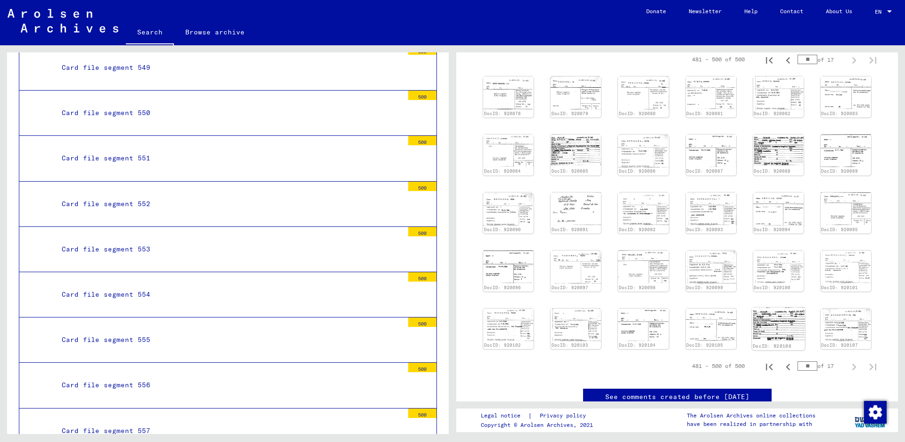
click at [761, 317] on img at bounding box center [778, 323] width 53 height 33
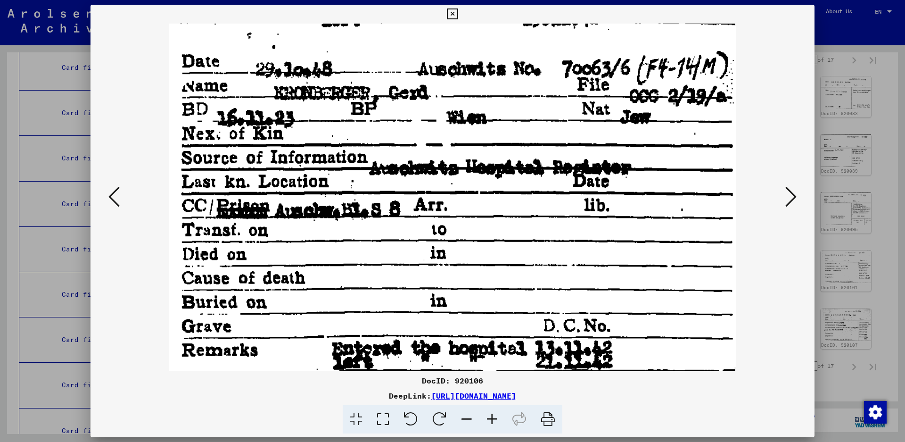
click at [458, 13] on icon at bounding box center [452, 13] width 11 height 11
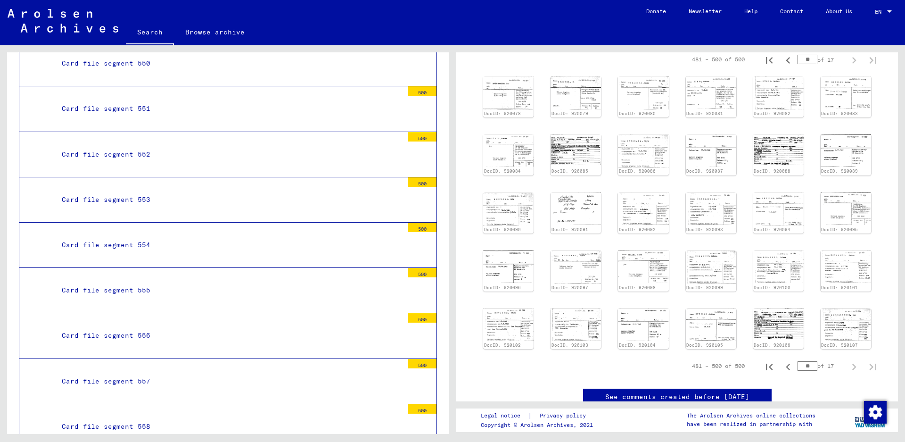
scroll to position [2733, 0]
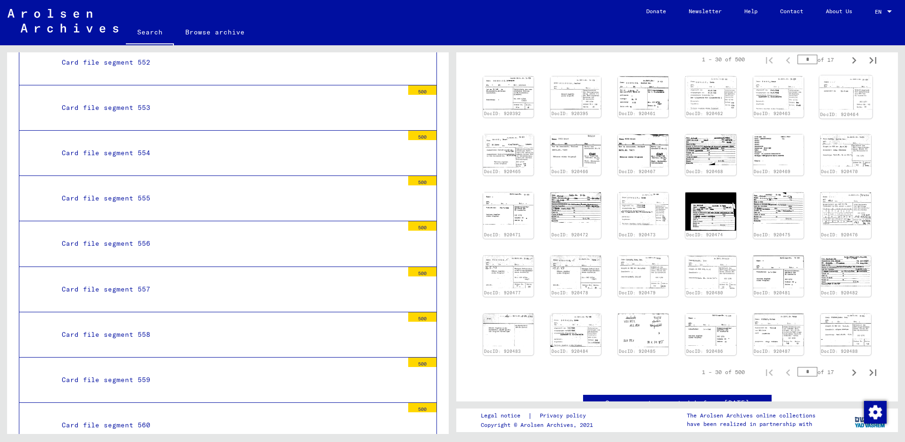
scroll to position [94, 0]
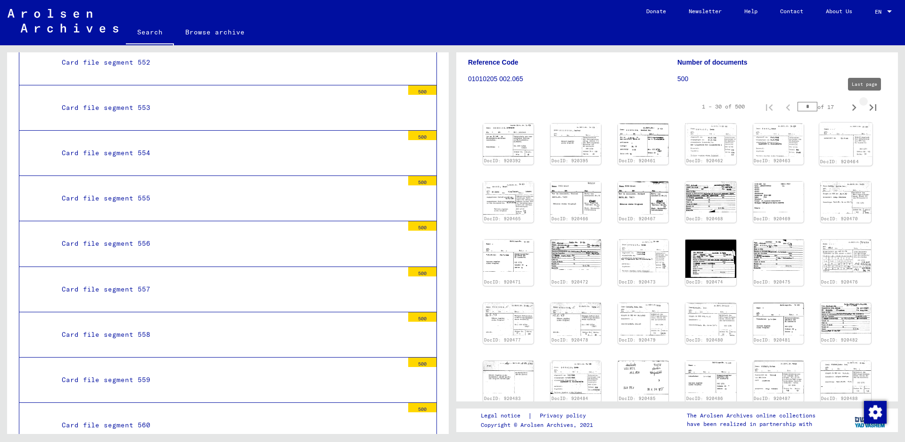
click at [866, 107] on icon "Last page" at bounding box center [872, 107] width 13 height 13
type input "**"
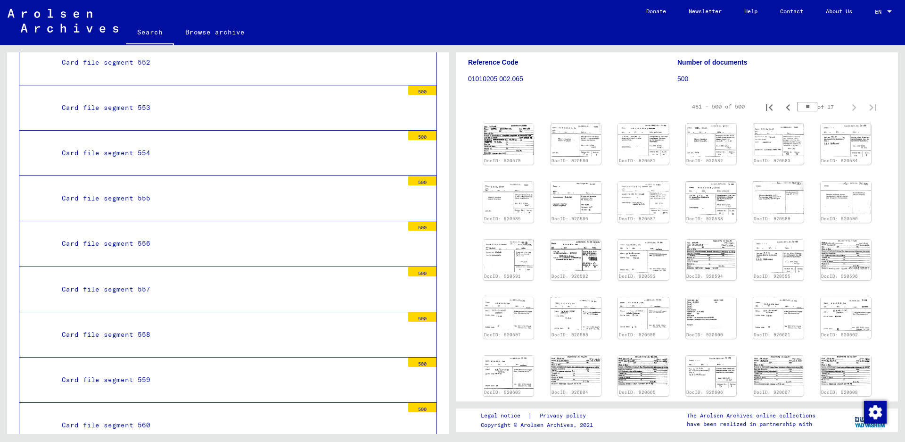
scroll to position [141, 0]
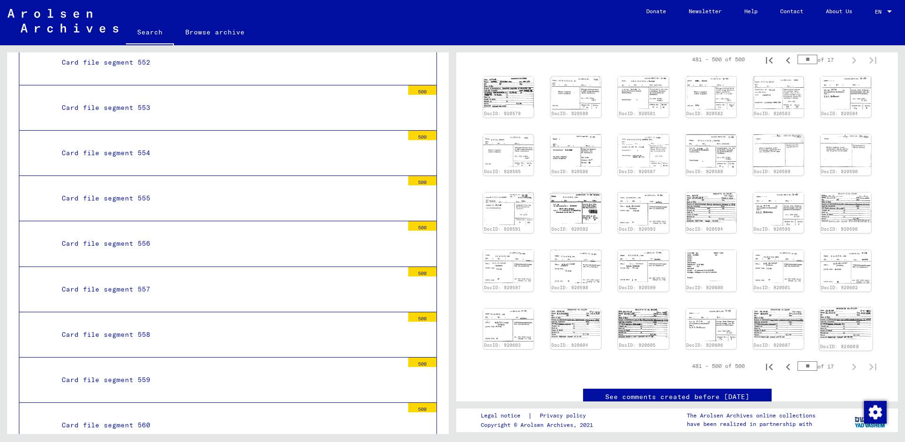
click at [828, 318] on img at bounding box center [845, 323] width 53 height 32
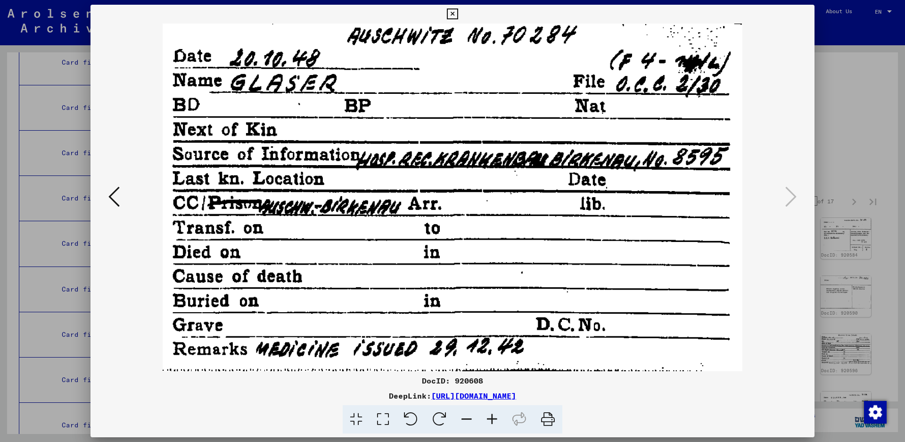
scroll to position [141, 0]
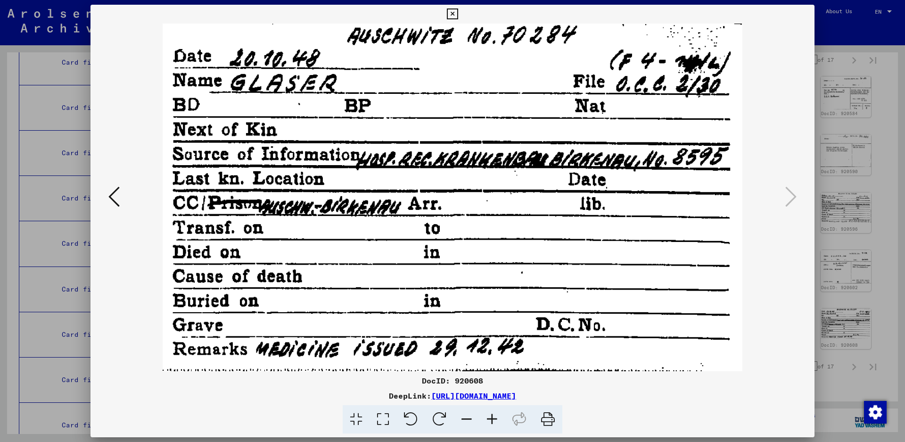
click at [458, 15] on icon at bounding box center [452, 13] width 11 height 11
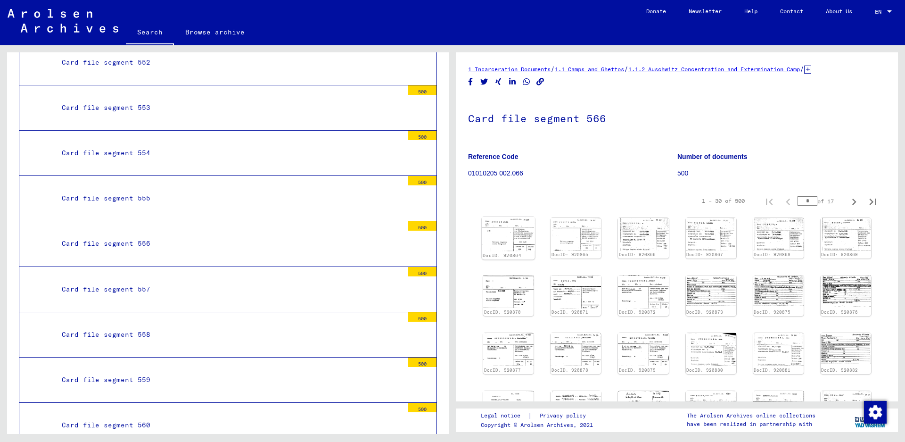
click at [494, 240] on img at bounding box center [508, 234] width 53 height 34
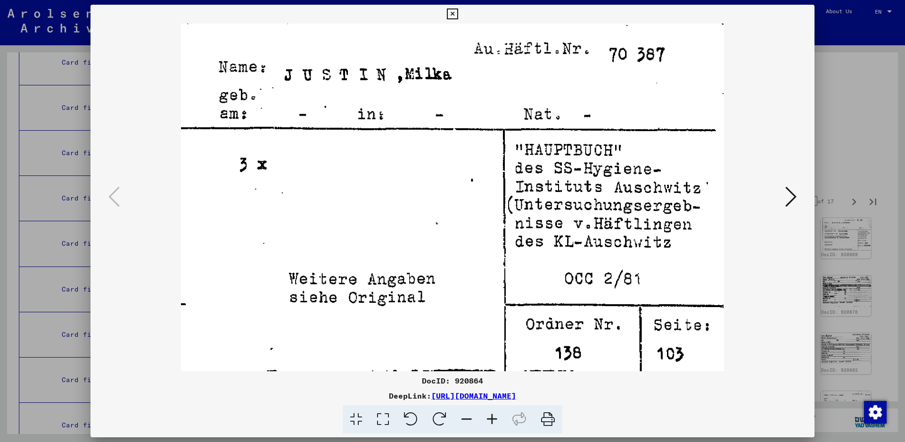
click at [458, 11] on icon at bounding box center [452, 13] width 11 height 11
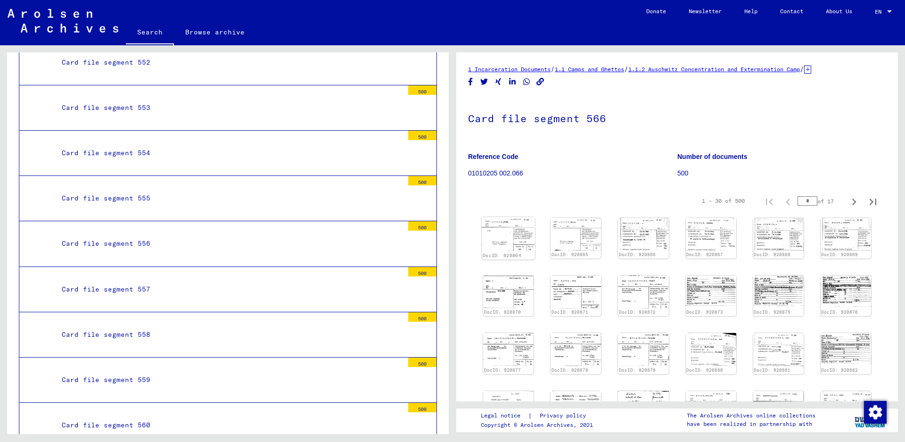
click at [517, 234] on img at bounding box center [508, 234] width 53 height 34
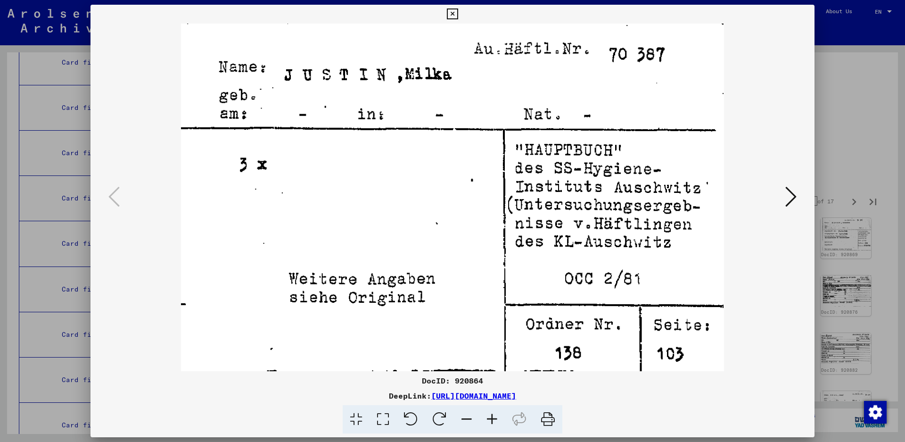
click at [458, 12] on icon at bounding box center [452, 13] width 11 height 11
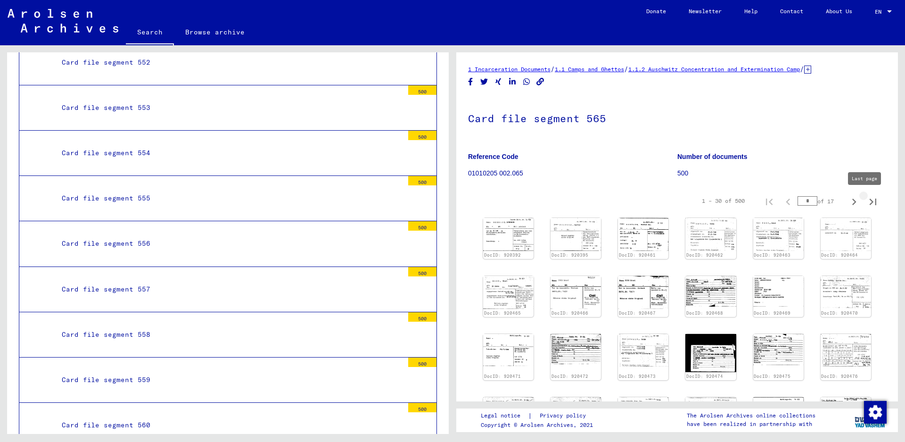
click at [869, 201] on icon "Last page" at bounding box center [872, 201] width 7 height 7
type input "**"
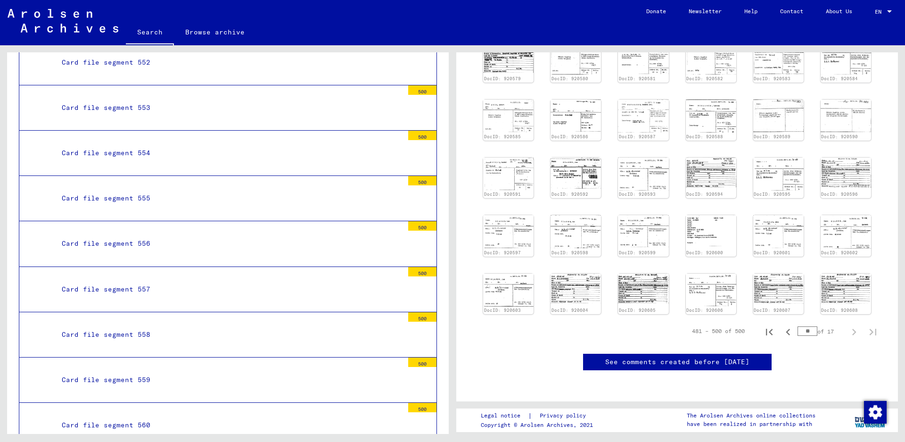
scroll to position [236, 0]
click at [833, 272] on img at bounding box center [845, 288] width 53 height 32
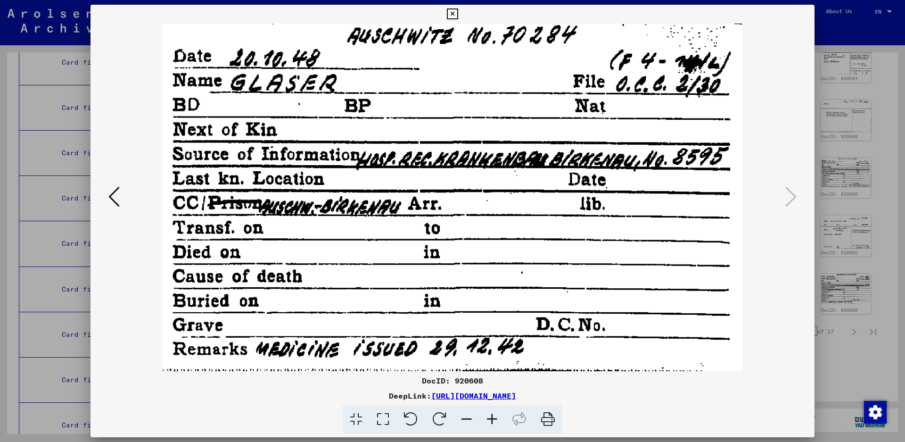
click at [458, 15] on icon at bounding box center [452, 13] width 11 height 11
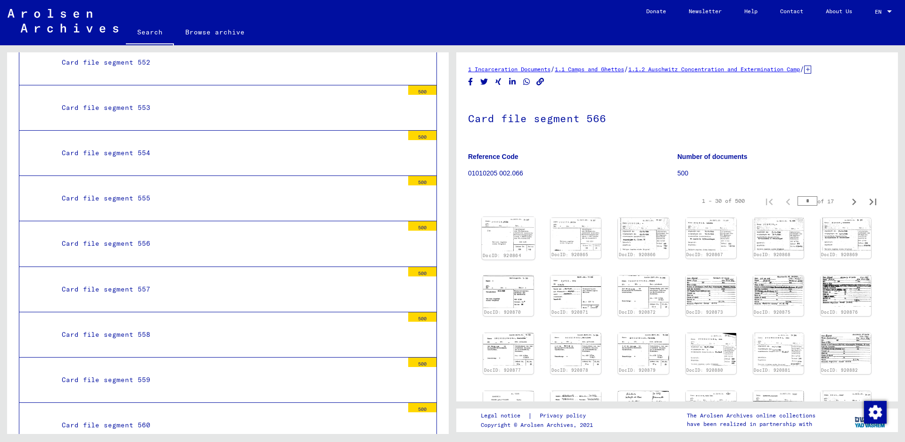
click at [519, 240] on img at bounding box center [508, 234] width 53 height 34
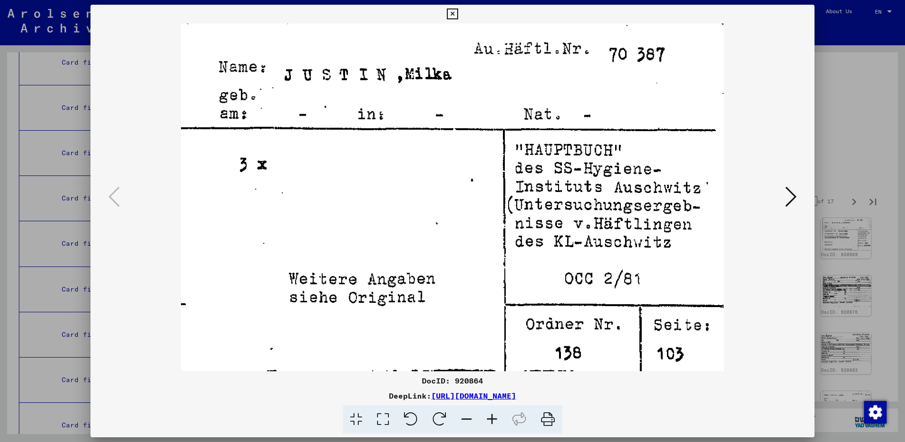
click at [792, 194] on icon at bounding box center [790, 196] width 11 height 23
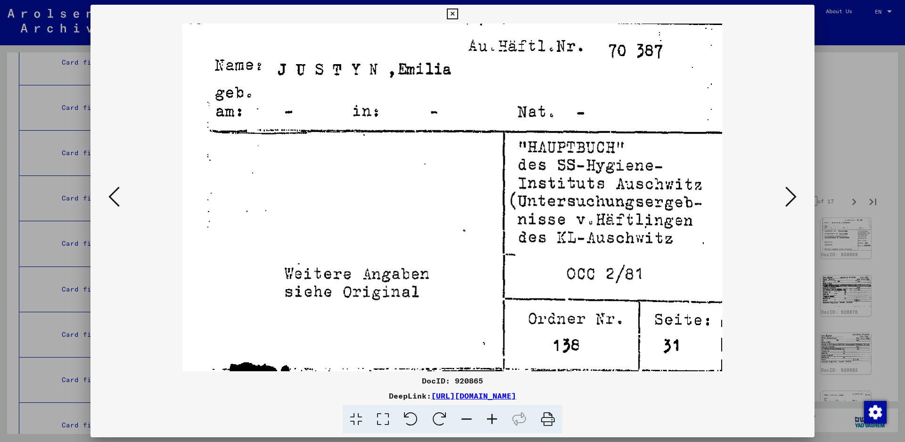
click at [787, 193] on icon at bounding box center [790, 196] width 11 height 23
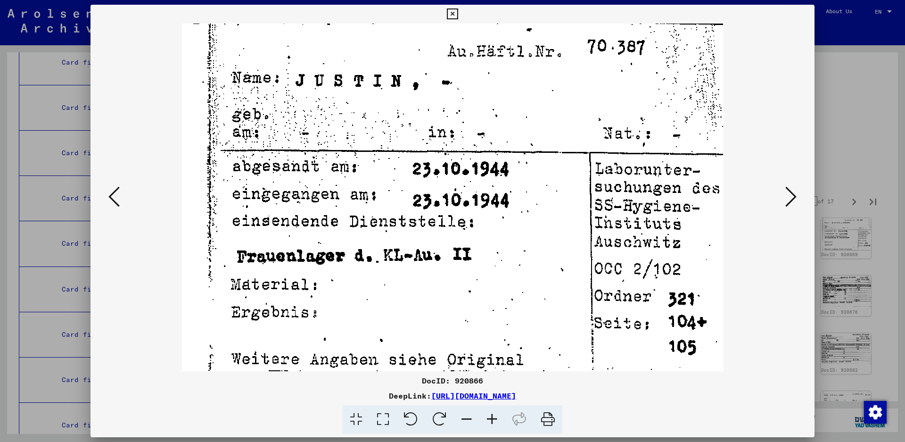
click at [787, 193] on icon at bounding box center [790, 196] width 11 height 23
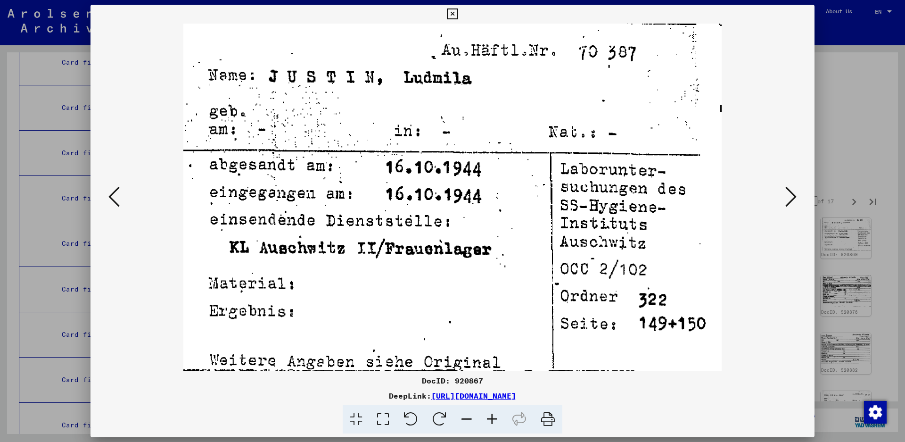
click at [787, 193] on icon at bounding box center [790, 196] width 11 height 23
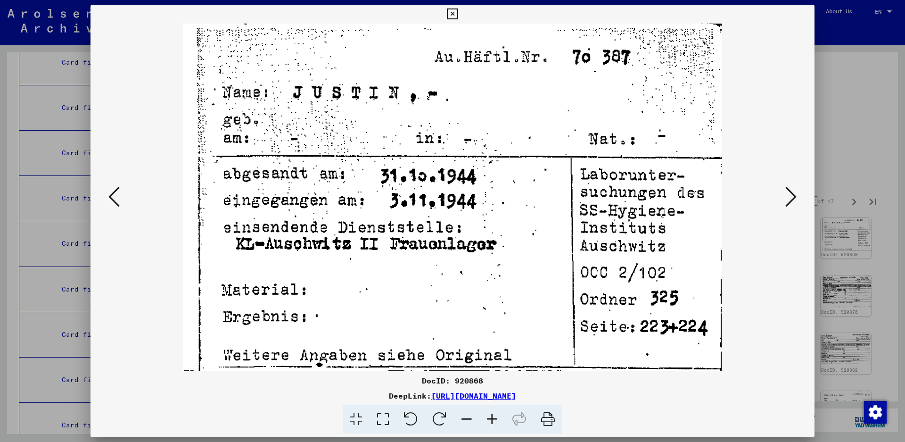
click at [787, 193] on icon at bounding box center [790, 196] width 11 height 23
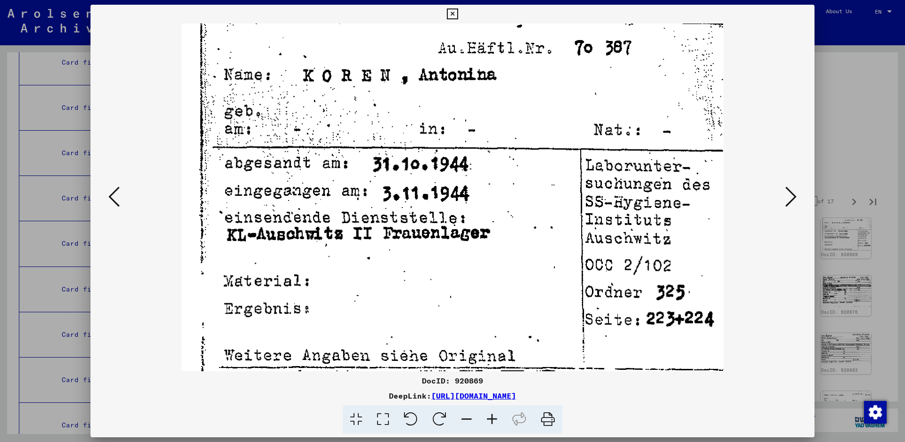
click at [793, 191] on icon at bounding box center [790, 196] width 11 height 23
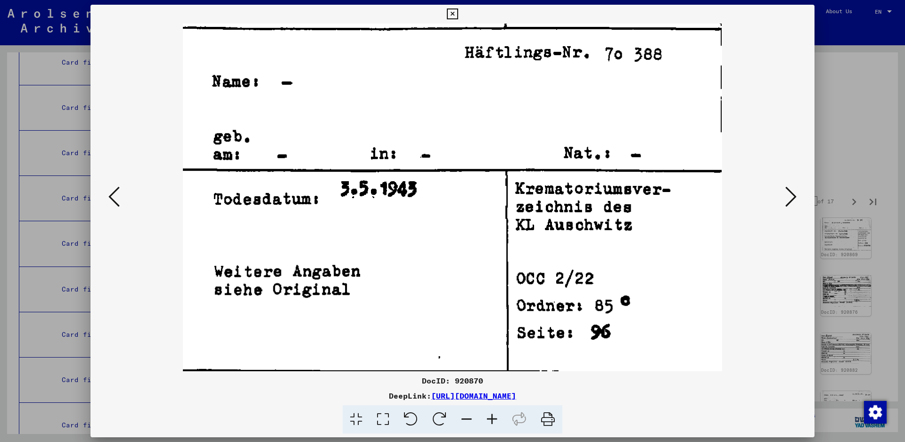
drag, startPoint x: 805, startPoint y: 14, endPoint x: 801, endPoint y: 23, distance: 9.9
click at [458, 15] on icon at bounding box center [452, 13] width 11 height 11
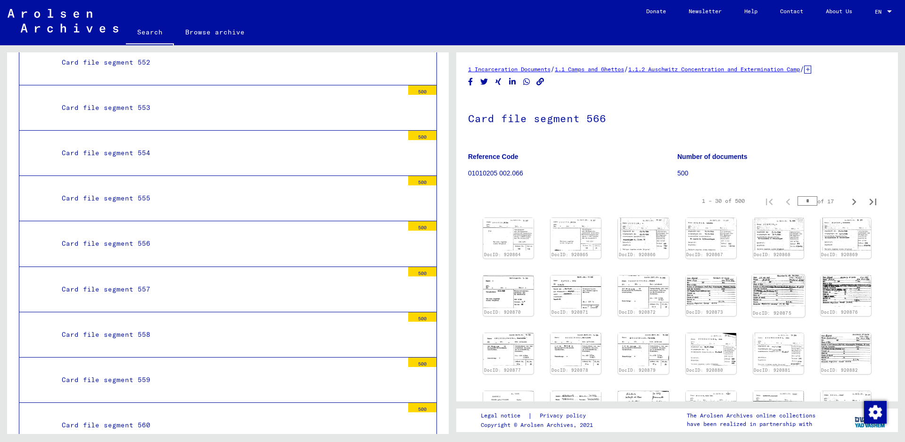
click at [772, 291] on img at bounding box center [778, 290] width 53 height 32
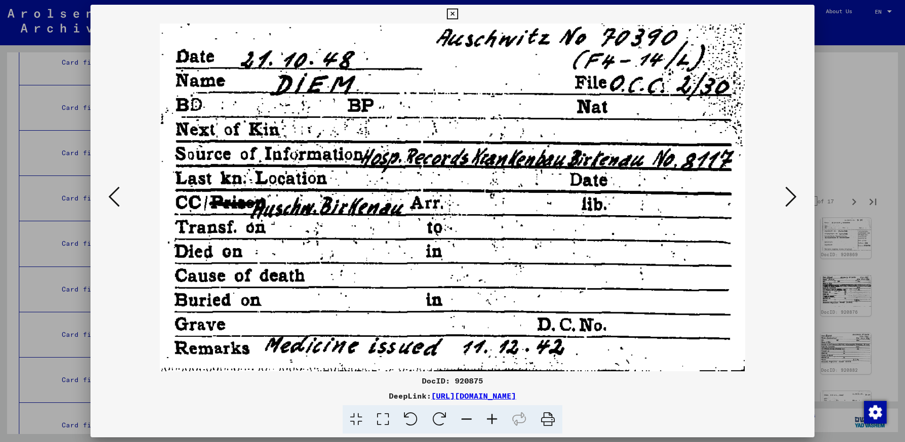
click at [789, 196] on icon at bounding box center [790, 196] width 11 height 23
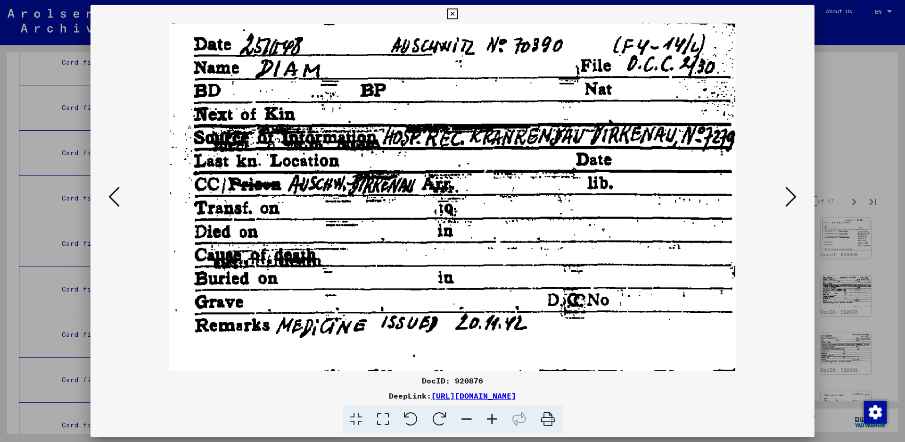
click at [789, 196] on icon at bounding box center [790, 196] width 11 height 23
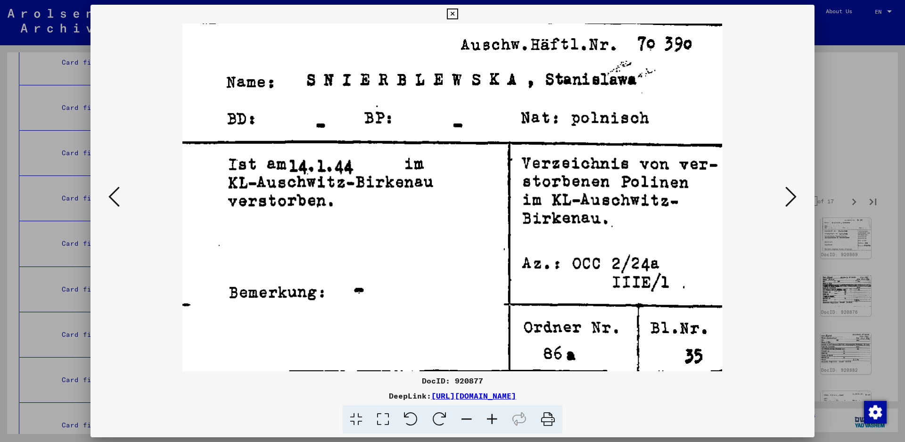
click at [789, 196] on icon at bounding box center [790, 196] width 11 height 23
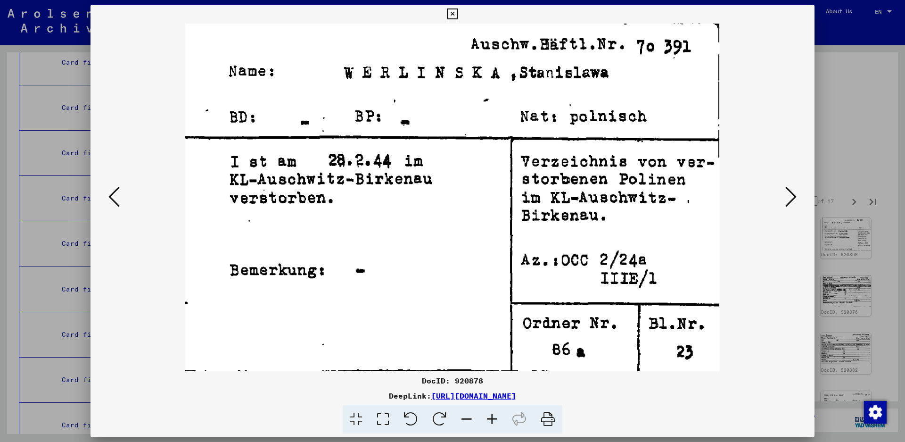
click at [789, 196] on icon at bounding box center [790, 196] width 11 height 23
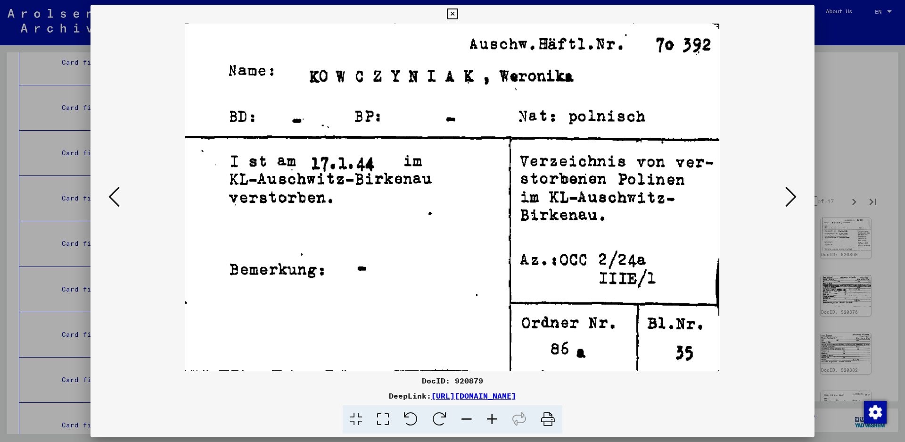
click at [789, 196] on icon at bounding box center [790, 196] width 11 height 23
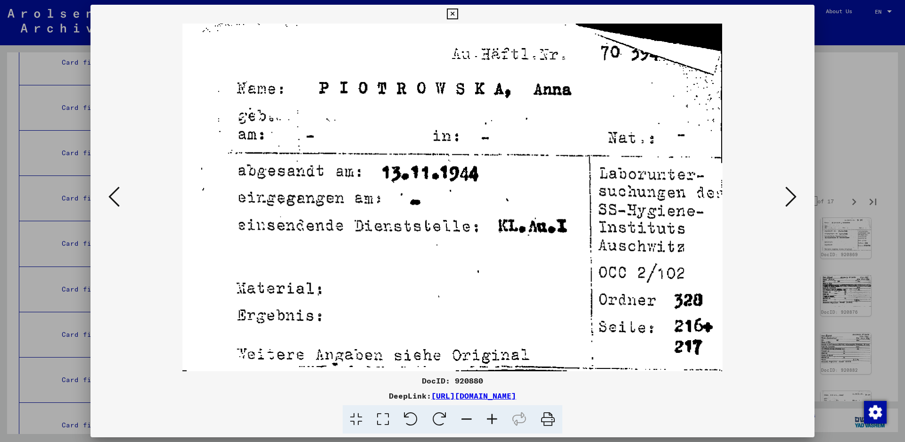
click at [789, 196] on icon at bounding box center [790, 196] width 11 height 23
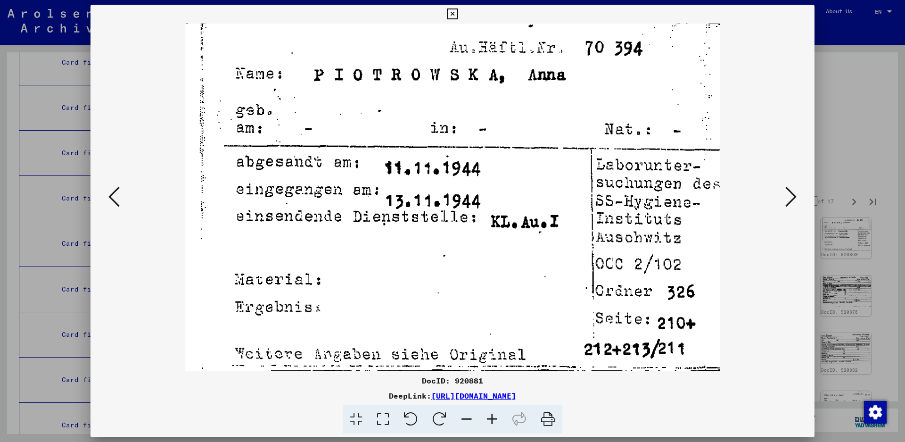
click at [788, 197] on icon at bounding box center [790, 196] width 11 height 23
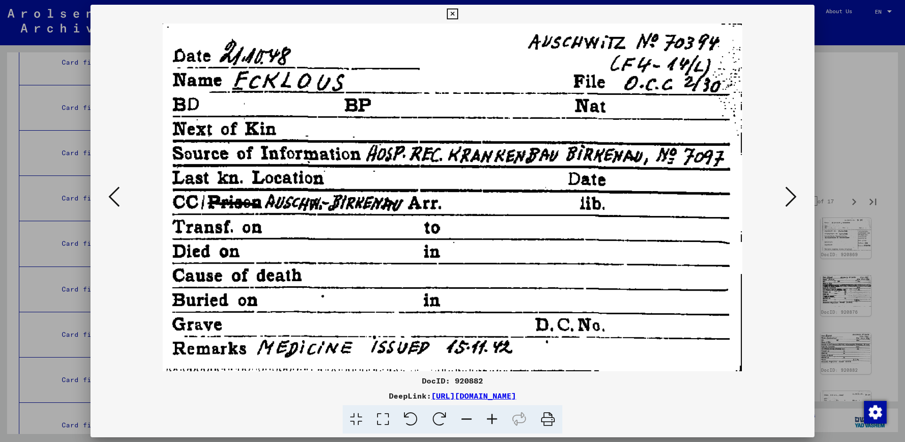
click at [788, 197] on icon at bounding box center [790, 196] width 11 height 23
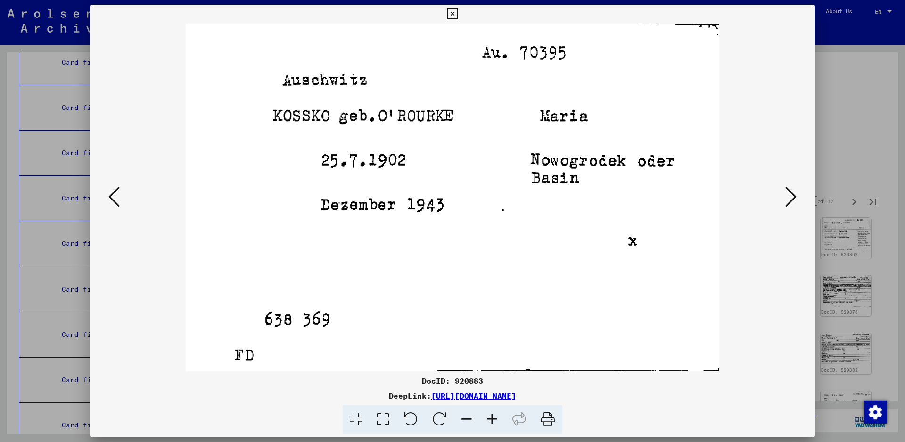
click at [788, 197] on icon at bounding box center [790, 196] width 11 height 23
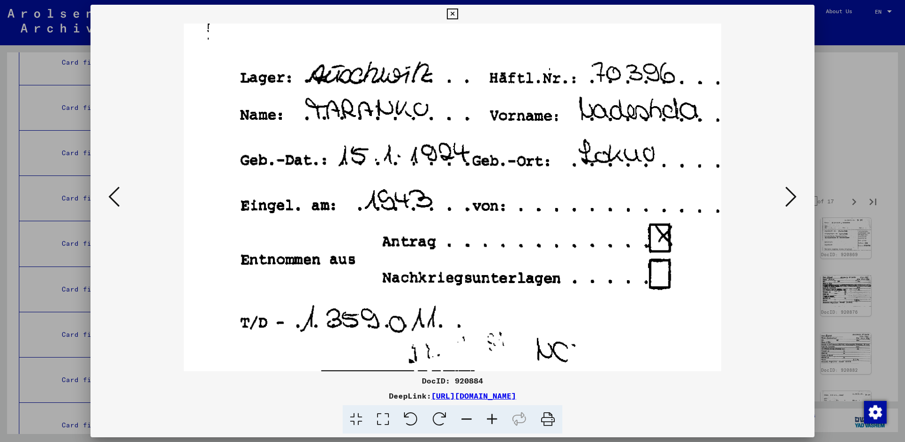
click at [788, 197] on icon at bounding box center [790, 196] width 11 height 23
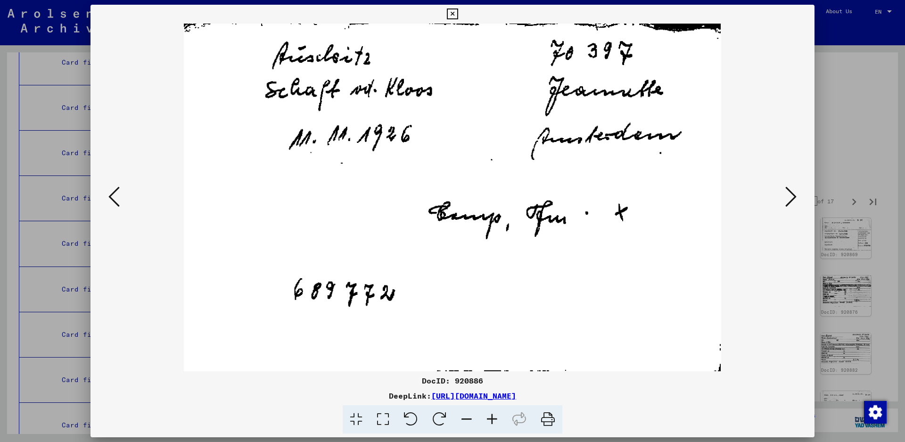
click at [788, 197] on icon at bounding box center [790, 196] width 11 height 23
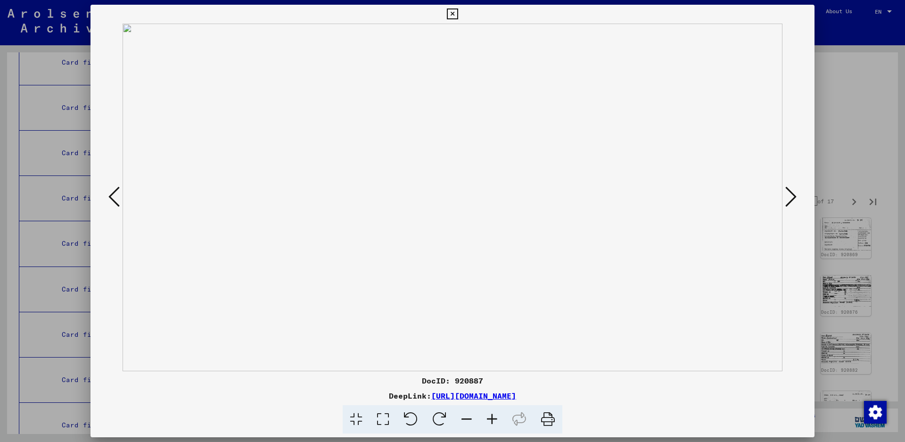
click at [788, 197] on icon at bounding box center [790, 196] width 11 height 23
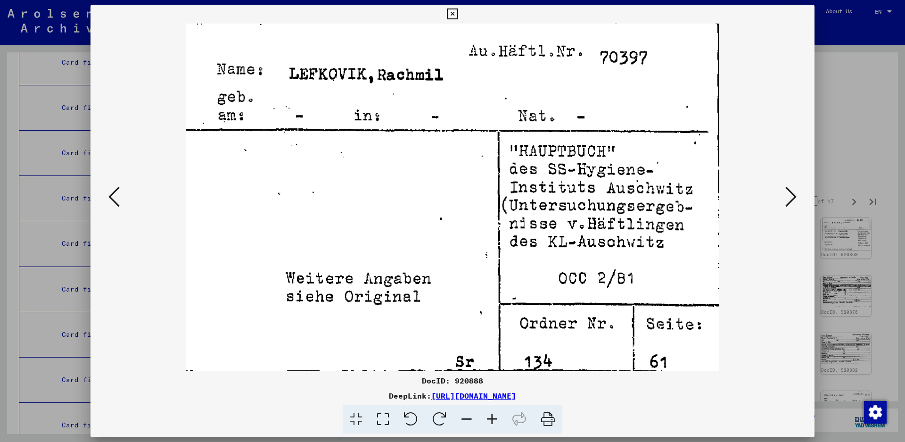
click at [108, 196] on icon at bounding box center [113, 196] width 11 height 23
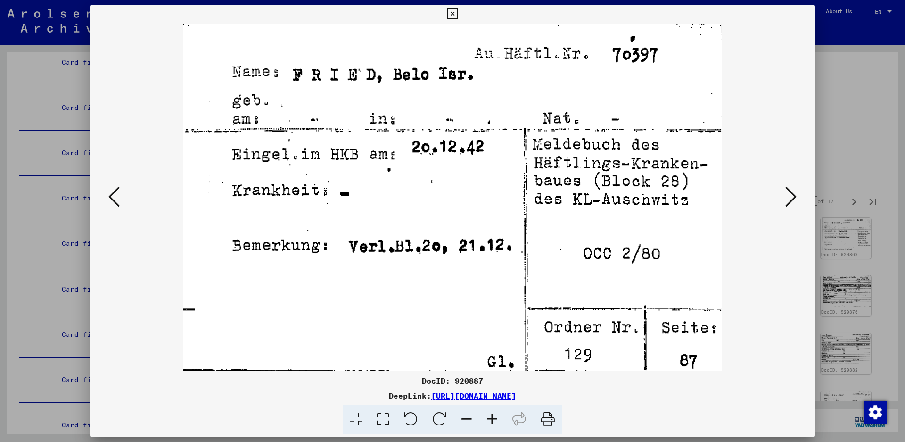
click at [108, 196] on icon at bounding box center [113, 196] width 11 height 23
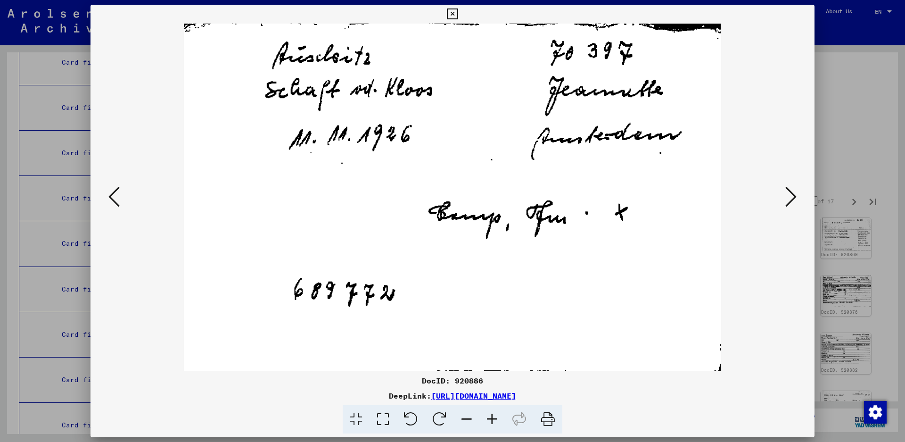
click at [788, 195] on icon at bounding box center [790, 196] width 11 height 23
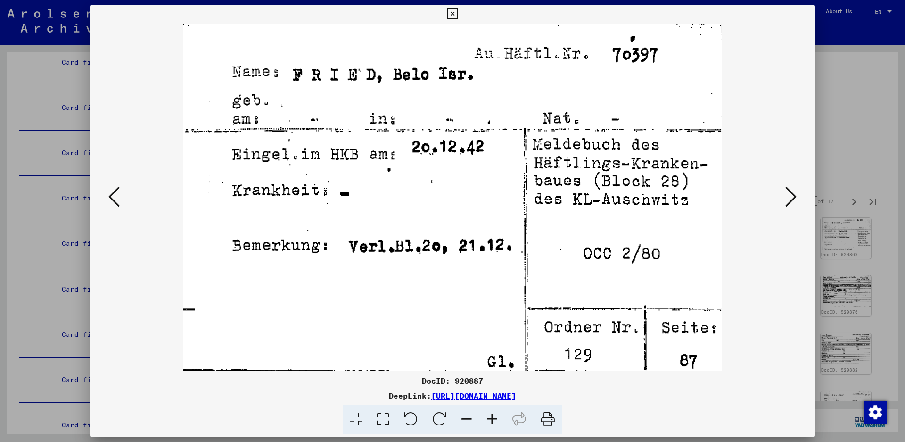
click at [787, 194] on icon at bounding box center [790, 196] width 11 height 23
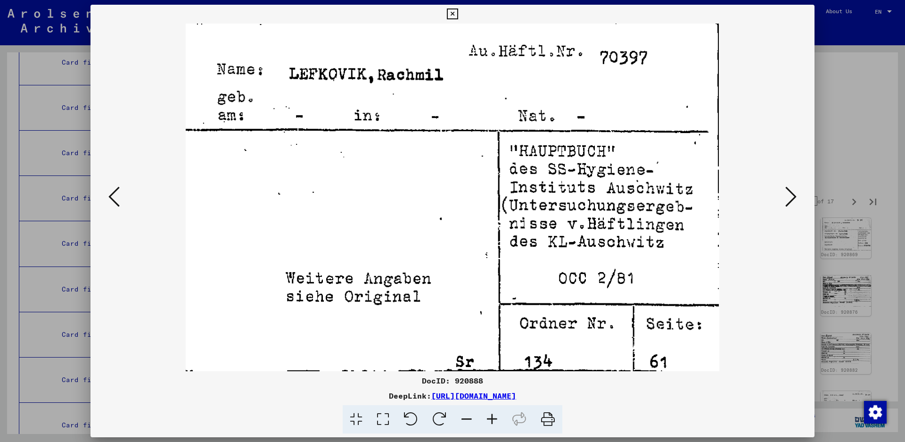
click at [787, 194] on icon at bounding box center [790, 196] width 11 height 23
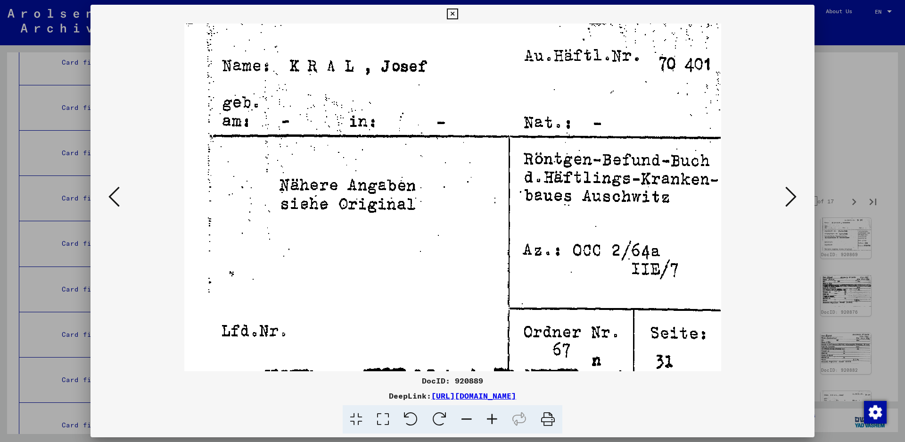
click at [121, 202] on button at bounding box center [114, 197] width 17 height 27
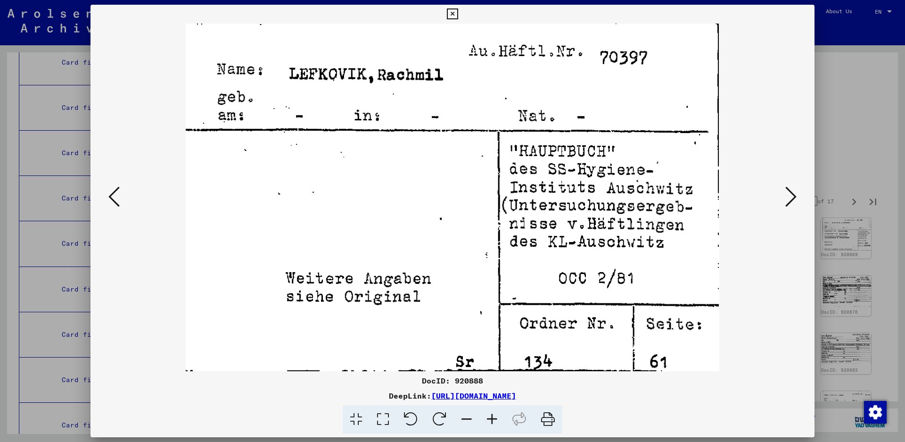
click at [794, 199] on icon at bounding box center [790, 196] width 11 height 23
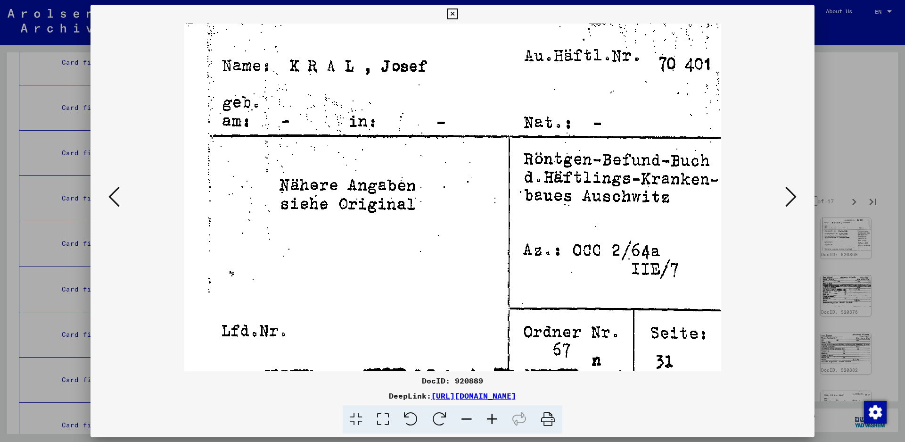
drag, startPoint x: 794, startPoint y: 199, endPoint x: 272, endPoint y: 408, distance: 562.1
click at [281, 402] on div "DocID: 920889 DeepLink: https://collections.arolsen-archives.org/en/document/92…" at bounding box center [452, 219] width 724 height 429
click at [789, 192] on icon at bounding box center [790, 196] width 11 height 23
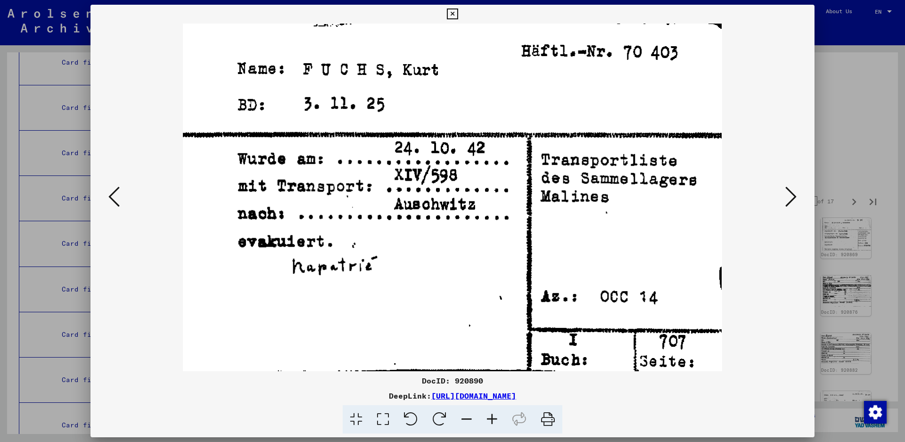
click at [793, 197] on icon at bounding box center [790, 196] width 11 height 23
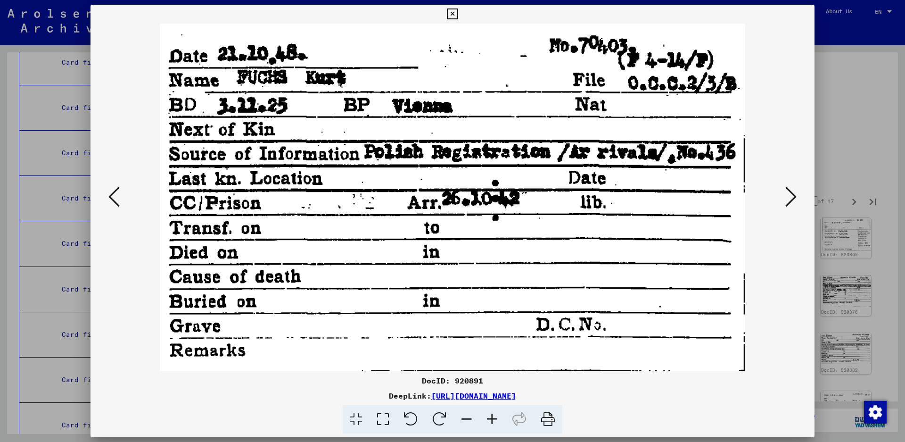
click at [793, 197] on icon at bounding box center [790, 196] width 11 height 23
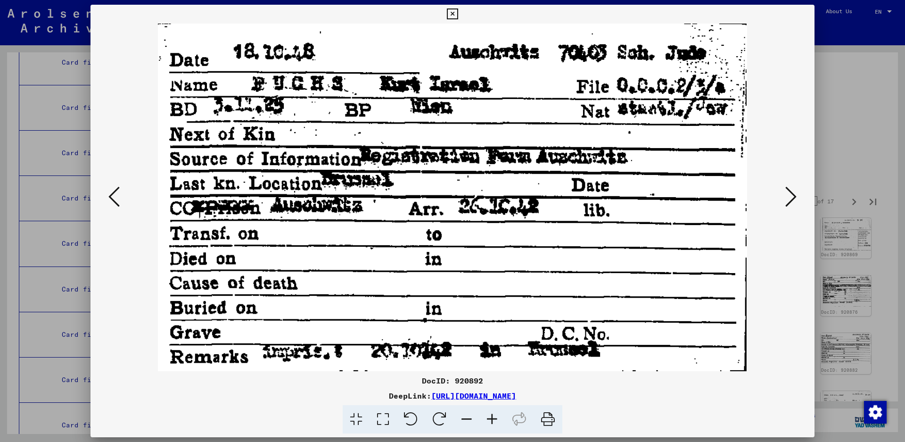
click at [793, 197] on icon at bounding box center [790, 196] width 11 height 23
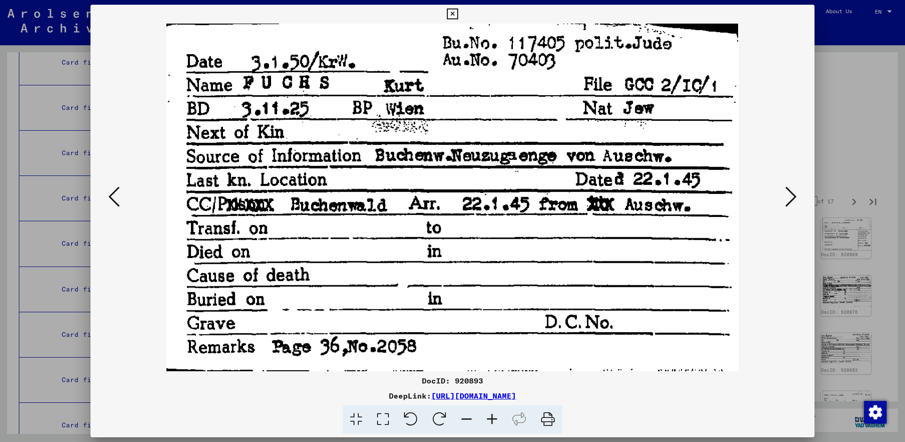
click at [793, 197] on icon at bounding box center [790, 196] width 11 height 23
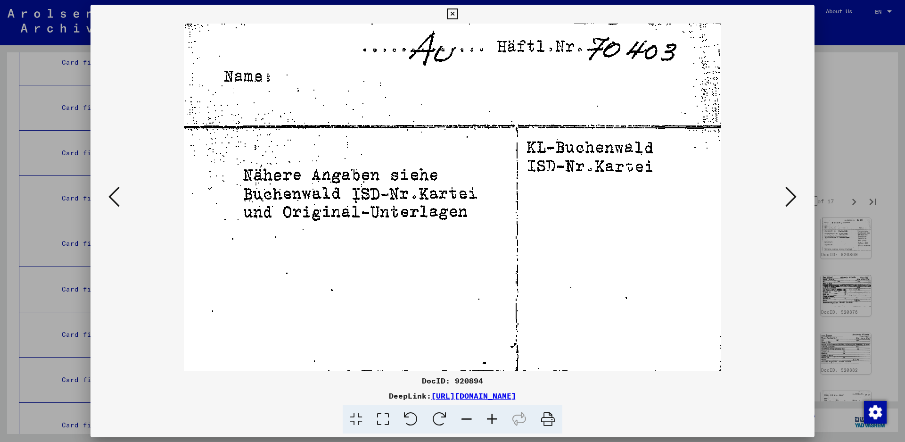
click at [793, 197] on icon at bounding box center [790, 196] width 11 height 23
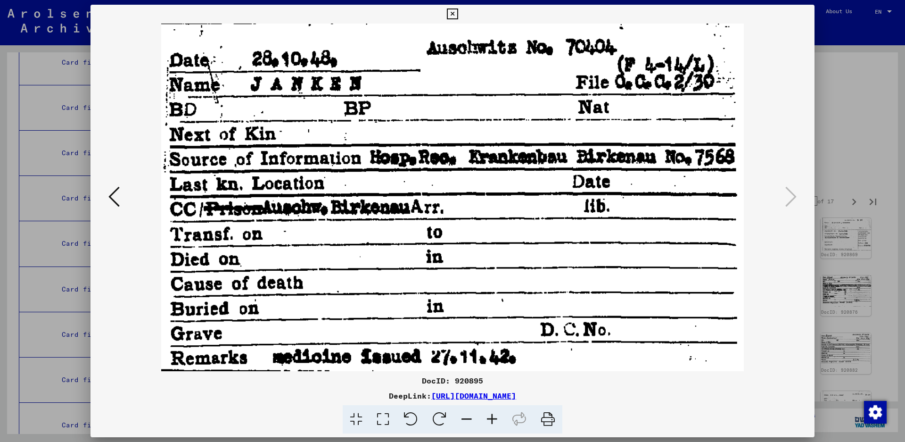
click at [793, 197] on icon at bounding box center [790, 196] width 11 height 23
click at [458, 13] on icon at bounding box center [452, 13] width 11 height 11
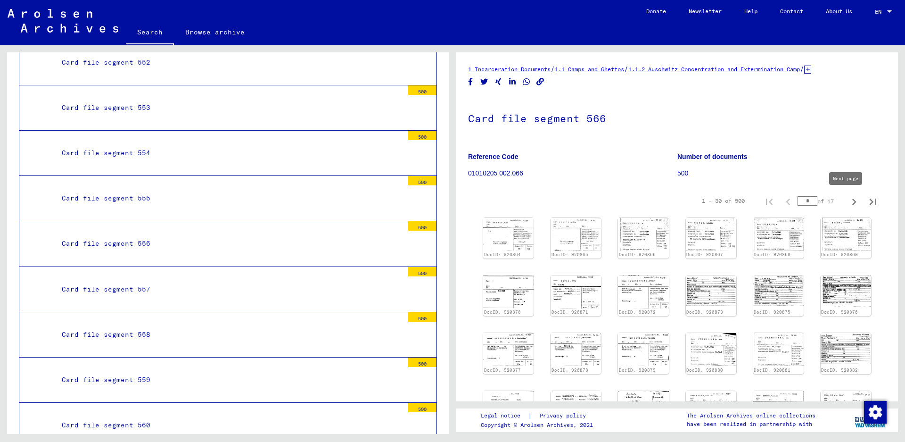
click at [847, 201] on icon "Next page" at bounding box center [853, 201] width 13 height 13
type input "*"
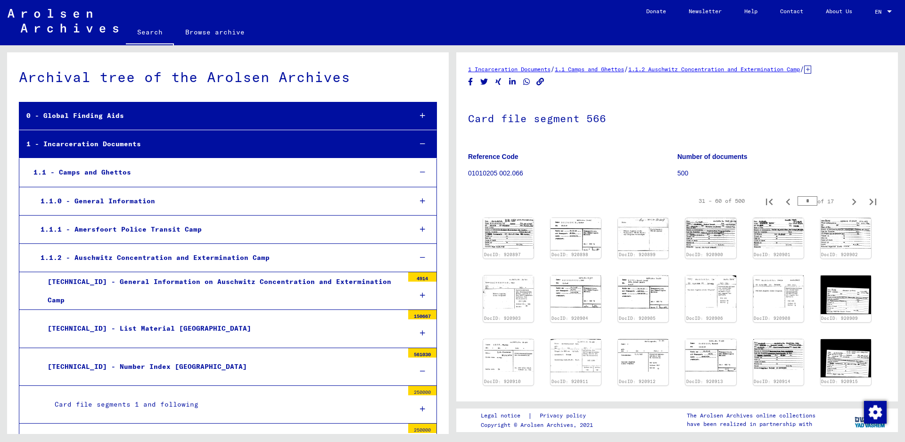
scroll to position [2733, 0]
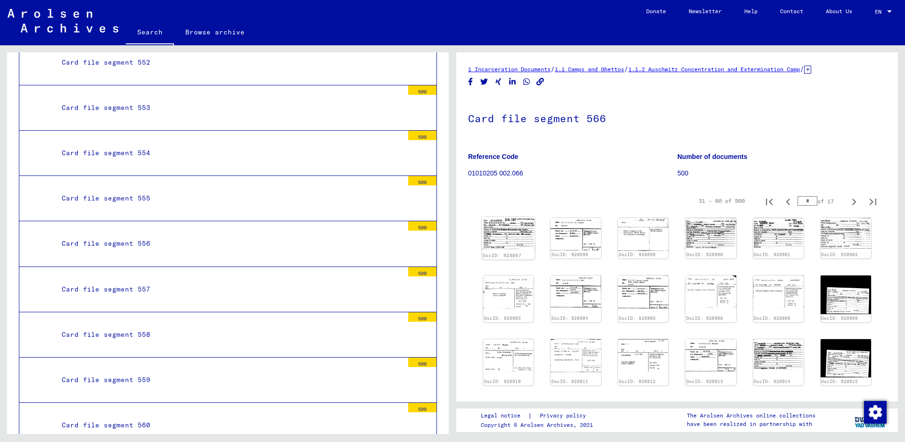
click at [507, 236] on img at bounding box center [508, 233] width 53 height 32
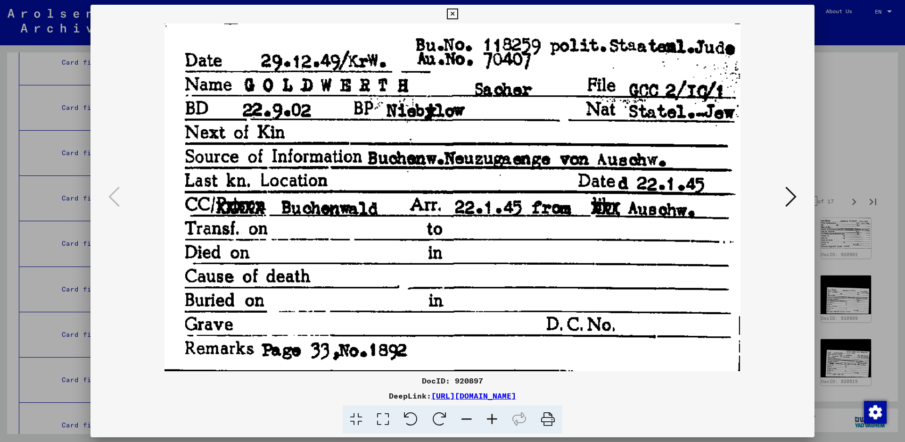
click at [787, 191] on icon at bounding box center [790, 196] width 11 height 23
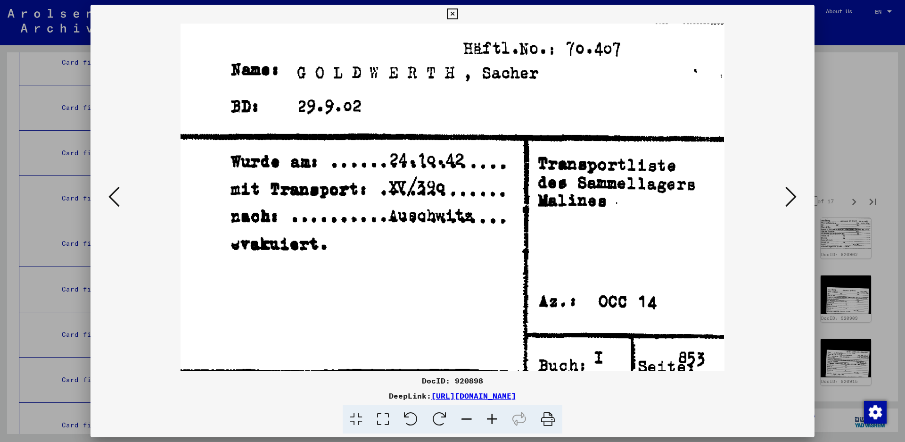
click at [787, 191] on icon at bounding box center [790, 196] width 11 height 23
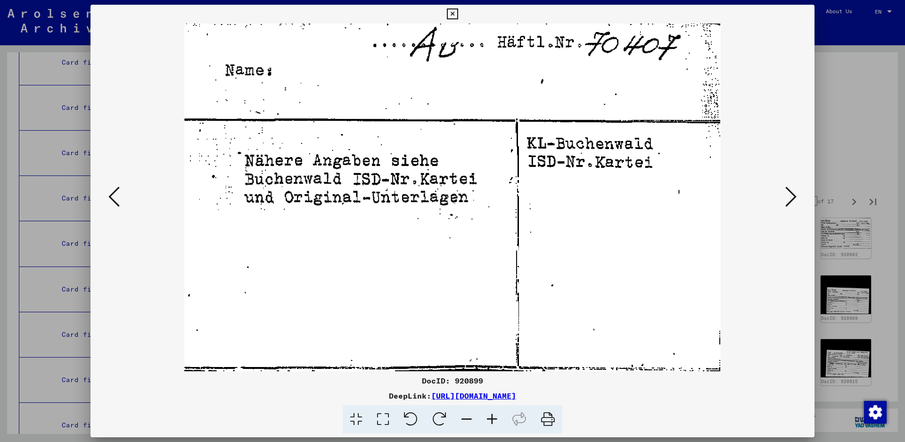
click at [787, 191] on icon at bounding box center [790, 196] width 11 height 23
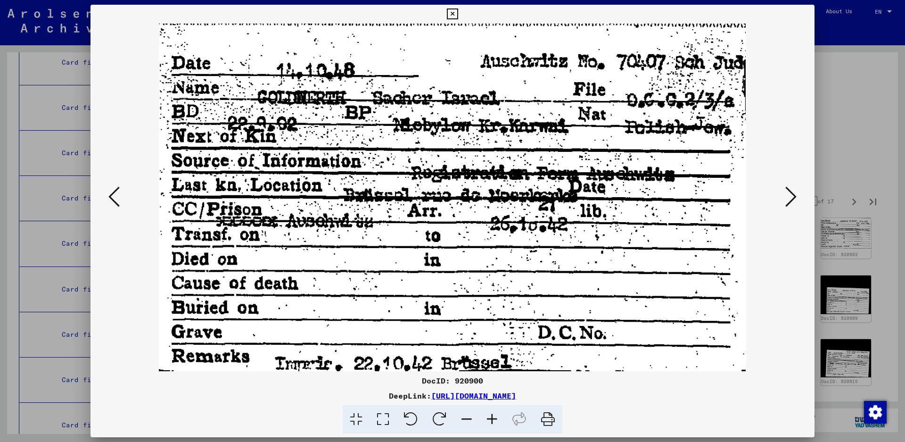
click at [789, 197] on icon at bounding box center [790, 196] width 11 height 23
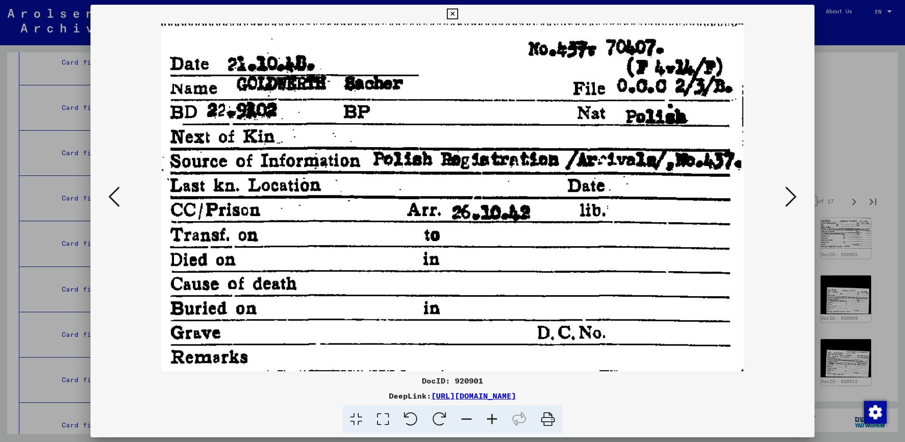
click at [789, 197] on icon at bounding box center [790, 196] width 11 height 23
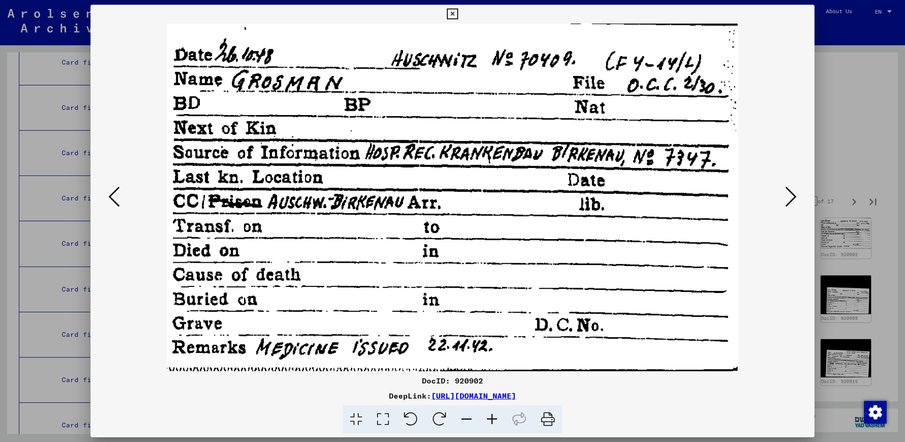
click at [786, 194] on icon at bounding box center [790, 196] width 11 height 23
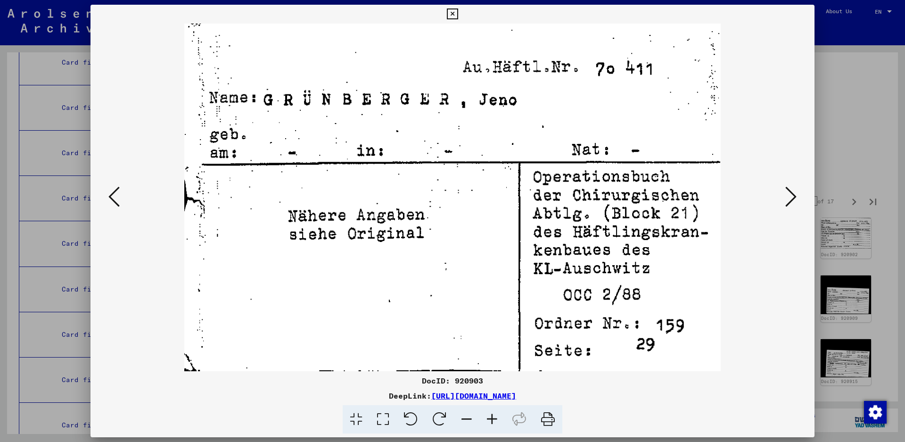
click at [786, 194] on icon at bounding box center [790, 196] width 11 height 23
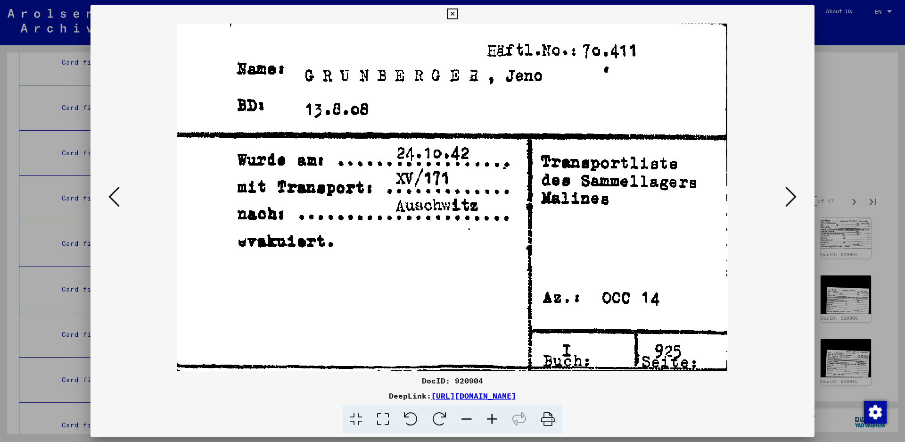
click at [786, 194] on icon at bounding box center [790, 196] width 11 height 23
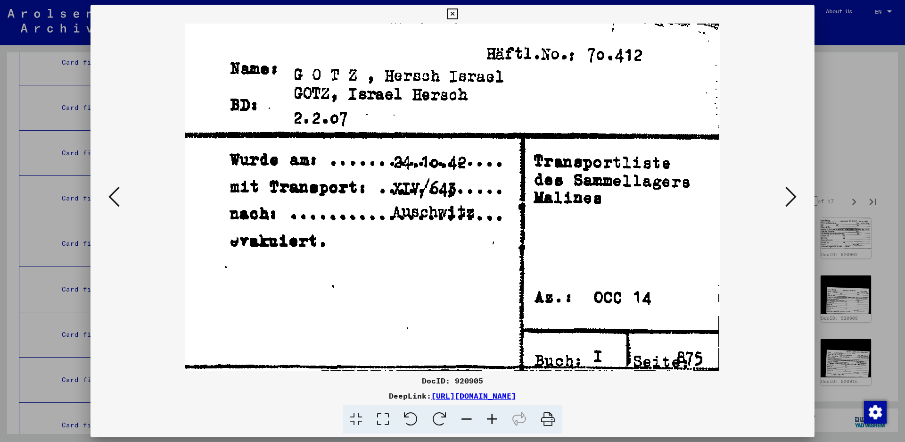
click at [787, 193] on icon at bounding box center [790, 196] width 11 height 23
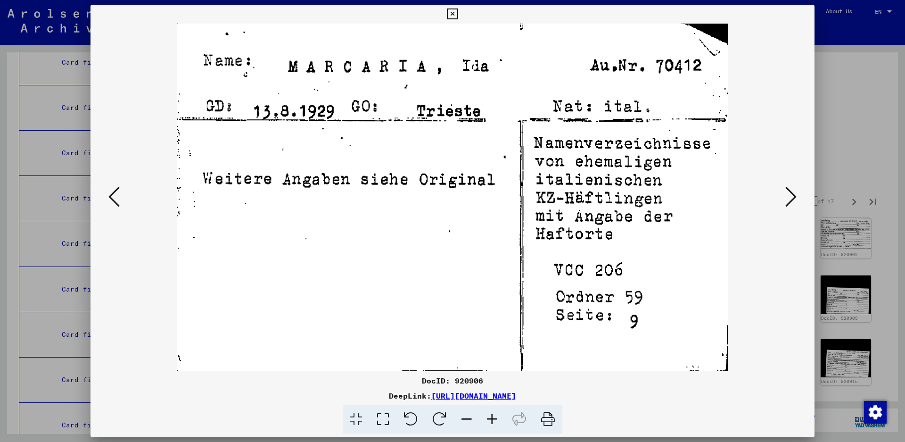
drag, startPoint x: 787, startPoint y: 193, endPoint x: 250, endPoint y: 264, distance: 541.5
click at [311, 241] on div at bounding box center [452, 197] width 724 height 347
click at [787, 199] on icon at bounding box center [790, 196] width 11 height 23
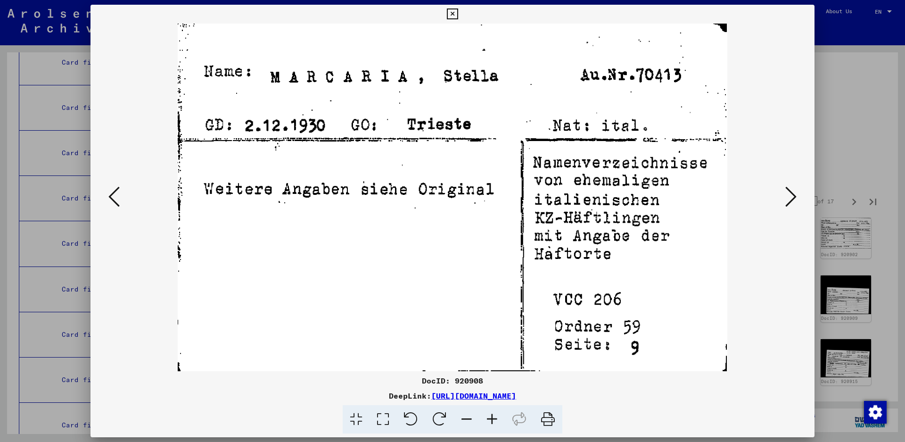
click at [791, 199] on icon at bounding box center [790, 196] width 11 height 23
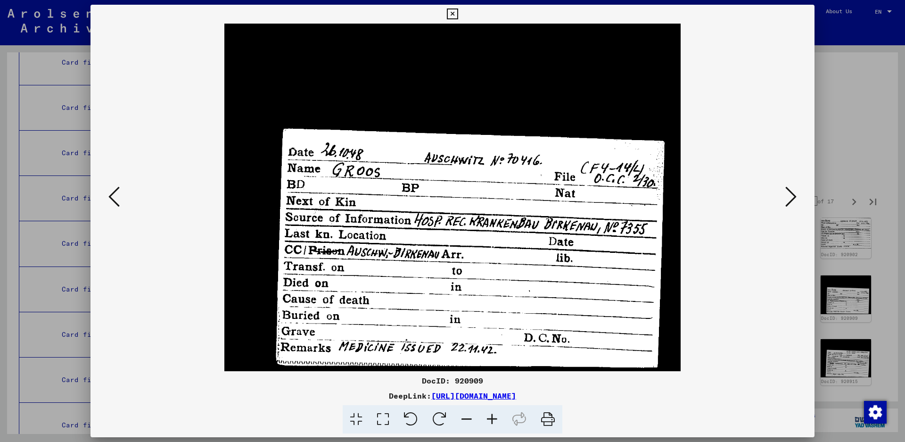
click at [791, 199] on icon at bounding box center [790, 196] width 11 height 23
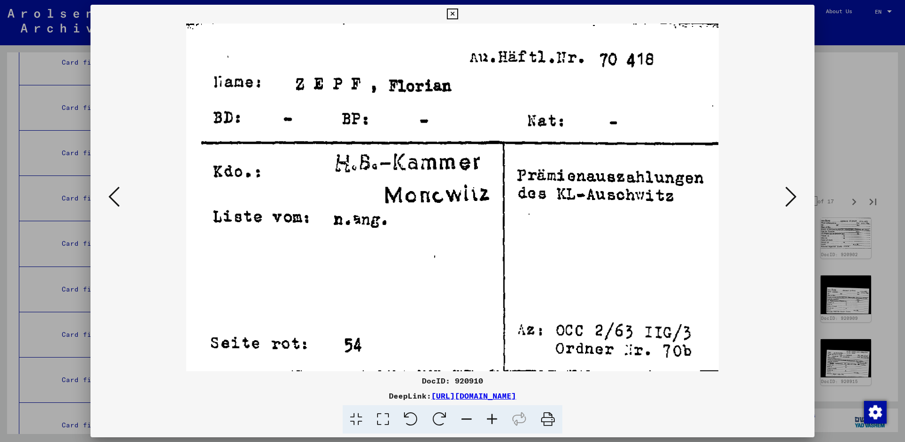
click at [791, 199] on icon at bounding box center [790, 196] width 11 height 23
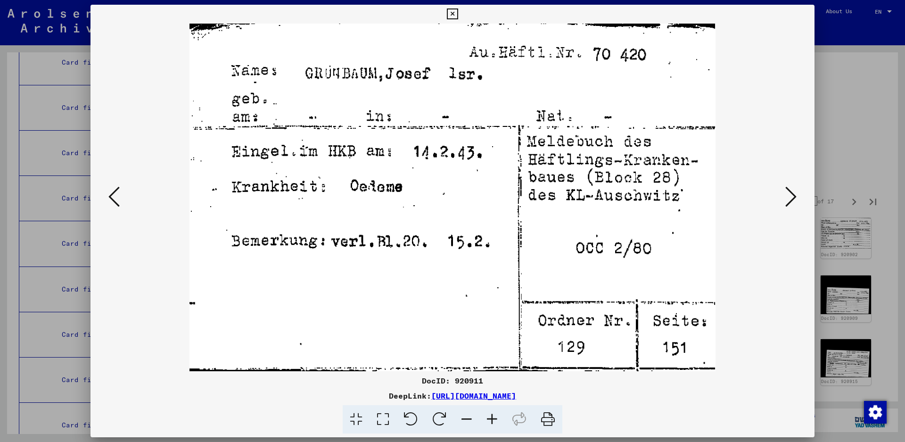
click at [788, 190] on icon at bounding box center [790, 196] width 11 height 23
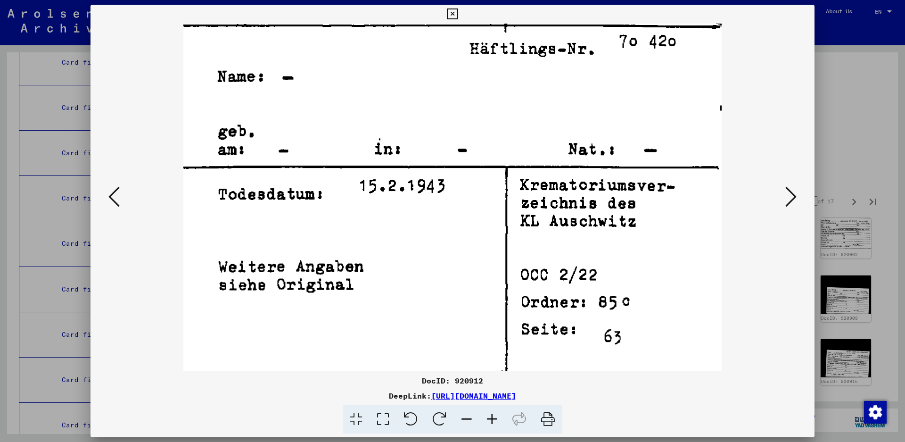
click at [788, 190] on icon at bounding box center [790, 196] width 11 height 23
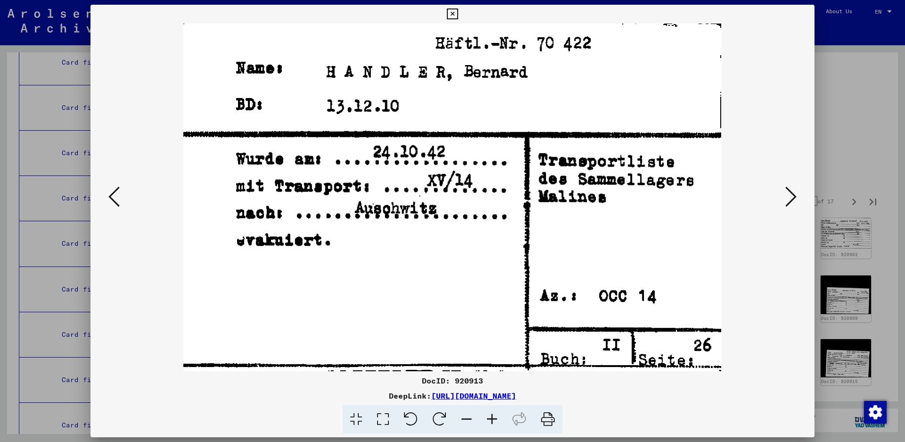
click at [790, 201] on icon at bounding box center [790, 196] width 11 height 23
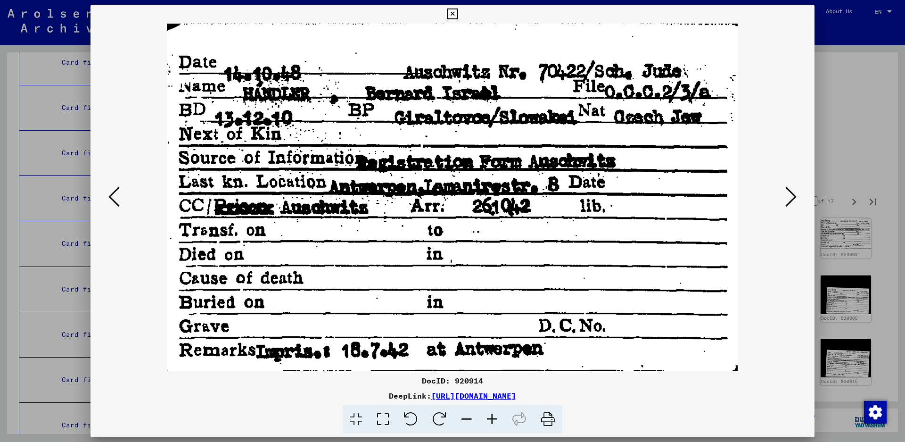
click at [790, 201] on icon at bounding box center [790, 196] width 11 height 23
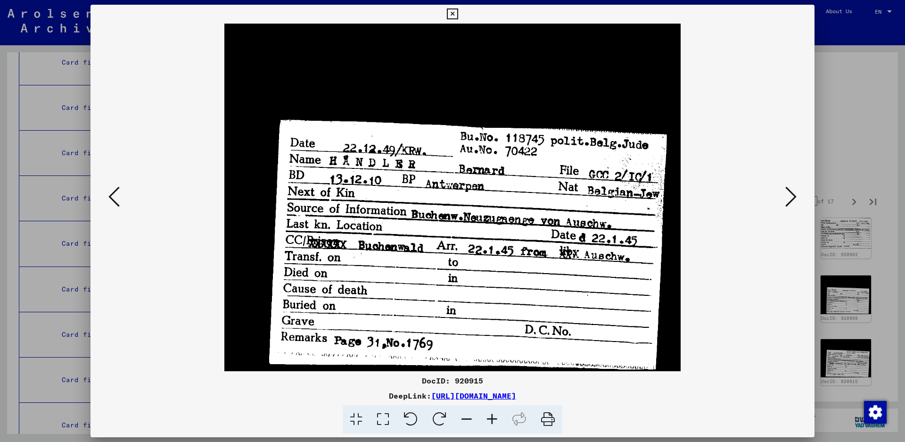
click at [790, 201] on icon at bounding box center [790, 196] width 11 height 23
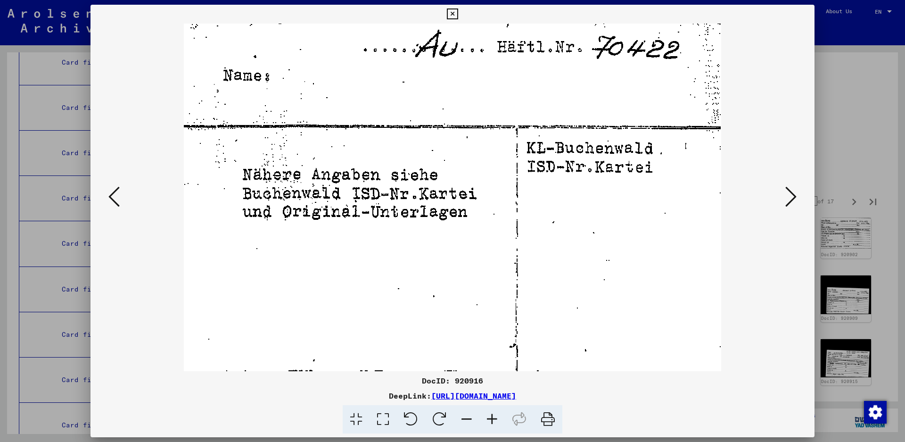
click at [789, 201] on icon at bounding box center [790, 196] width 11 height 23
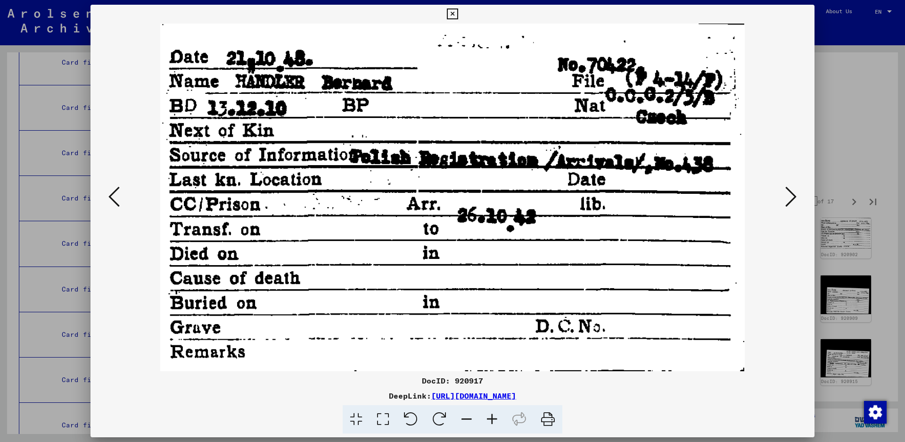
click at [789, 201] on icon at bounding box center [790, 196] width 11 height 23
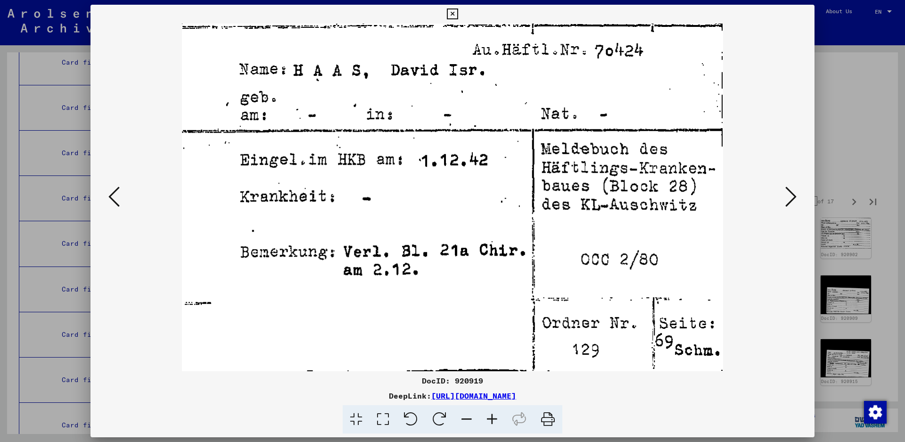
click at [791, 192] on icon at bounding box center [790, 196] width 11 height 23
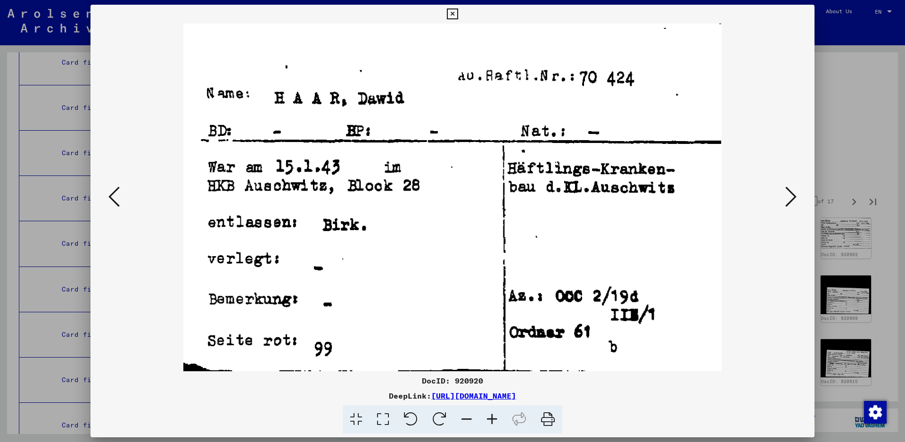
click at [791, 192] on icon at bounding box center [790, 196] width 11 height 23
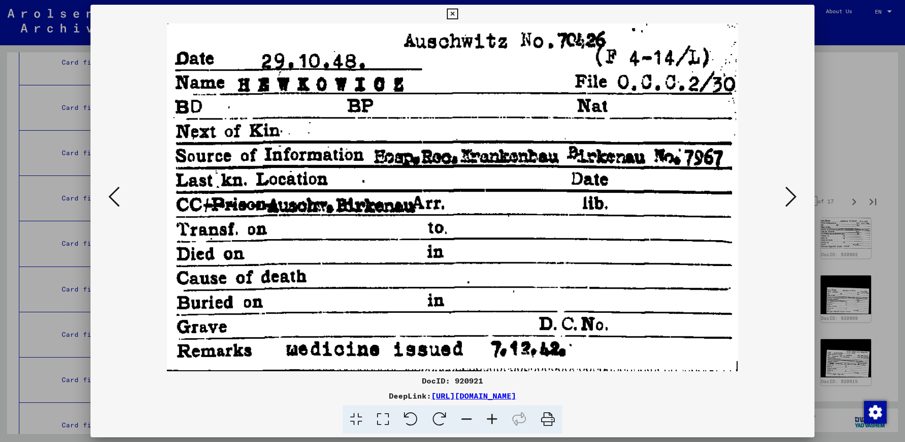
click at [792, 197] on icon at bounding box center [790, 196] width 11 height 23
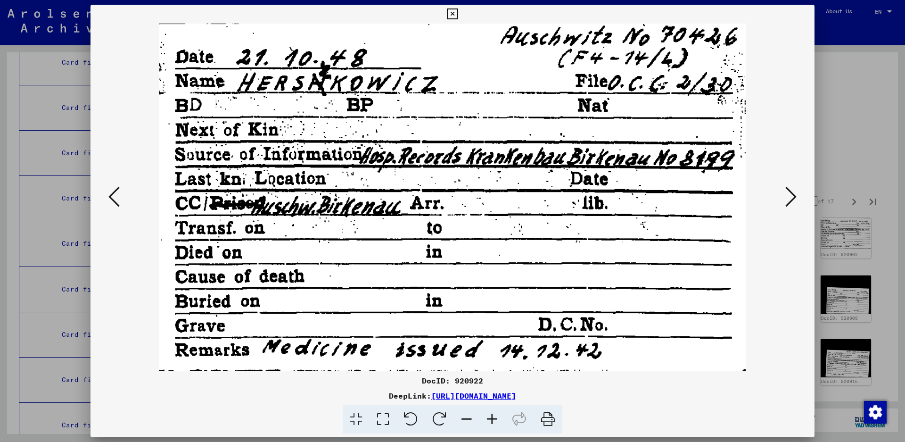
click at [792, 197] on icon at bounding box center [790, 196] width 11 height 23
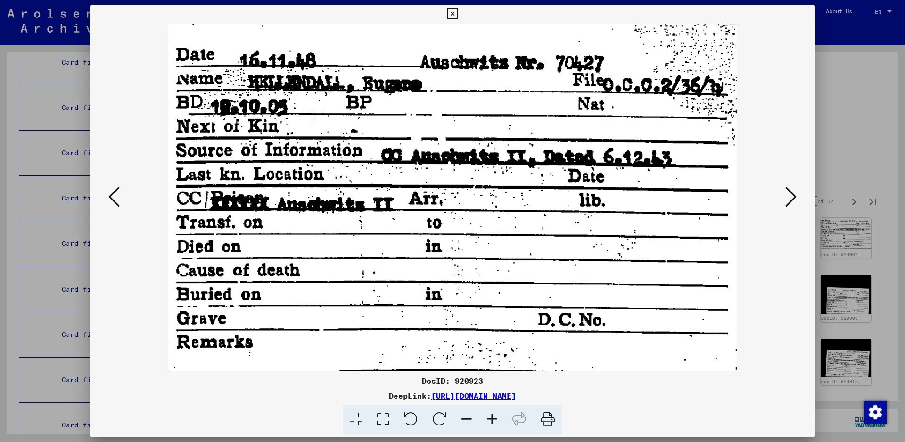
click at [792, 197] on icon at bounding box center [790, 196] width 11 height 23
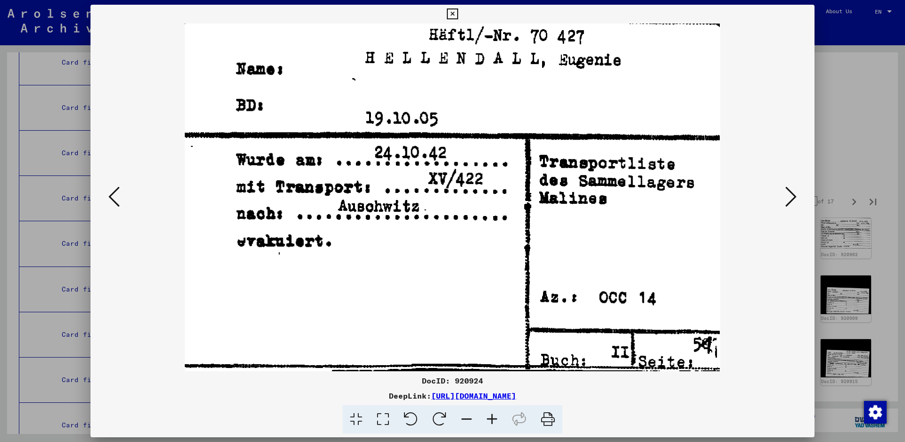
click at [794, 192] on icon at bounding box center [790, 196] width 11 height 23
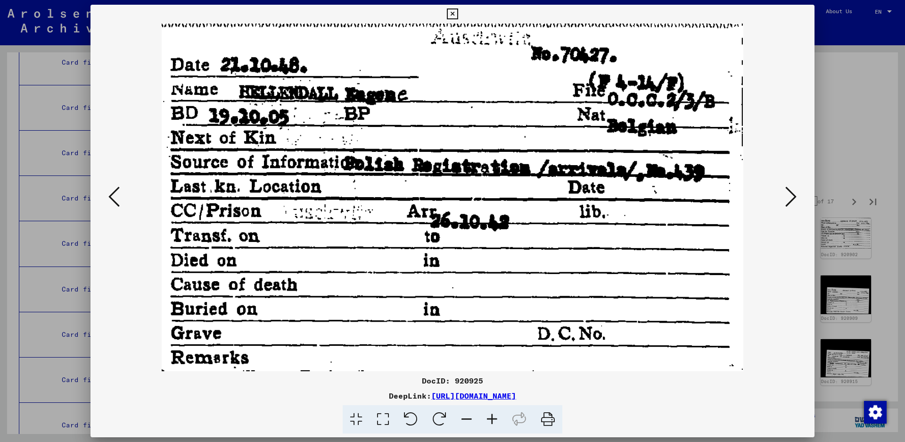
click at [792, 195] on icon at bounding box center [790, 196] width 11 height 23
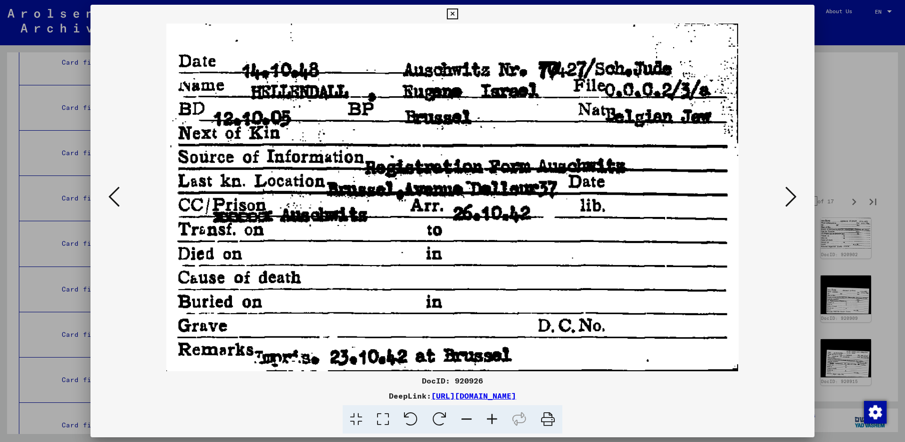
click at [792, 195] on icon at bounding box center [790, 196] width 11 height 23
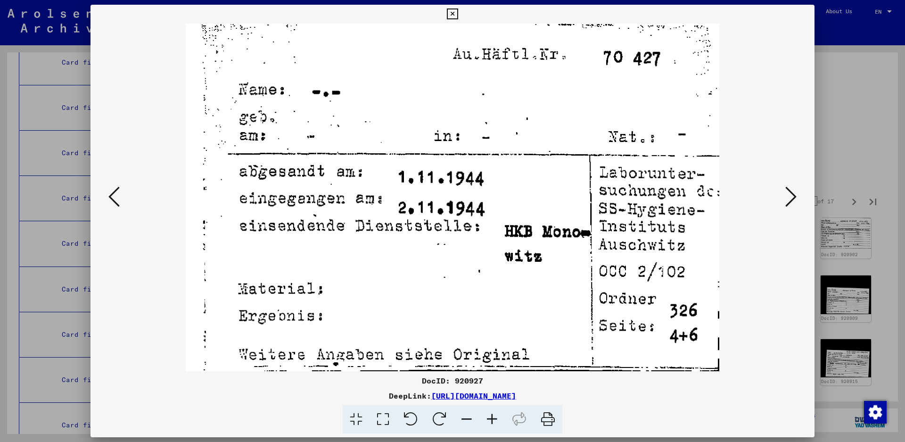
click at [792, 195] on icon at bounding box center [790, 196] width 11 height 23
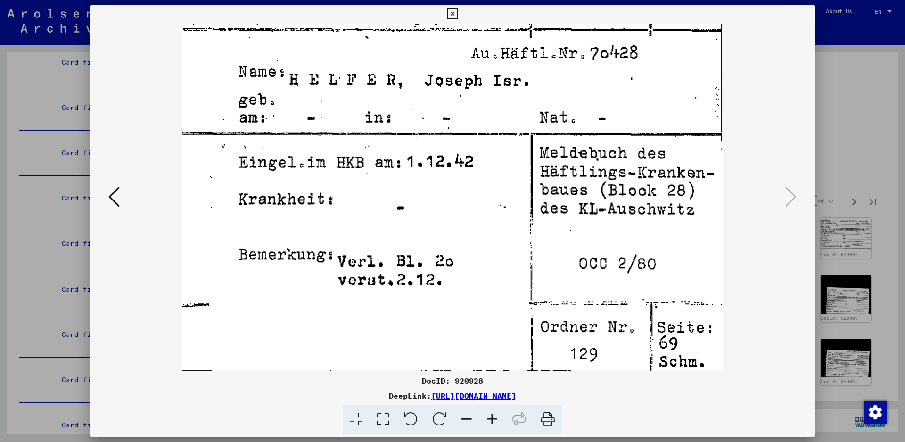
click at [792, 195] on icon at bounding box center [790, 196] width 11 height 23
click at [458, 15] on icon at bounding box center [452, 13] width 11 height 11
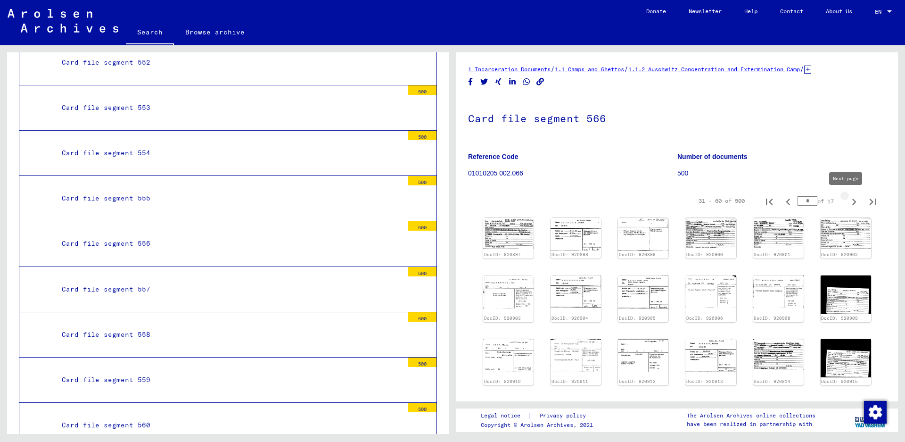
click at [847, 197] on icon "Next page" at bounding box center [853, 201] width 13 height 13
type input "*"
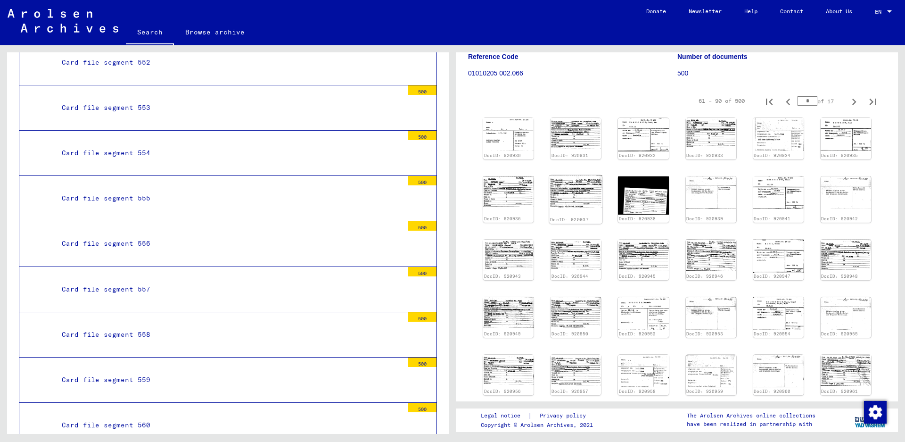
scroll to position [141, 0]
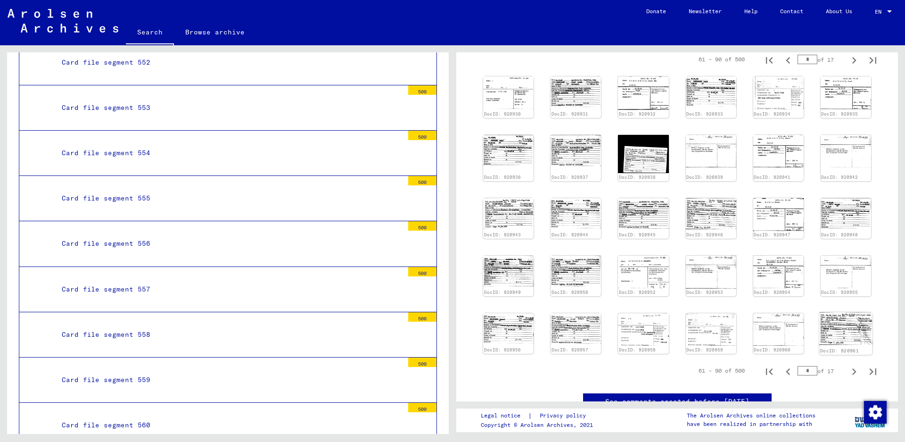
click at [828, 324] on img at bounding box center [845, 328] width 53 height 33
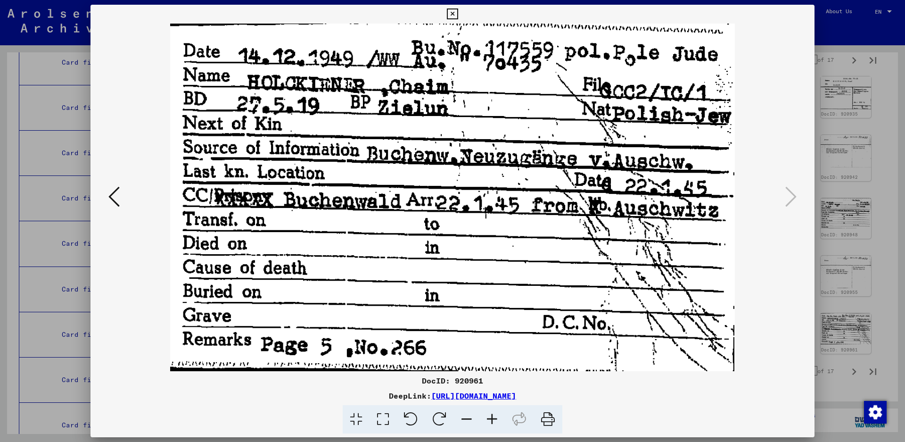
click at [458, 12] on icon at bounding box center [452, 13] width 11 height 11
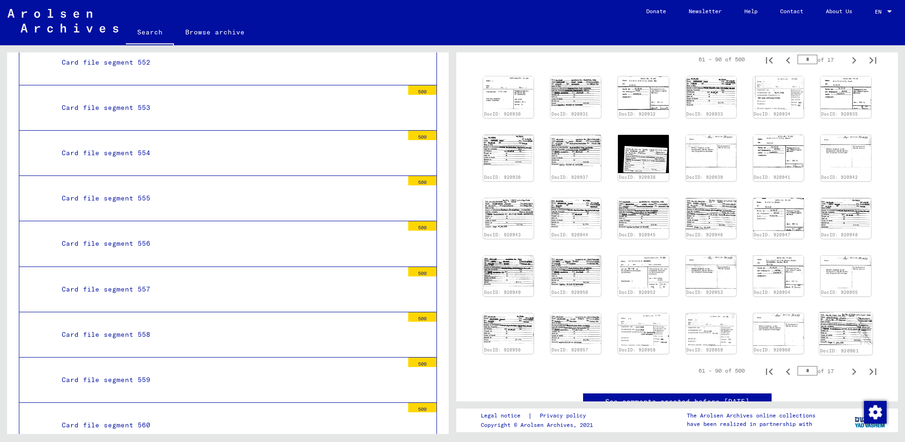
click at [846, 317] on img at bounding box center [845, 328] width 53 height 33
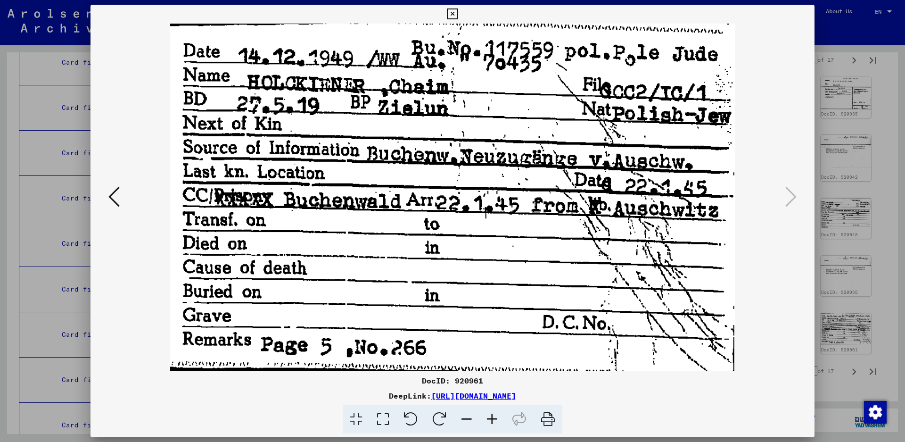
click at [458, 18] on icon at bounding box center [452, 13] width 11 height 11
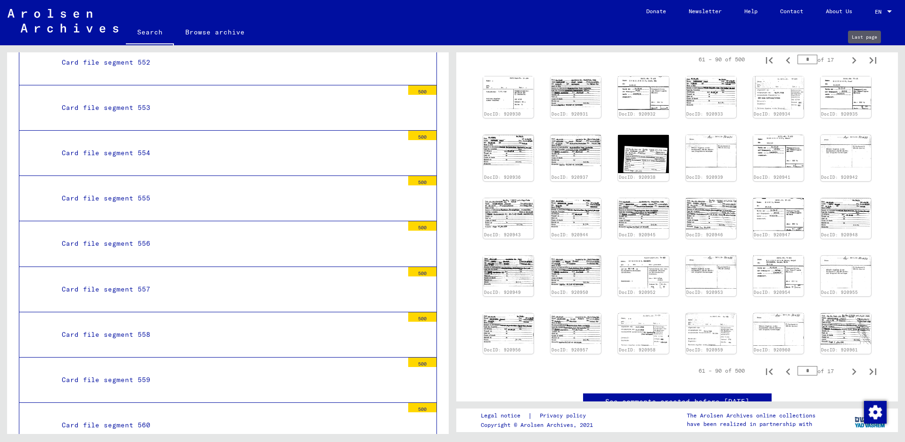
click at [869, 60] on icon "Last page" at bounding box center [872, 60] width 7 height 7
type input "**"
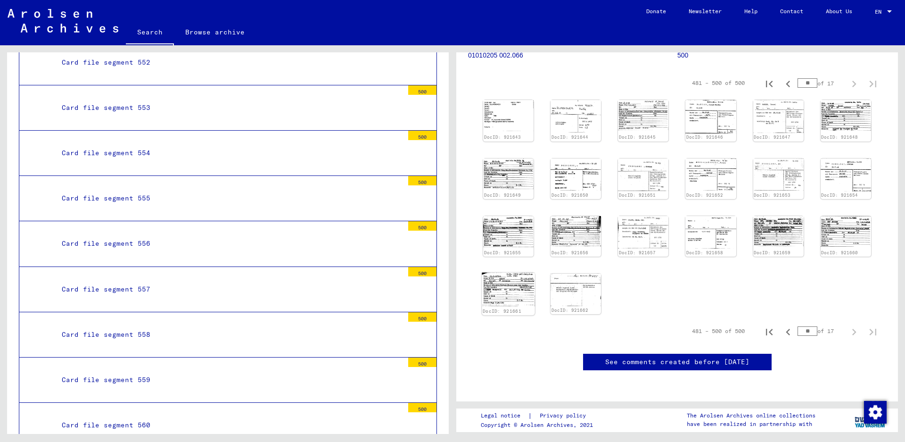
click at [516, 272] on img at bounding box center [508, 289] width 53 height 34
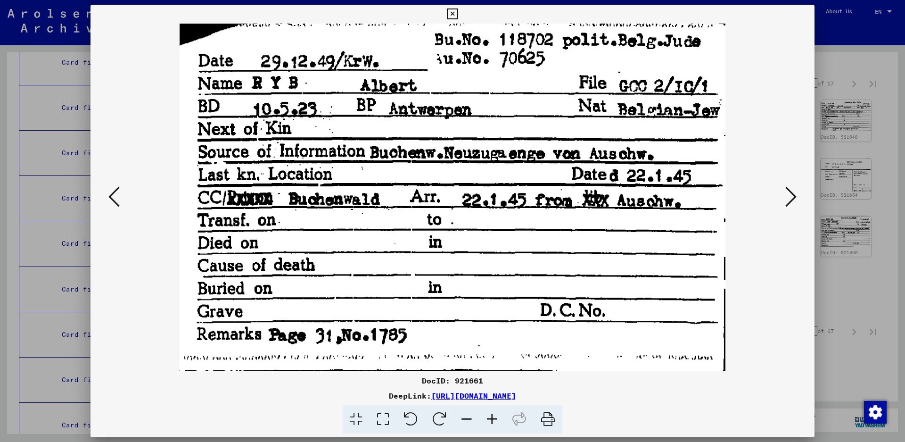
click at [460, 13] on button at bounding box center [452, 14] width 16 height 19
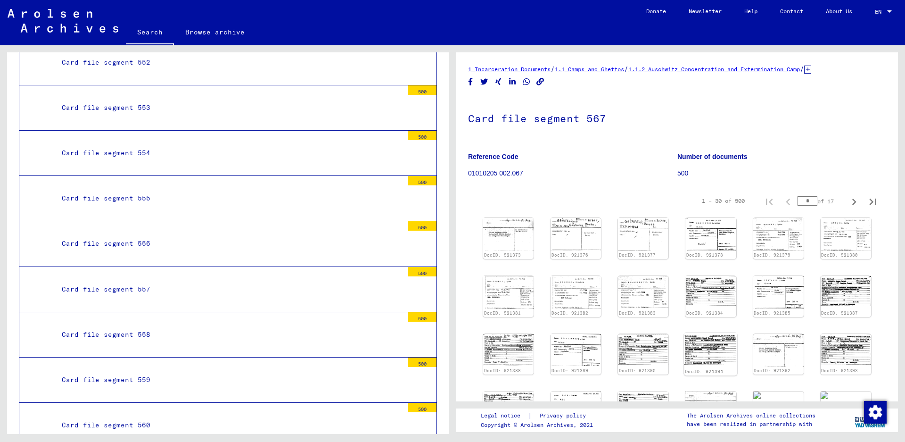
scroll to position [94, 0]
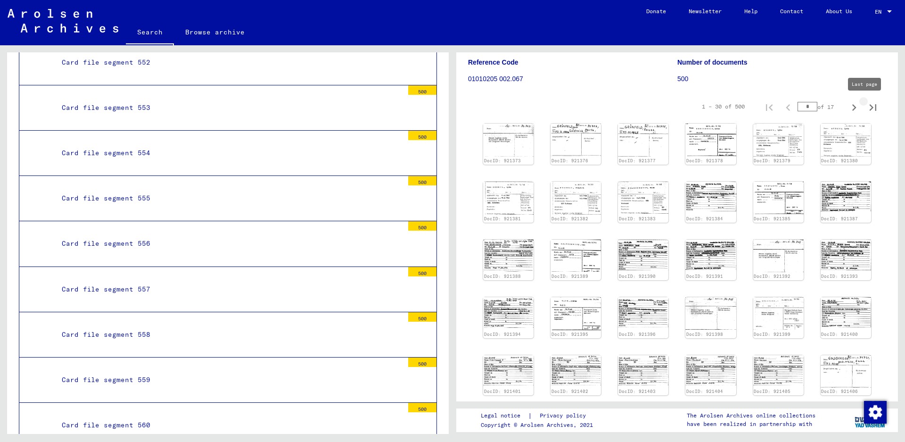
click at [867, 109] on icon "Last page" at bounding box center [872, 107] width 13 height 13
type input "**"
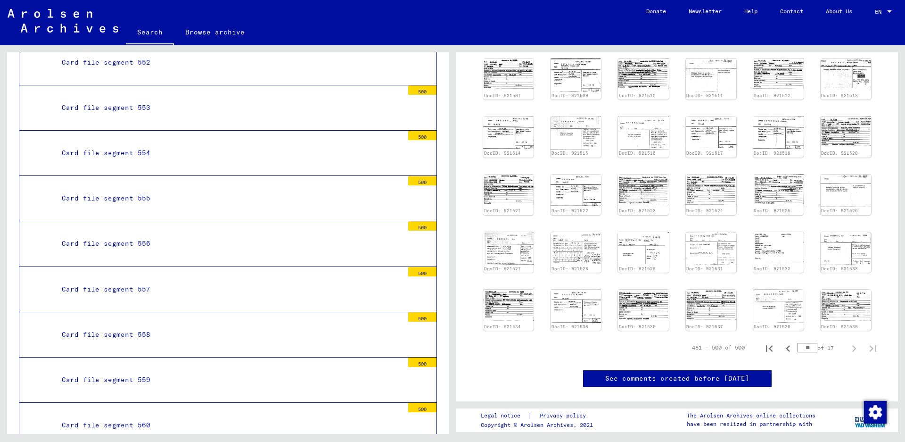
scroll to position [189, 0]
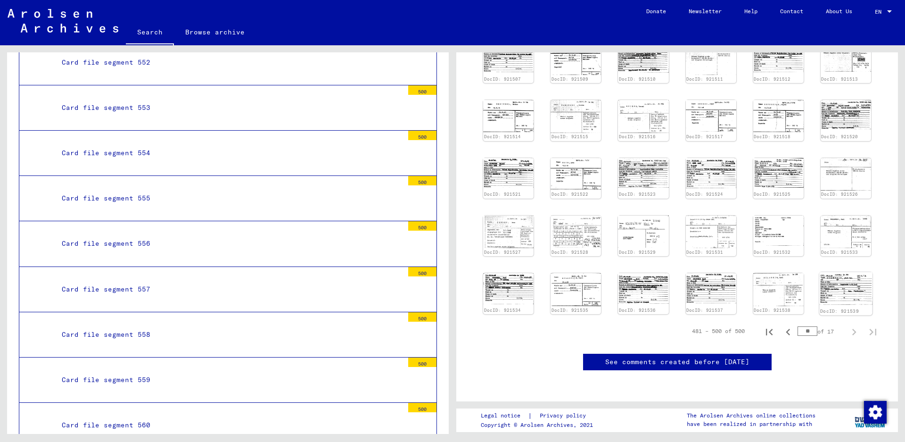
click at [832, 277] on img at bounding box center [845, 288] width 53 height 33
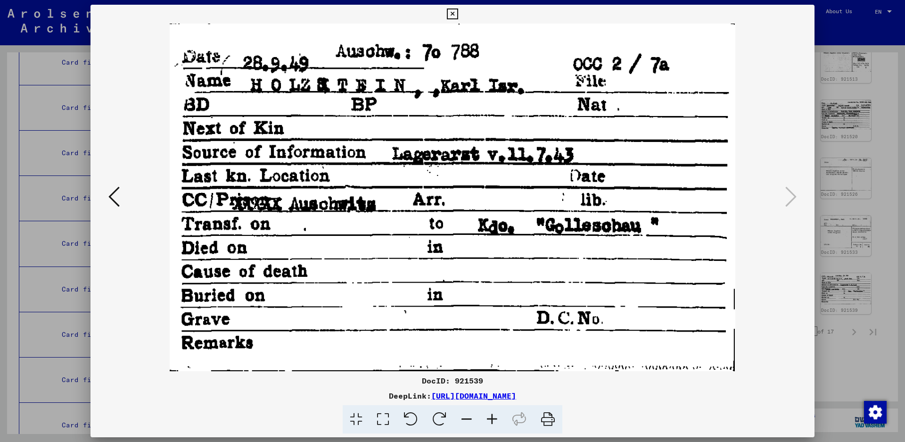
click at [460, 15] on button at bounding box center [452, 14] width 16 height 19
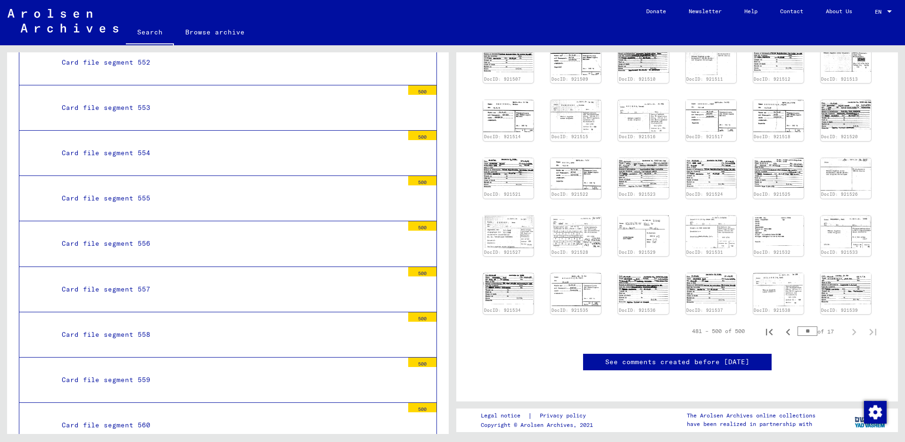
scroll to position [2827, 0]
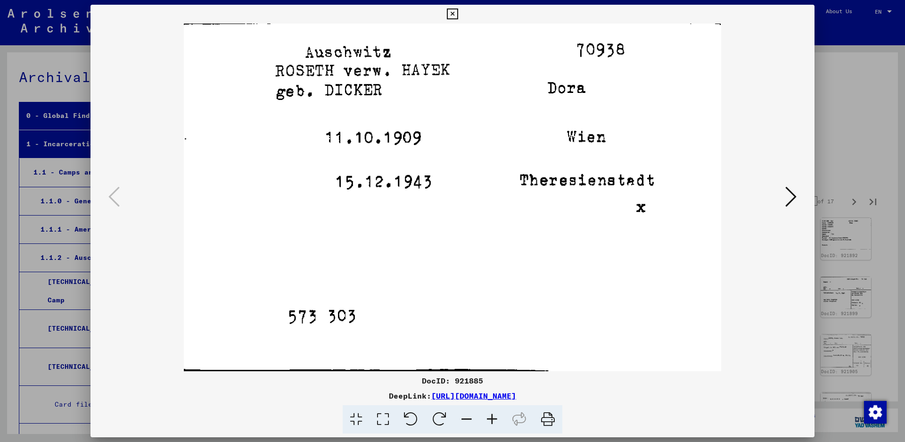
scroll to position [94, 0]
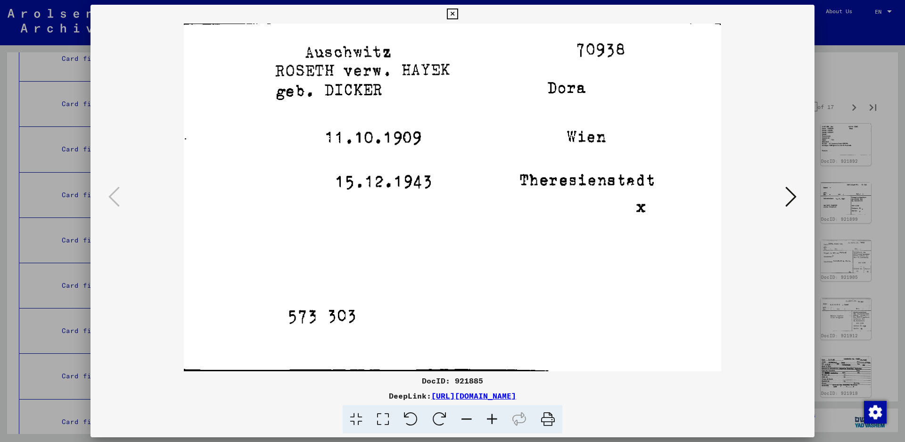
click at [792, 199] on icon at bounding box center [790, 196] width 11 height 23
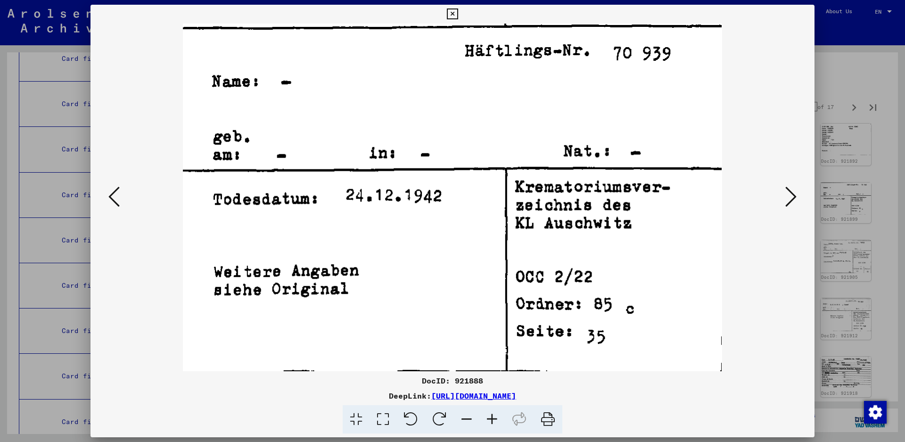
click at [792, 199] on icon at bounding box center [790, 196] width 11 height 23
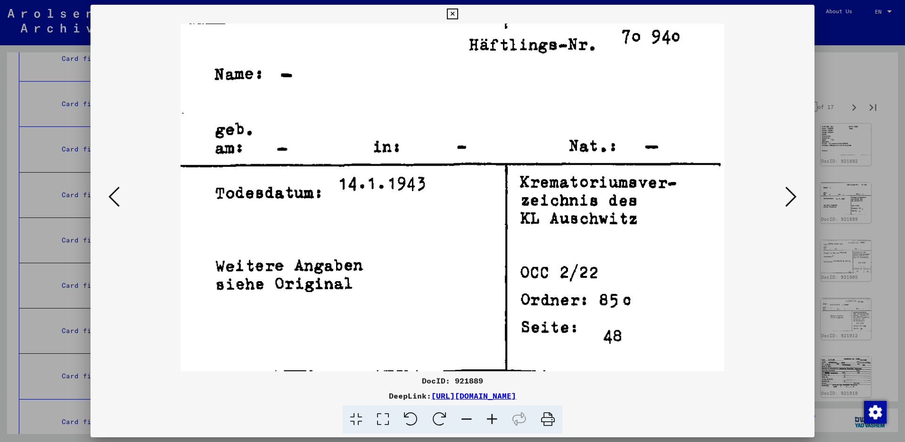
click at [792, 199] on icon at bounding box center [790, 196] width 11 height 23
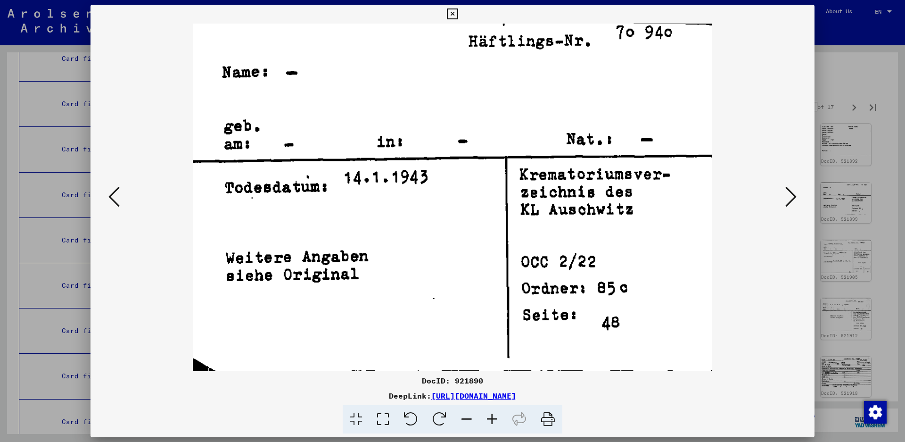
click at [792, 199] on icon at bounding box center [790, 196] width 11 height 23
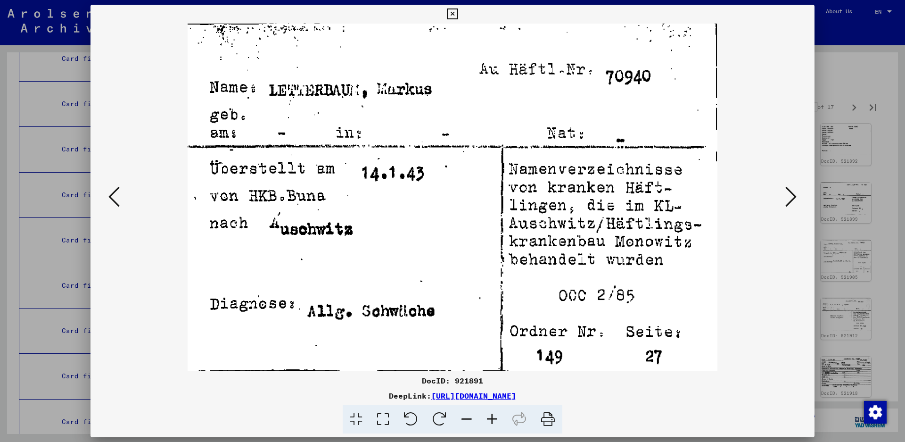
click at [795, 198] on icon at bounding box center [790, 196] width 11 height 23
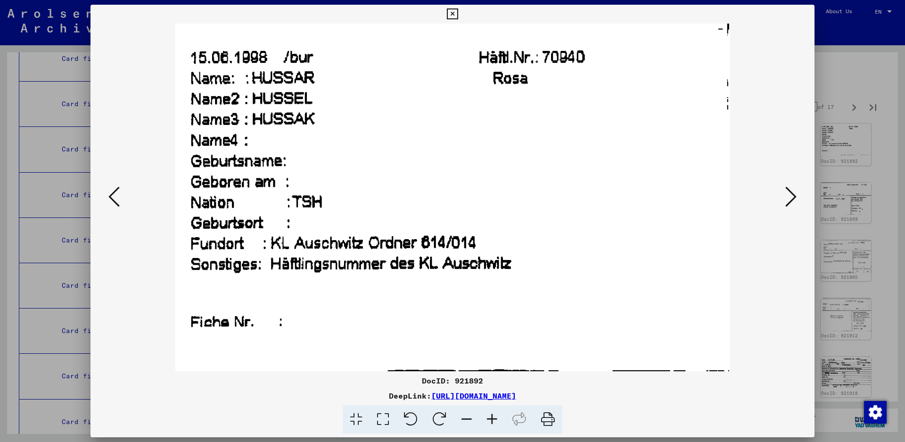
click at [789, 195] on icon at bounding box center [790, 196] width 11 height 23
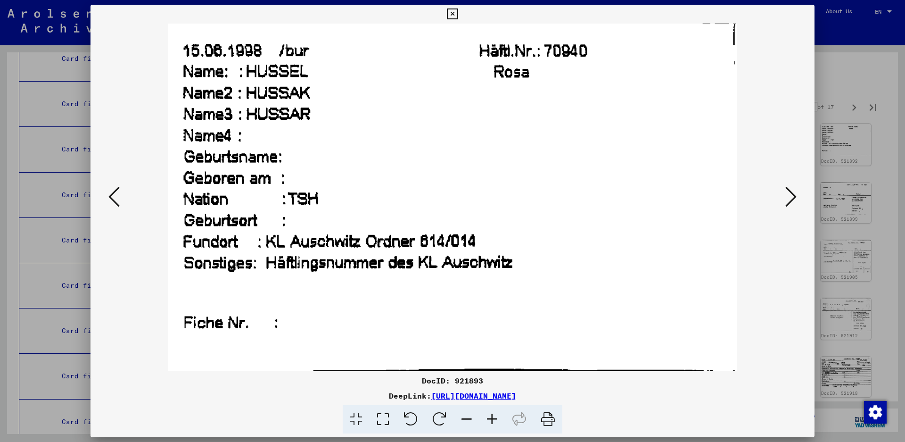
click at [788, 188] on icon at bounding box center [790, 196] width 11 height 23
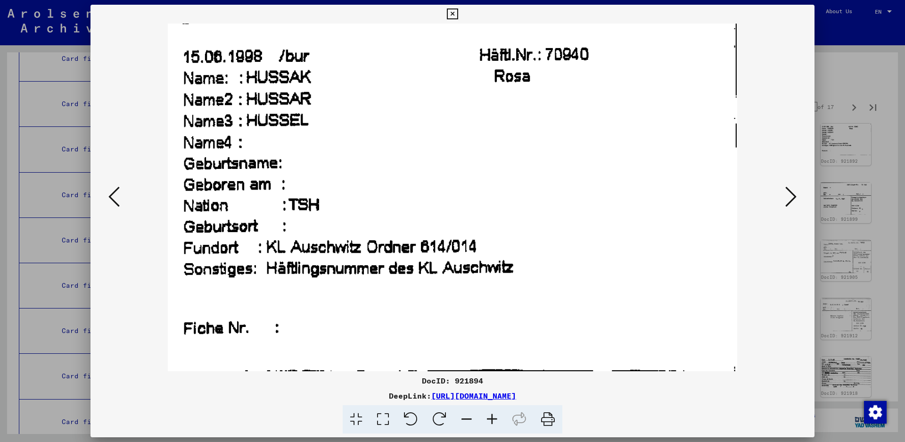
click at [786, 188] on icon at bounding box center [790, 196] width 11 height 23
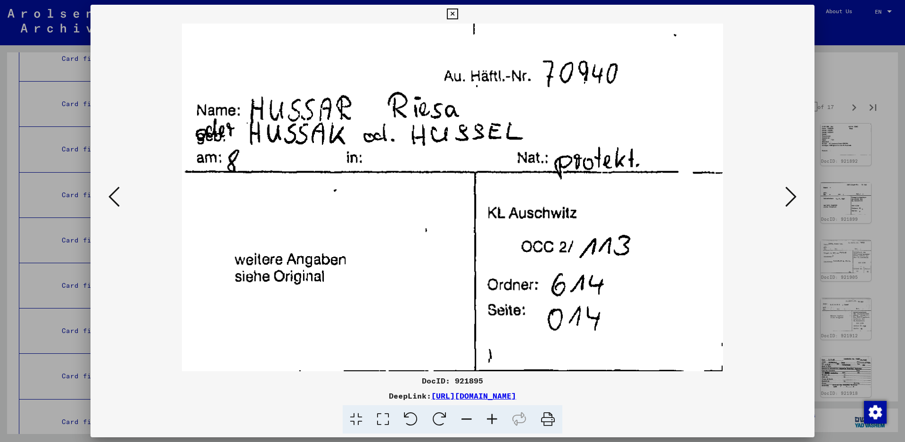
click at [785, 188] on button at bounding box center [790, 197] width 17 height 27
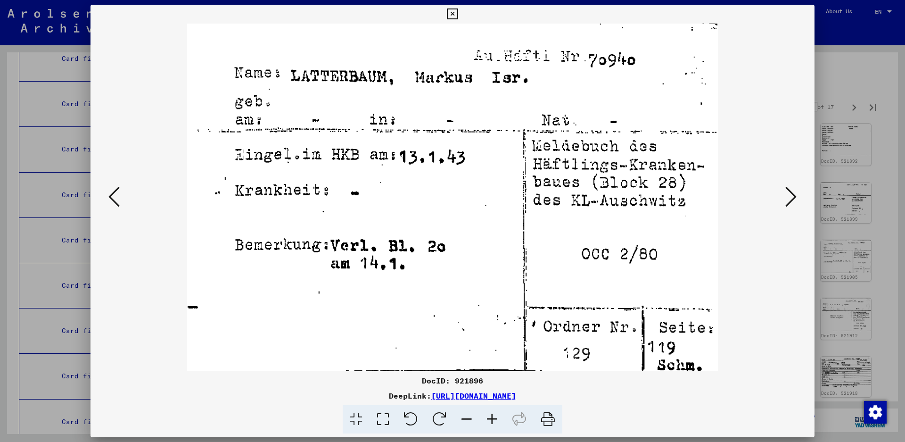
click at [794, 190] on icon at bounding box center [790, 196] width 11 height 23
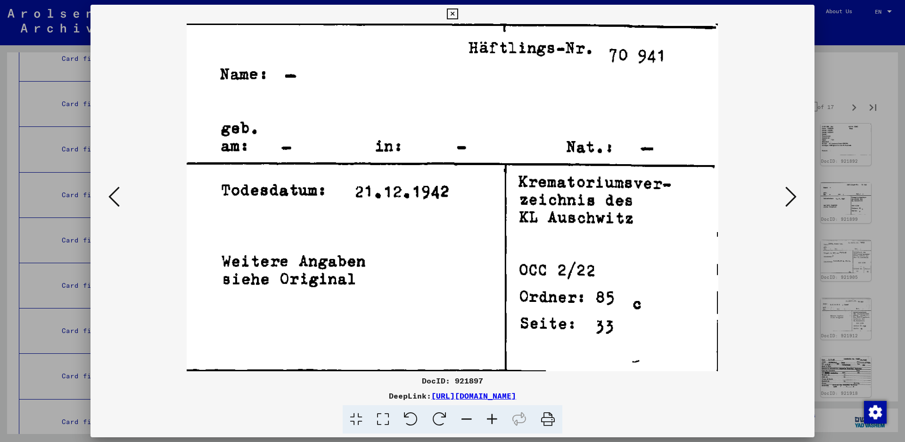
click at [791, 190] on icon at bounding box center [790, 196] width 11 height 23
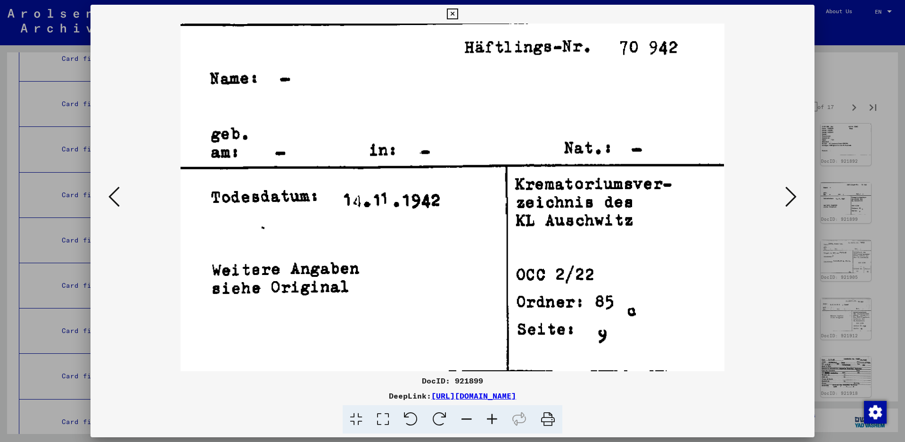
click at [791, 190] on icon at bounding box center [790, 196] width 11 height 23
